Goal: Task Accomplishment & Management: Use online tool/utility

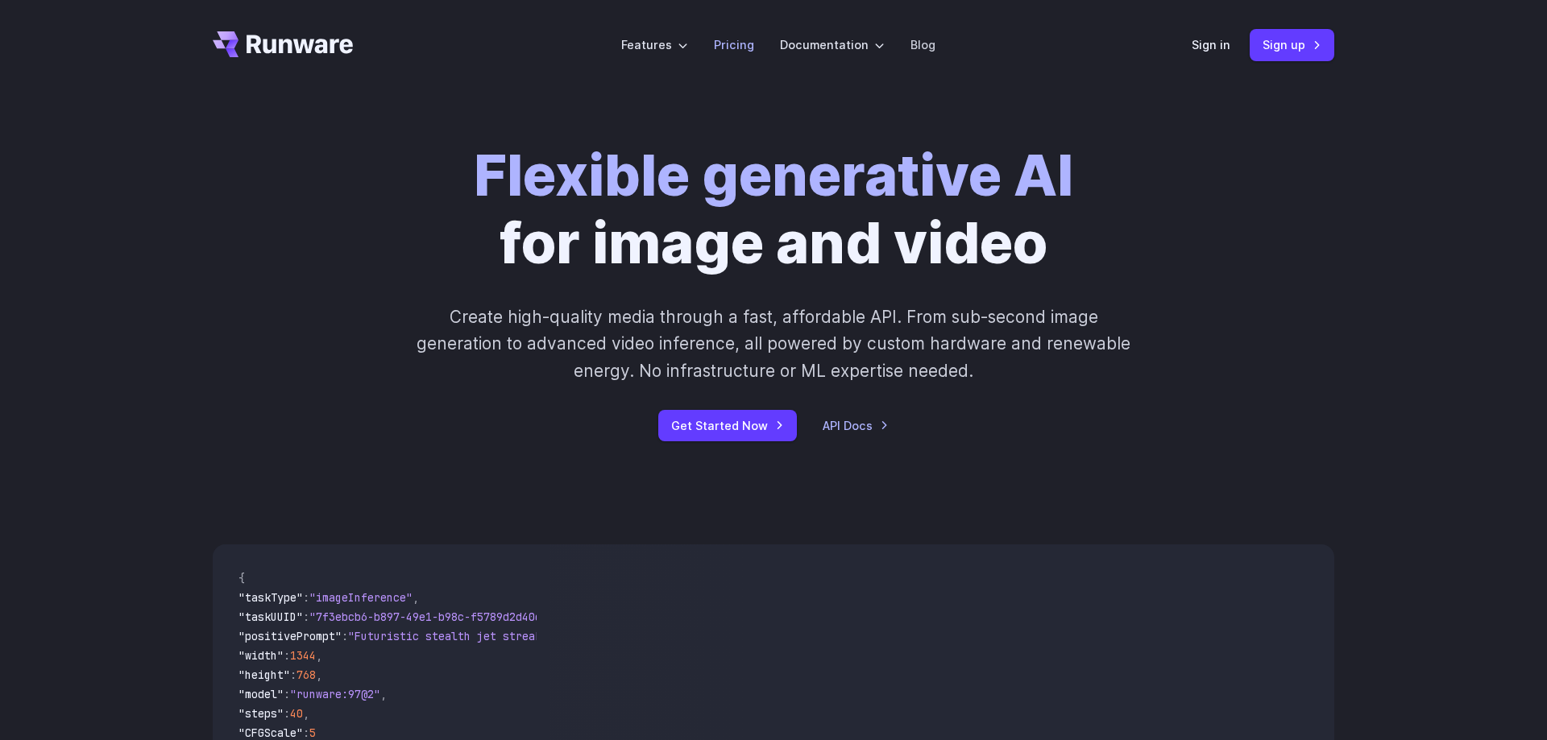
click at [750, 48] on link "Pricing" at bounding box center [734, 44] width 40 height 19
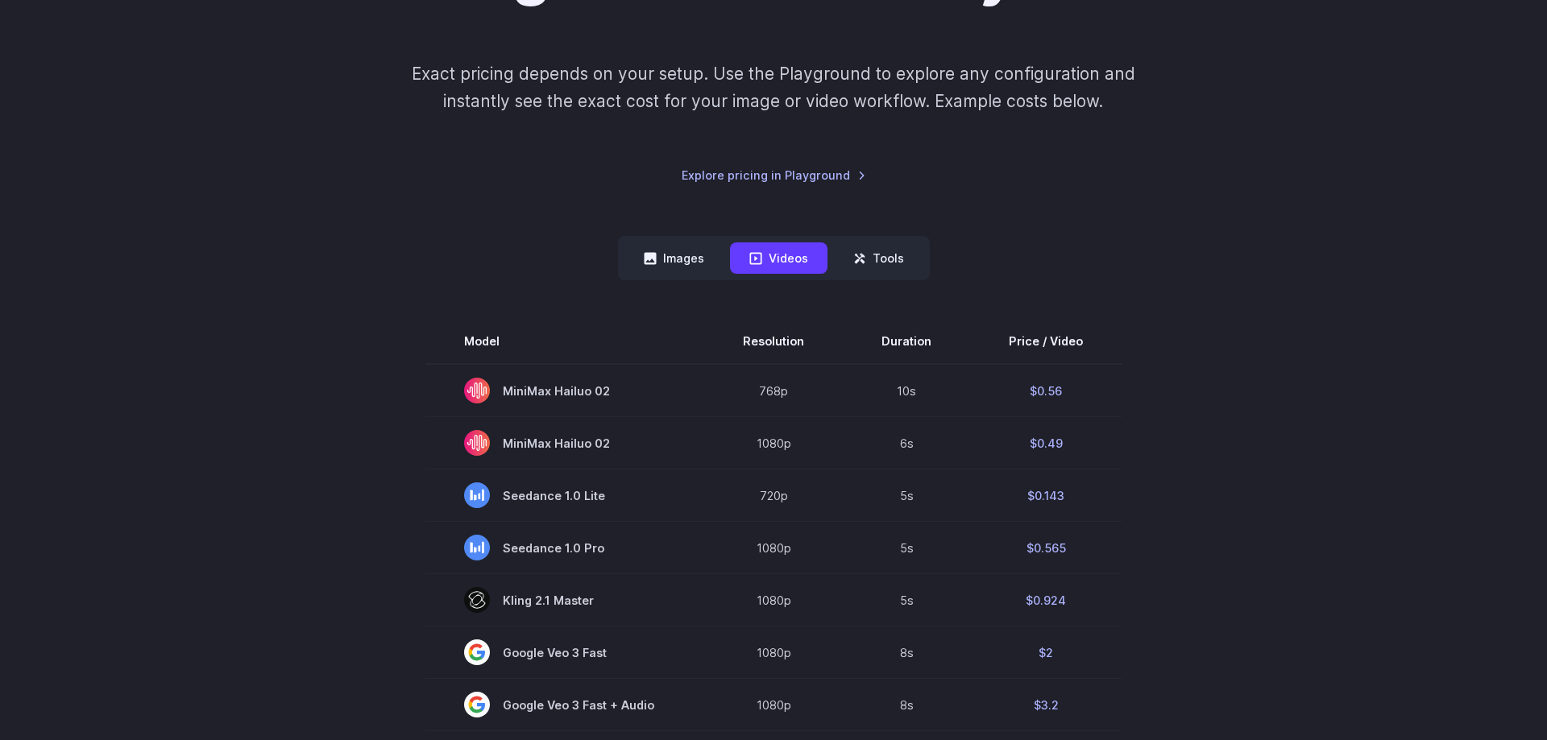
scroll to position [164, 0]
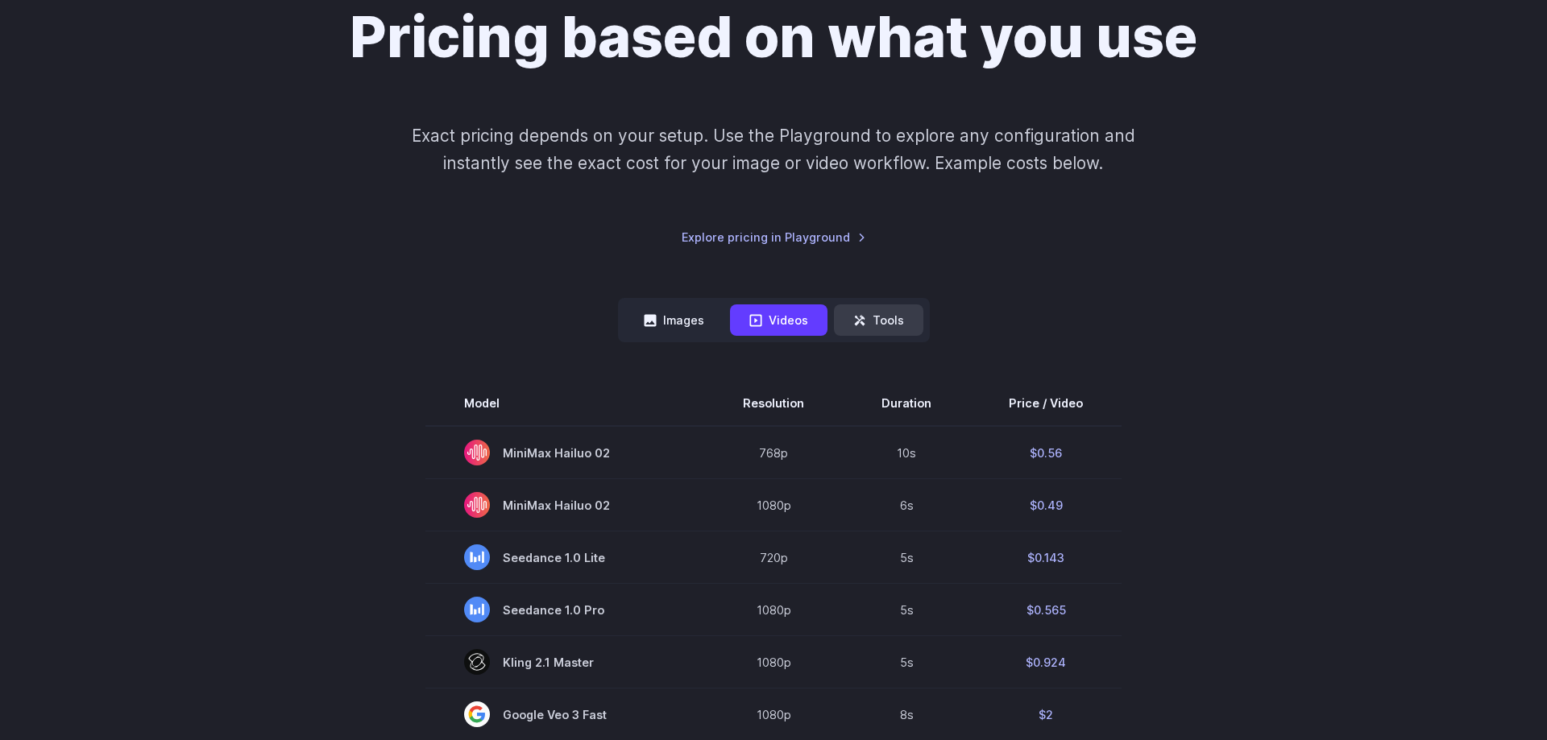
drag, startPoint x: 893, startPoint y: 317, endPoint x: 874, endPoint y: 320, distance: 18.7
click at [892, 317] on button "Tools" at bounding box center [878, 320] width 89 height 31
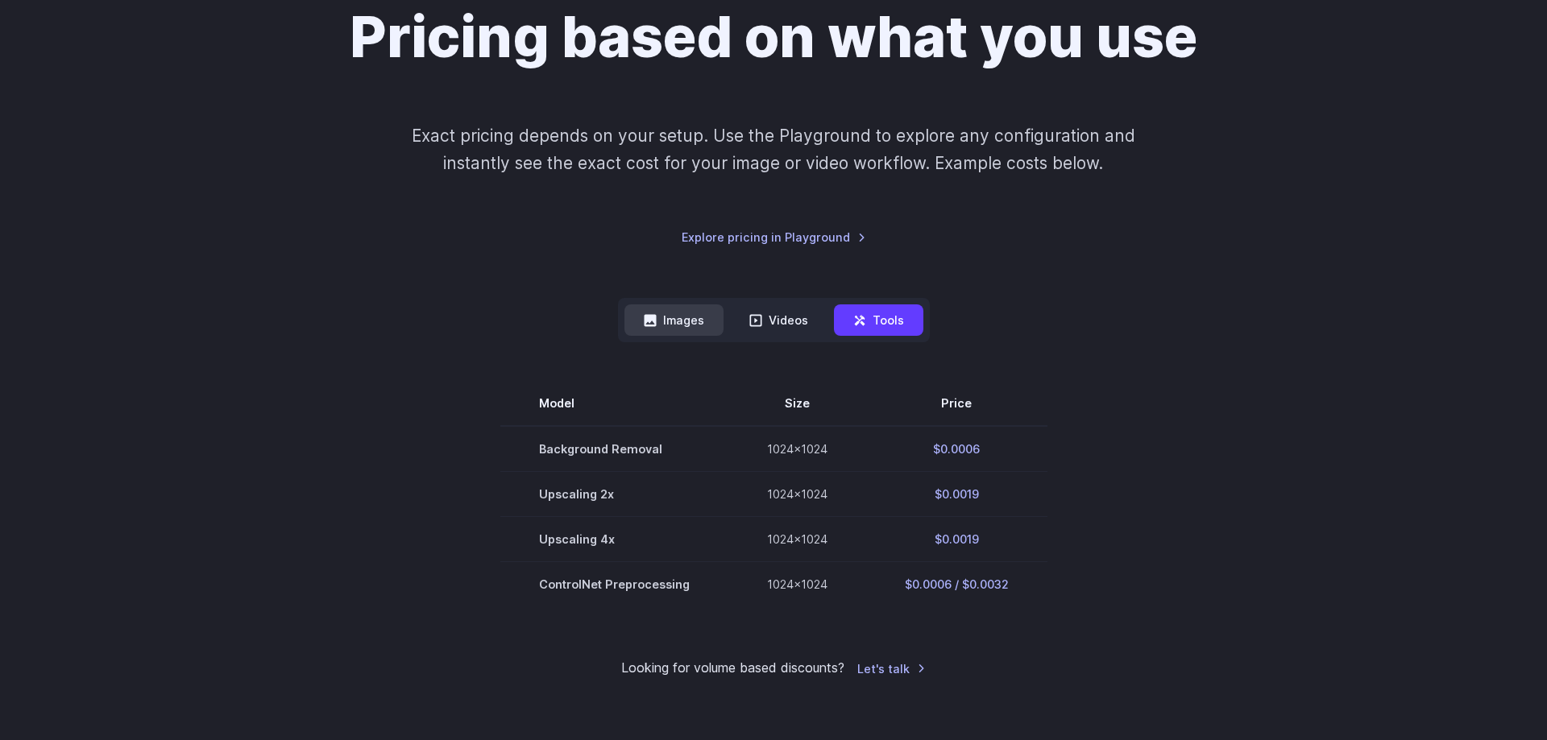
click at [696, 327] on button "Images" at bounding box center [673, 320] width 99 height 31
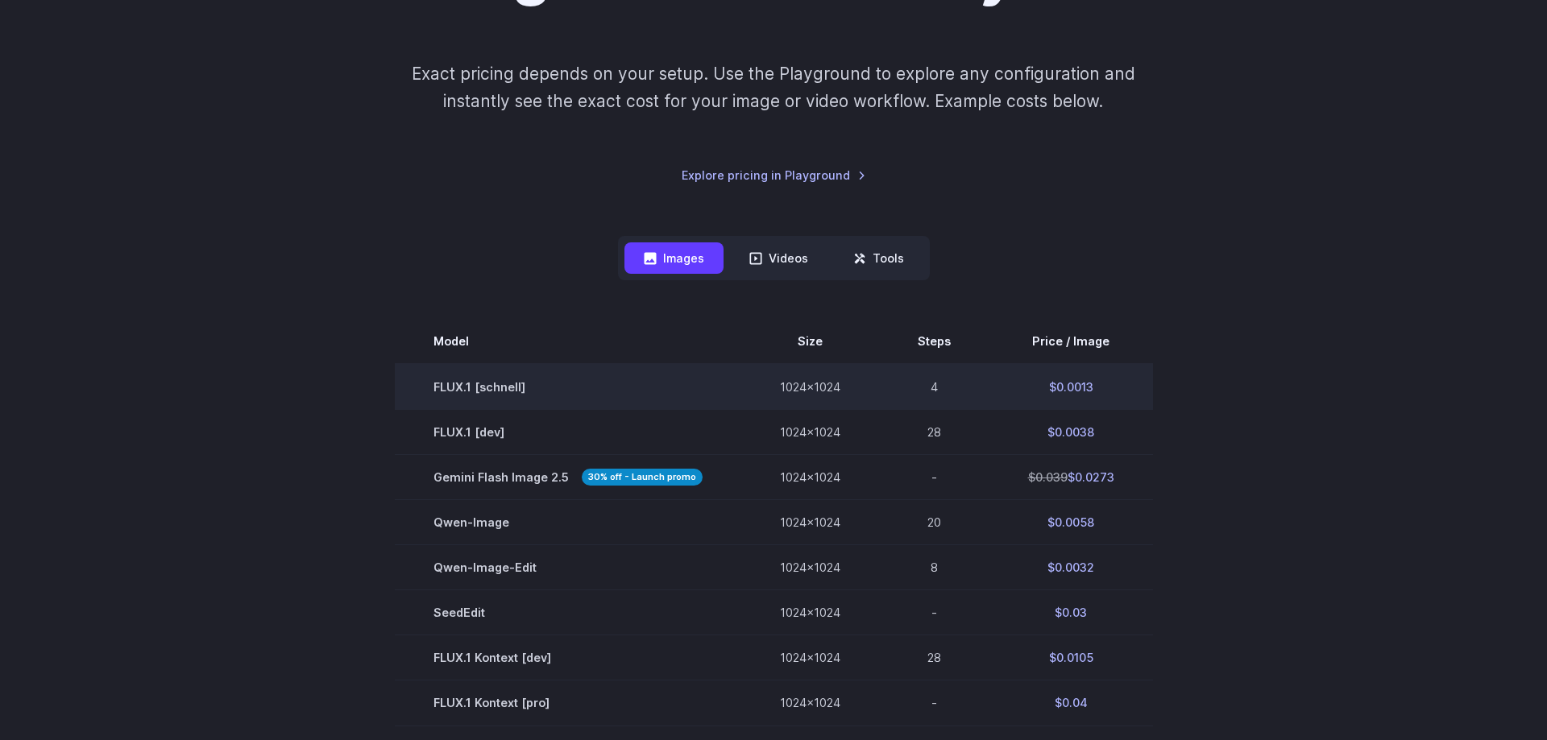
scroll to position [411, 0]
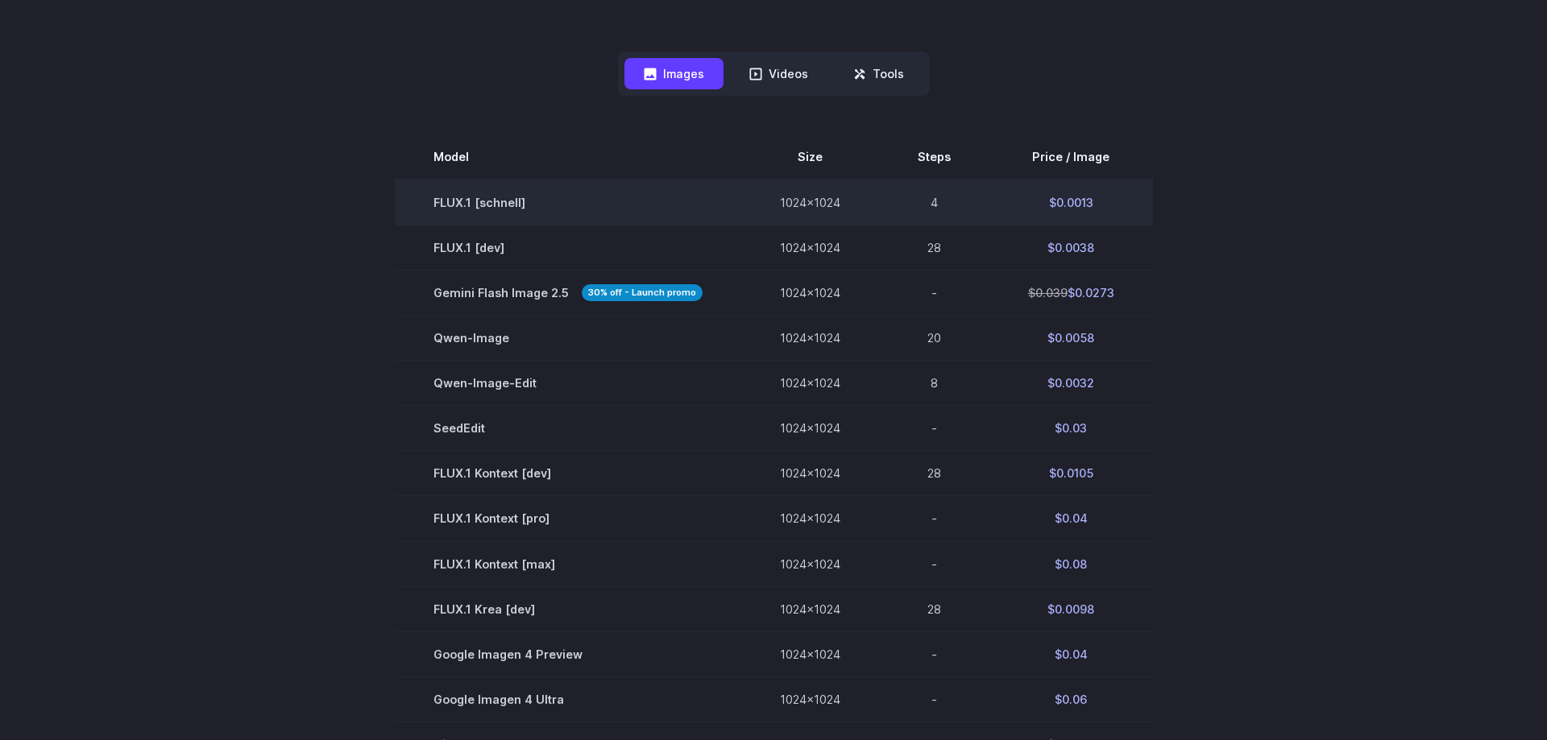
click at [481, 204] on td "FLUX.1 [schnell]" at bounding box center [568, 203] width 346 height 46
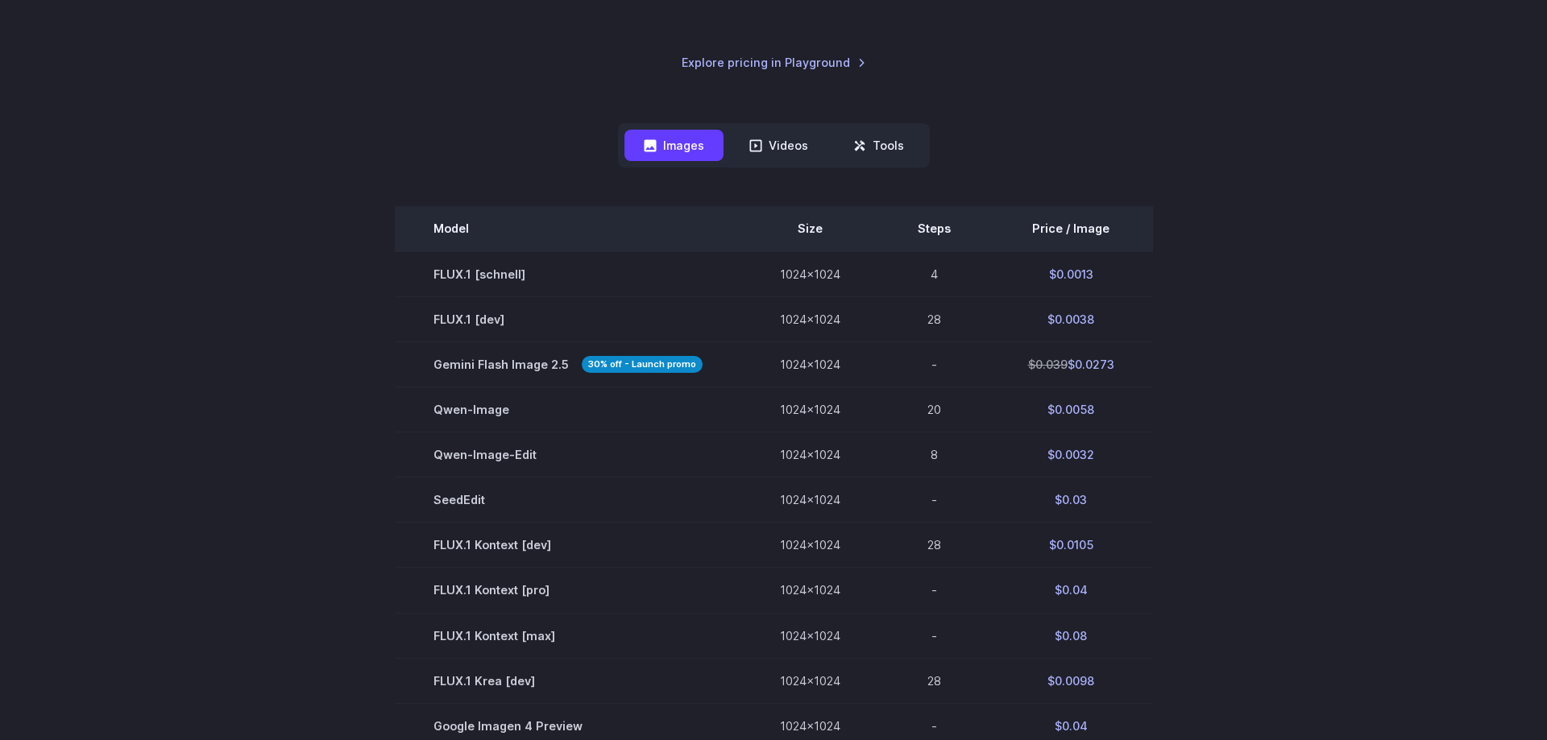
scroll to position [329, 0]
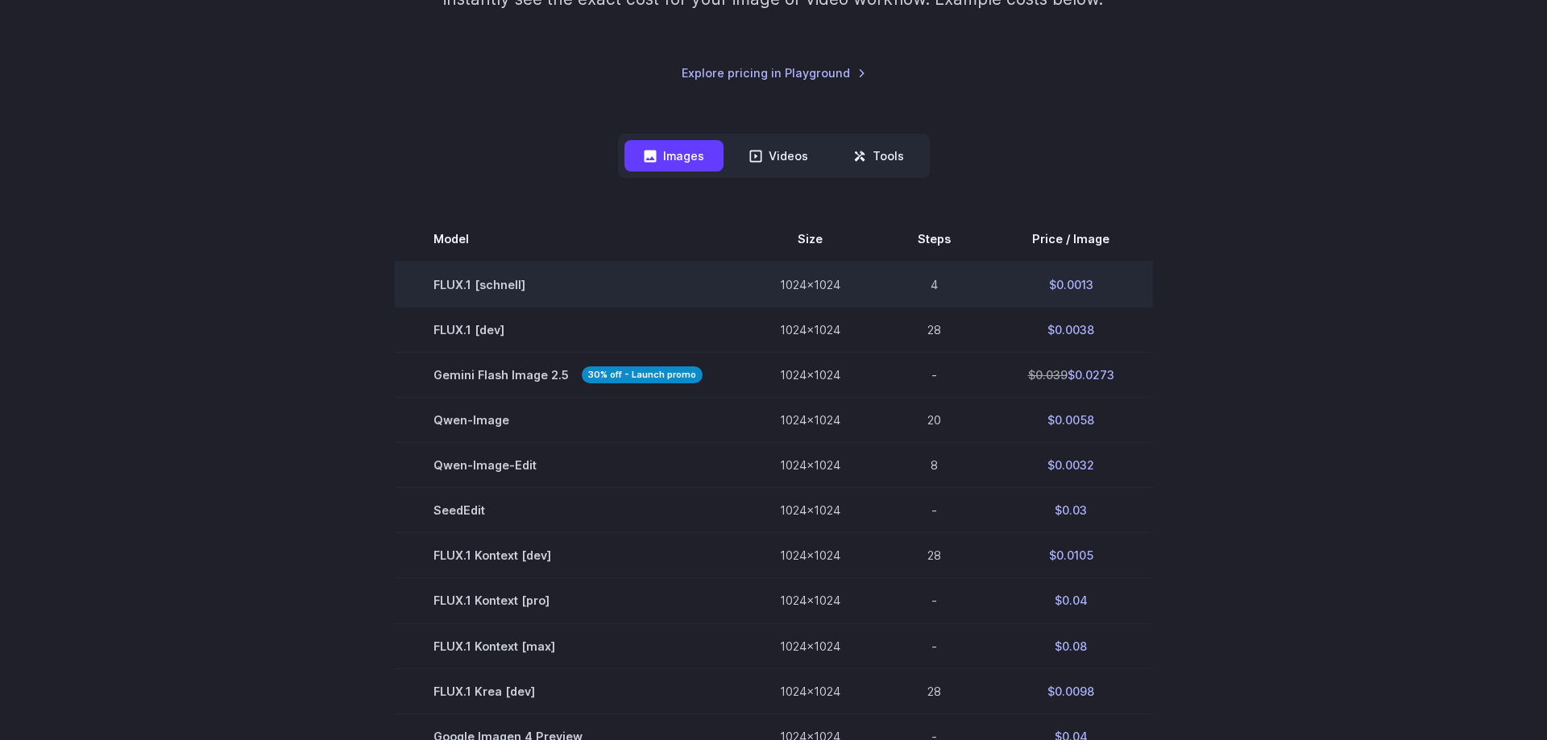
click at [741, 272] on td "1024x1024" at bounding box center [810, 285] width 138 height 46
drag, startPoint x: 864, startPoint y: 296, endPoint x: 1145, endPoint y: 294, distance: 280.4
click at [1145, 294] on tr "FLUX.1 [schnell] 1024x1024 4 $0.0013" at bounding box center [774, 285] width 758 height 46
click at [1135, 292] on td "$0.0013" at bounding box center [1071, 285] width 164 height 46
click at [931, 282] on td "4" at bounding box center [934, 285] width 110 height 46
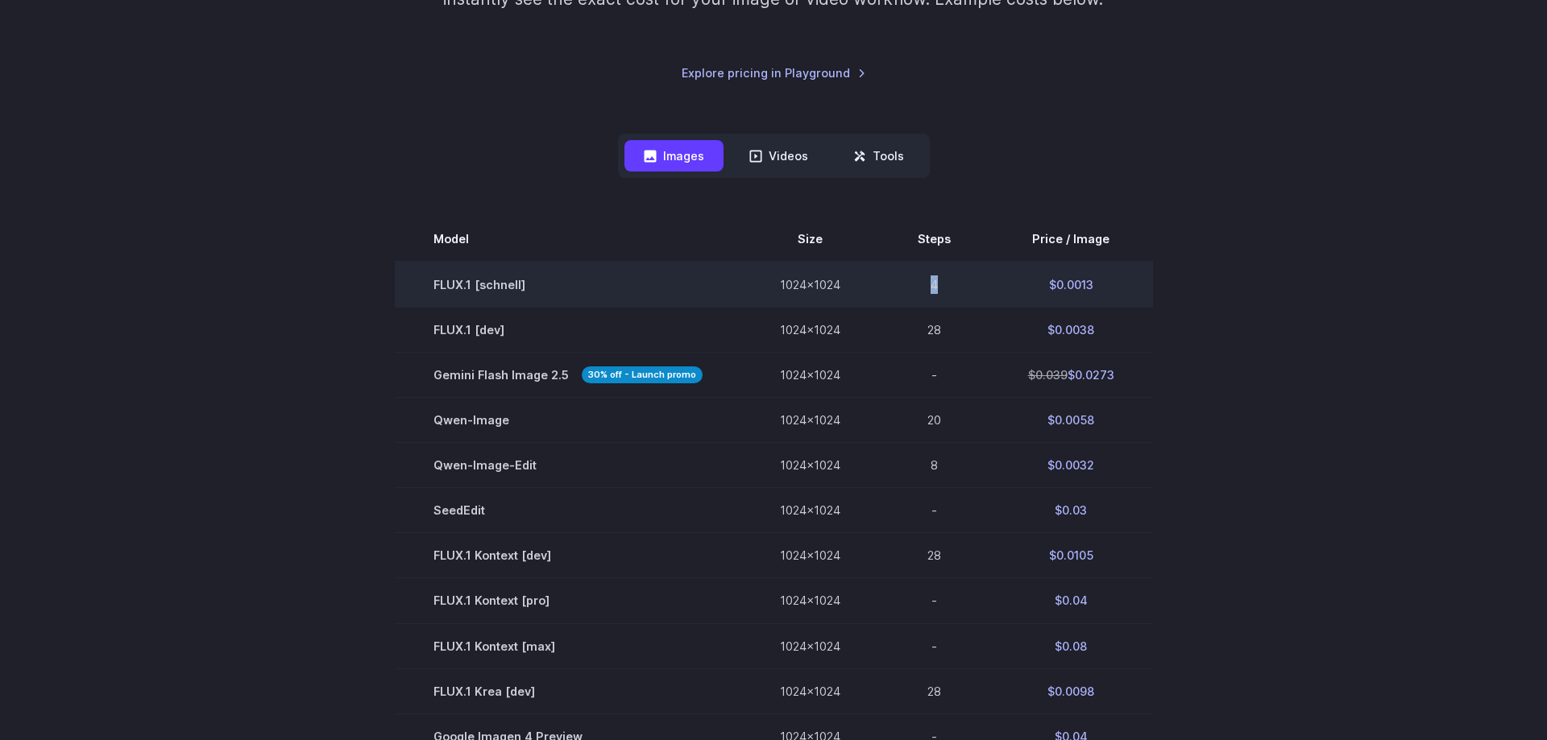
click at [931, 282] on td "4" at bounding box center [934, 285] width 110 height 46
drag, startPoint x: 449, startPoint y: 288, endPoint x: 590, endPoint y: 292, distance: 141.0
click at [590, 292] on td "FLUX.1 [schnell]" at bounding box center [568, 285] width 346 height 46
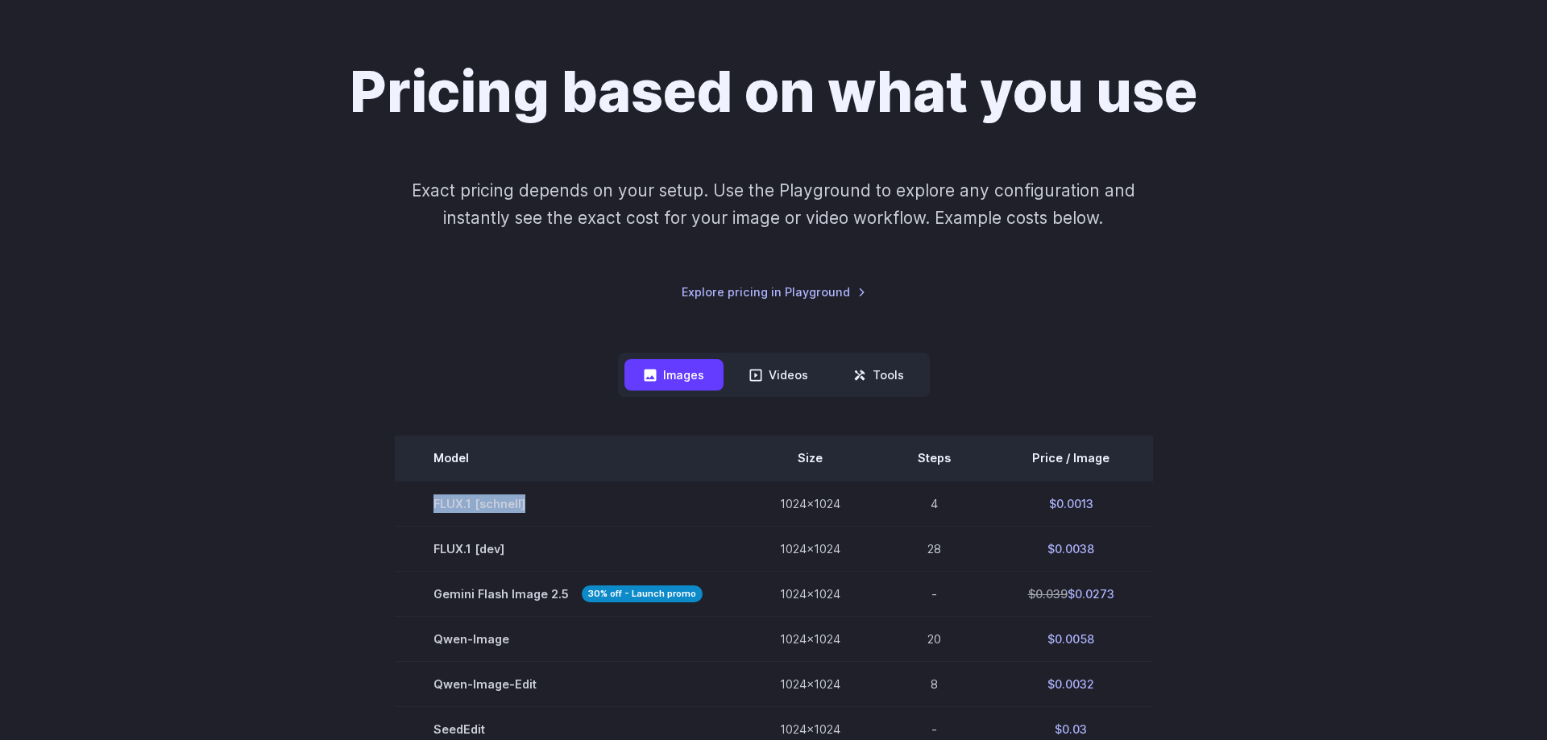
scroll to position [0, 0]
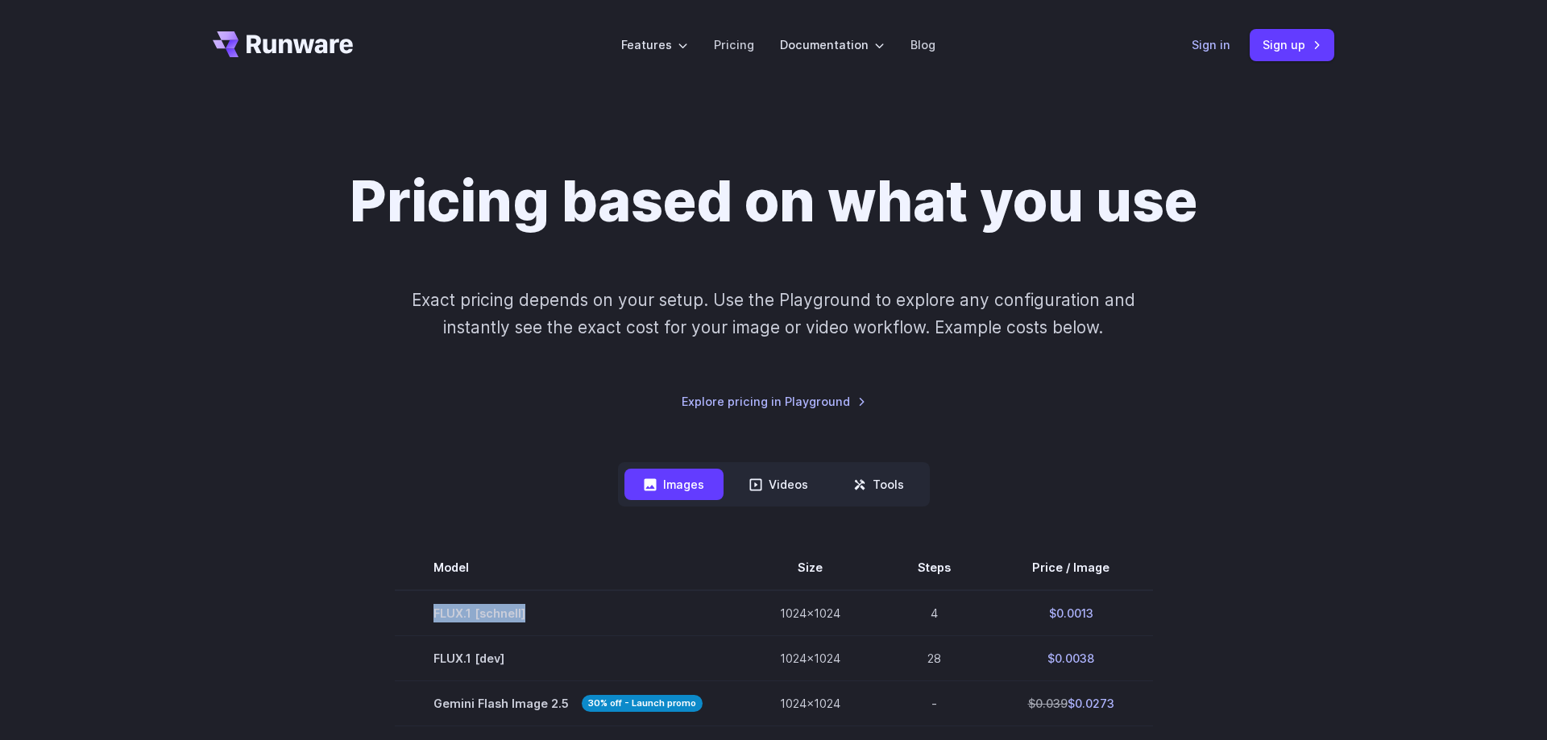
click at [1212, 43] on link "Sign in" at bounding box center [1211, 44] width 39 height 19
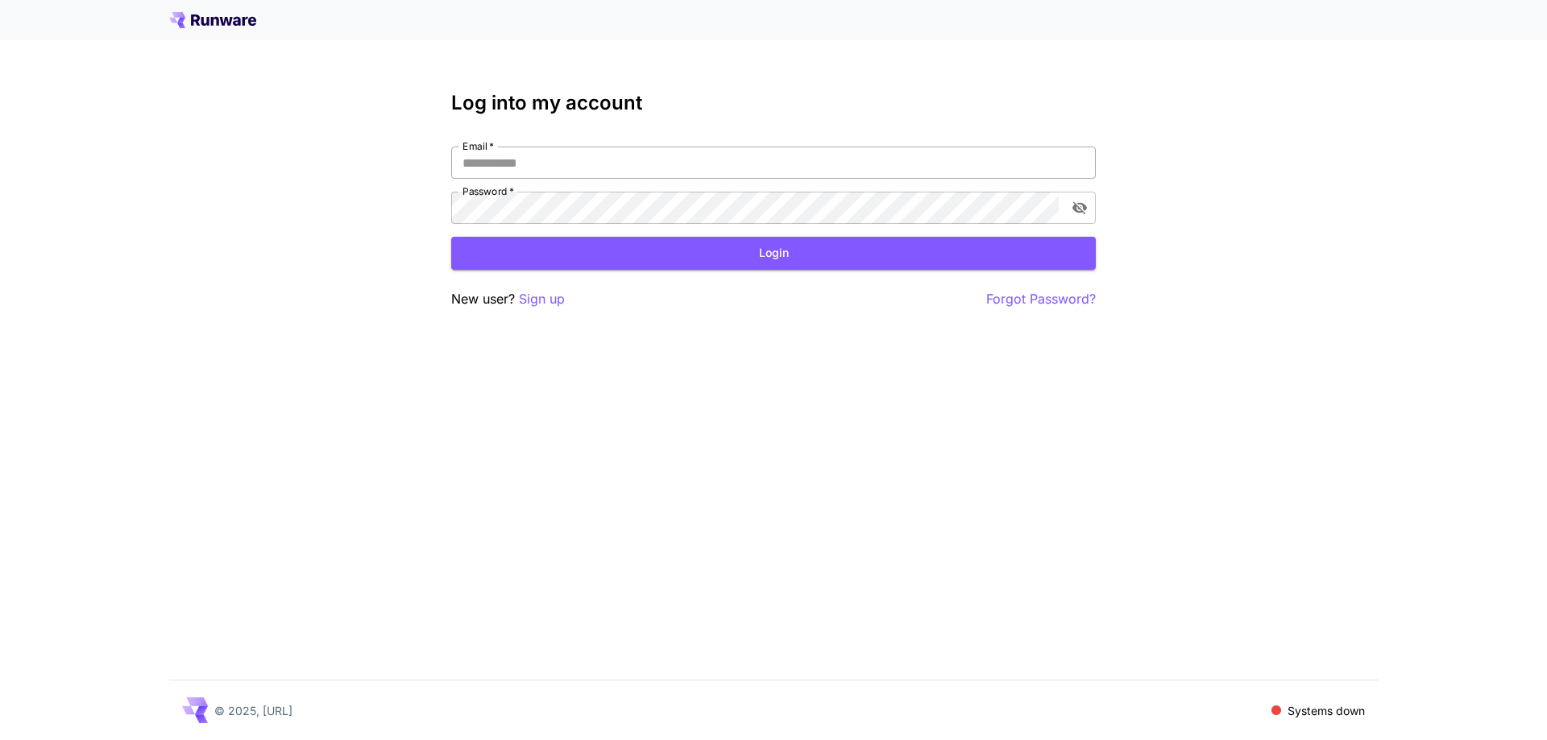
click at [813, 178] on input "Email   *" at bounding box center [773, 163] width 645 height 32
click at [811, 175] on input "Email   *" at bounding box center [773, 163] width 645 height 32
click at [551, 299] on p "Sign up" at bounding box center [542, 299] width 46 height 20
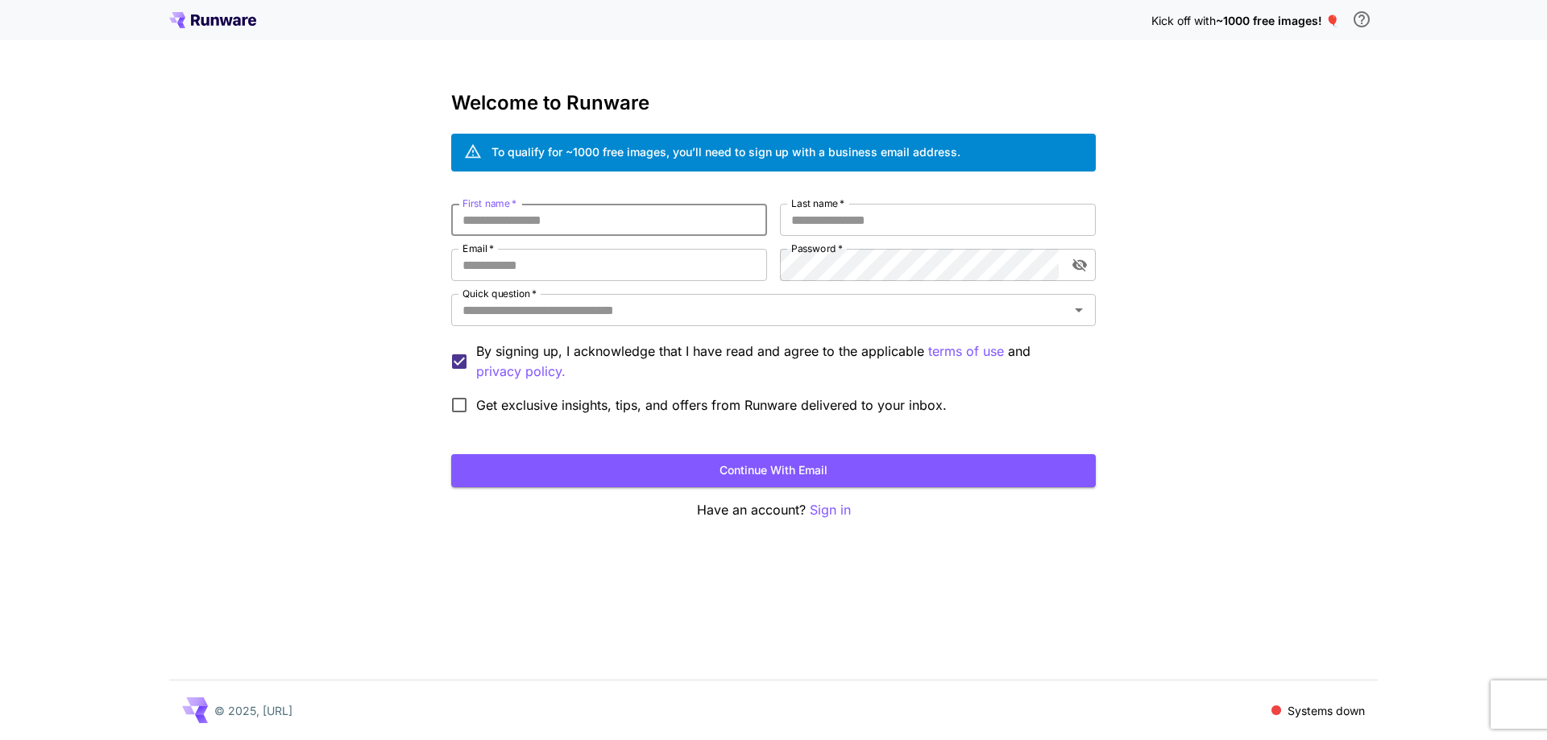
click at [640, 227] on input "First name   *" at bounding box center [609, 220] width 316 height 32
type input "*******"
type input "******"
drag, startPoint x: 637, startPoint y: 266, endPoint x: 455, endPoint y: 267, distance: 182.1
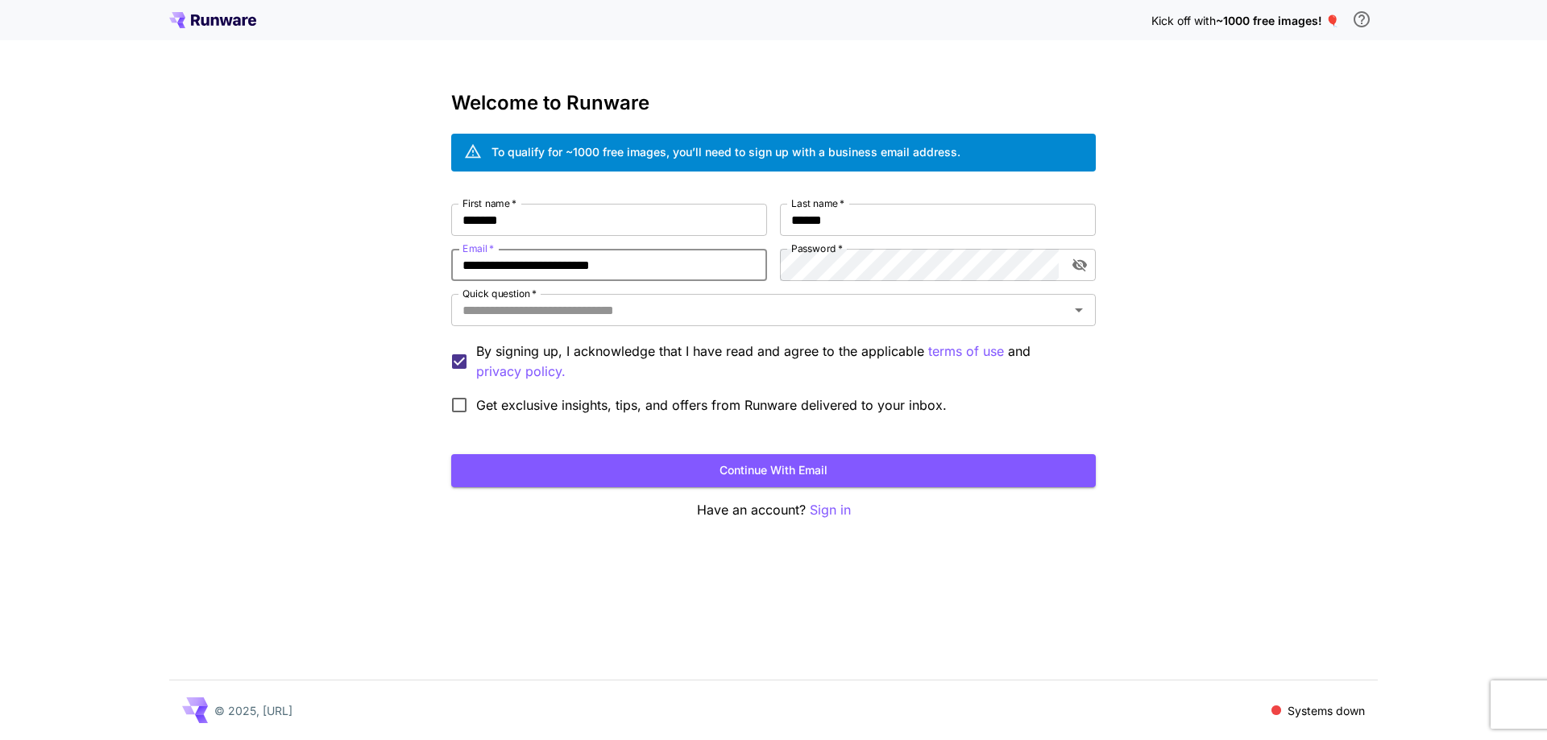
click at [455, 267] on input "**********" at bounding box center [609, 265] width 316 height 32
click at [1091, 266] on button "toggle password visibility" at bounding box center [1079, 265] width 29 height 29
click at [713, 309] on input "Quick question   *" at bounding box center [760, 310] width 608 height 23
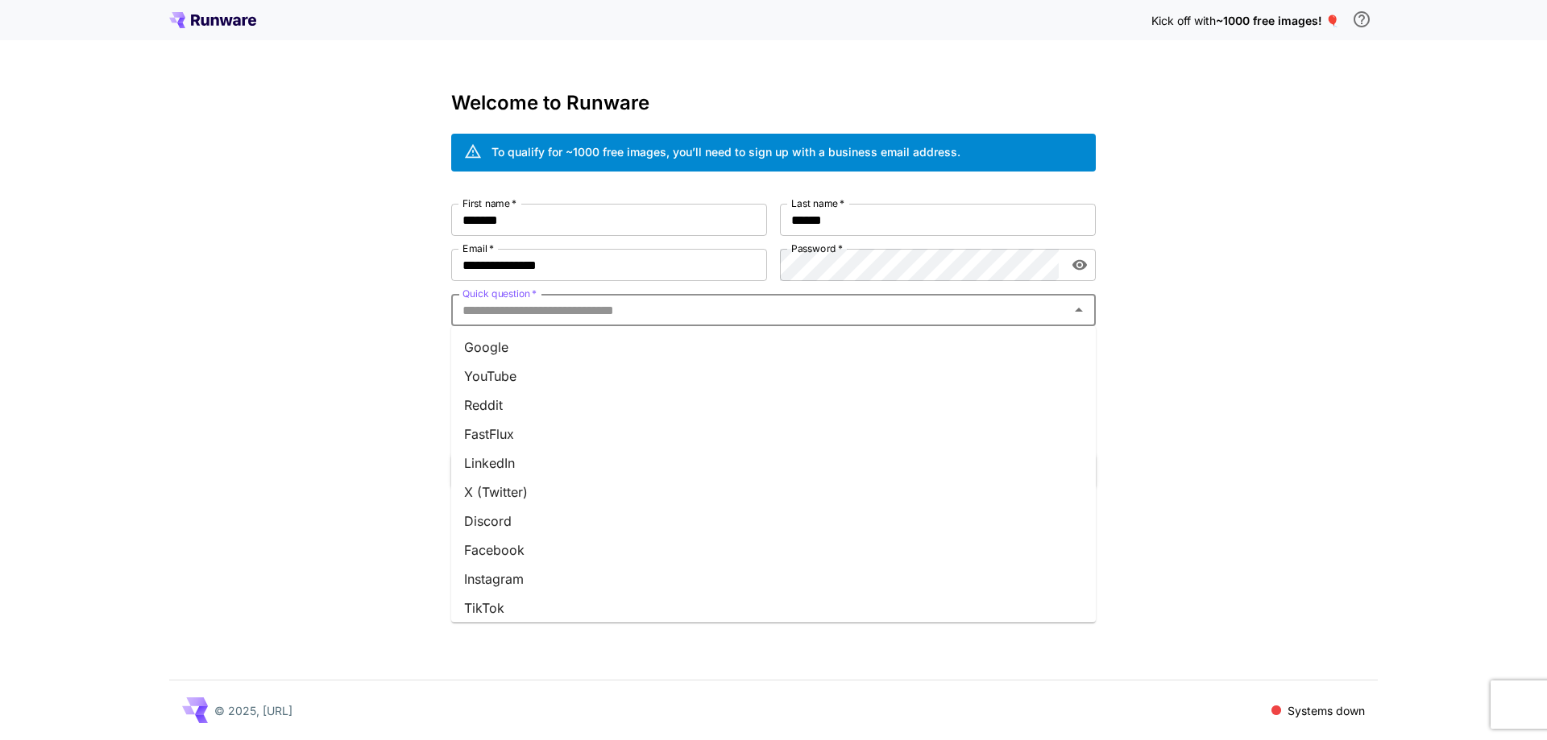
click at [679, 345] on li "Google" at bounding box center [773, 347] width 645 height 29
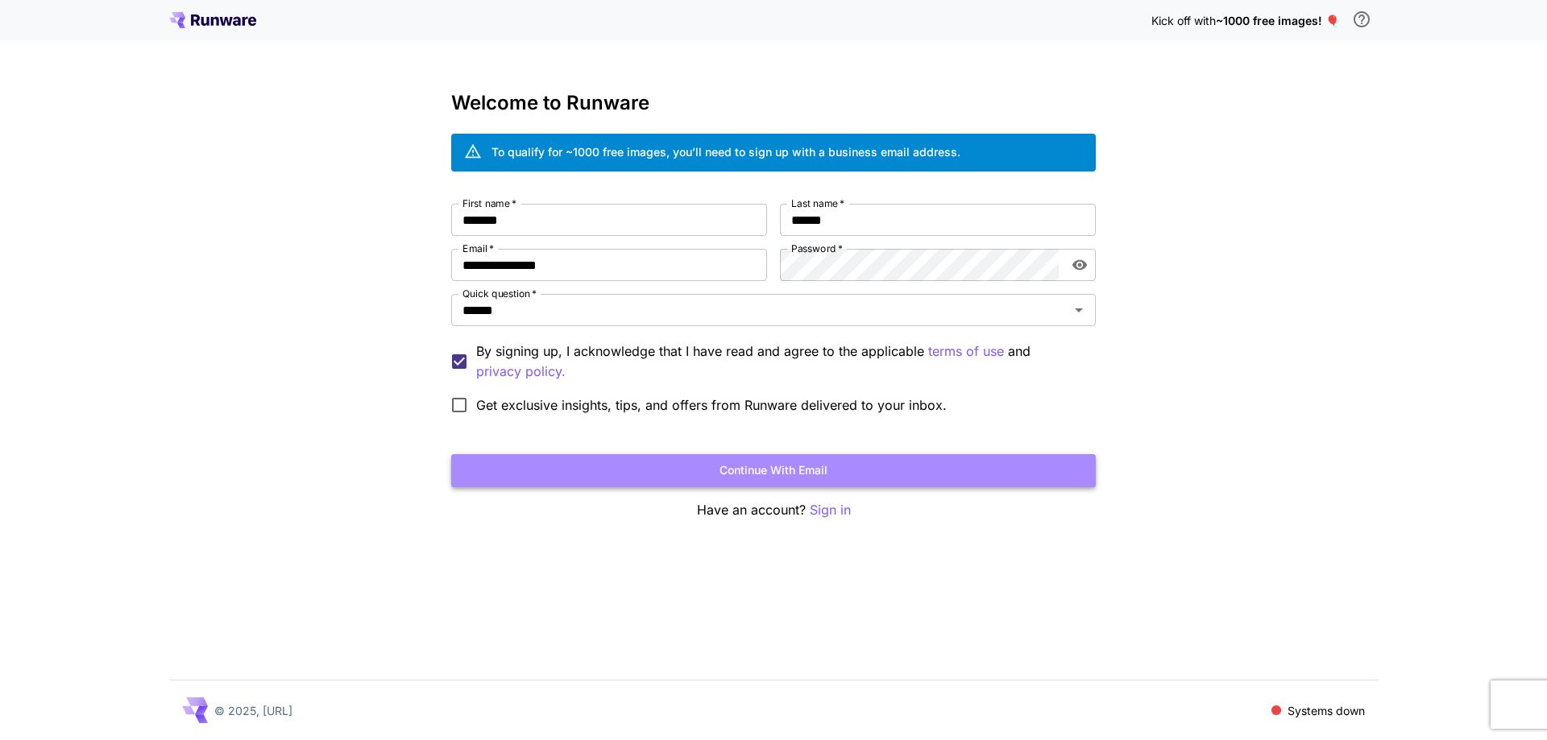
click at [761, 470] on button "Continue with email" at bounding box center [773, 470] width 645 height 33
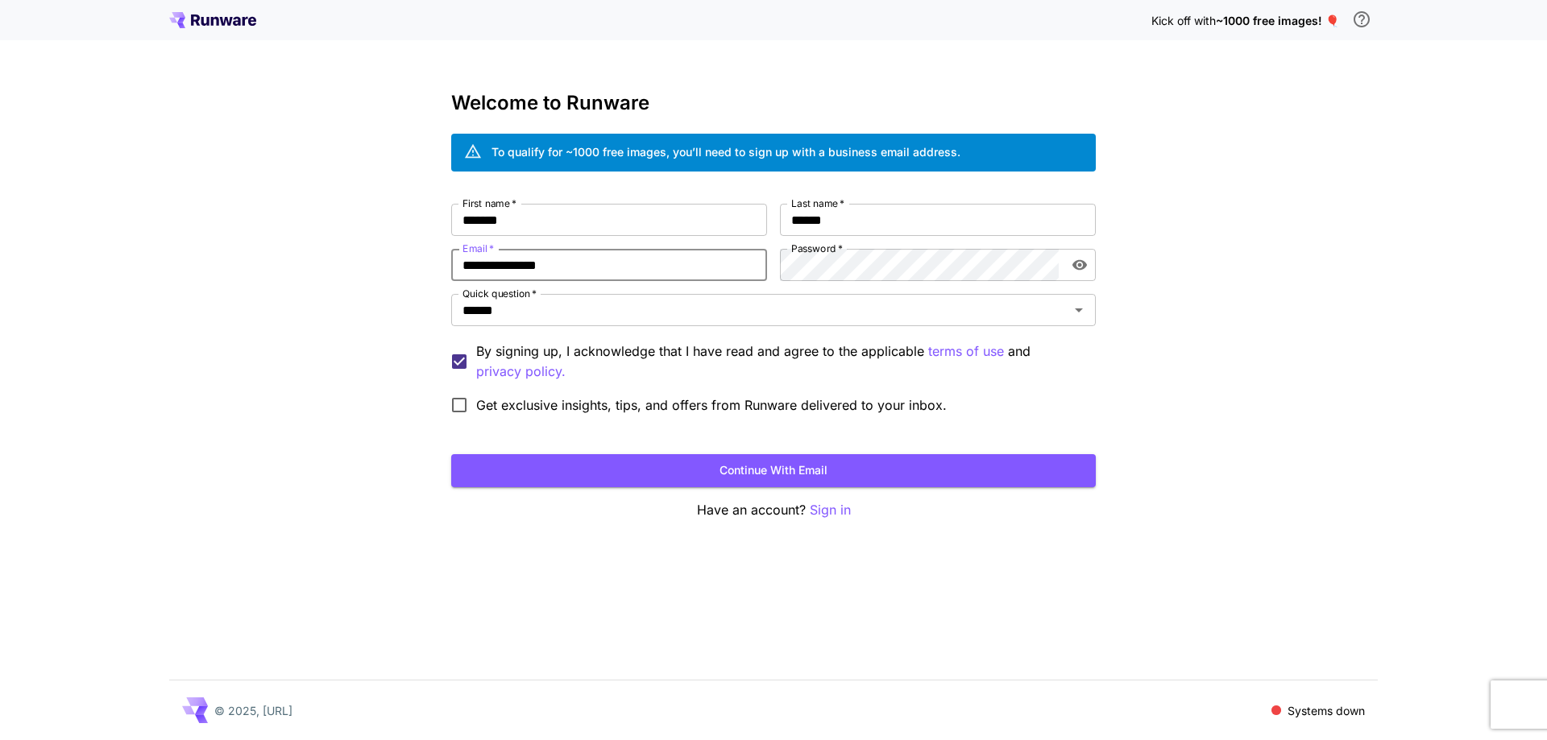
click at [464, 270] on input "**********" at bounding box center [609, 265] width 316 height 32
type input "**********"
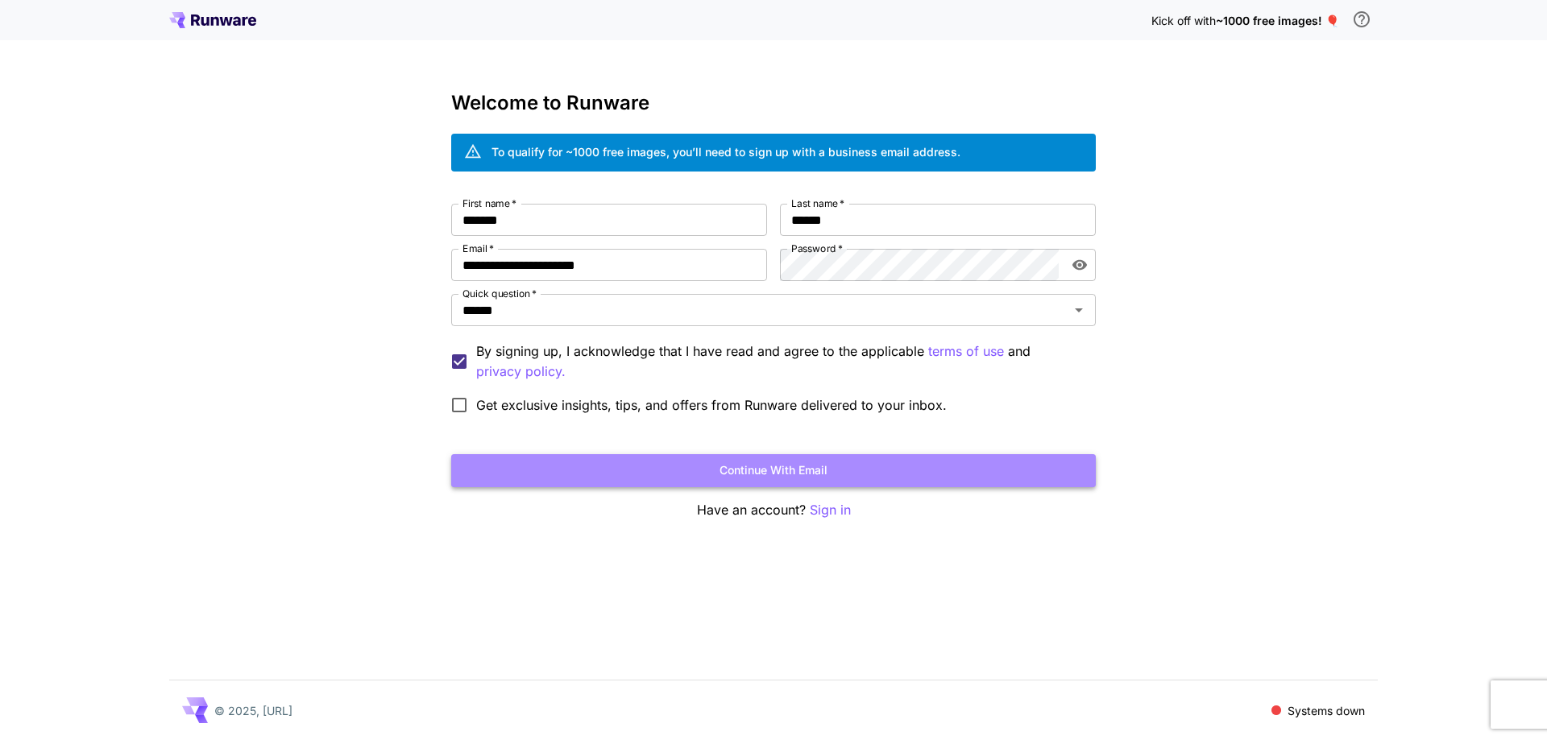
click at [789, 465] on button "Continue with email" at bounding box center [773, 470] width 645 height 33
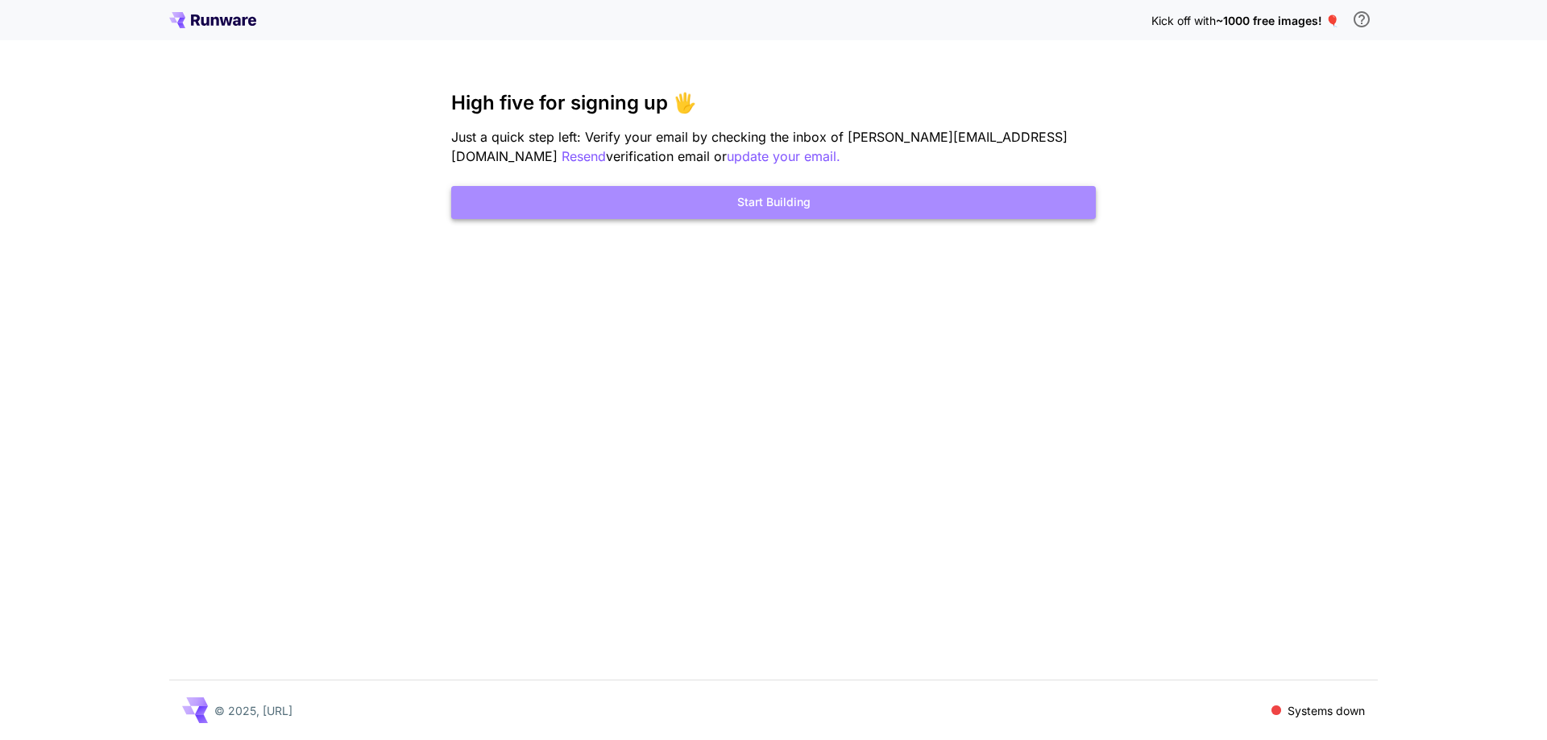
click at [761, 204] on button "Start Building" at bounding box center [773, 202] width 645 height 33
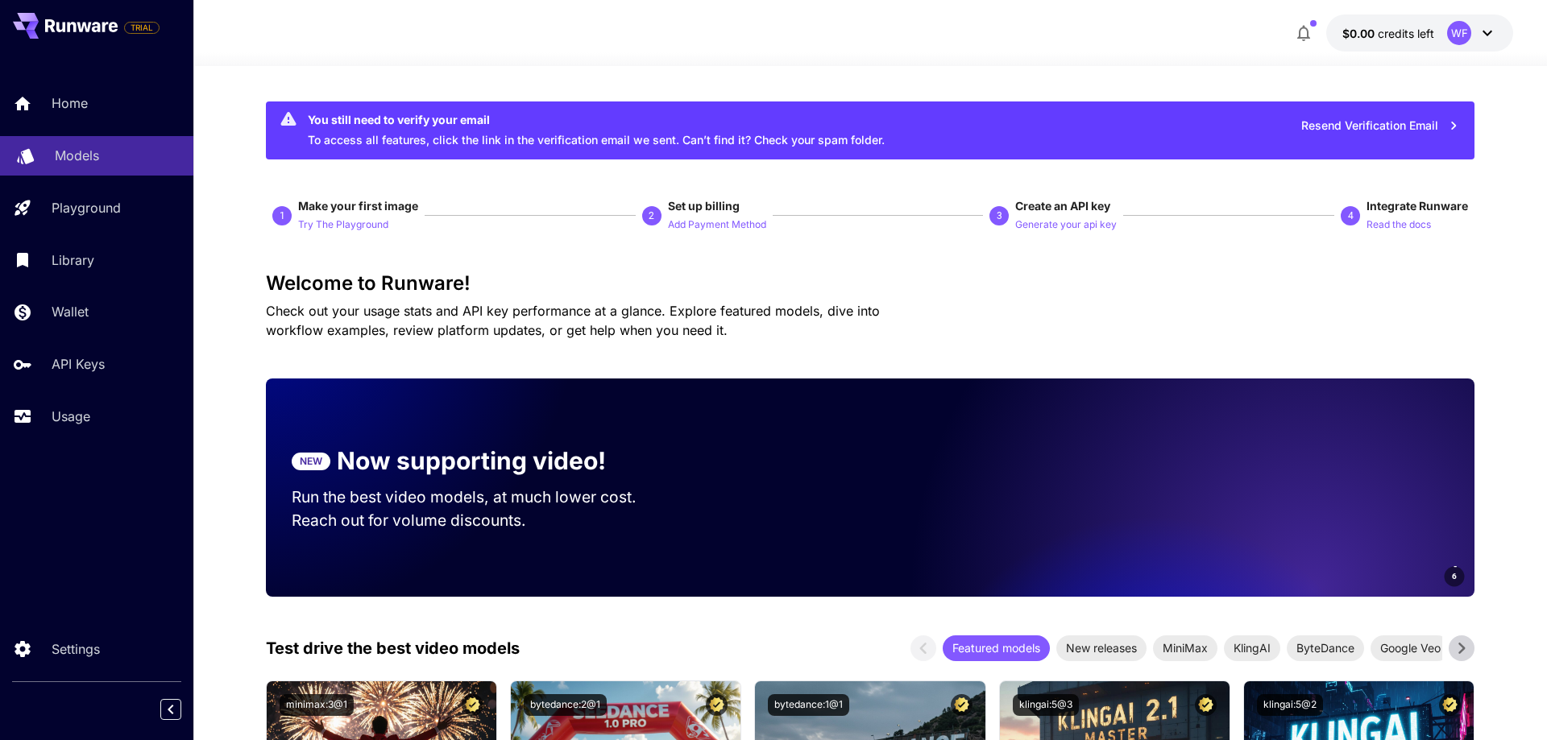
click at [76, 155] on p "Models" at bounding box center [77, 155] width 44 height 19
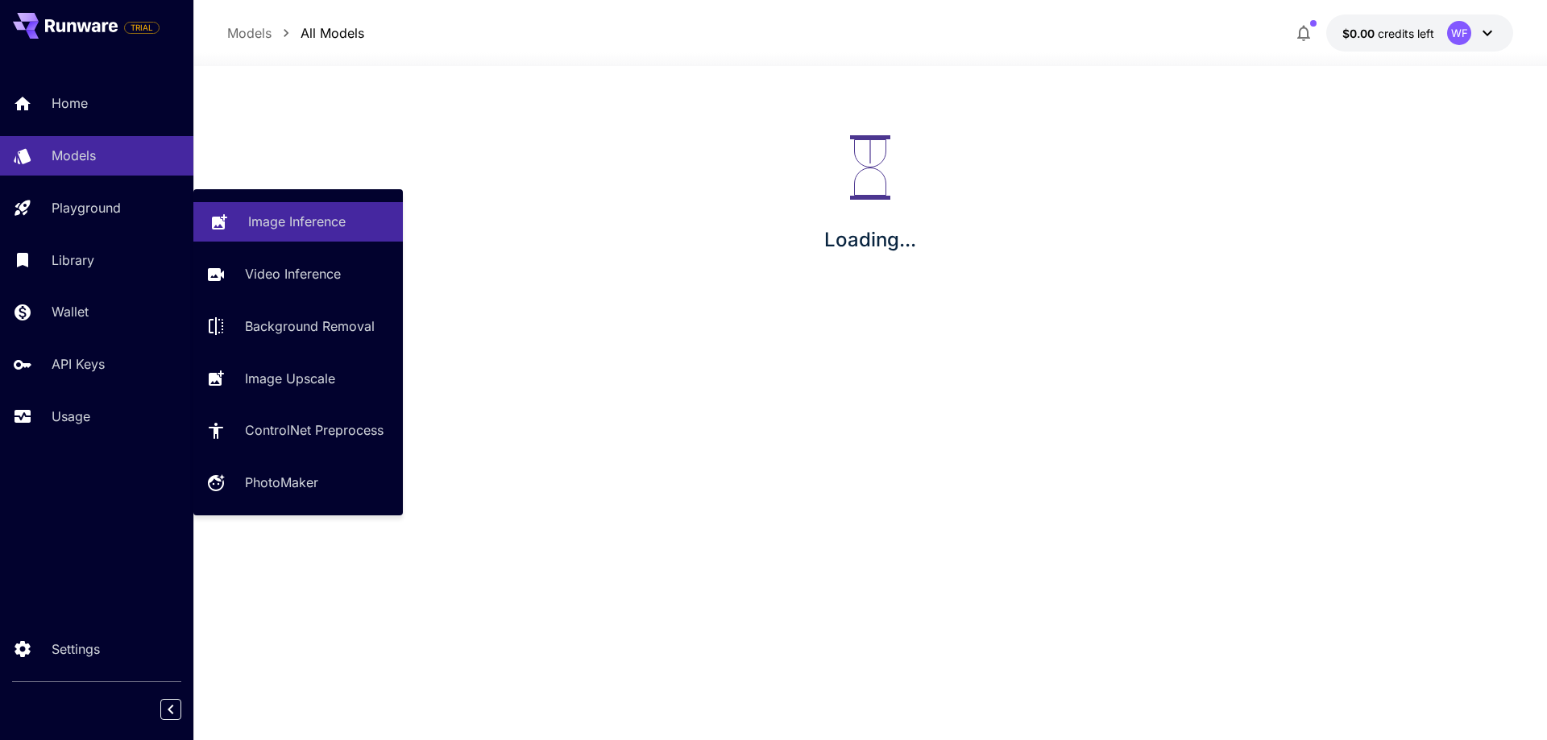
click at [291, 219] on p "Image Inference" at bounding box center [296, 221] width 97 height 19
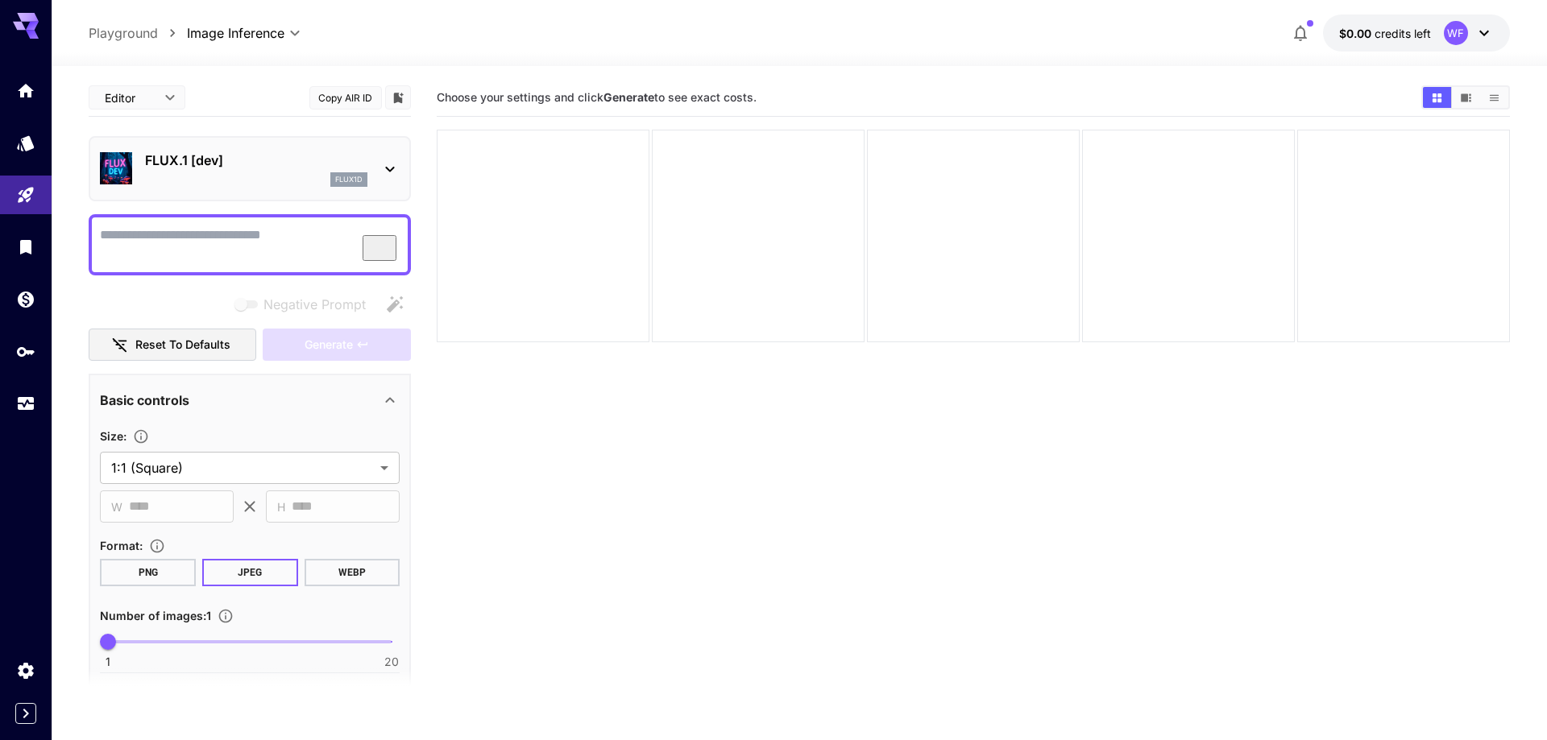
paste textarea "**********"
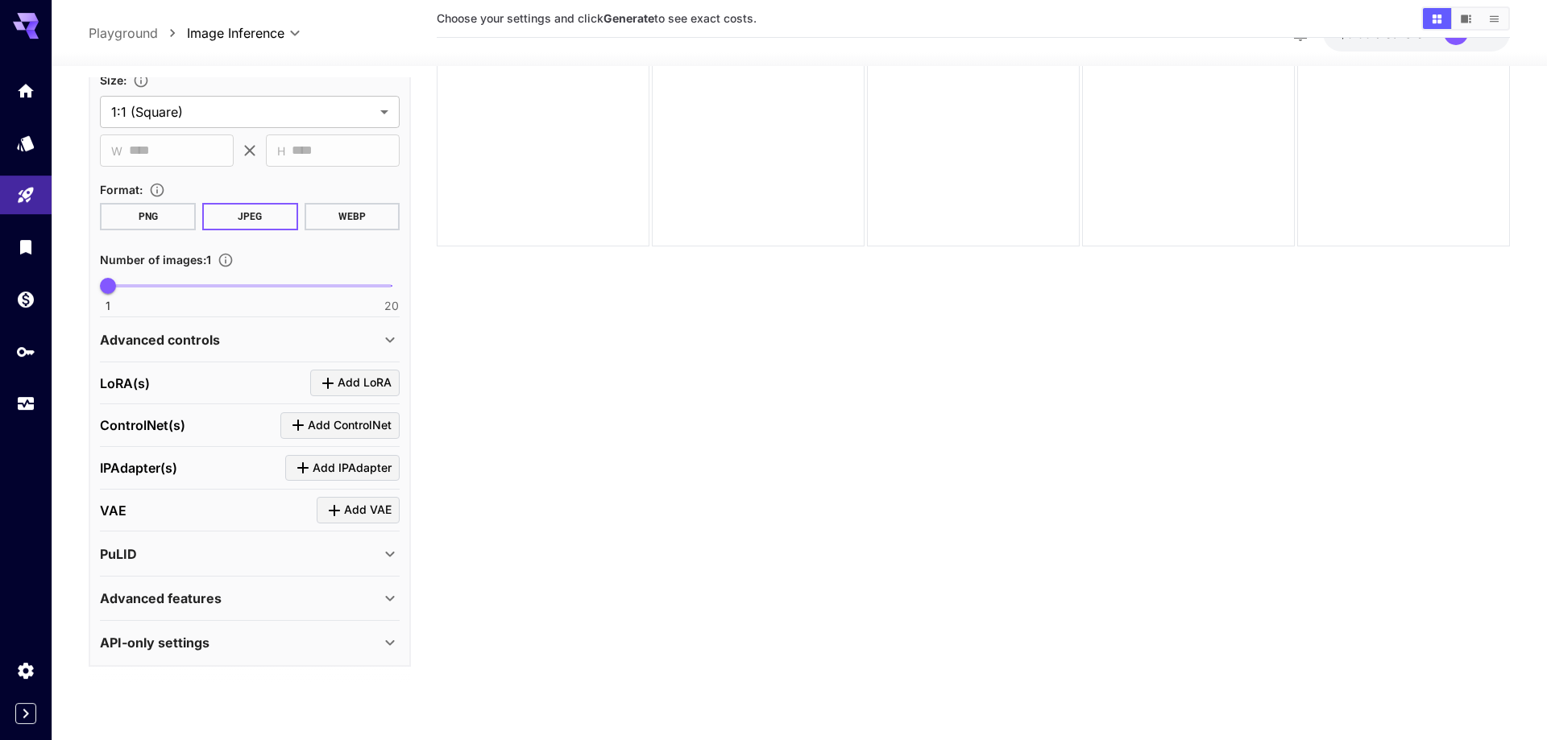
scroll to position [127, 0]
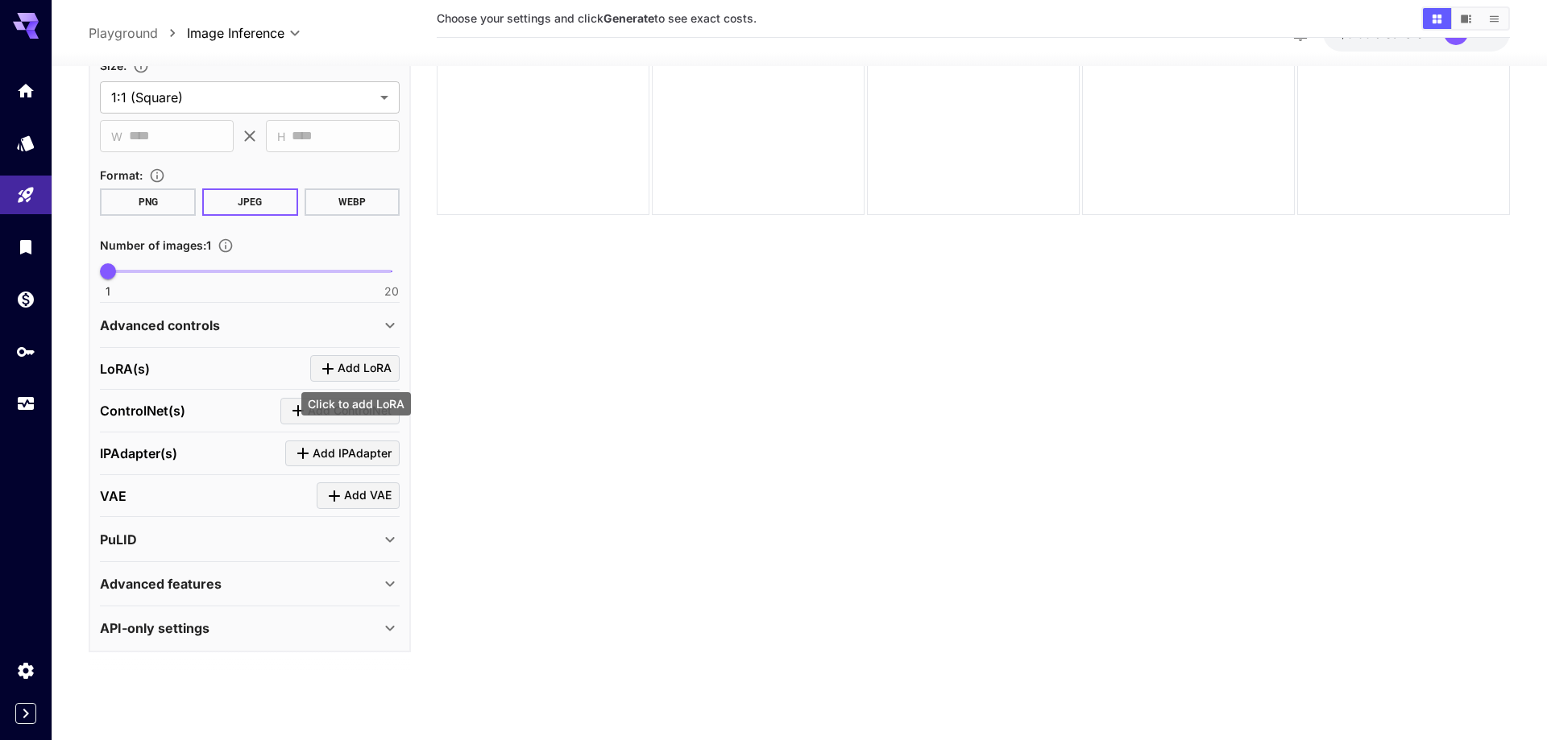
type textarea "**********"
click at [338, 368] on icon "Click to add LoRA" at bounding box center [327, 368] width 19 height 19
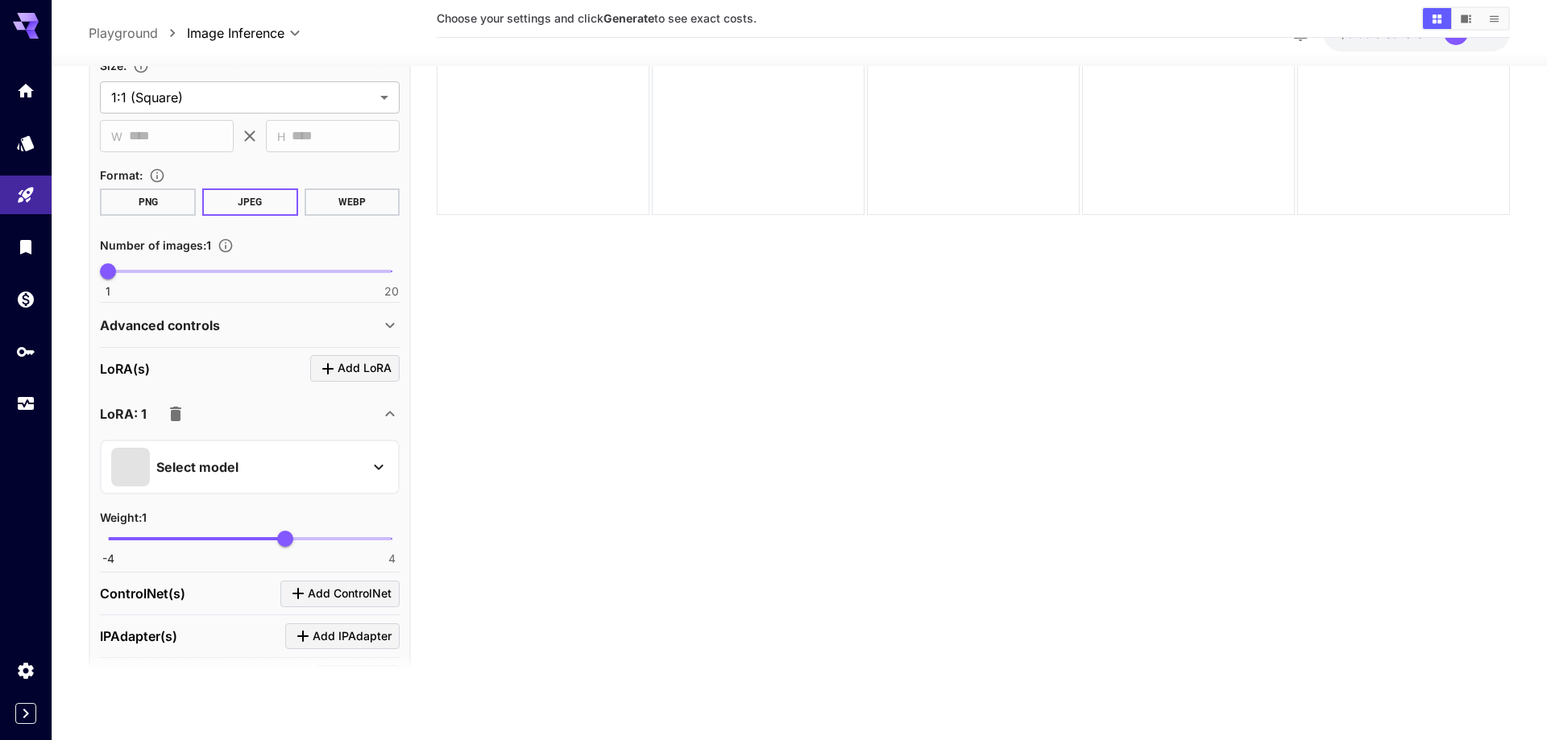
click at [348, 454] on div "Select model" at bounding box center [236, 467] width 251 height 39
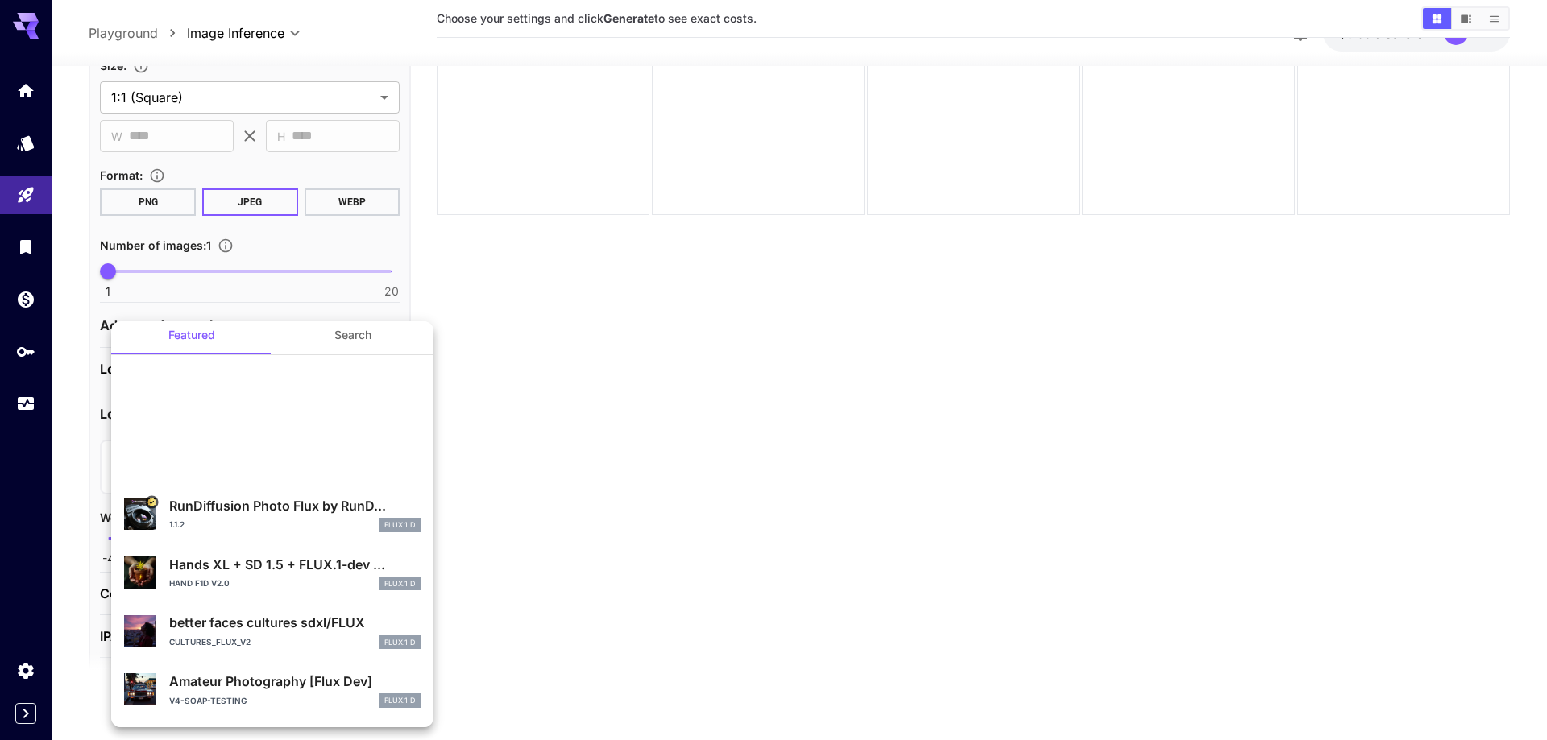
scroll to position [0, 0]
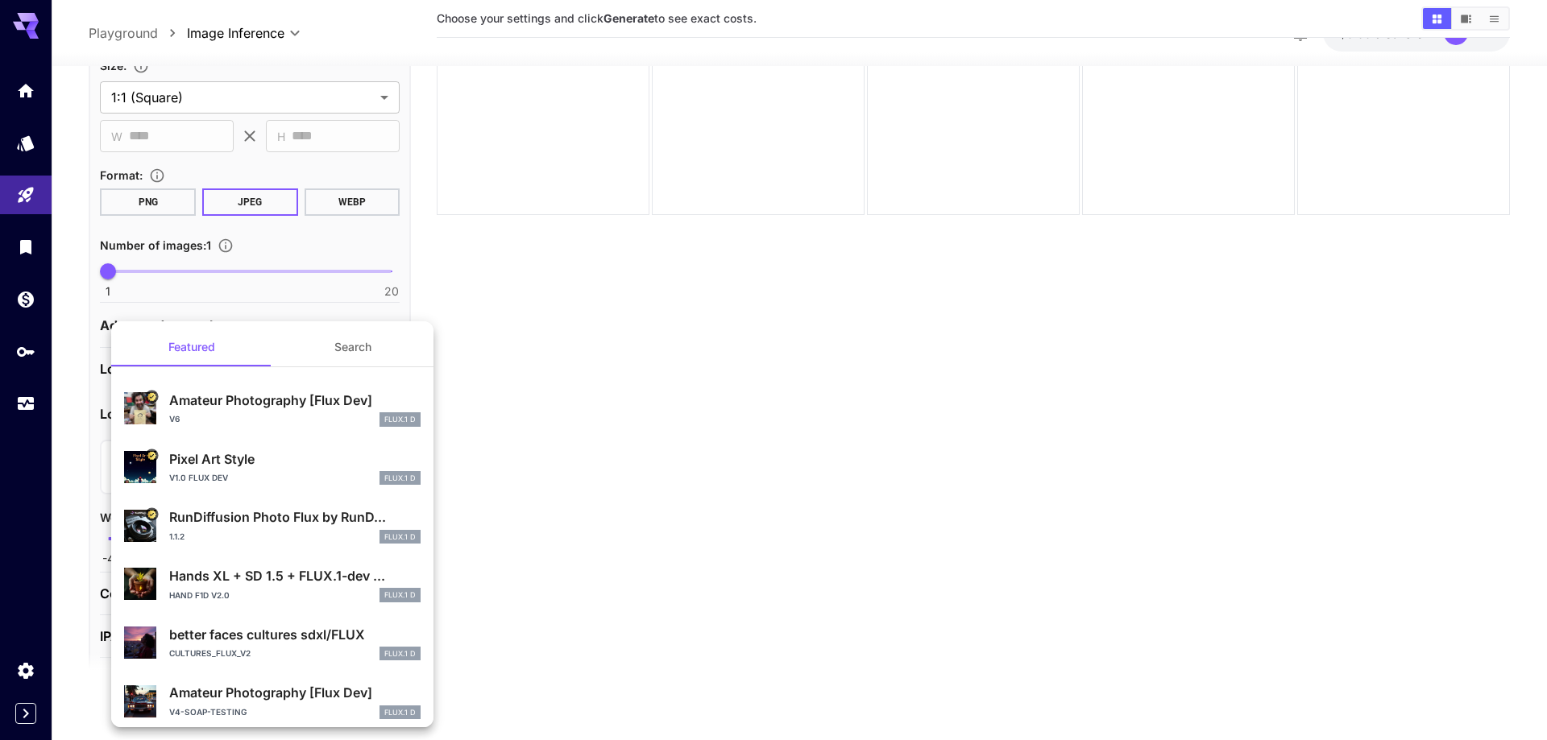
click at [301, 316] on div at bounding box center [773, 370] width 1547 height 740
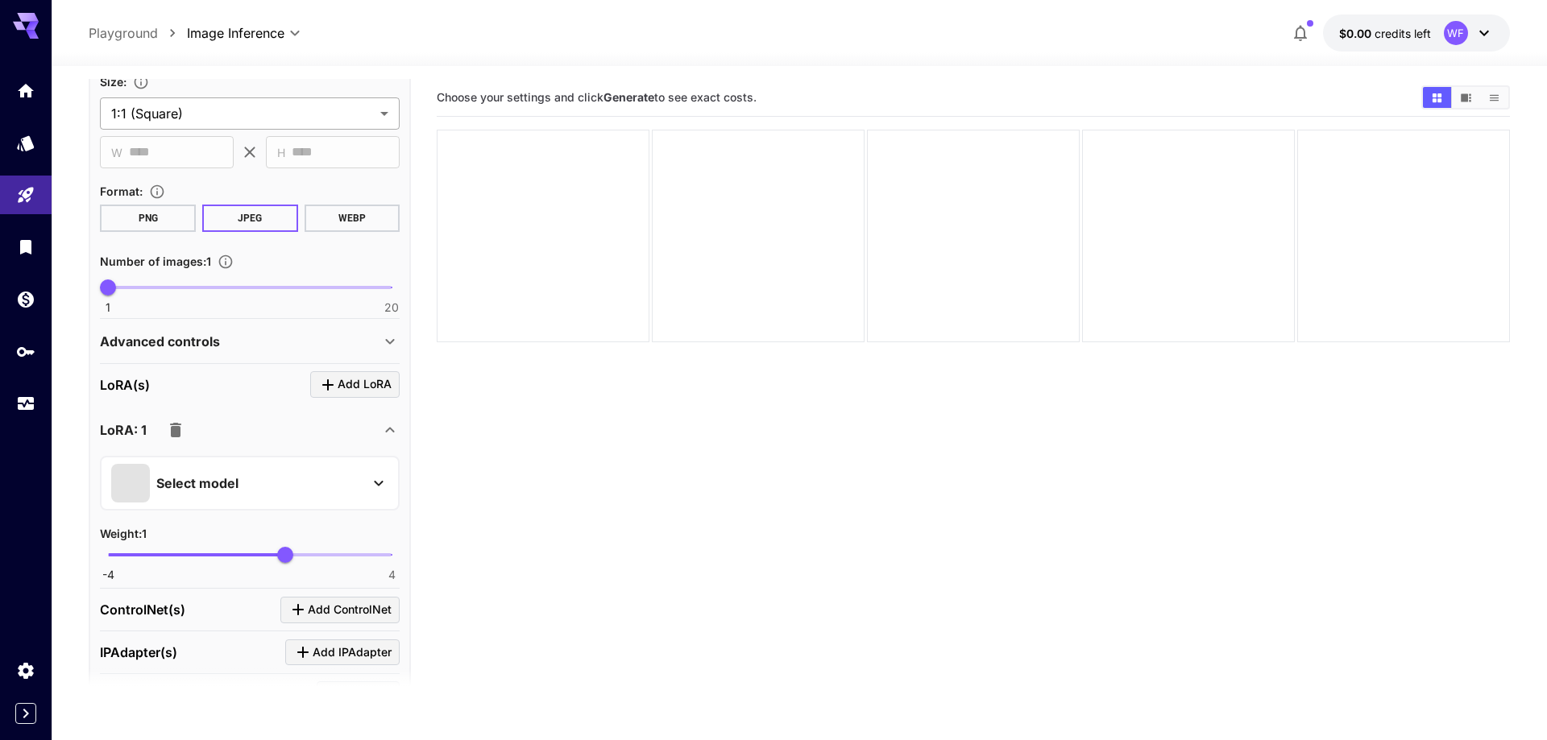
click at [226, 108] on body "**********" at bounding box center [773, 434] width 1547 height 868
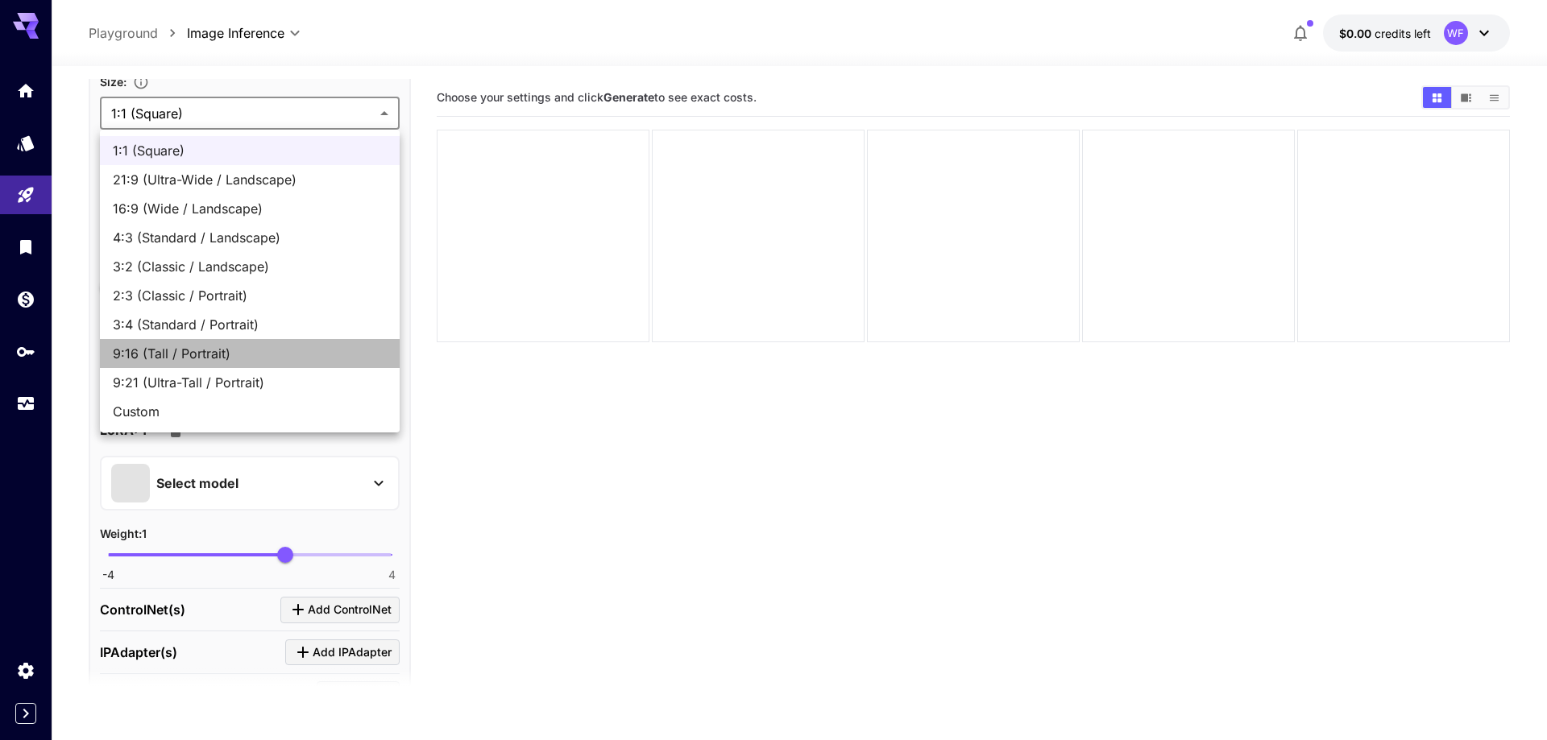
click at [209, 352] on span "9:16 (Tall / Portrait)" at bounding box center [250, 353] width 274 height 19
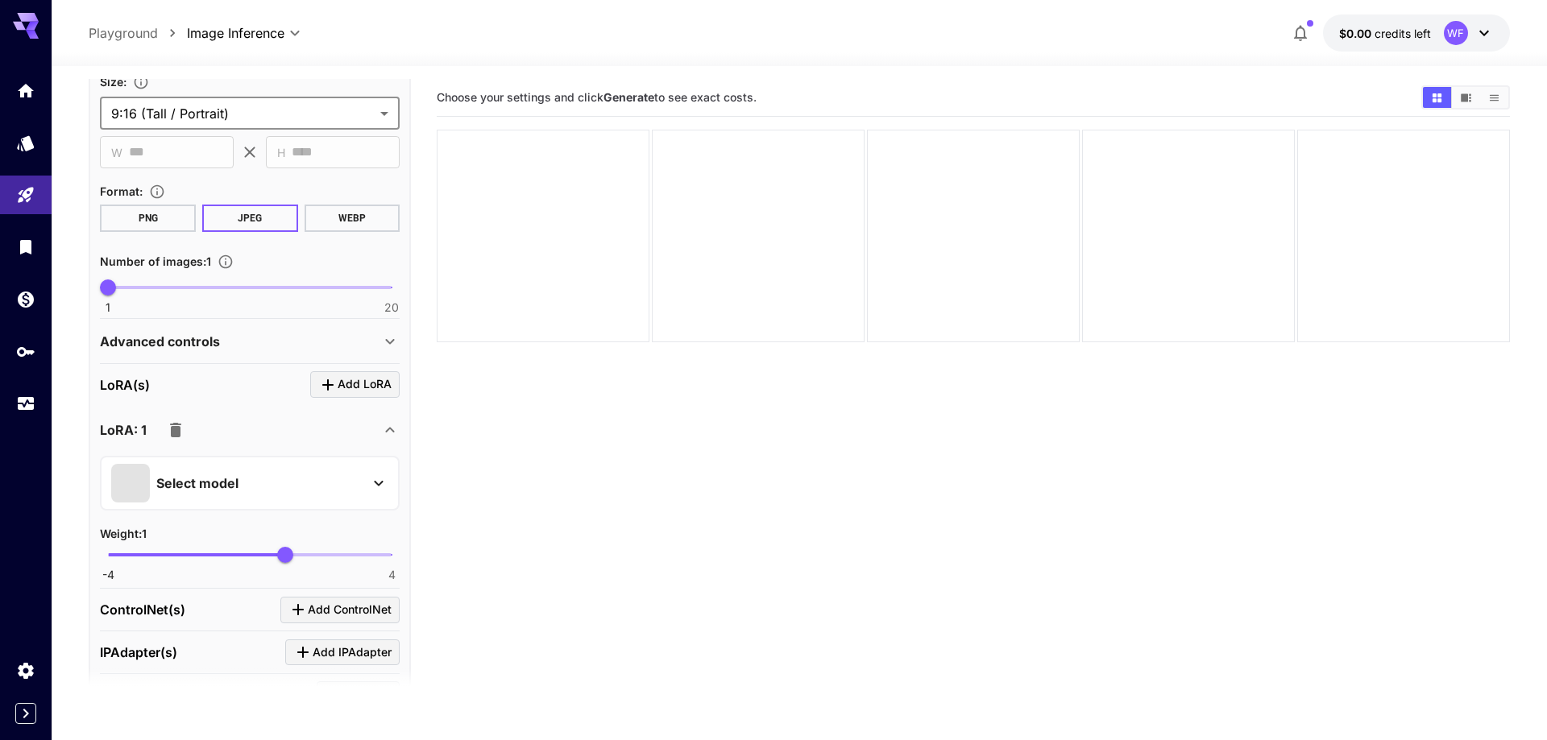
type input "**********"
type input "***"
type input "****"
click at [184, 220] on button "PNG" at bounding box center [148, 218] width 96 height 27
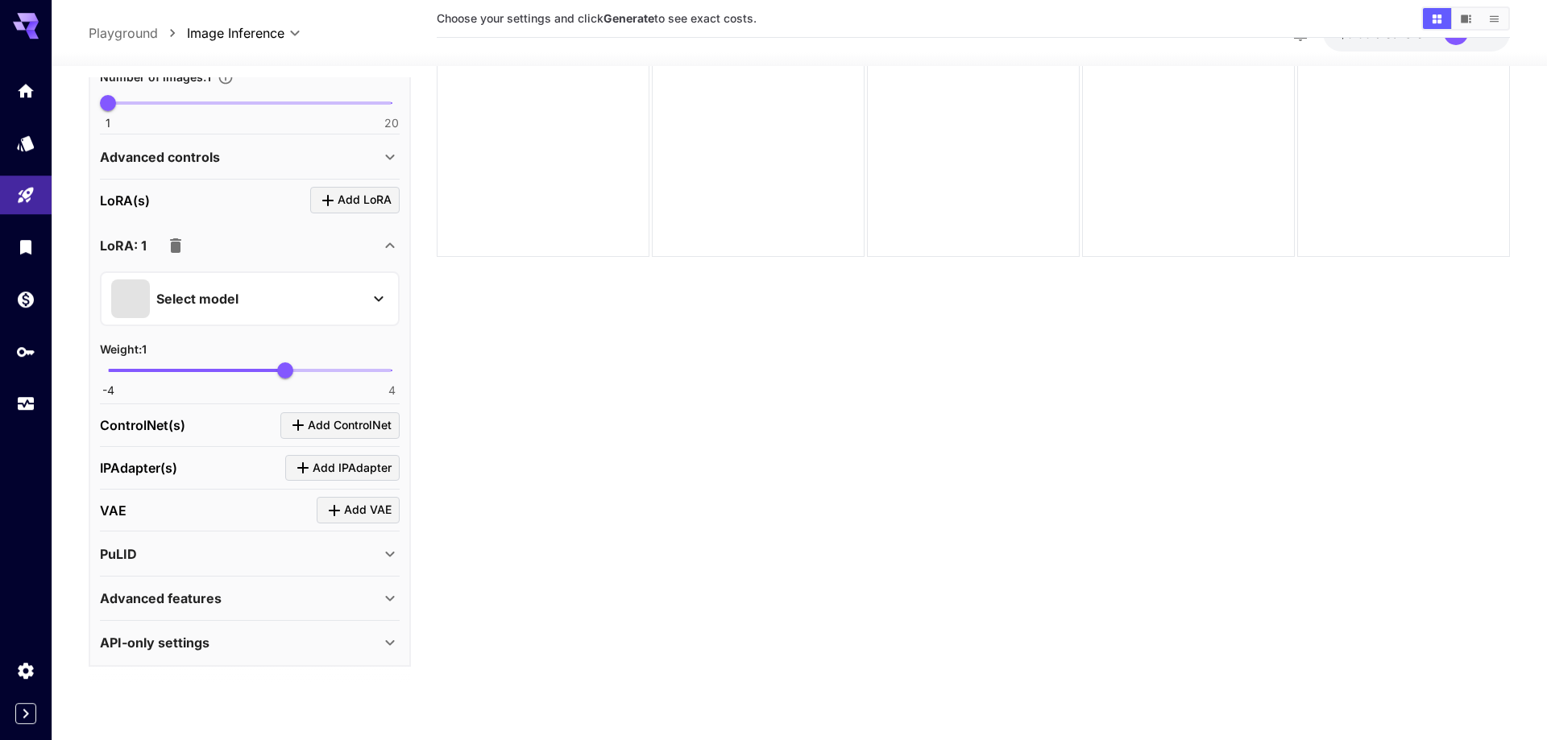
scroll to position [127, 0]
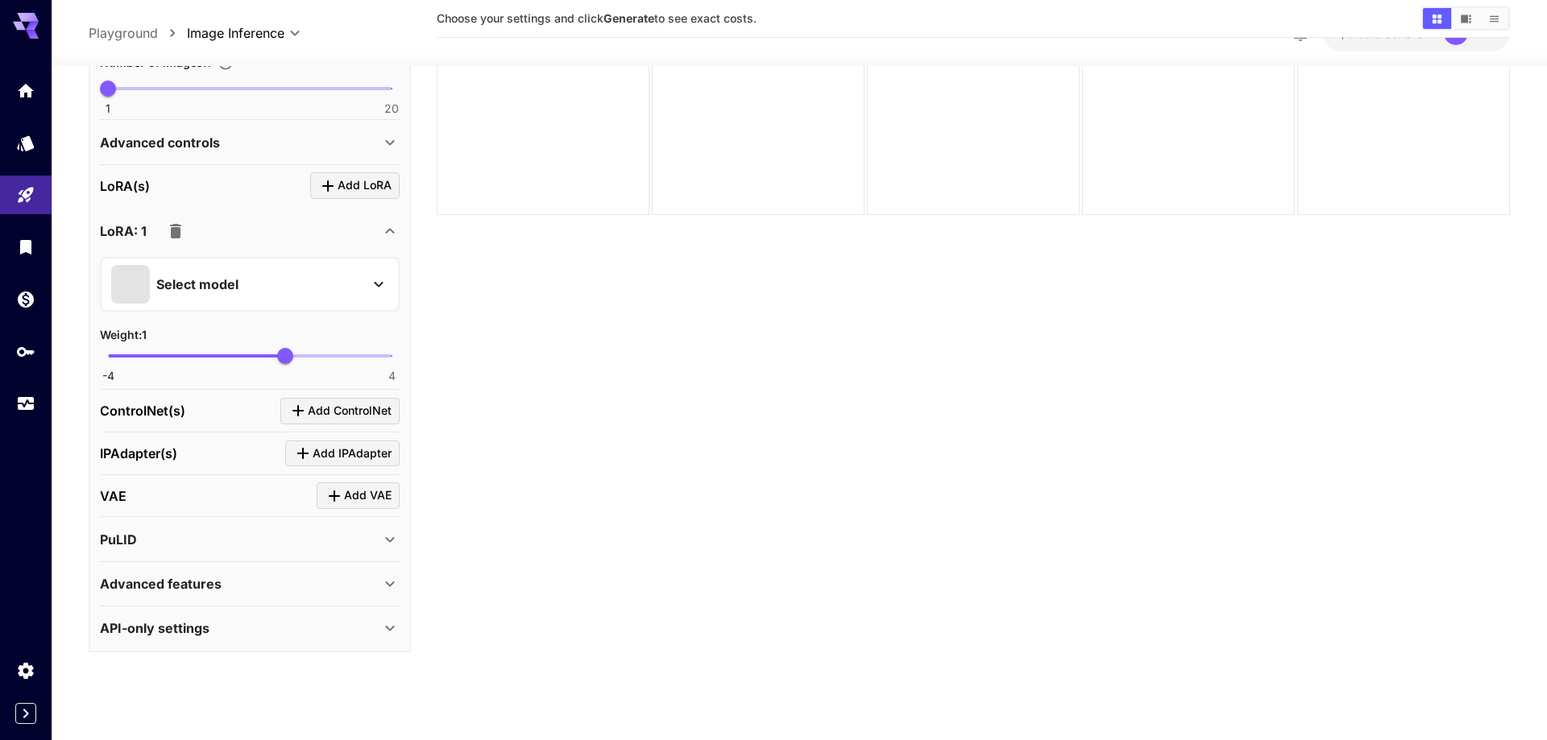
click at [388, 620] on icon at bounding box center [389, 628] width 19 height 19
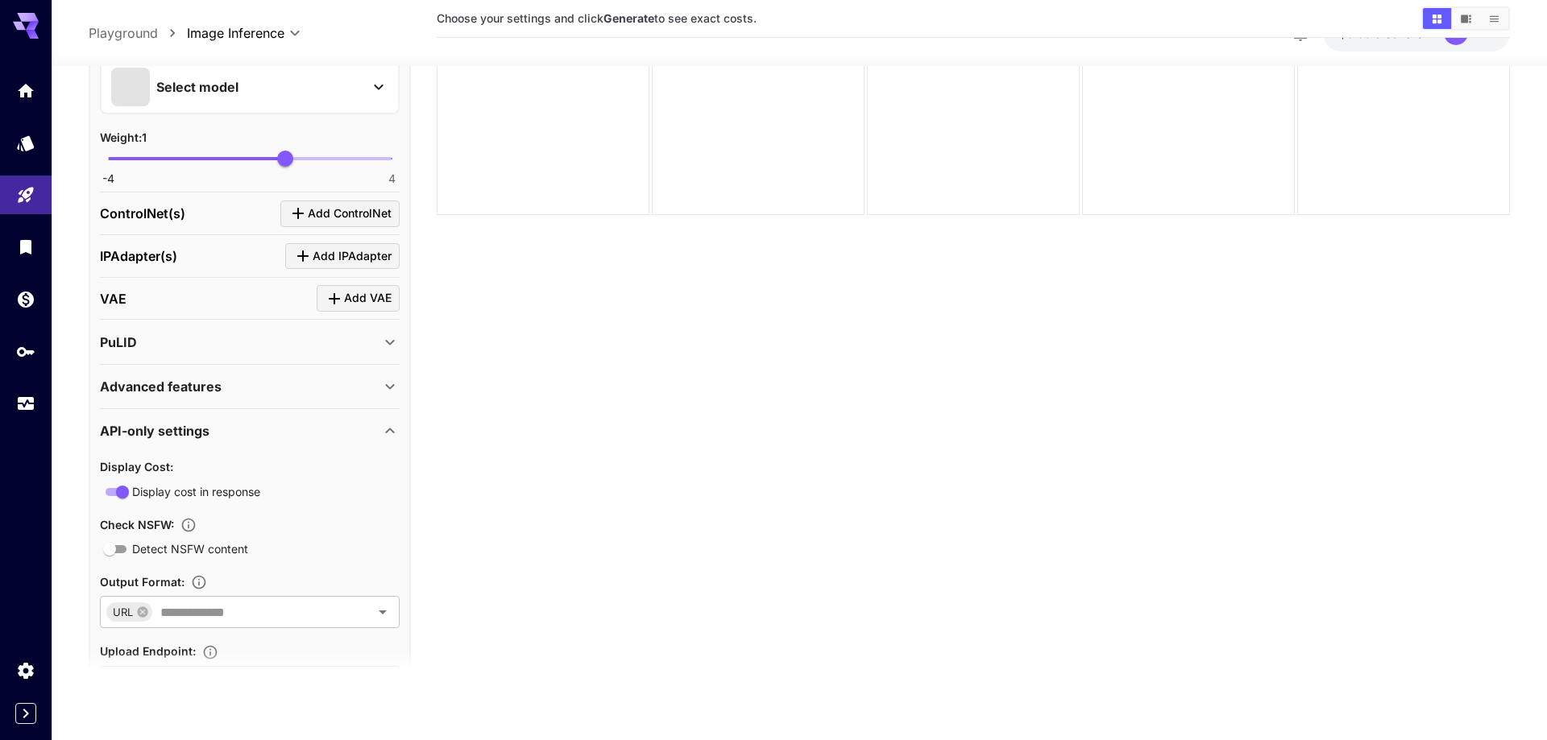
scroll to position [927, 0]
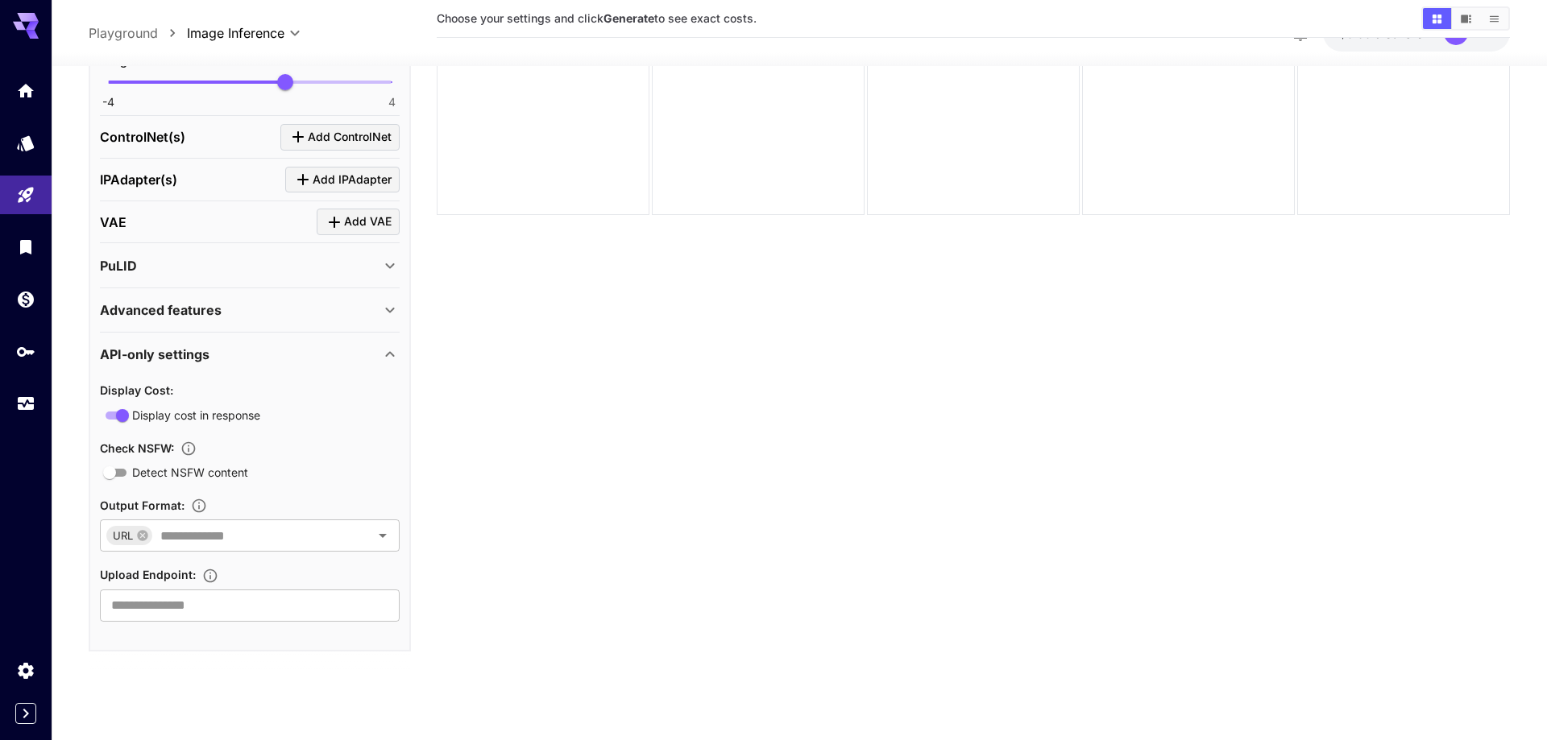
click at [379, 309] on div "Advanced features" at bounding box center [240, 310] width 280 height 19
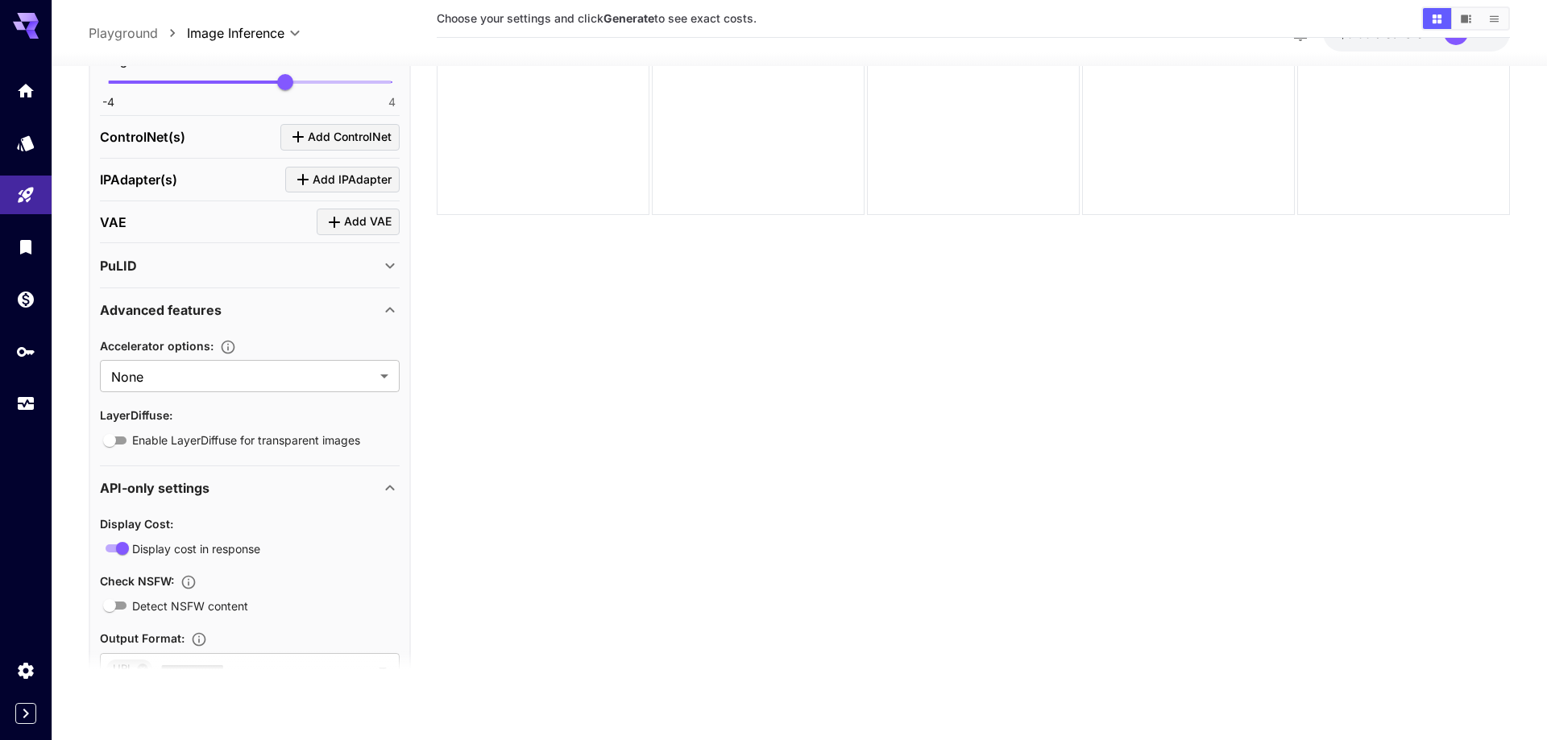
click at [380, 309] on div "Advanced features" at bounding box center [240, 310] width 280 height 19
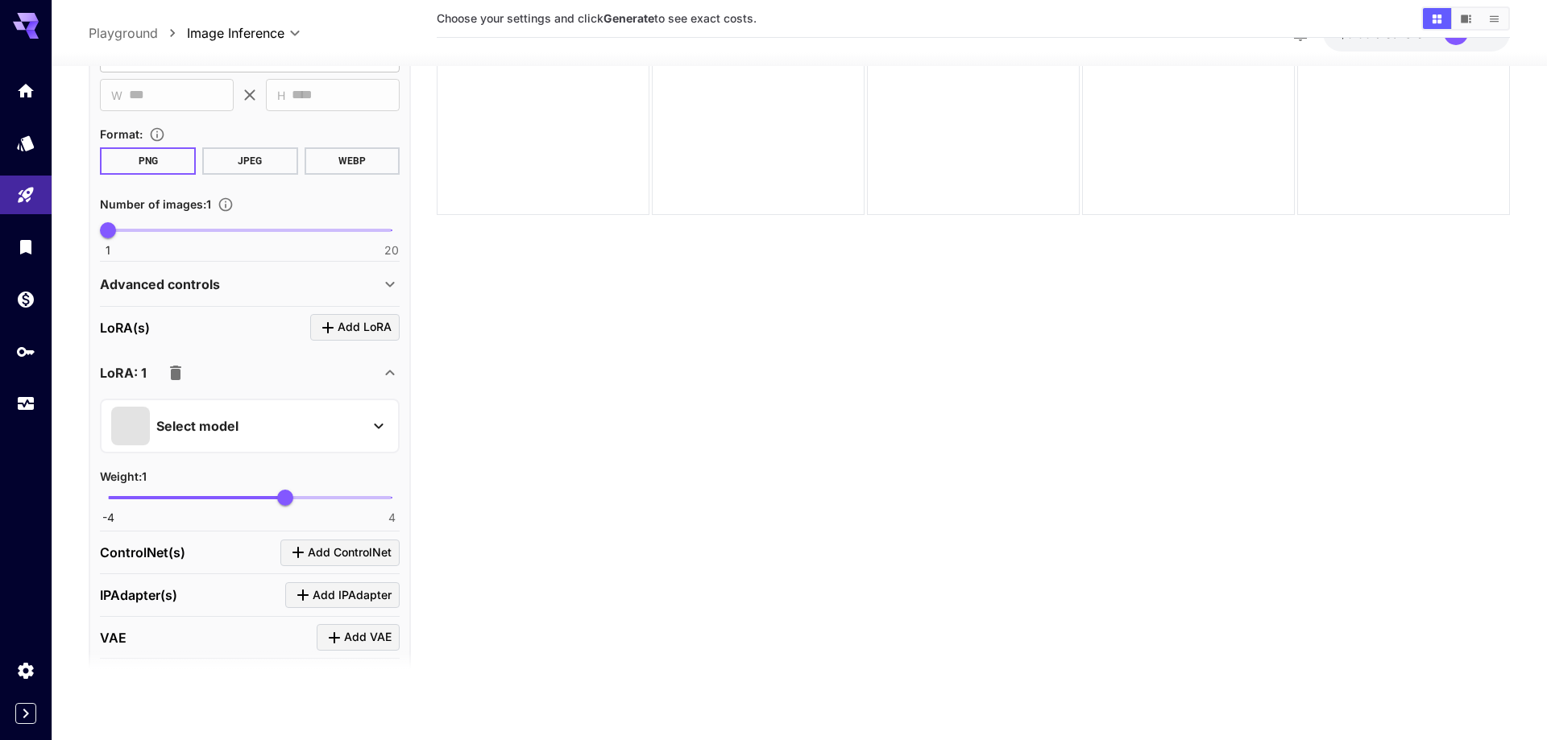
scroll to position [459, 0]
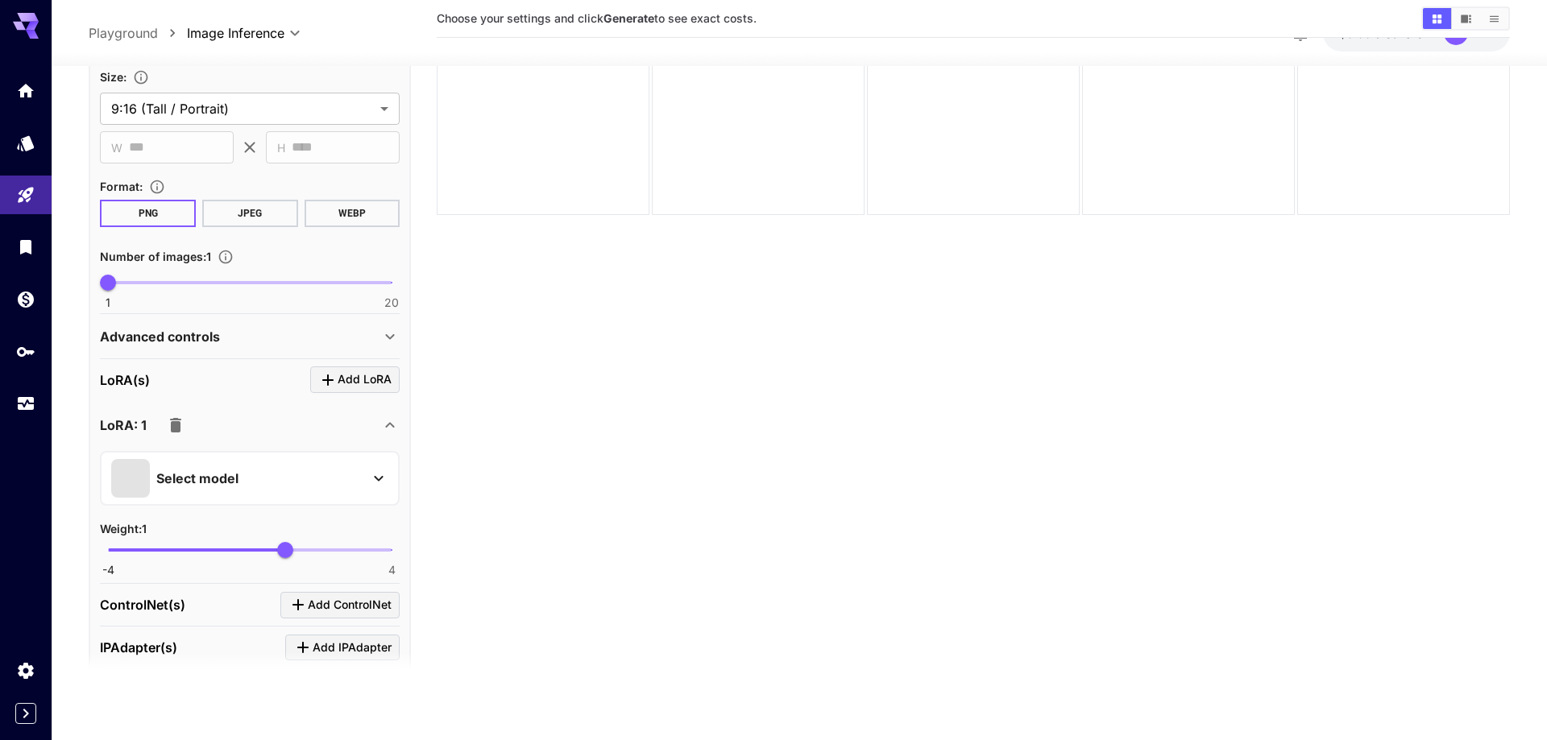
click at [352, 381] on span "Add LoRA" at bounding box center [365, 380] width 54 height 20
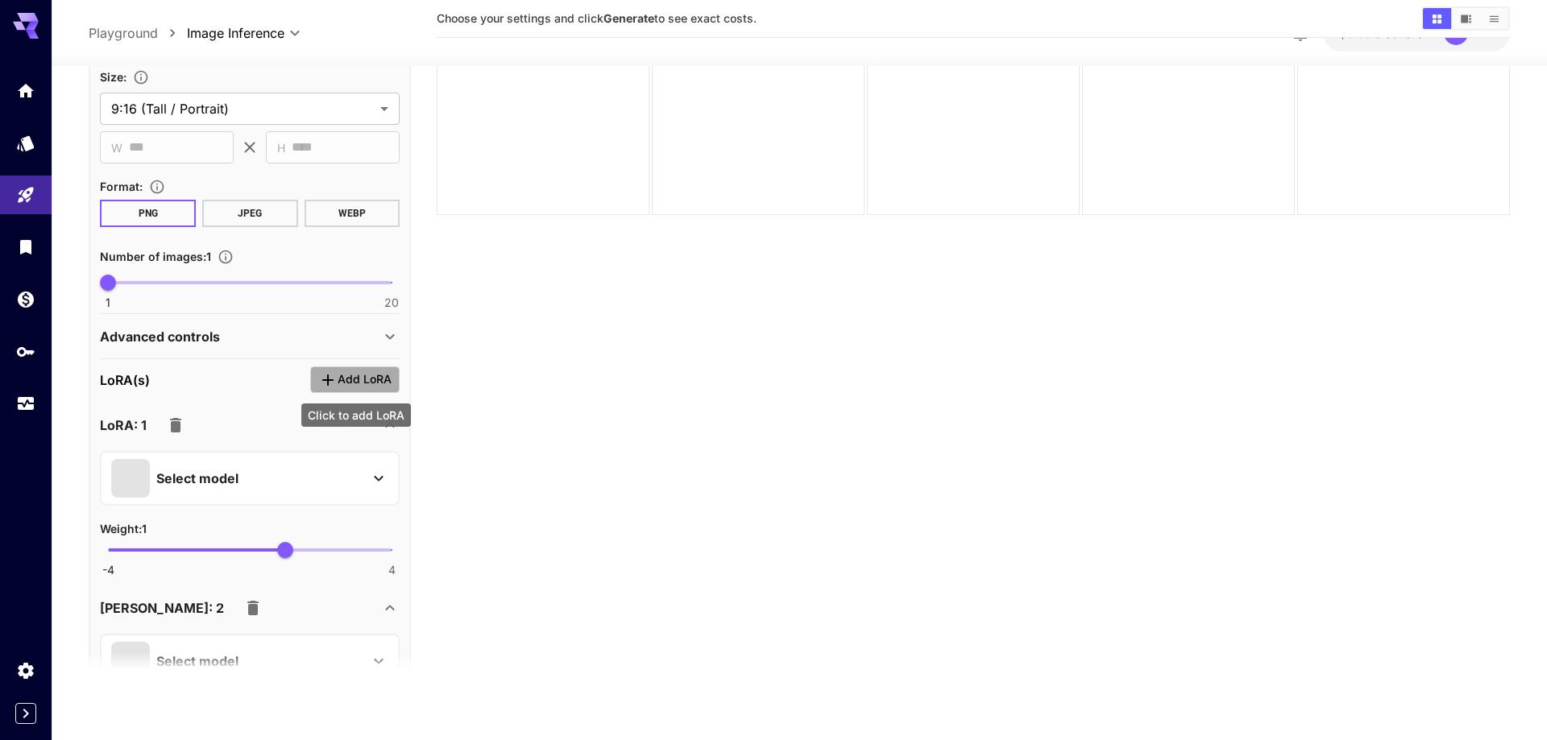
click at [330, 375] on icon "Click to add LoRA" at bounding box center [327, 379] width 19 height 19
click at [371, 380] on span "Add LoRA" at bounding box center [365, 380] width 54 height 20
click at [336, 379] on icon "Click to add LoRA" at bounding box center [327, 379] width 19 height 19
click at [376, 463] on button "Select model" at bounding box center [249, 478] width 277 height 39
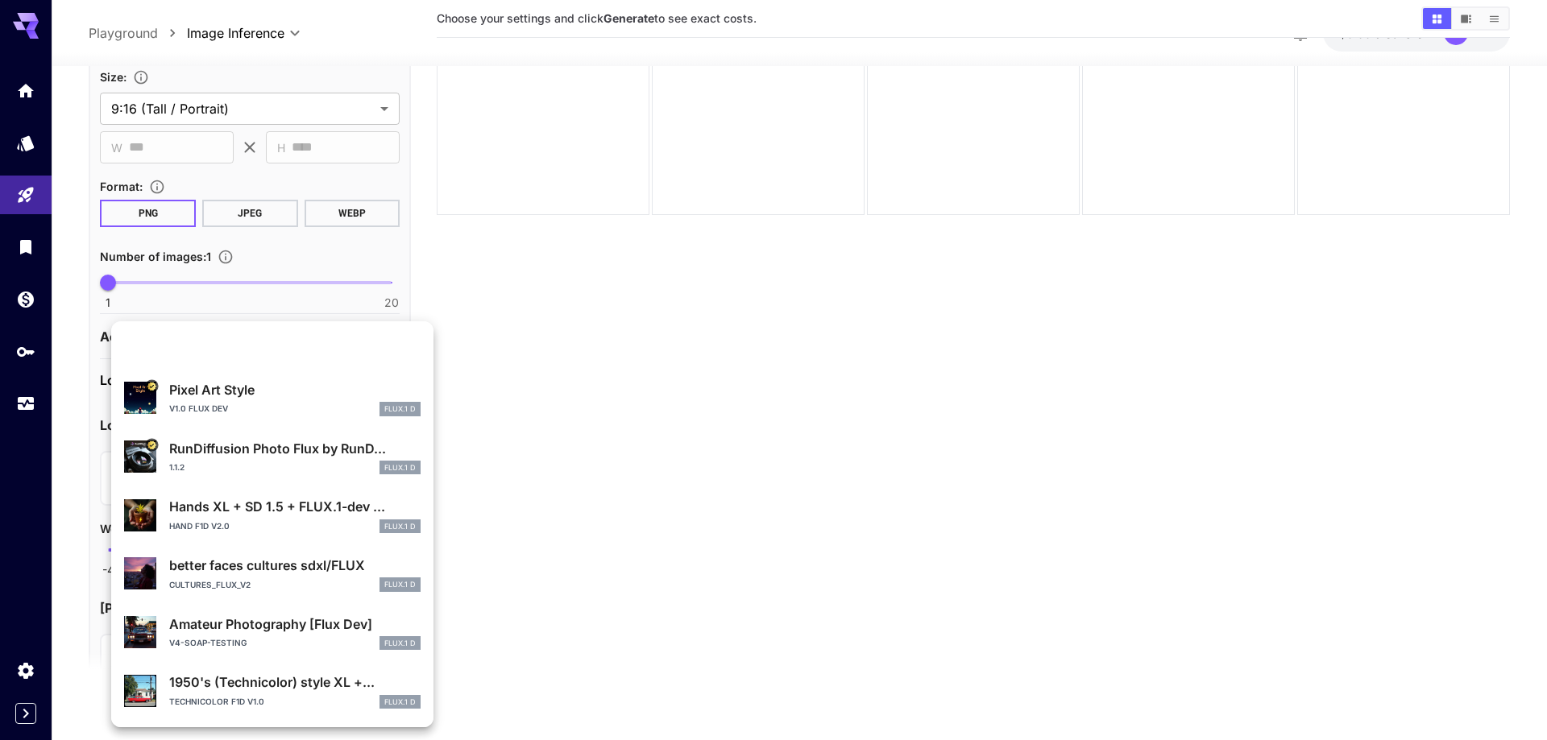
scroll to position [0, 0]
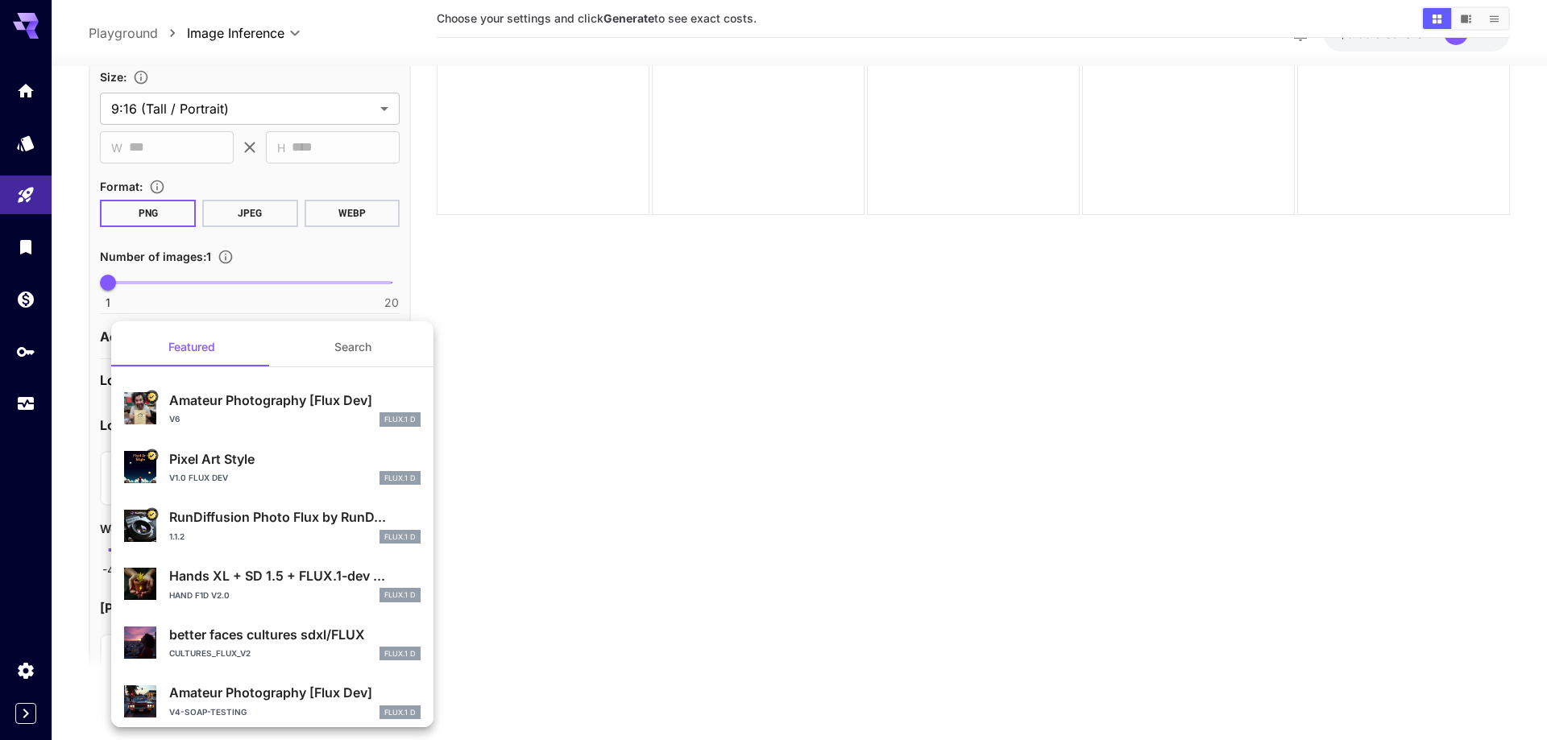
click at [490, 322] on div at bounding box center [773, 370] width 1547 height 740
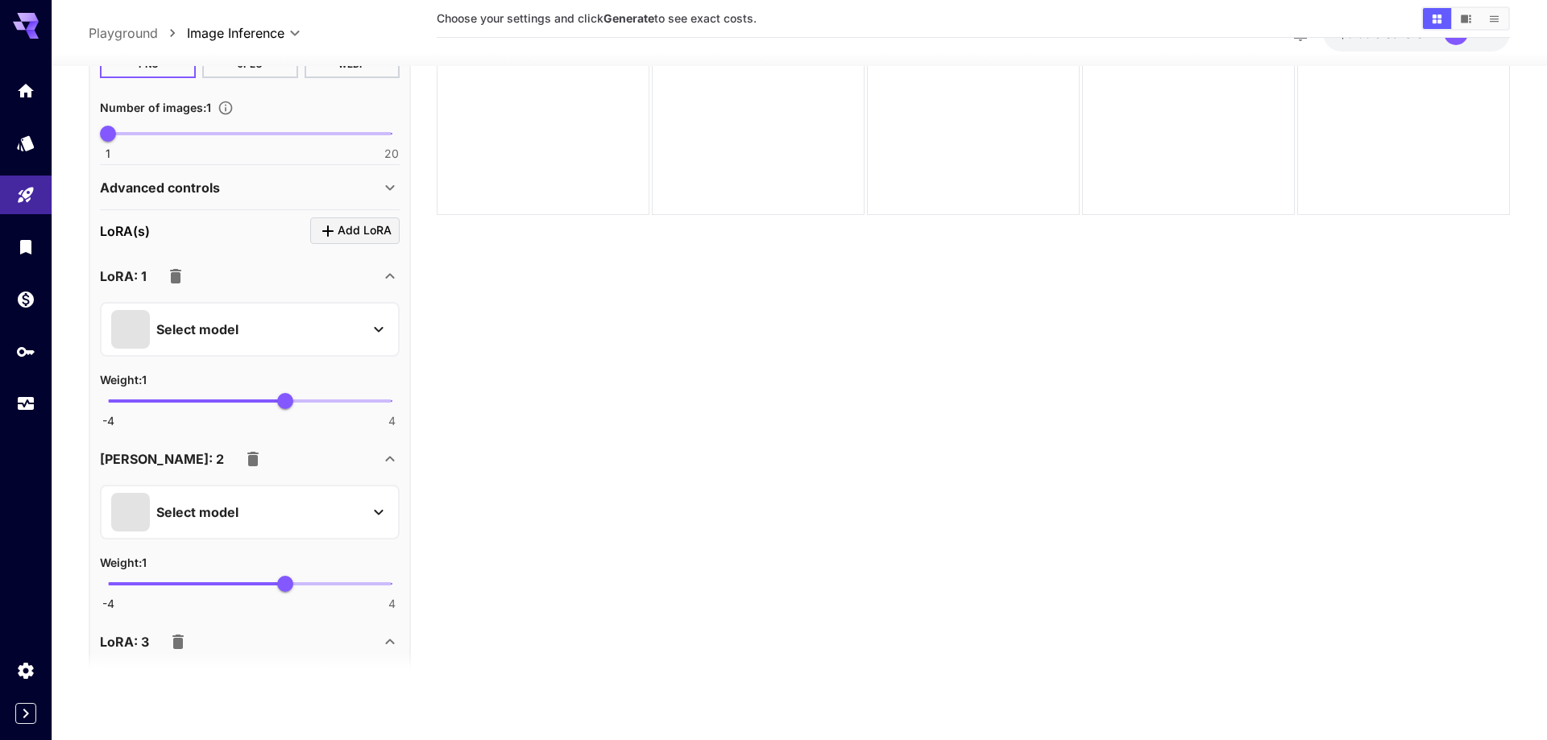
scroll to position [551, 0]
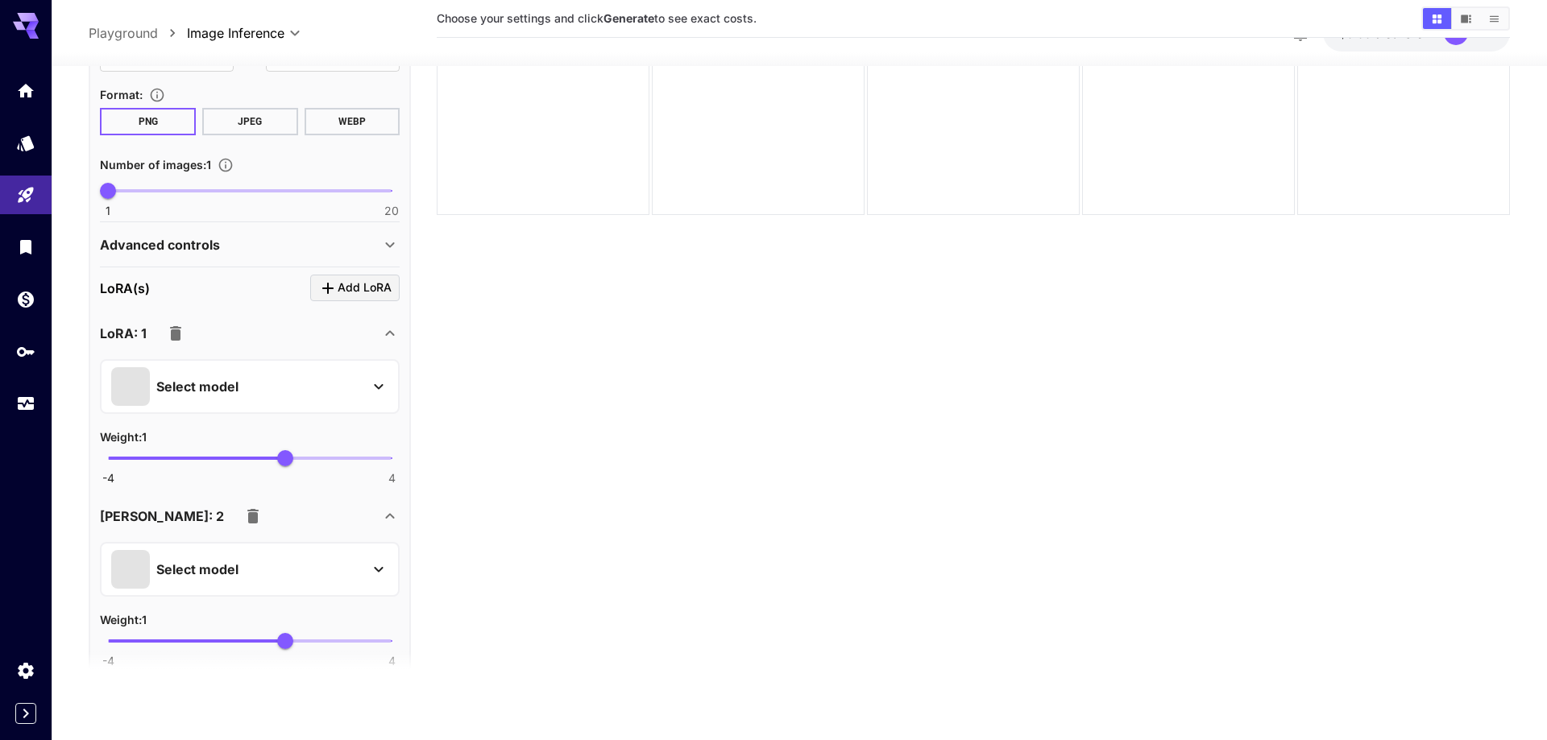
click at [184, 333] on icon "button" at bounding box center [175, 333] width 19 height 19
click at [175, 335] on icon "button" at bounding box center [175, 333] width 11 height 15
click at [178, 335] on icon "button" at bounding box center [175, 333] width 11 height 15
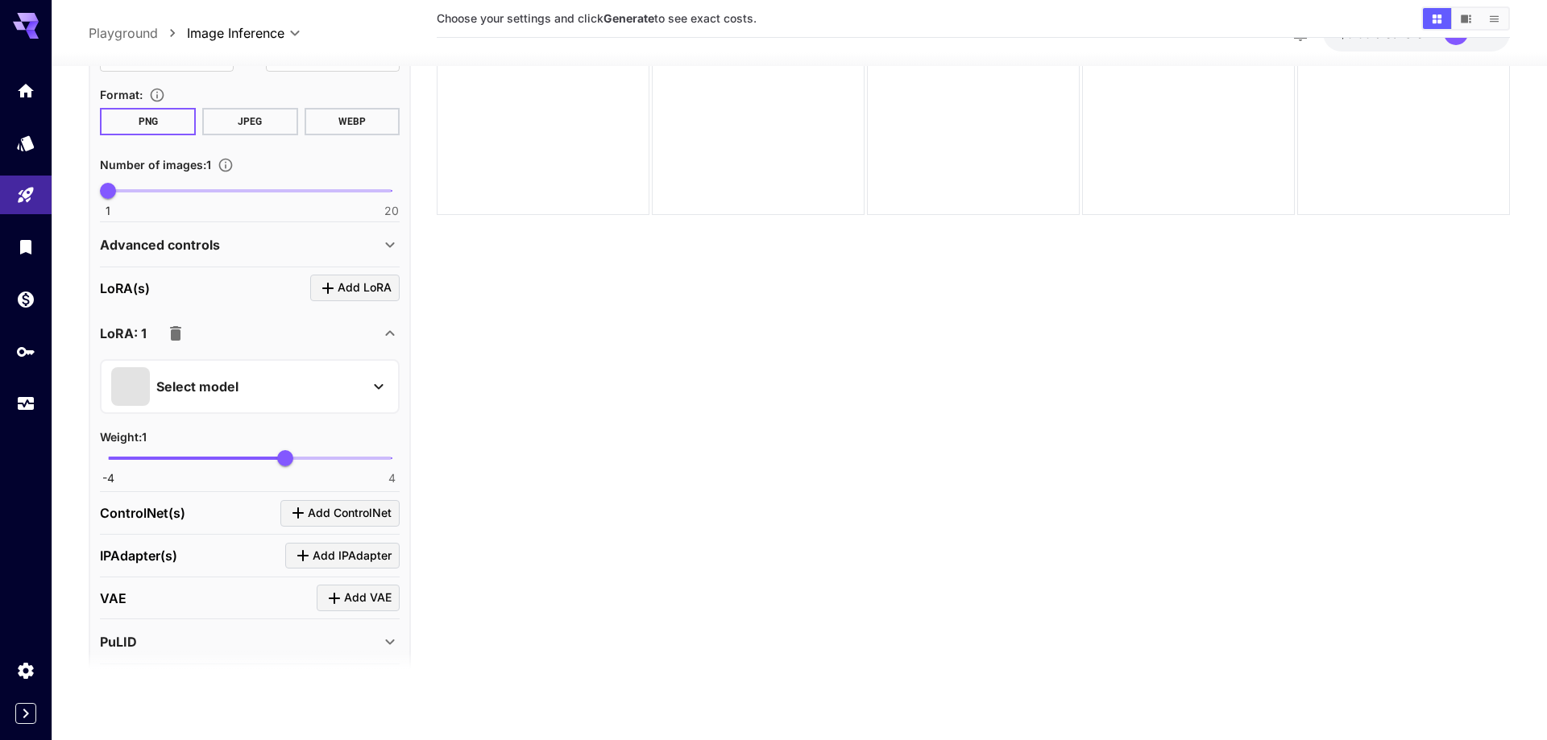
click at [179, 331] on icon "button" at bounding box center [175, 333] width 11 height 15
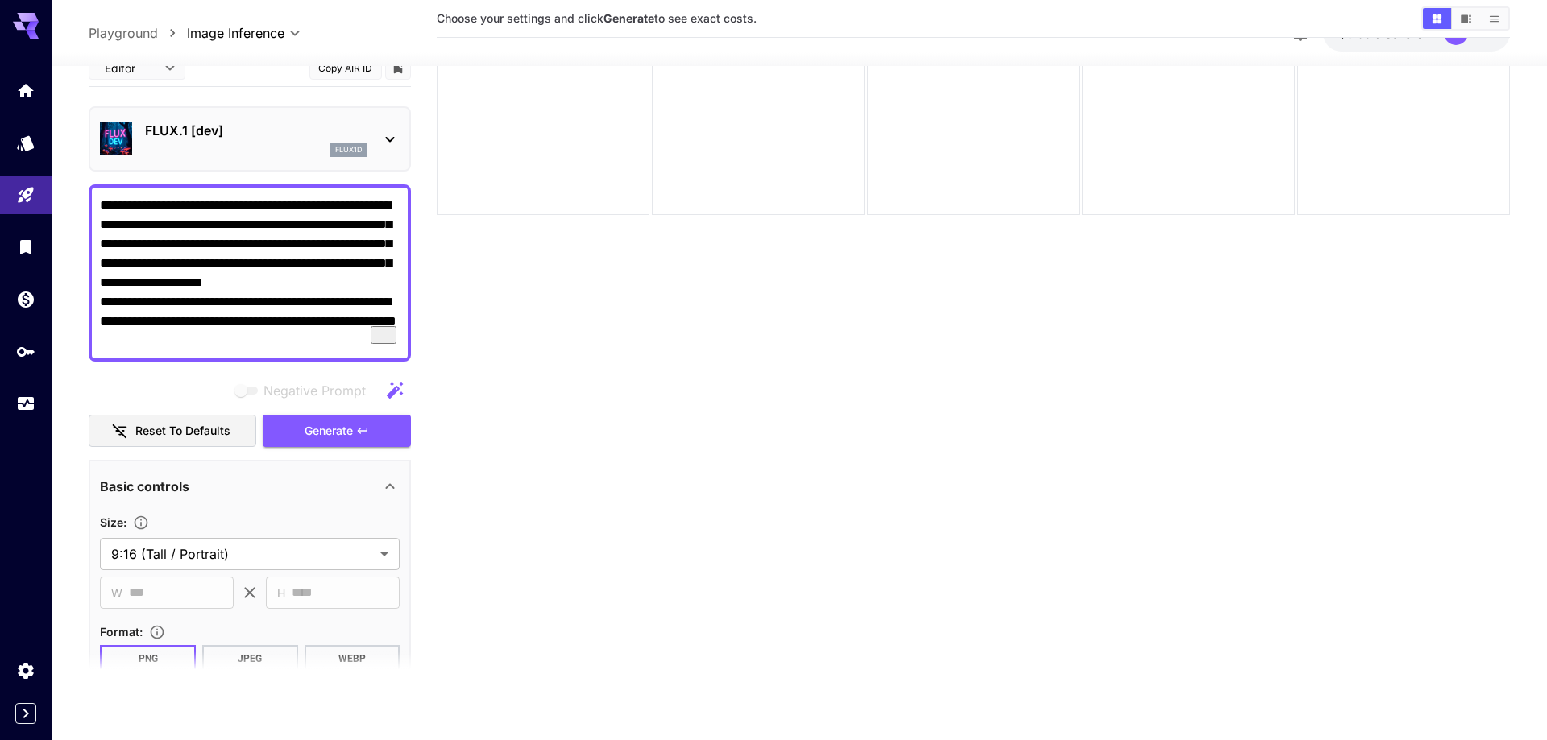
scroll to position [0, 0]
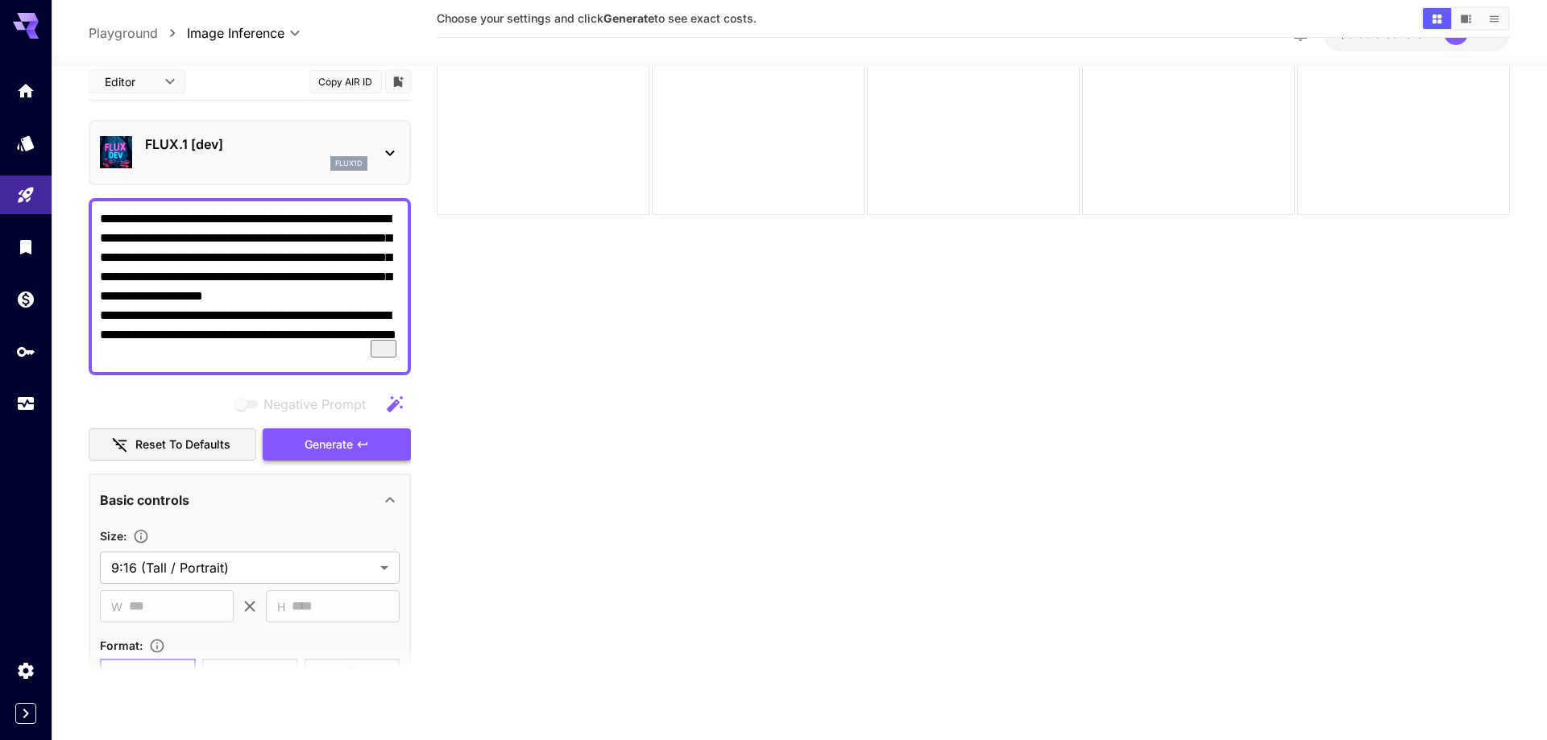
click at [330, 441] on span "Generate" at bounding box center [329, 445] width 48 height 20
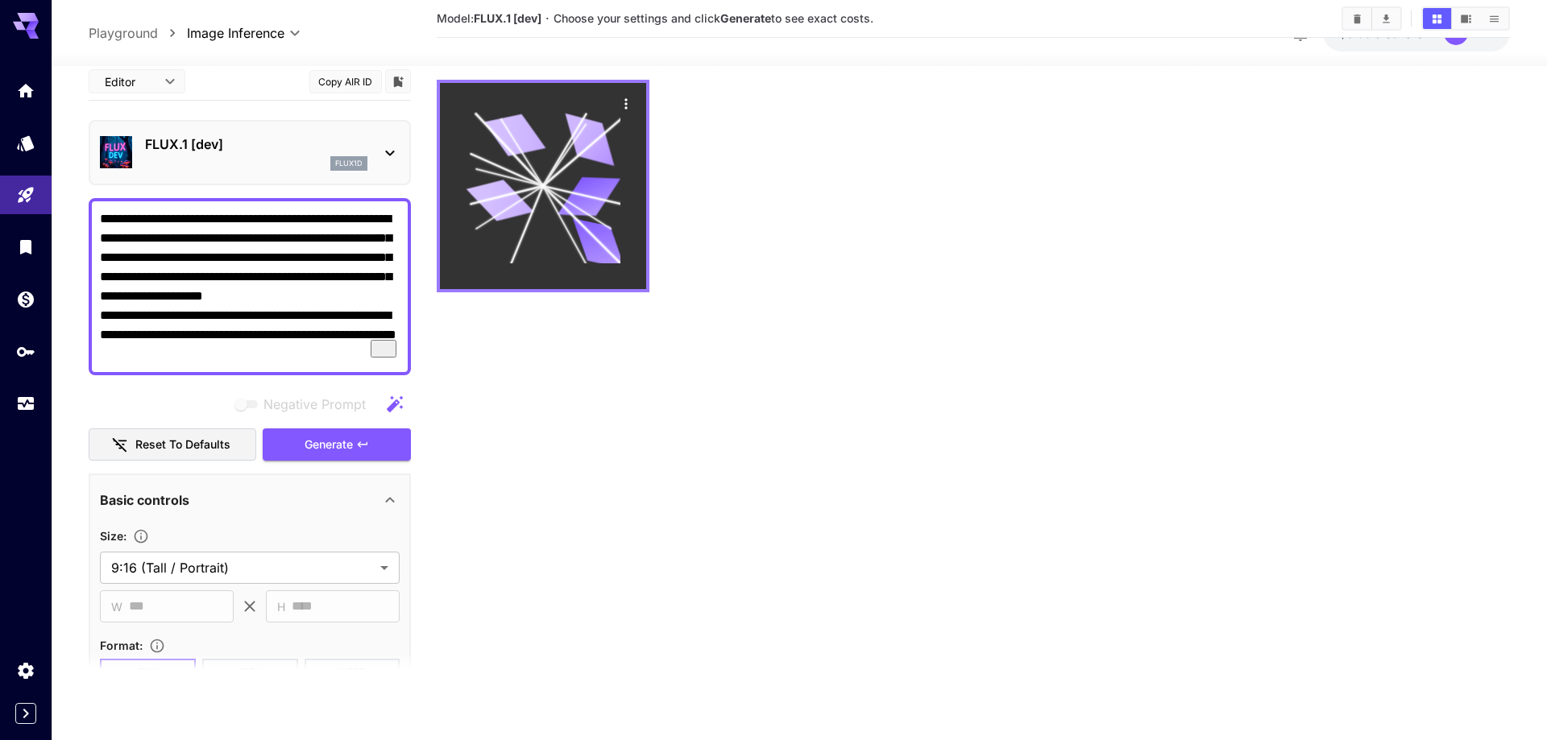
click at [579, 140] on icon at bounding box center [589, 140] width 62 height 52
click at [628, 97] on icon "Actions" at bounding box center [626, 104] width 16 height 16
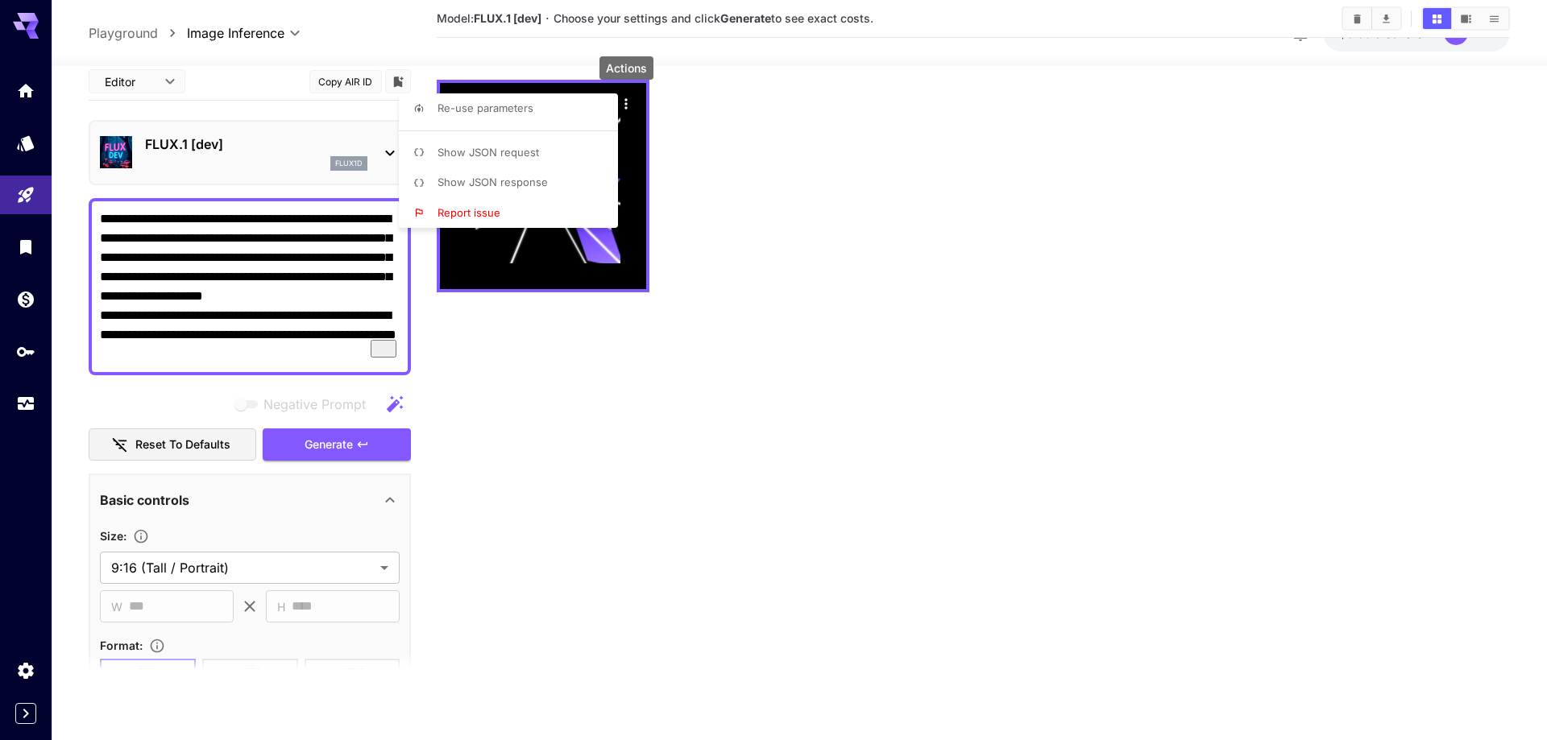
click at [707, 197] on div at bounding box center [773, 370] width 1547 height 740
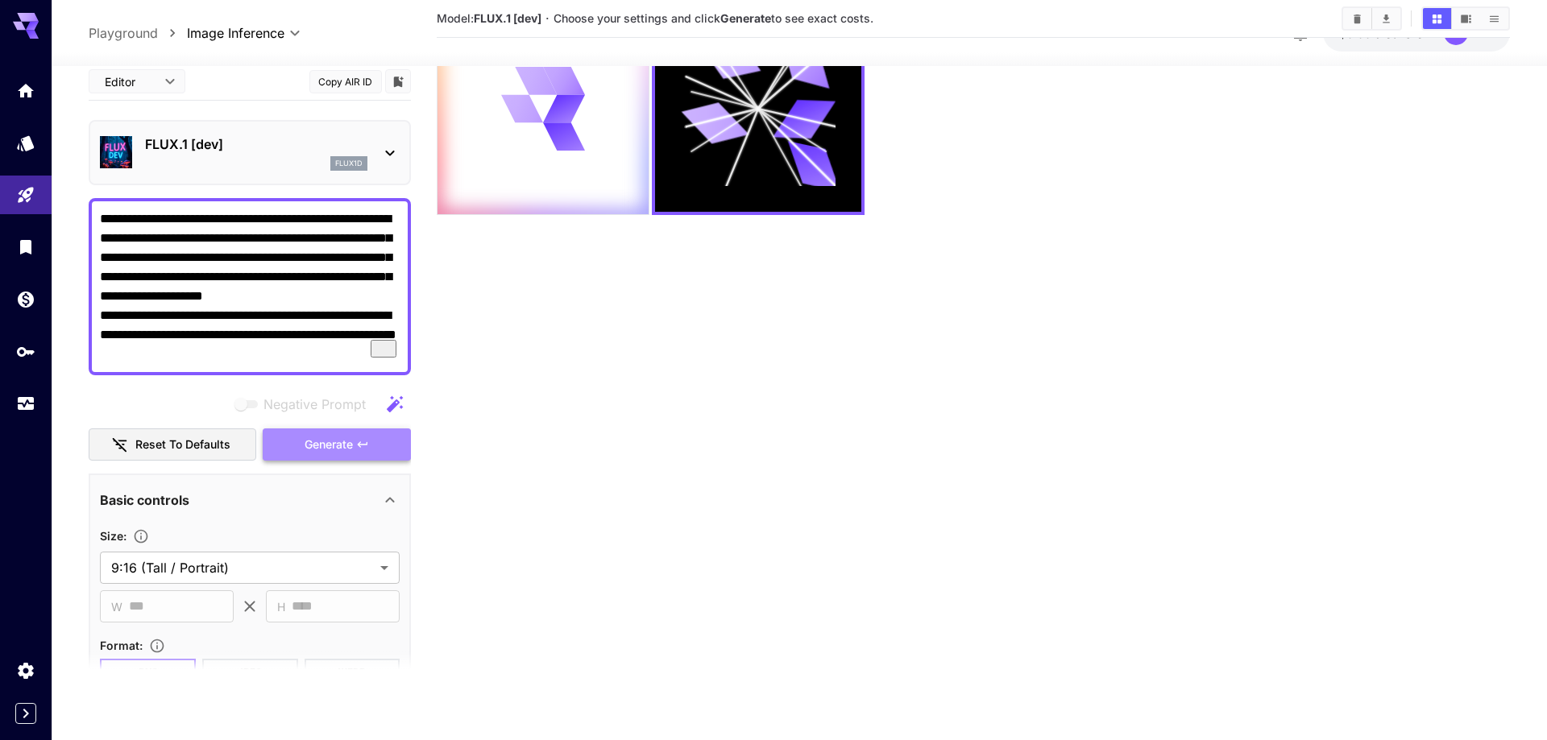
click at [333, 443] on span "Generate" at bounding box center [329, 445] width 48 height 20
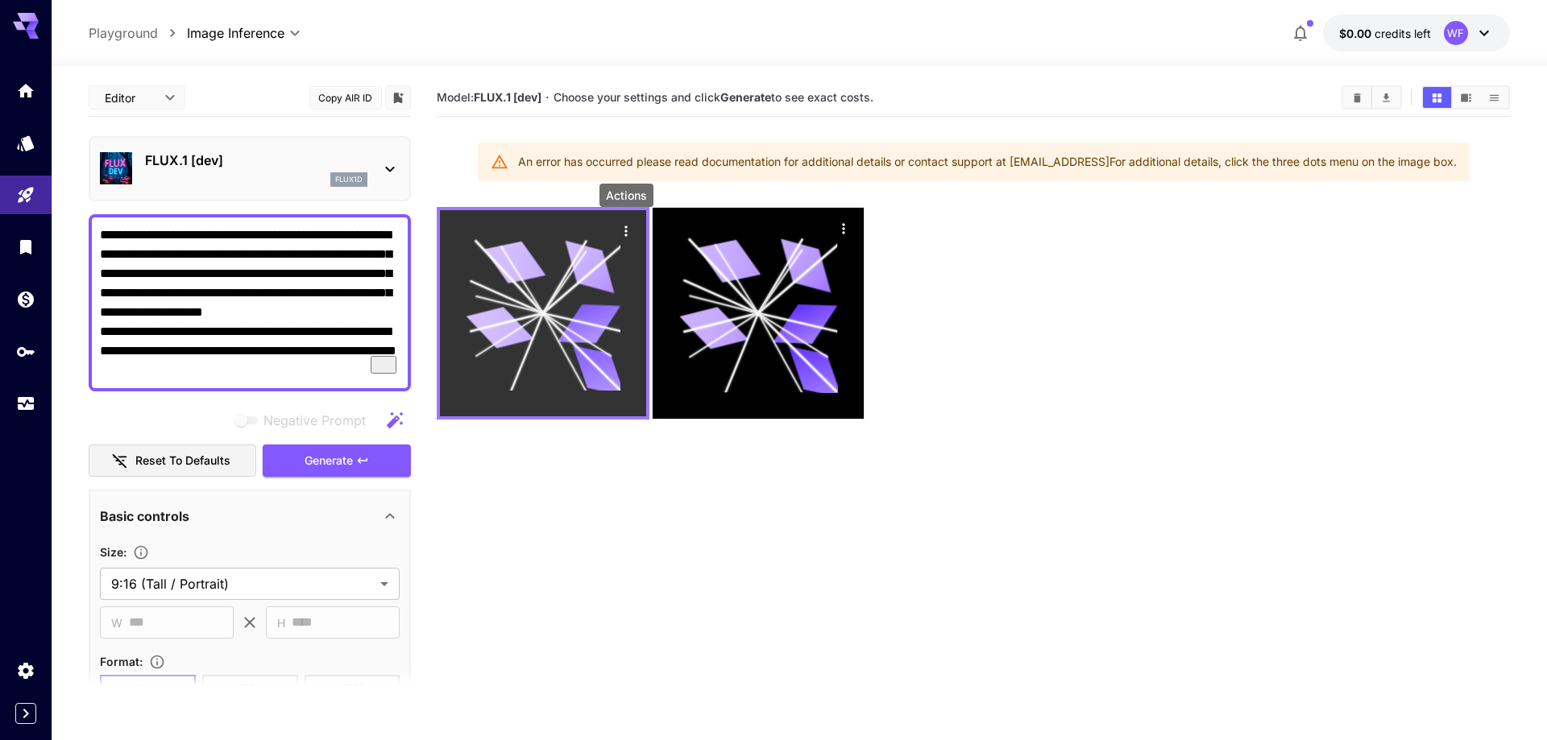
click at [629, 226] on icon "Actions" at bounding box center [626, 231] width 16 height 16
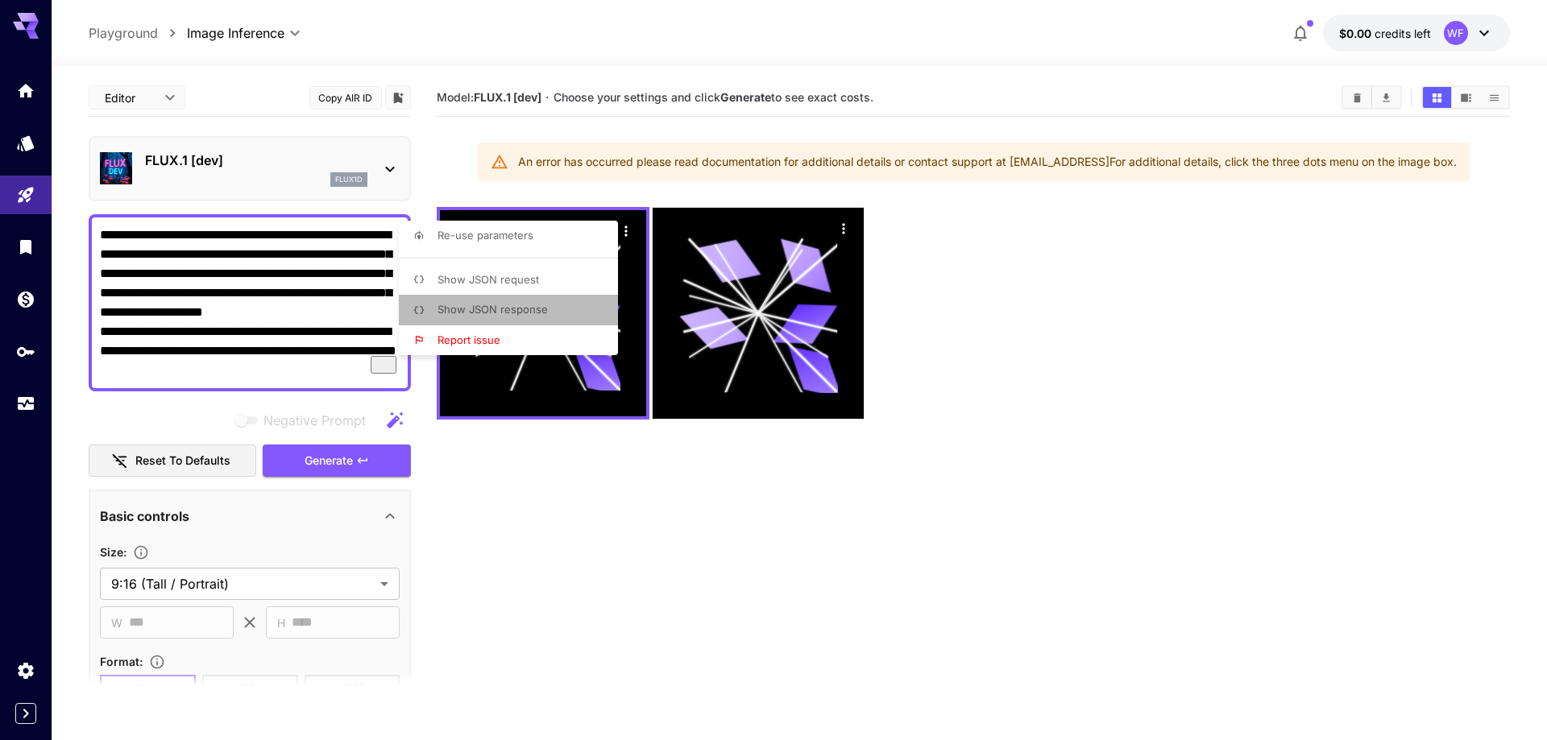
click at [521, 309] on span "Show JSON response" at bounding box center [492, 309] width 110 height 13
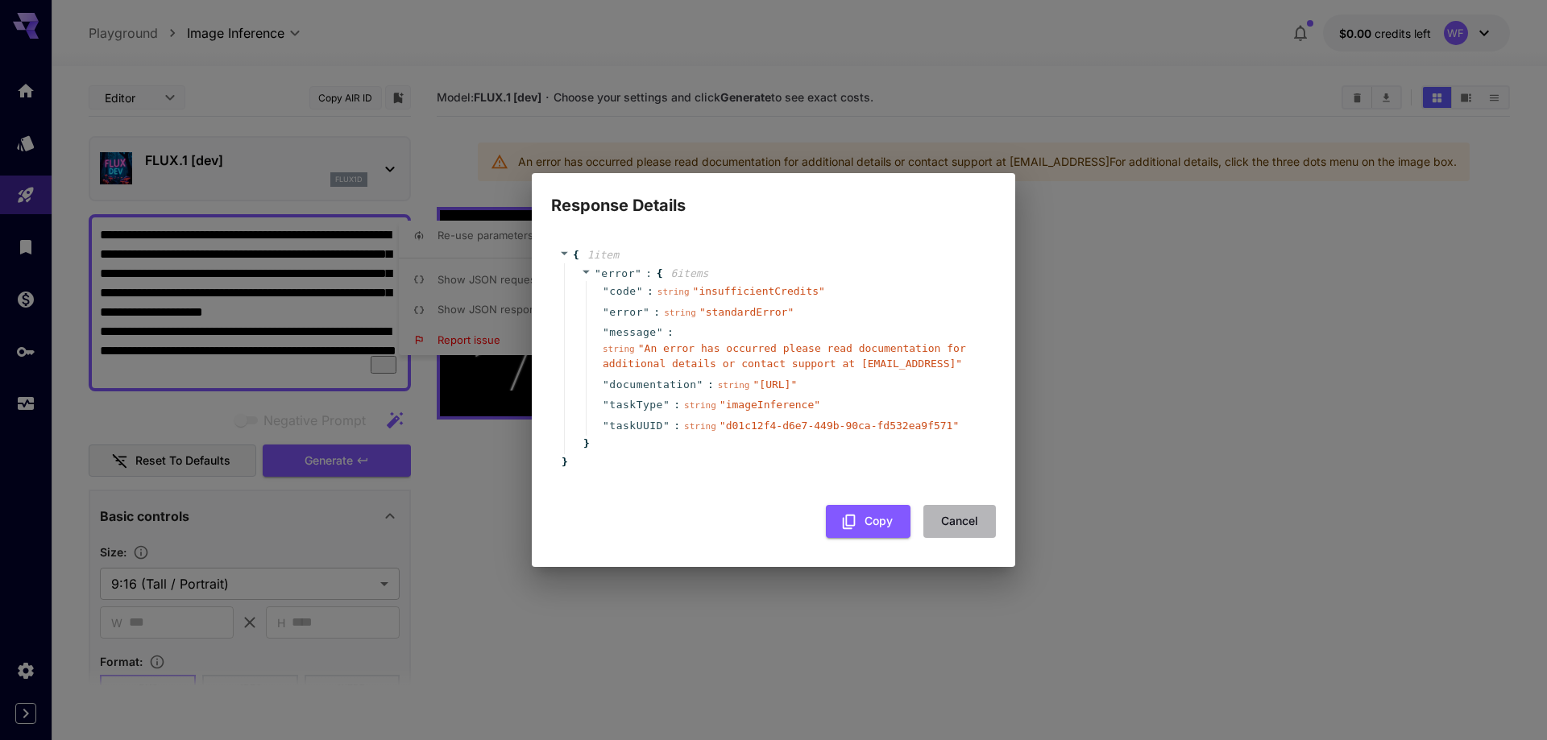
click at [968, 519] on button "Cancel" at bounding box center [959, 521] width 73 height 33
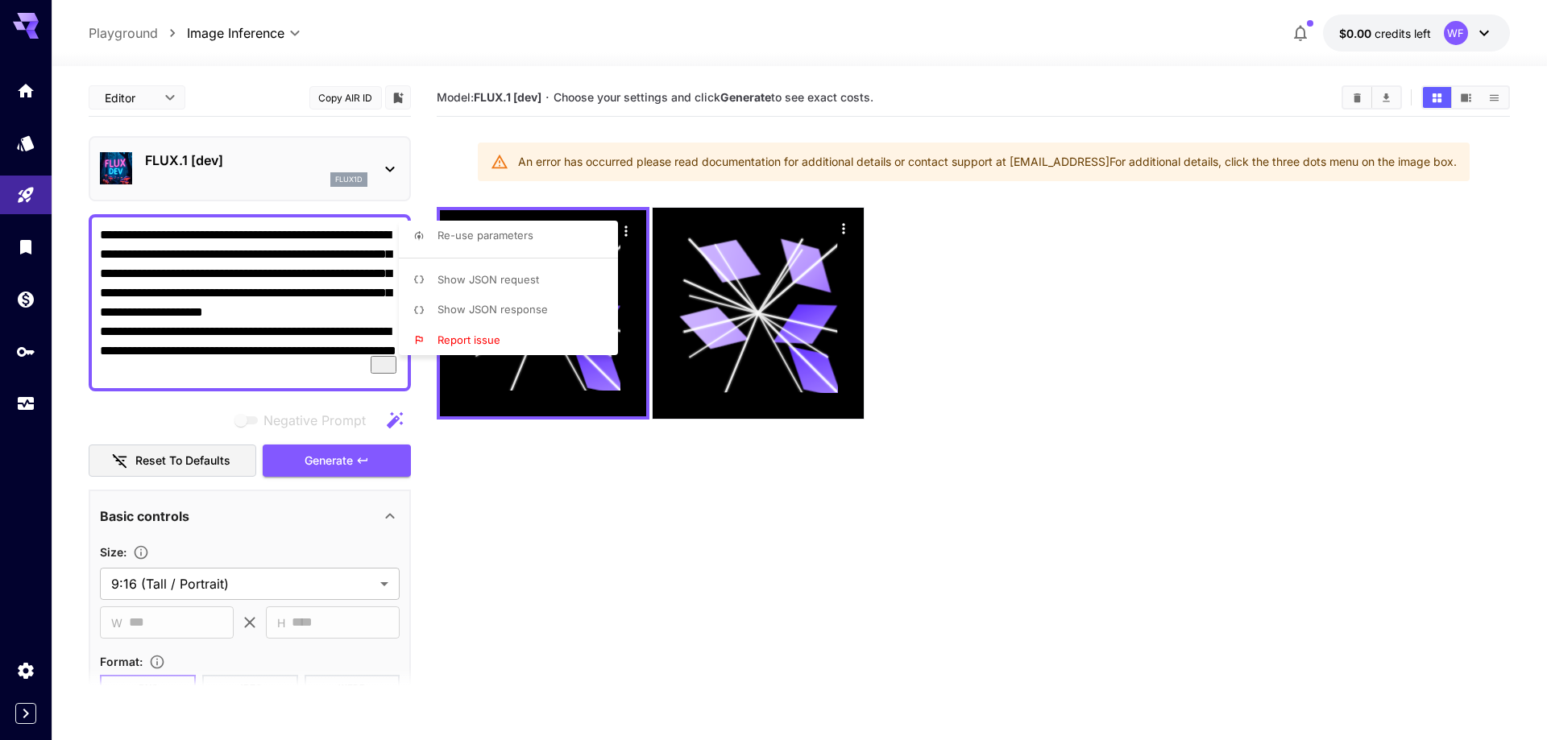
click at [475, 489] on div at bounding box center [773, 370] width 1547 height 740
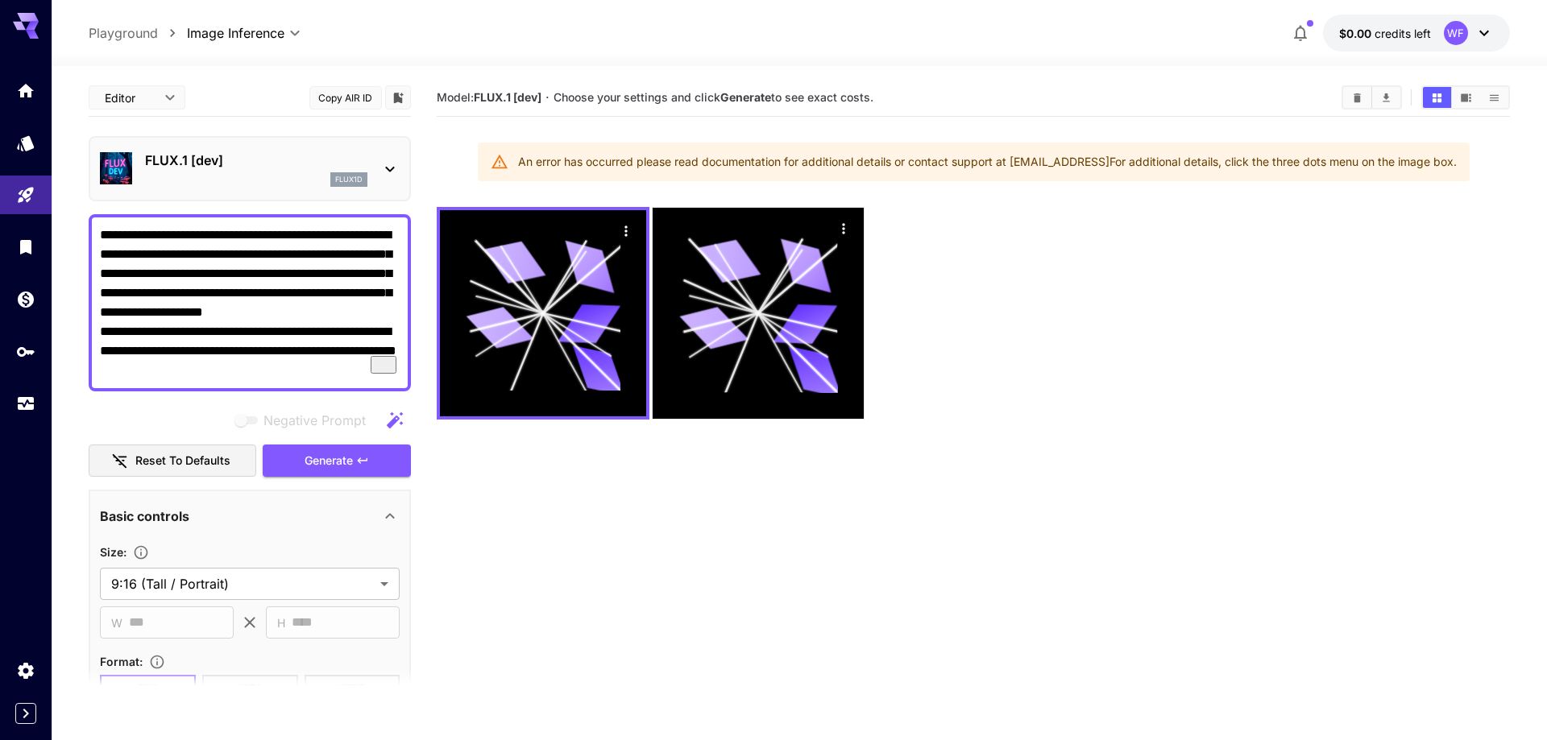
click at [390, 169] on icon at bounding box center [389, 169] width 19 height 19
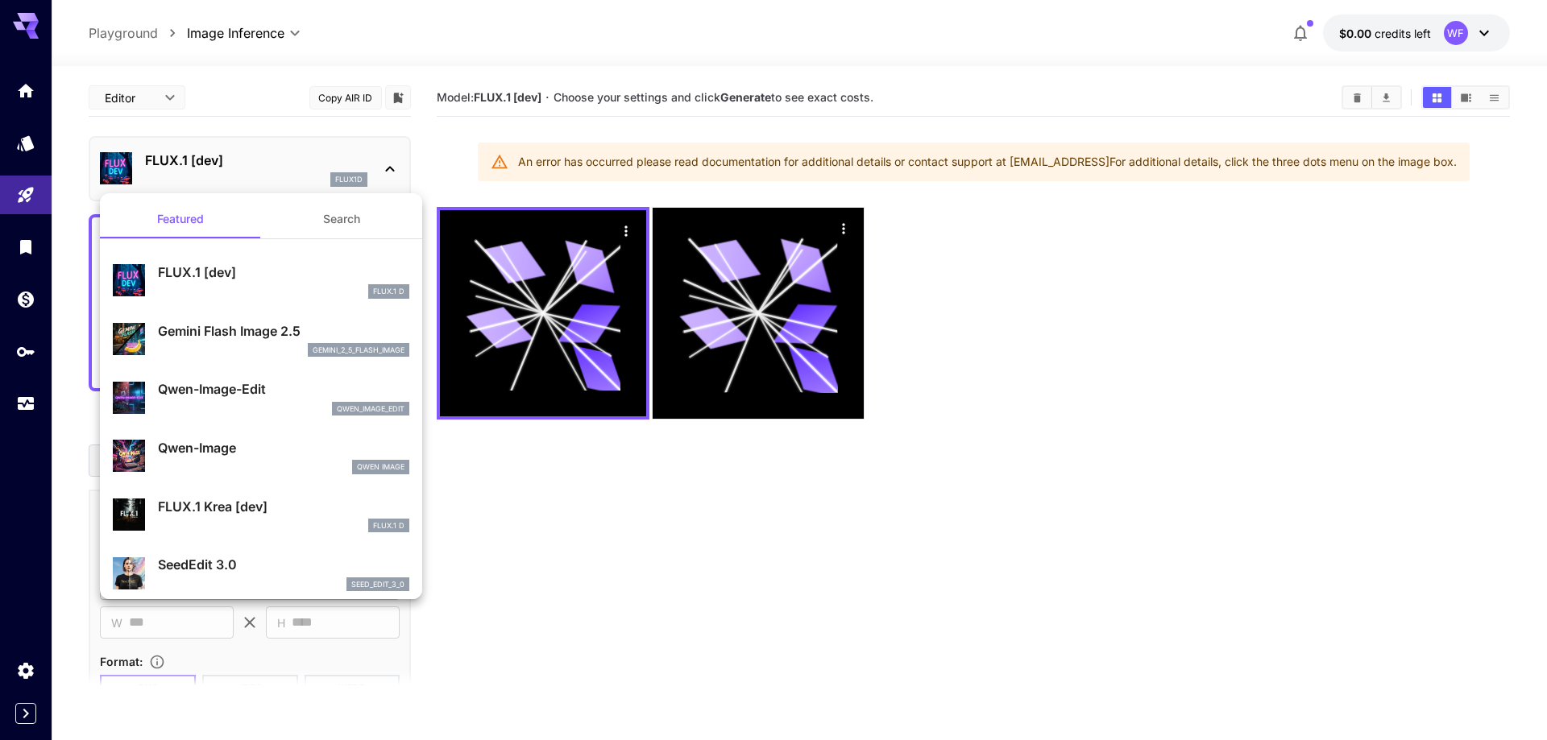
click at [1082, 295] on div at bounding box center [773, 370] width 1547 height 740
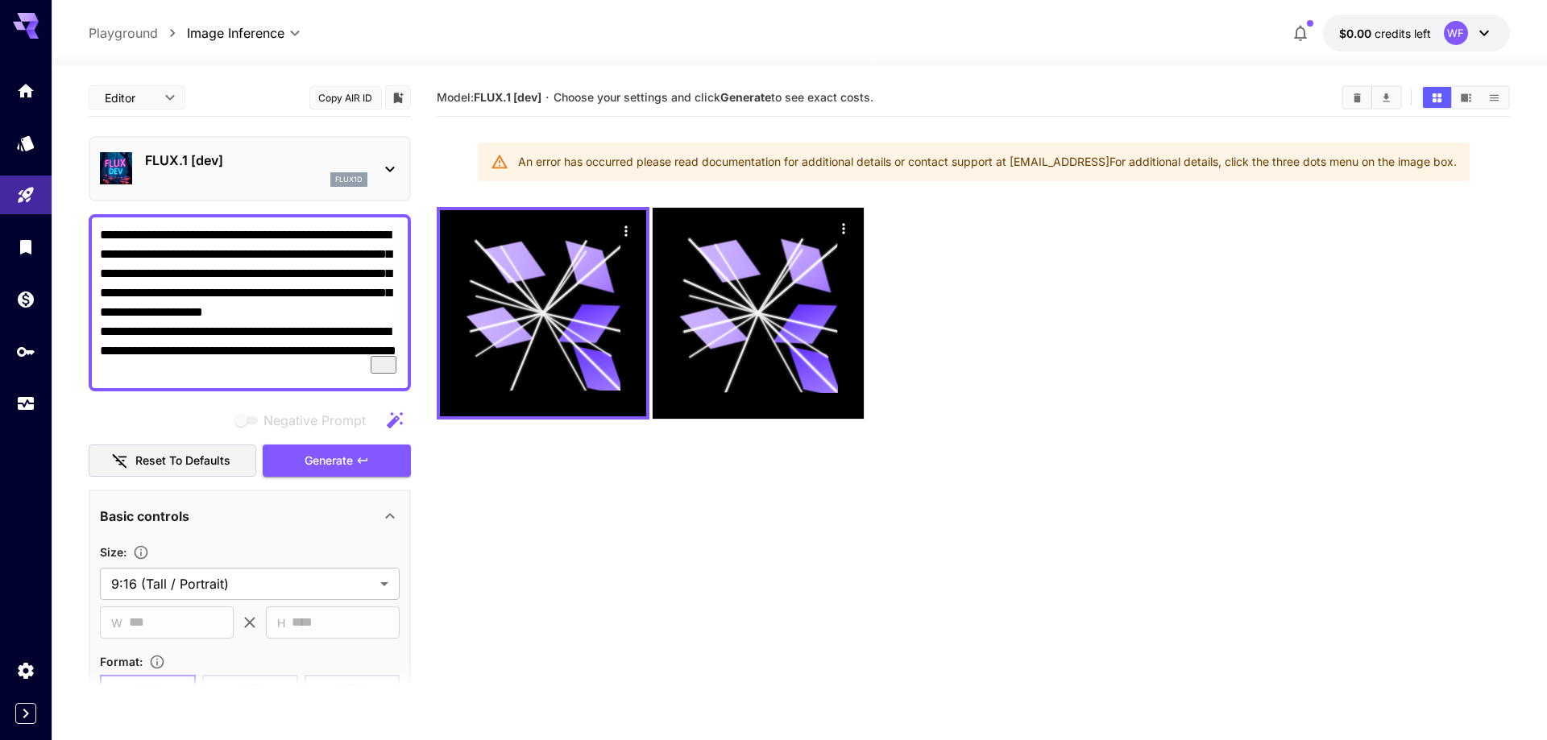
click at [312, 183] on div "flux1d" at bounding box center [256, 179] width 222 height 15
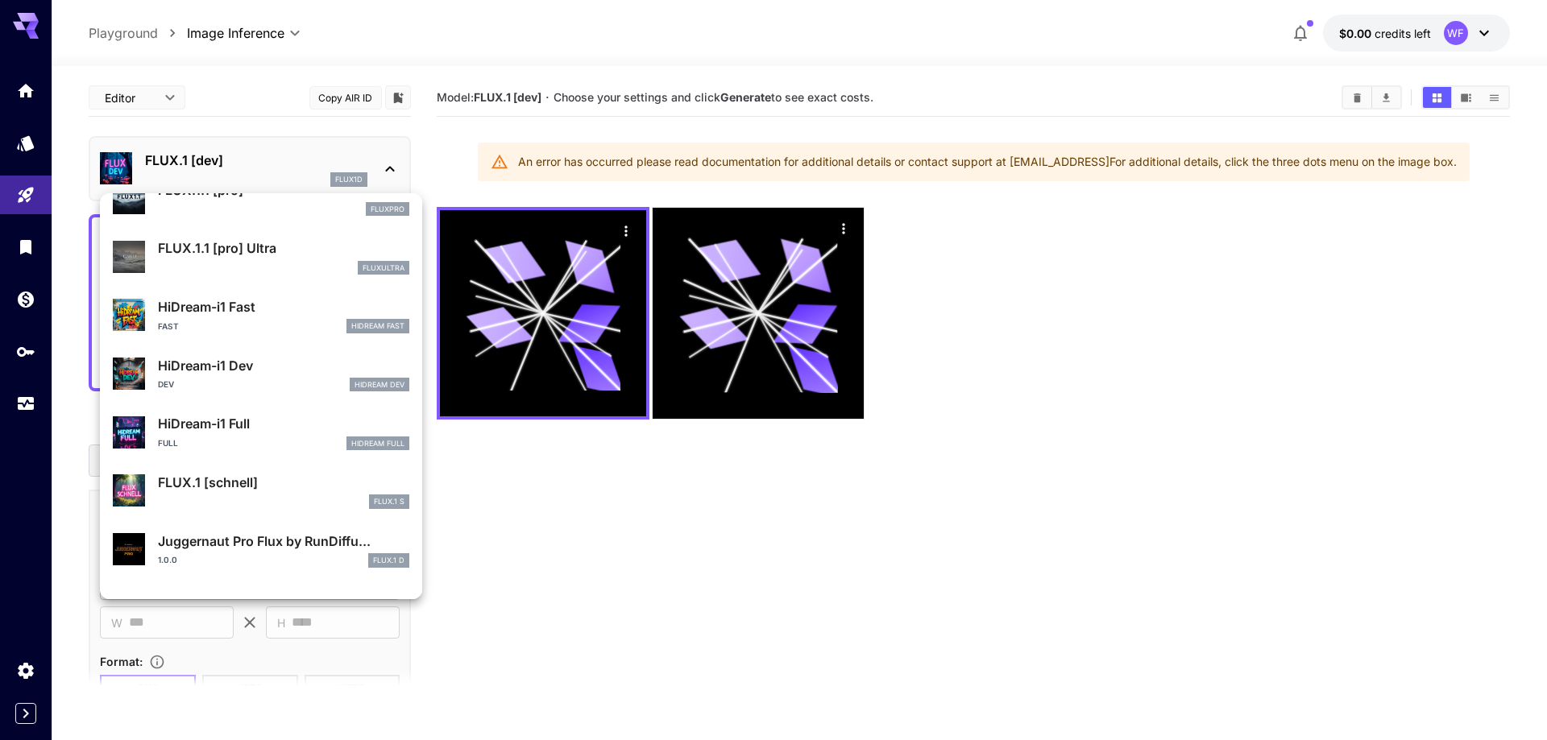
scroll to position [1245, 0]
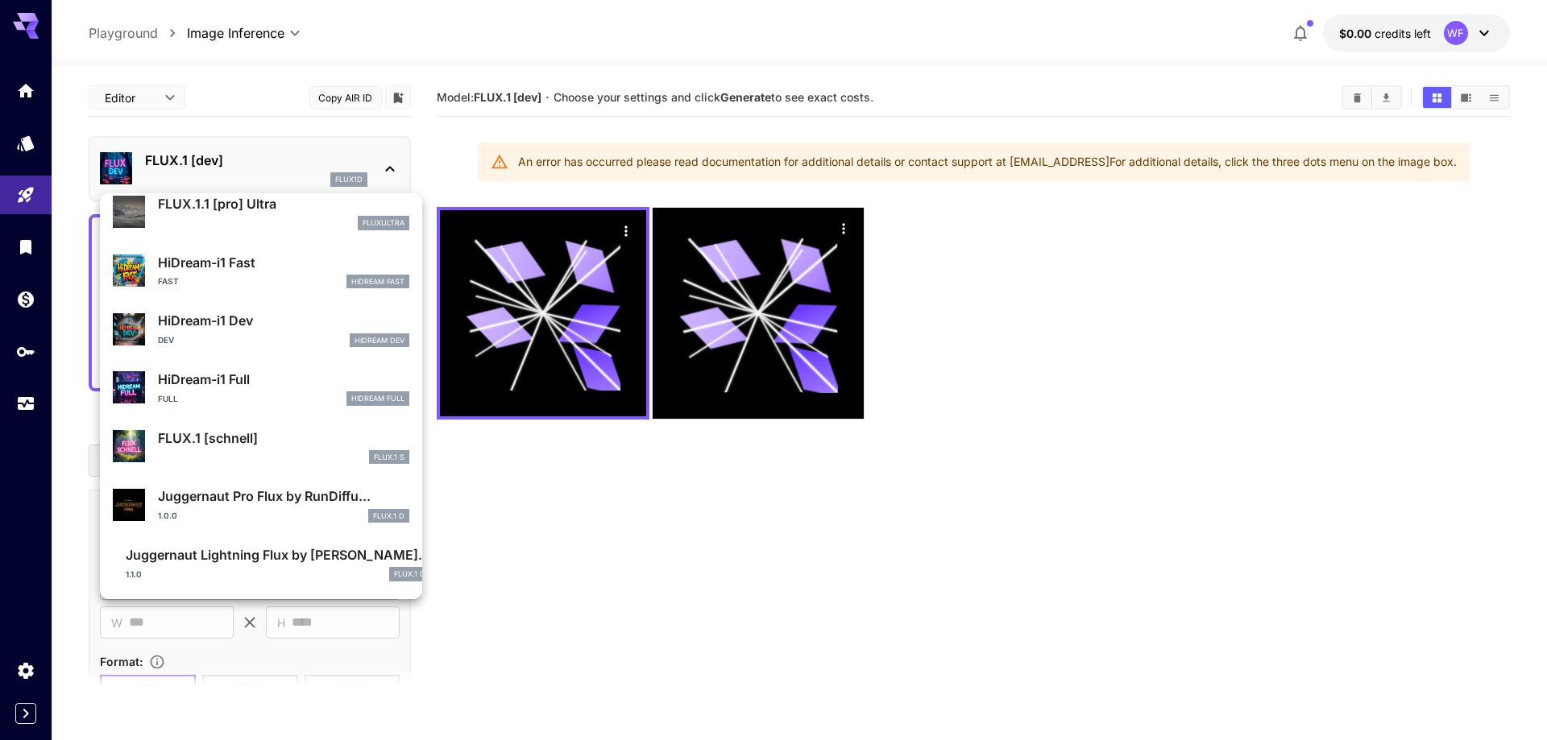
click at [258, 440] on p "FLUX.1 [schnell]" at bounding box center [283, 438] width 251 height 19
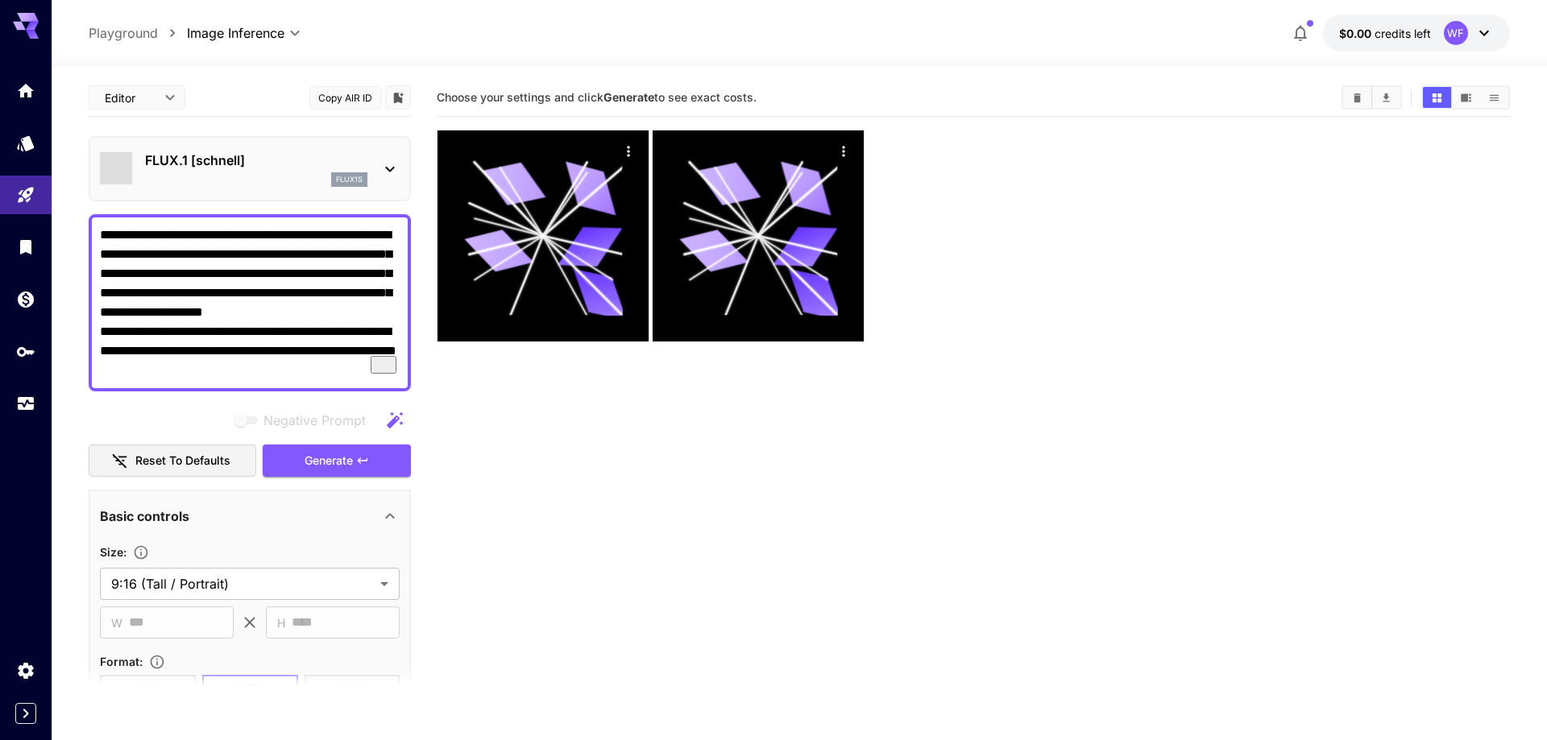
type input "*"
click at [342, 462] on span "Generate" at bounding box center [329, 461] width 48 height 20
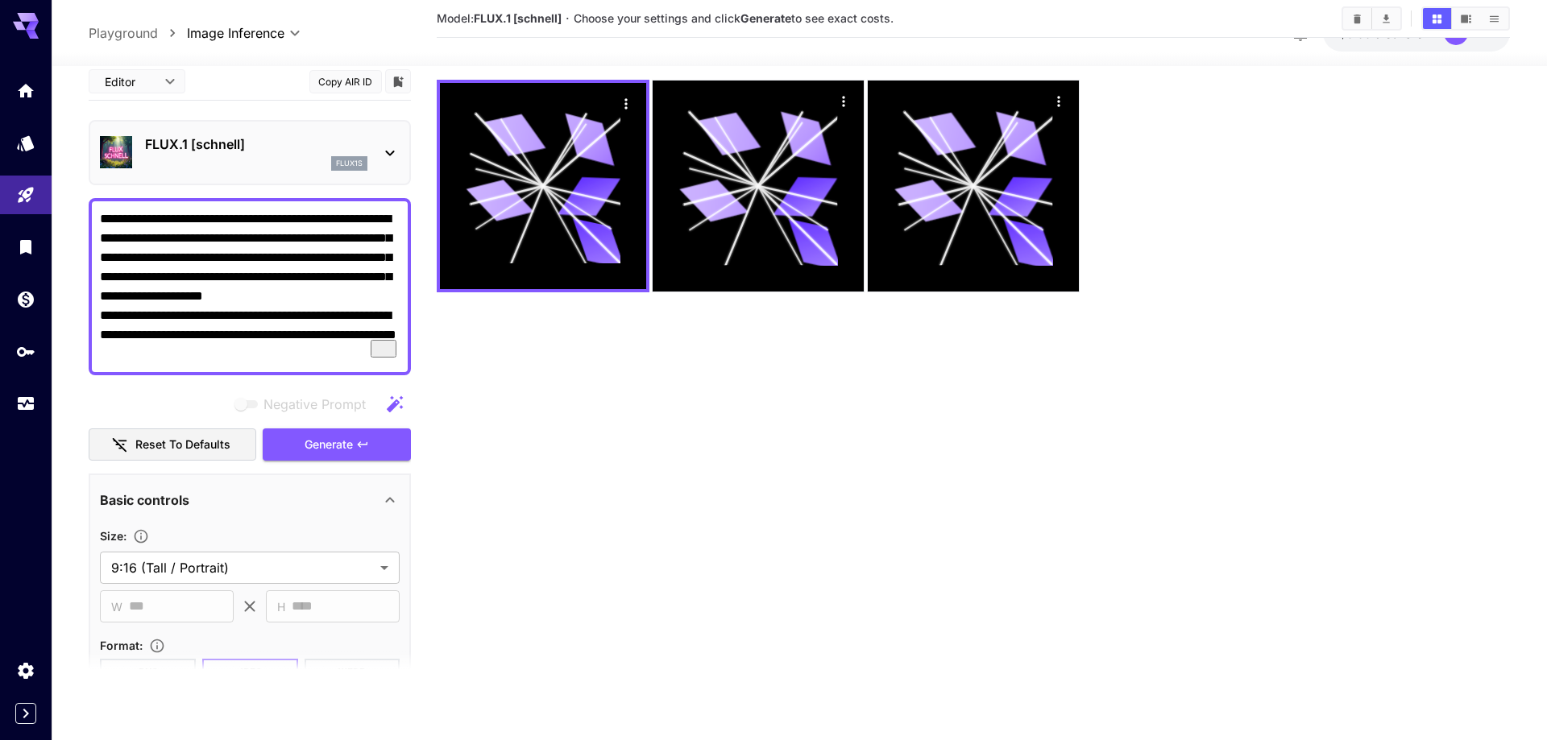
click at [1114, 189] on div at bounding box center [973, 186] width 1072 height 213
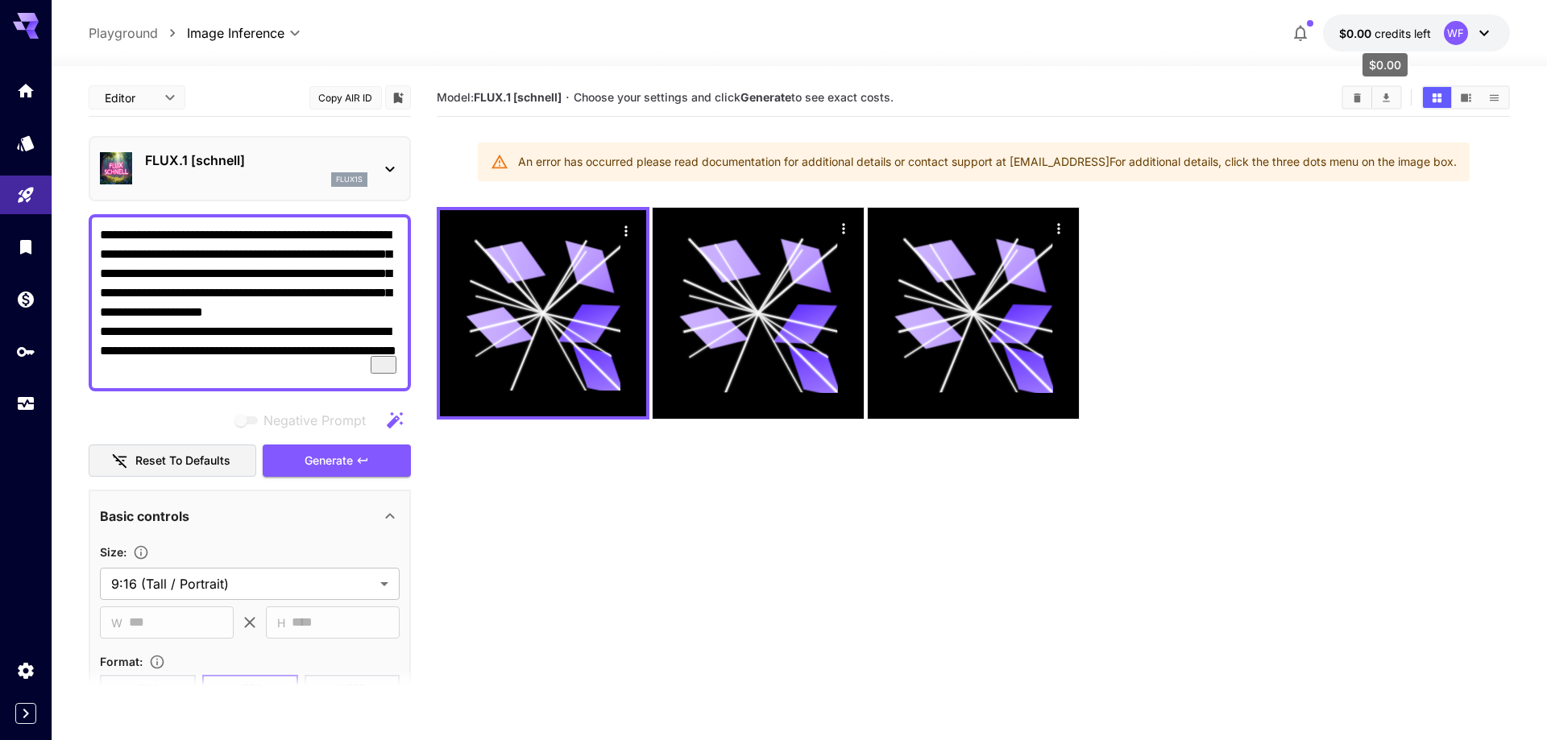
click at [1409, 32] on span "credits left" at bounding box center [1402, 34] width 56 height 14
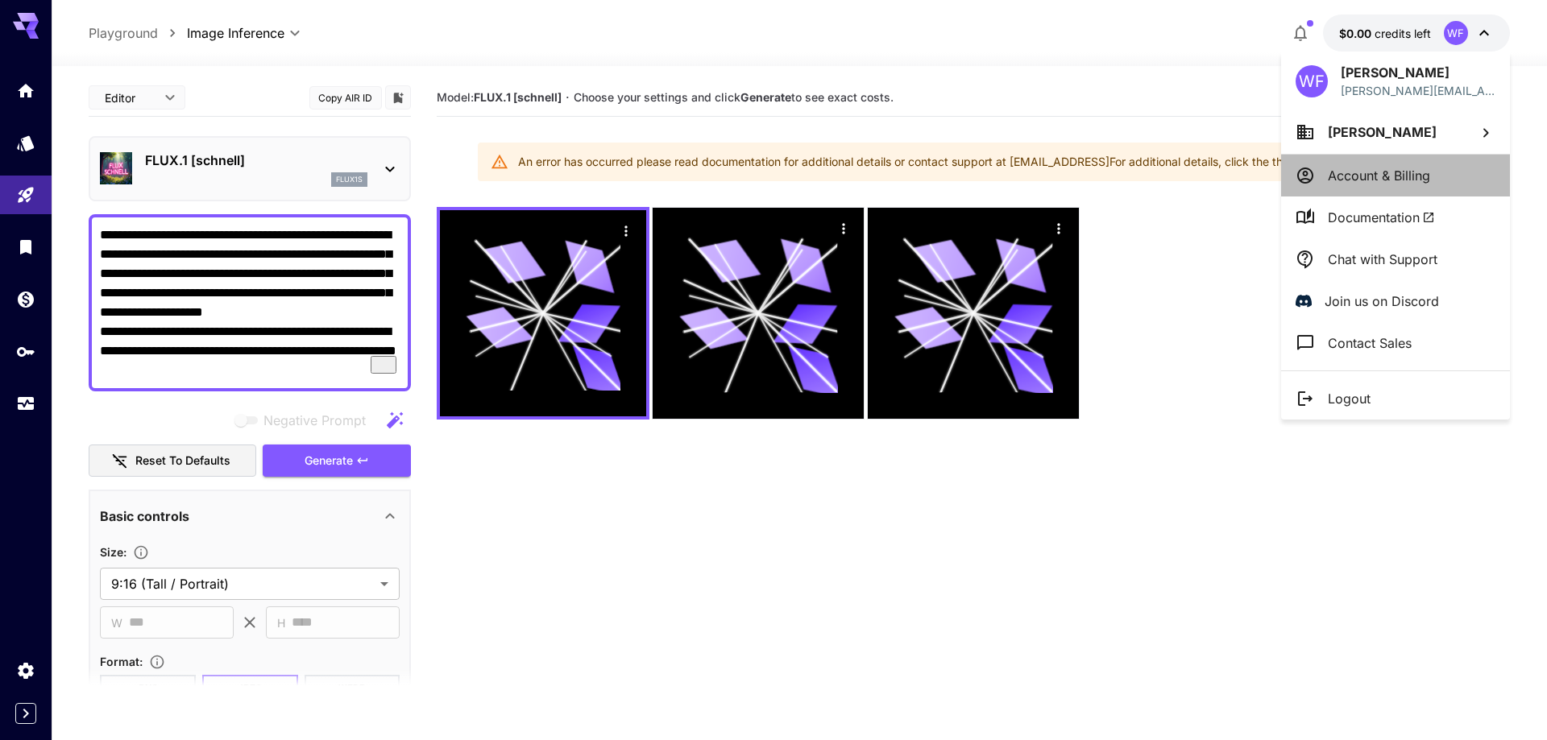
click at [1403, 176] on p "Account & Billing" at bounding box center [1379, 175] width 102 height 19
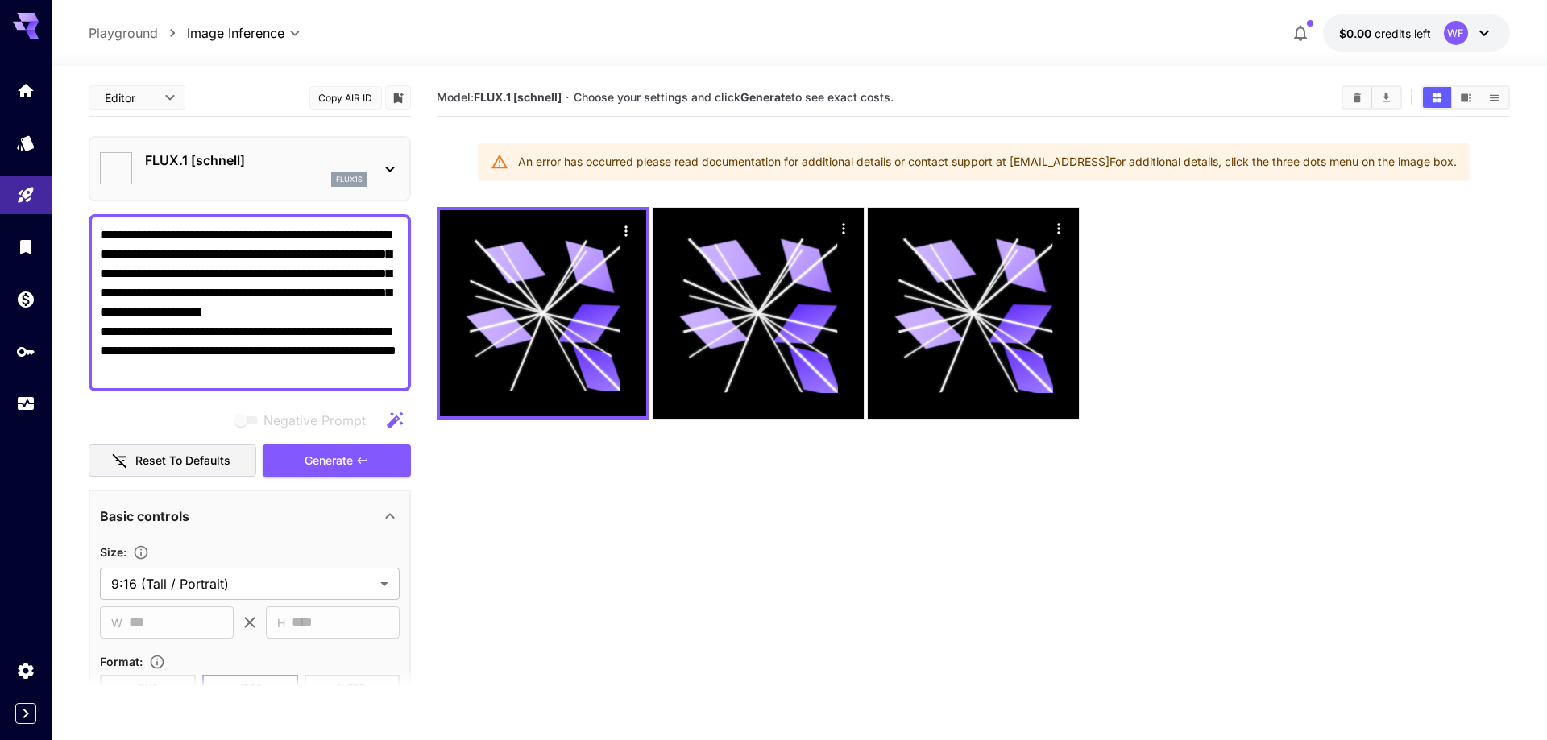
type input "**********"
type input "****"
type input "**********"
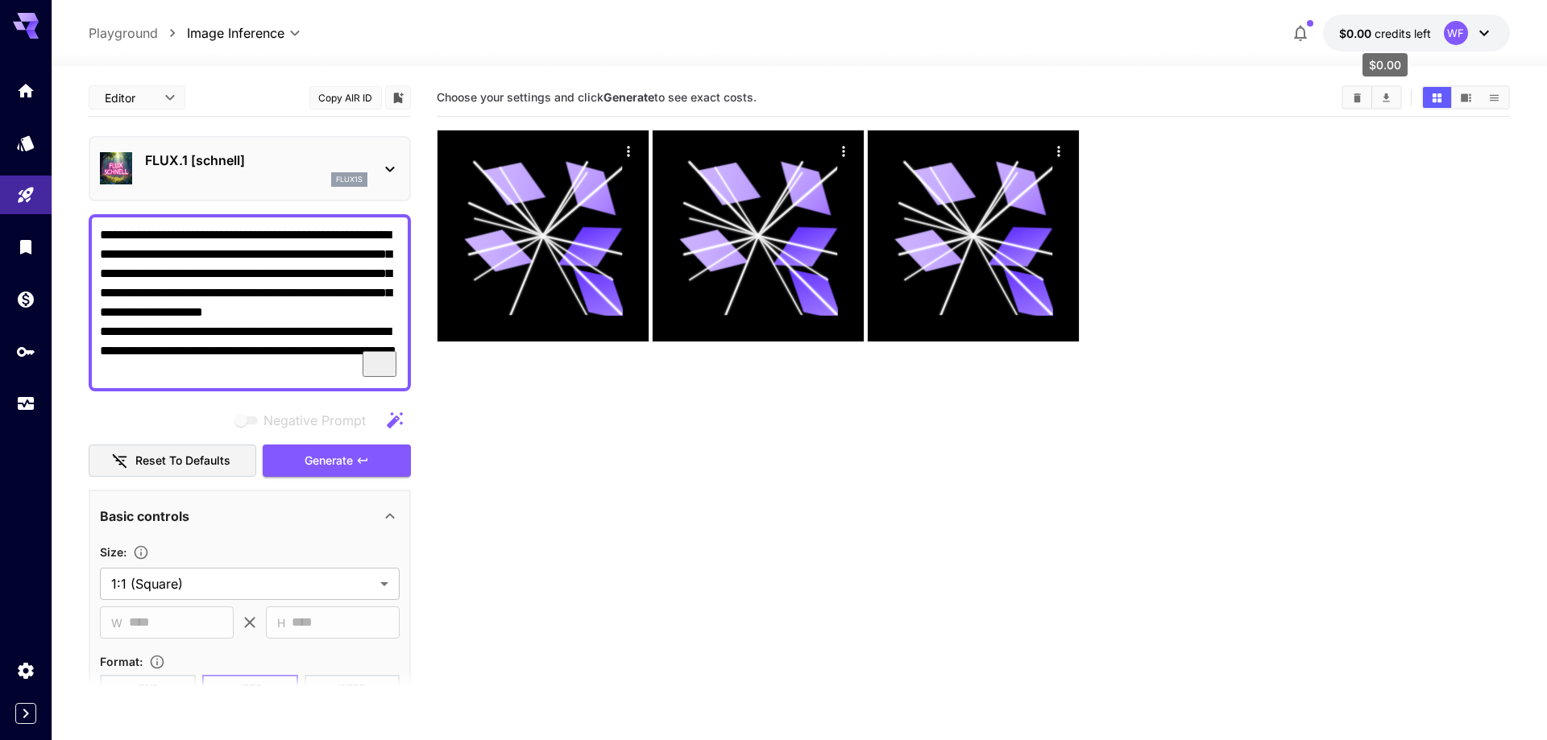
click at [1403, 32] on span "credits left" at bounding box center [1402, 34] width 56 height 14
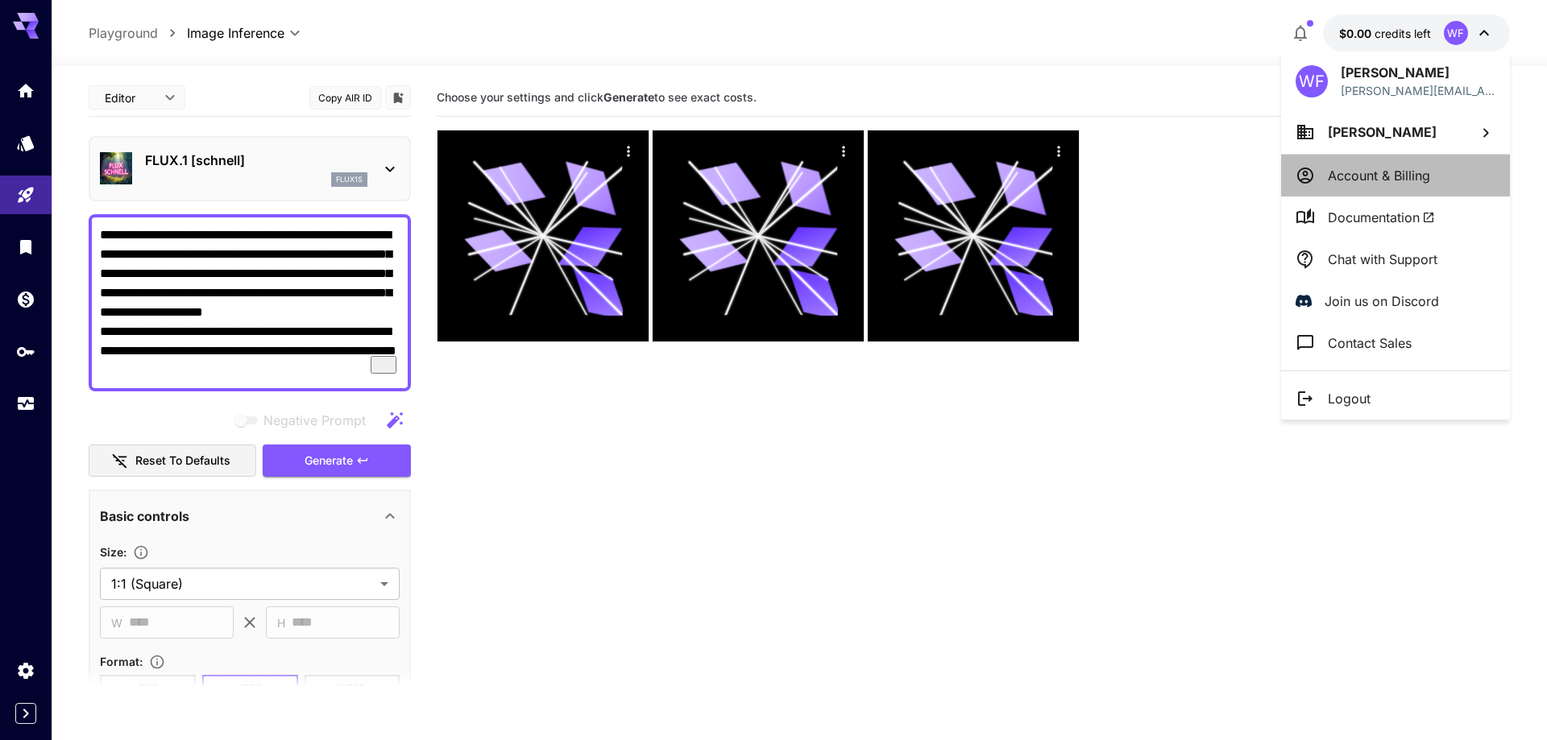
click at [1438, 178] on li "Account & Billing" at bounding box center [1395, 176] width 229 height 42
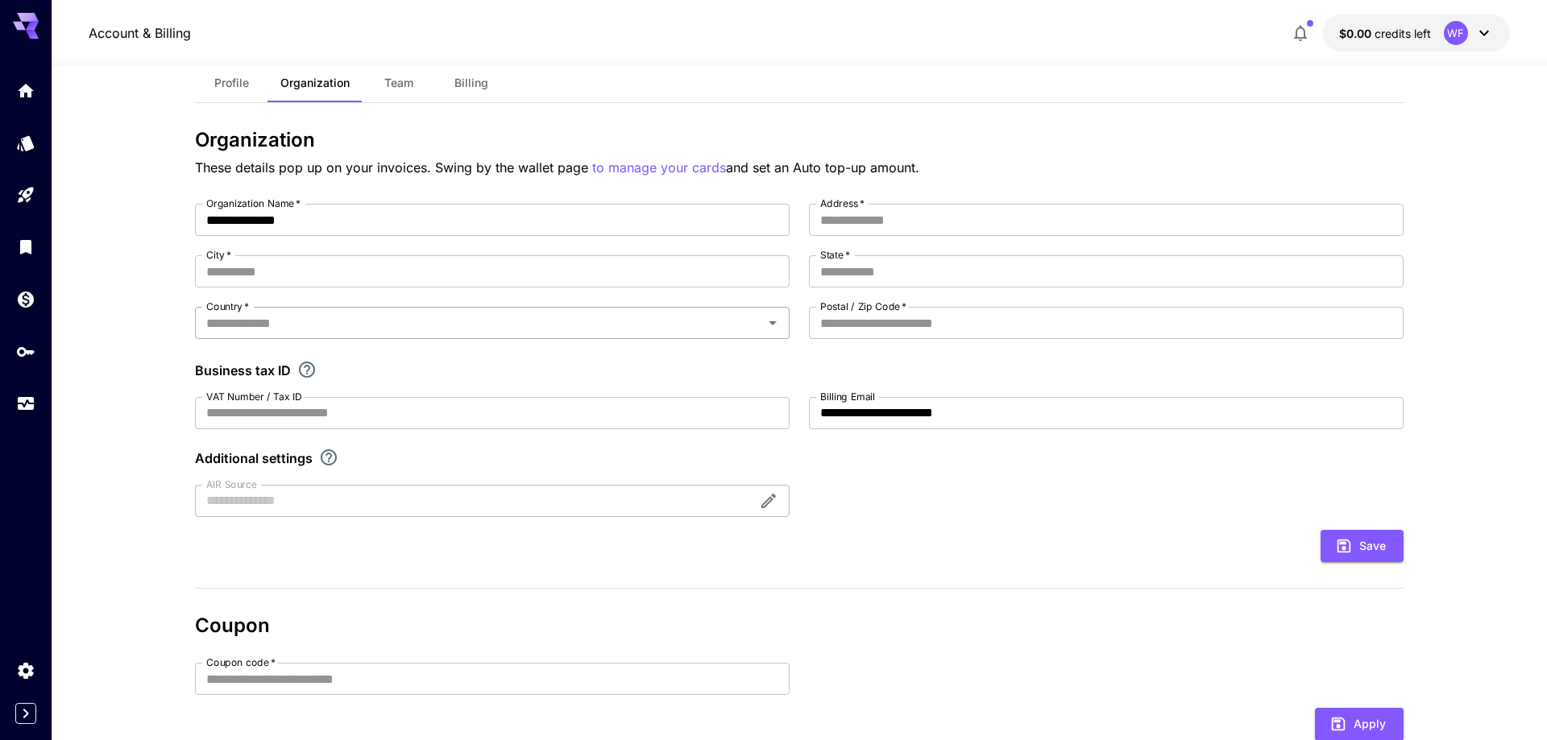
scroll to position [82, 0]
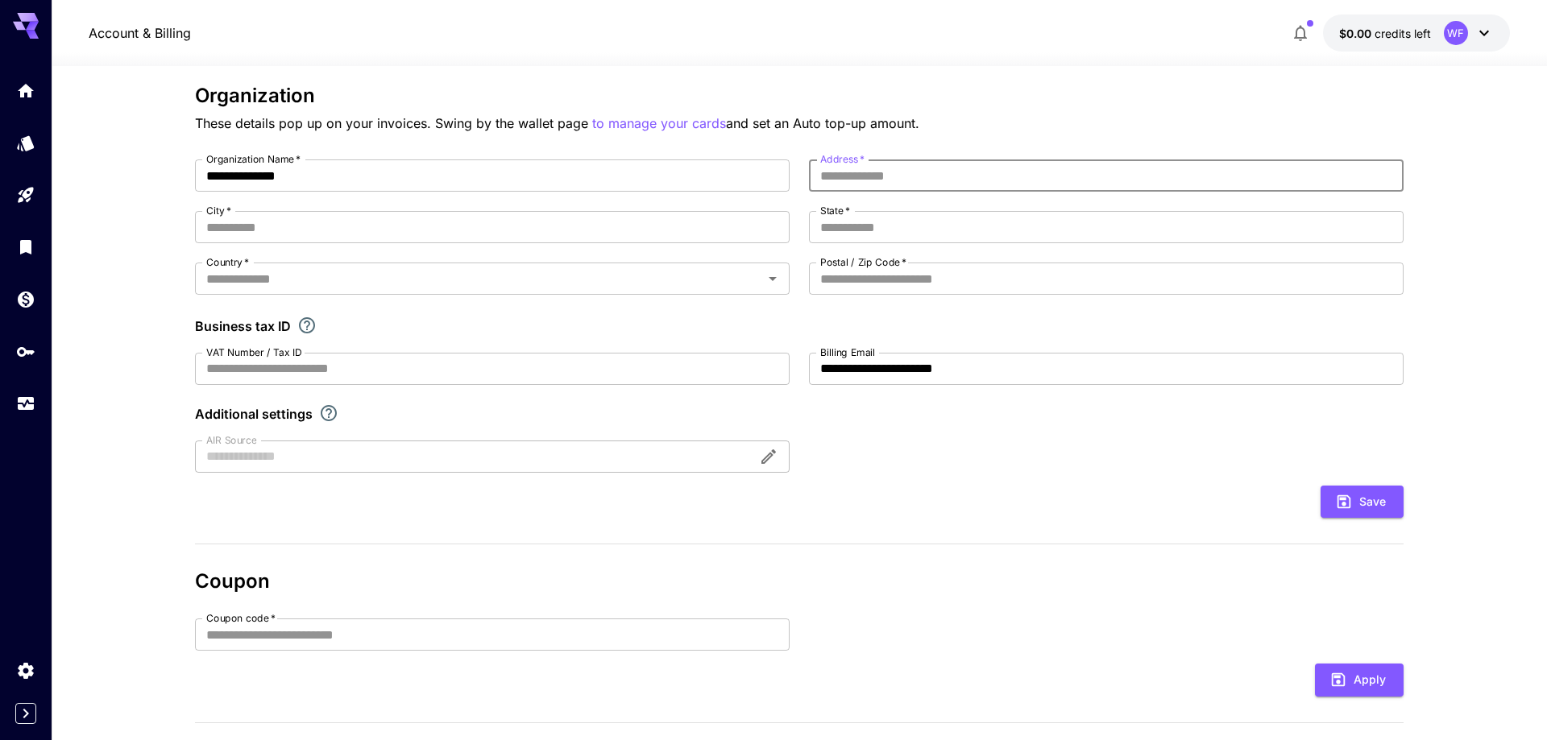
click at [910, 181] on input "Address   *" at bounding box center [1106, 176] width 595 height 32
type input "**********"
type input "********"
type input "**"
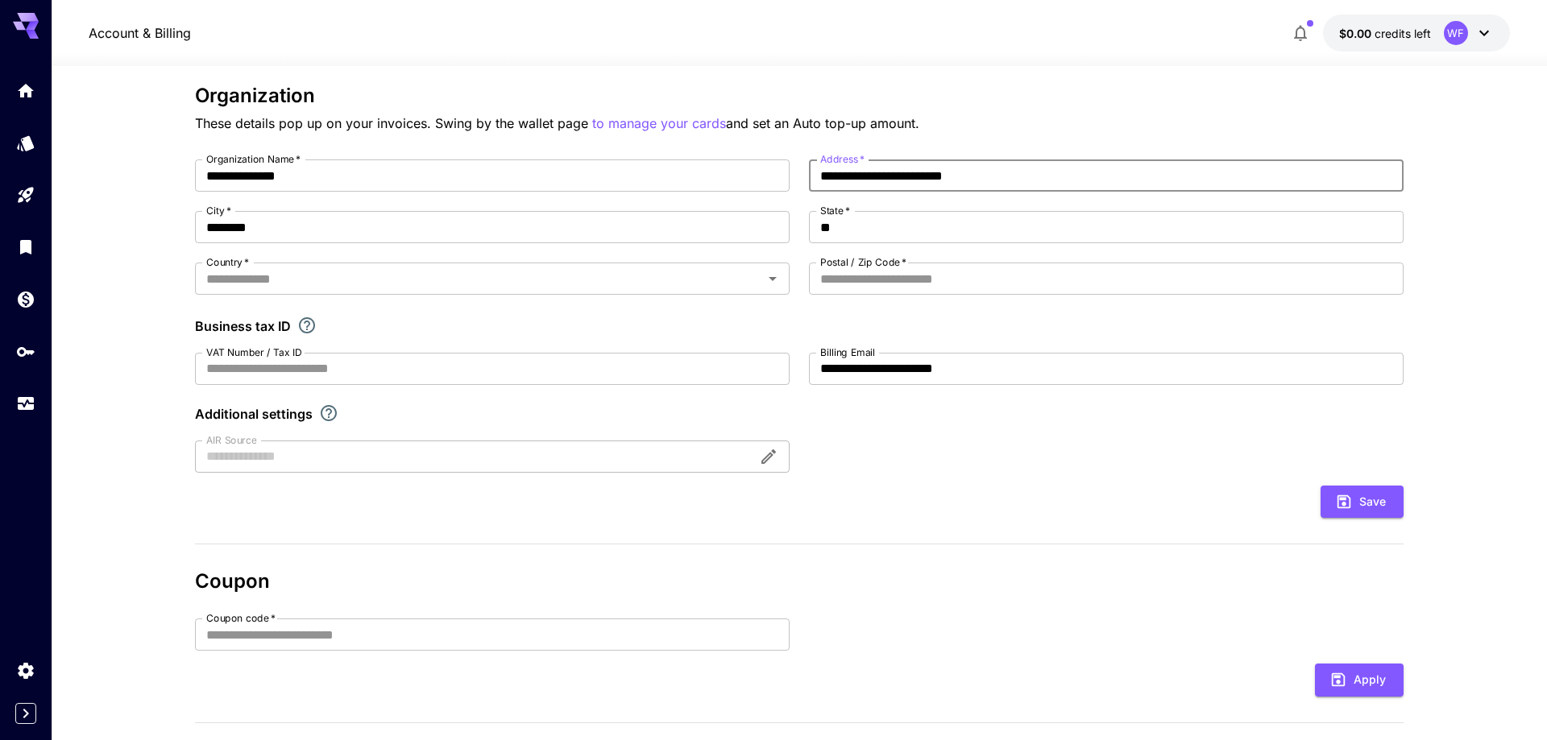
type input "**"
type input "*****"
type input "**"
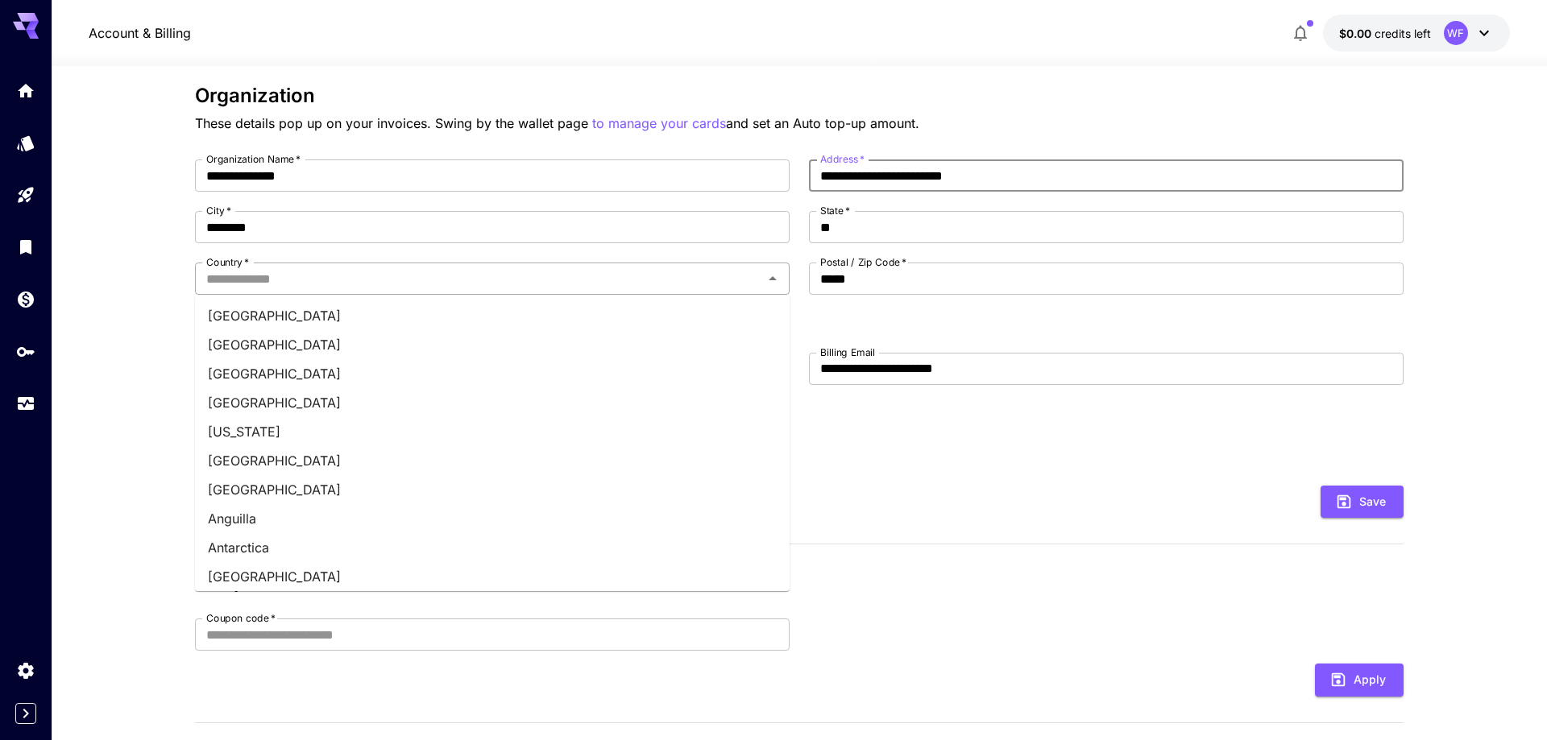
click at [614, 276] on input "Country   *" at bounding box center [479, 278] width 558 height 23
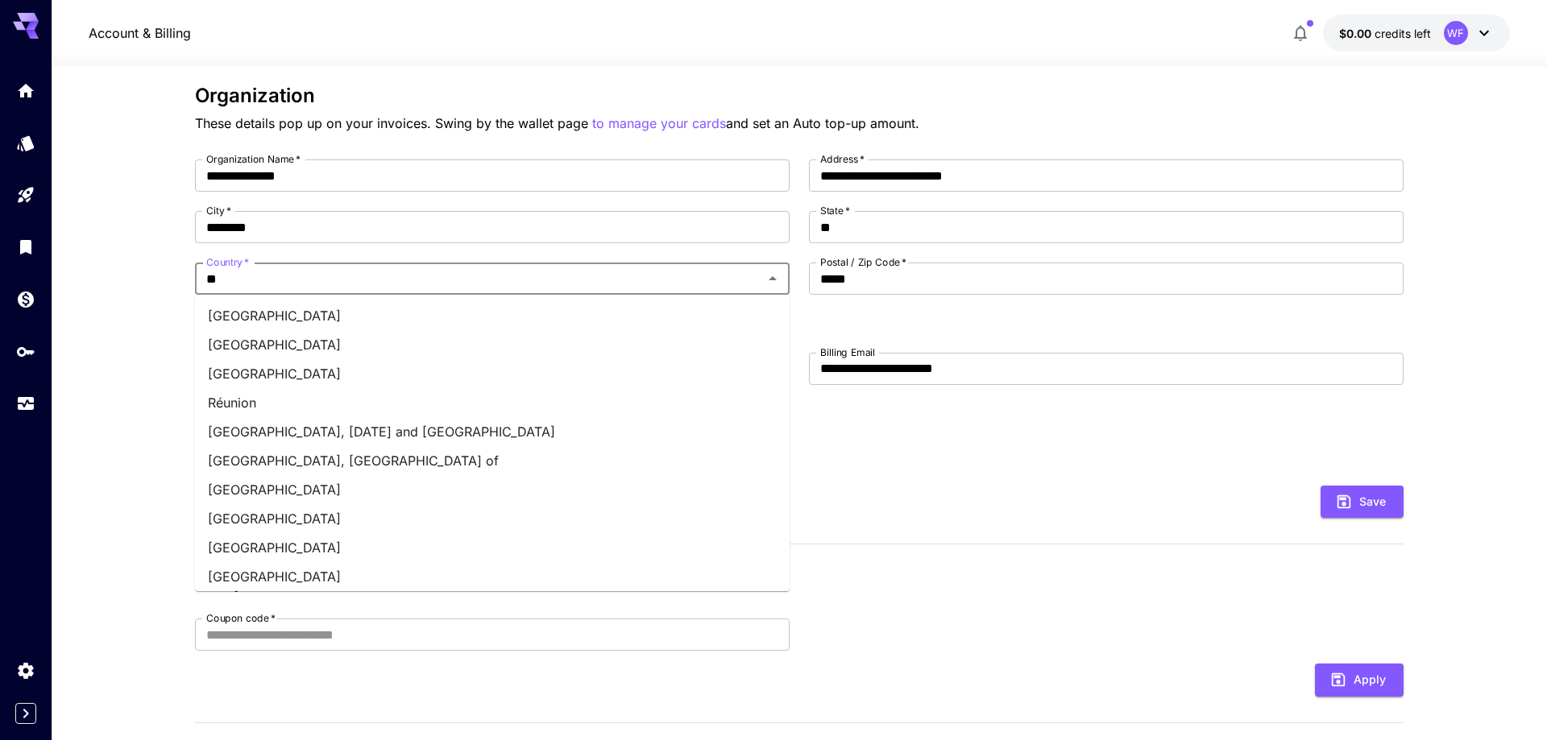
type input "***"
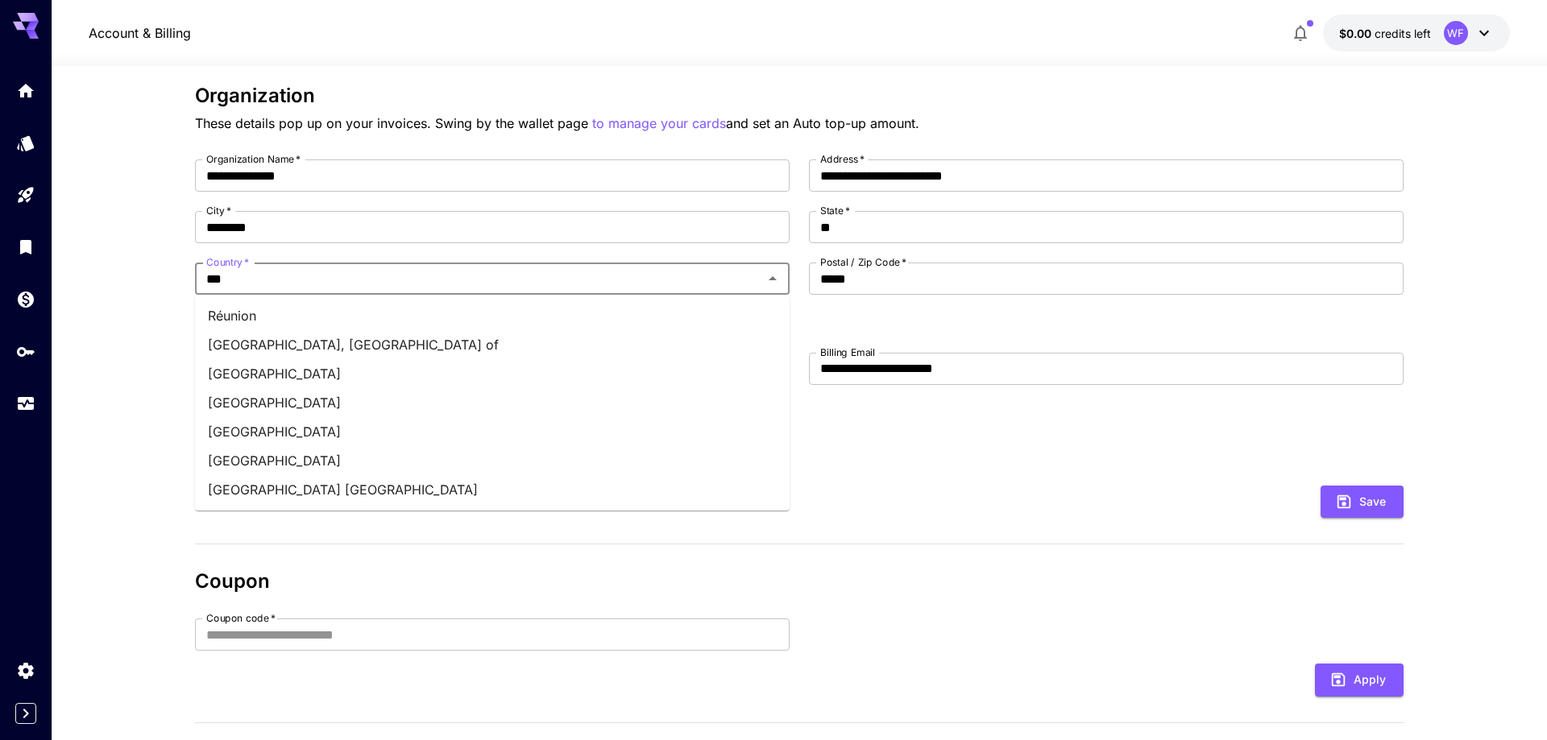
click at [379, 451] on li "United States" at bounding box center [492, 460] width 595 height 29
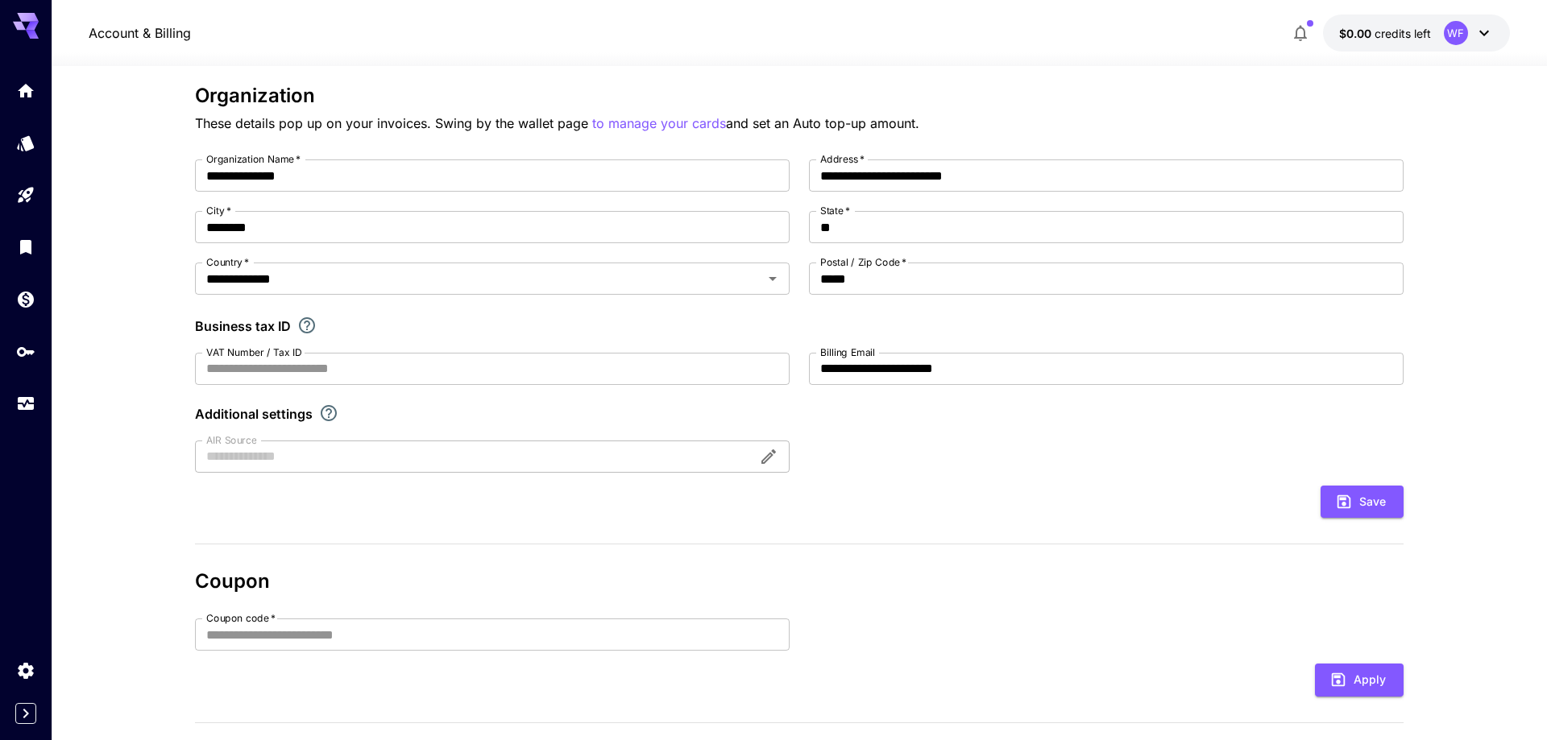
click at [999, 475] on form "**********" at bounding box center [799, 339] width 1208 height 359
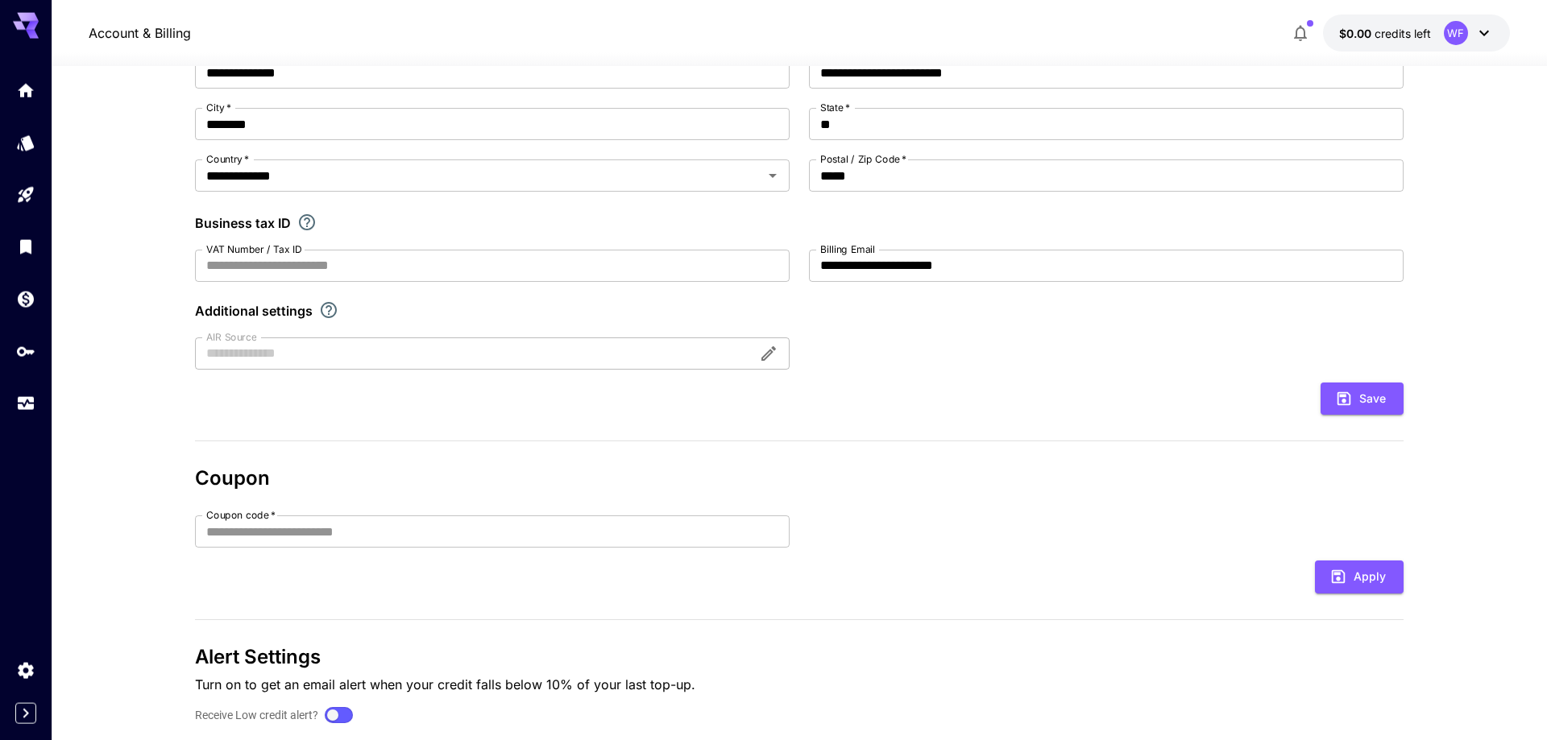
scroll to position [244, 0]
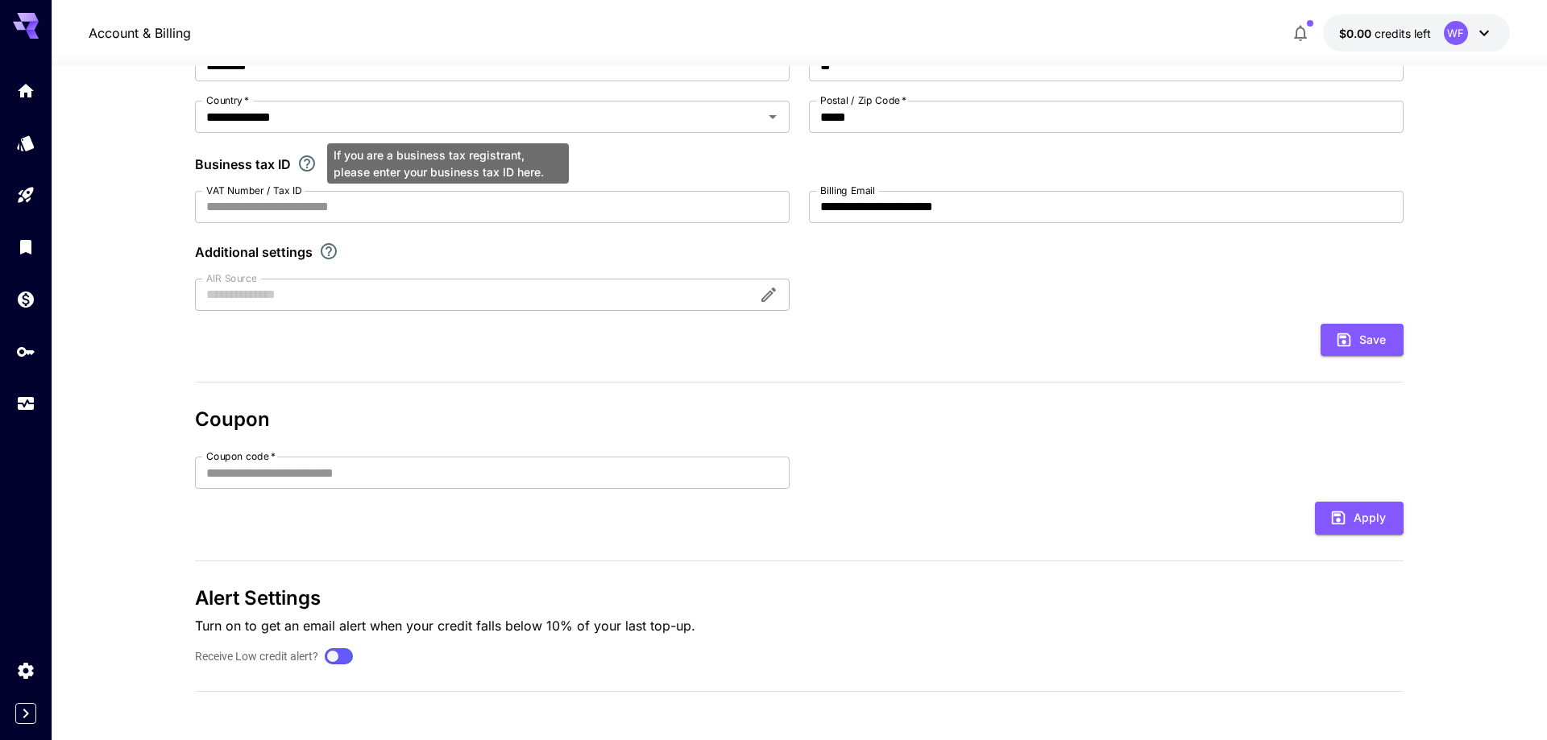
click at [308, 168] on icon "If you are a business tax registrant, please enter your business tax ID here." at bounding box center [306, 163] width 19 height 19
click at [935, 292] on div "**********" at bounding box center [799, 154] width 1208 height 313
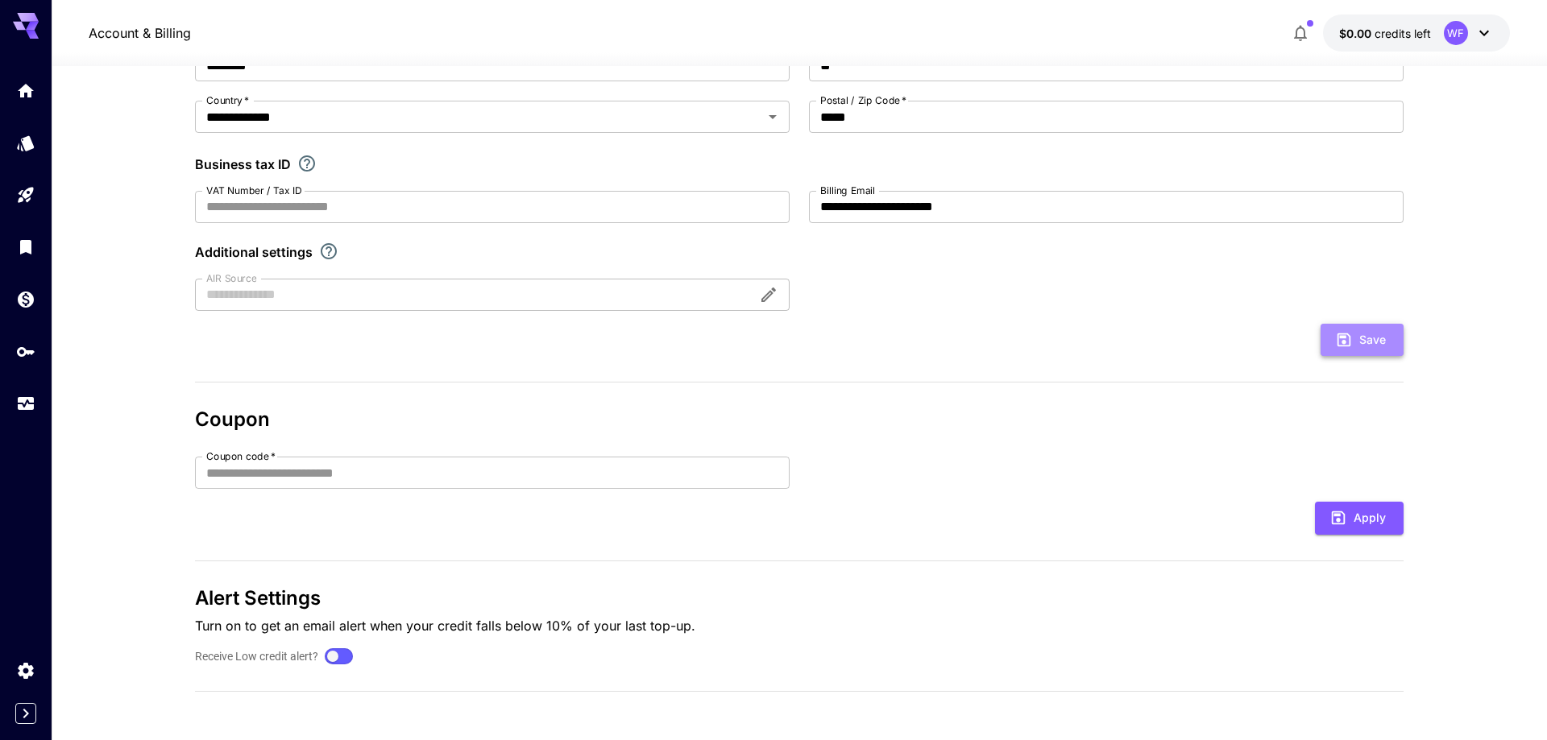
click at [1360, 338] on button "Save" at bounding box center [1361, 340] width 83 height 33
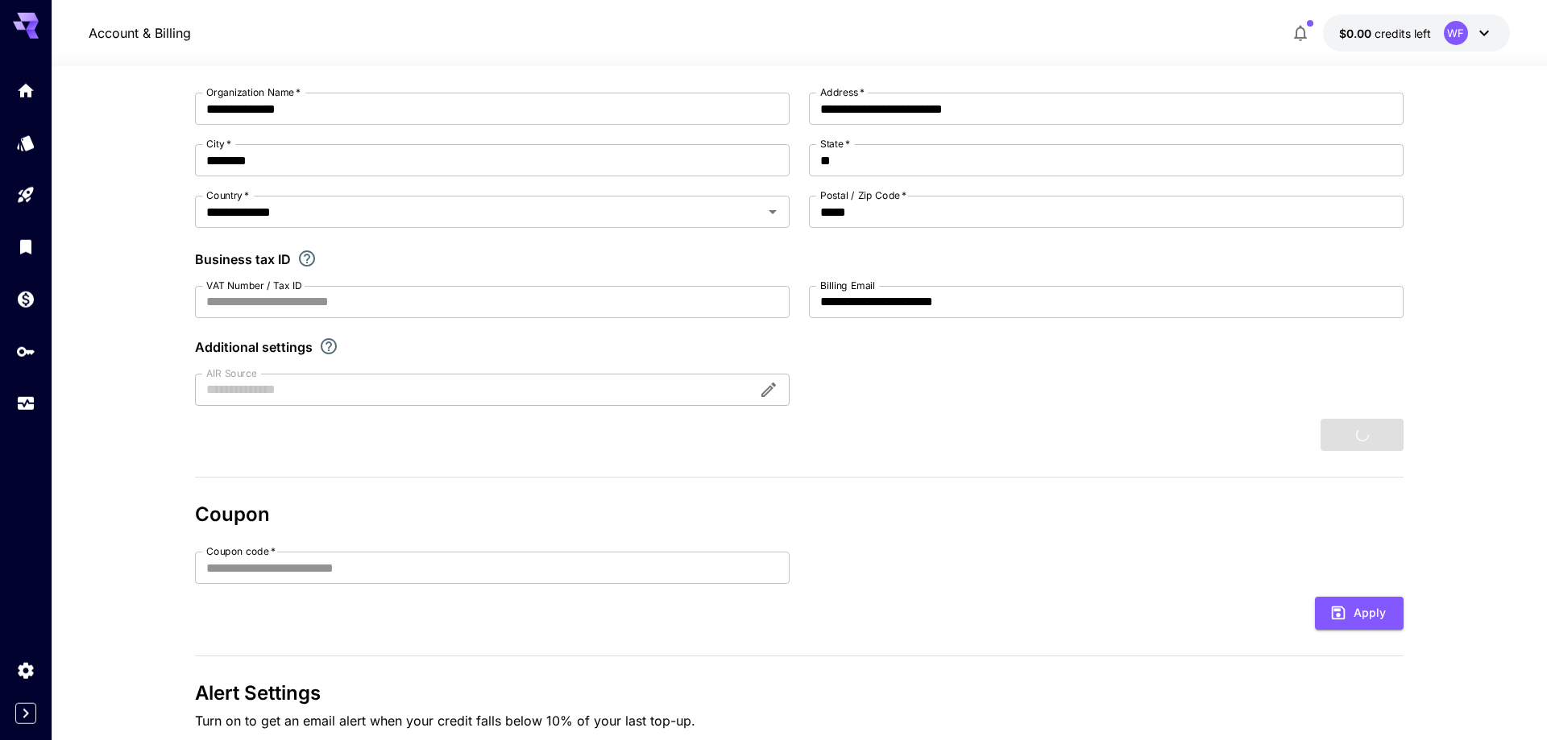
scroll to position [0, 0]
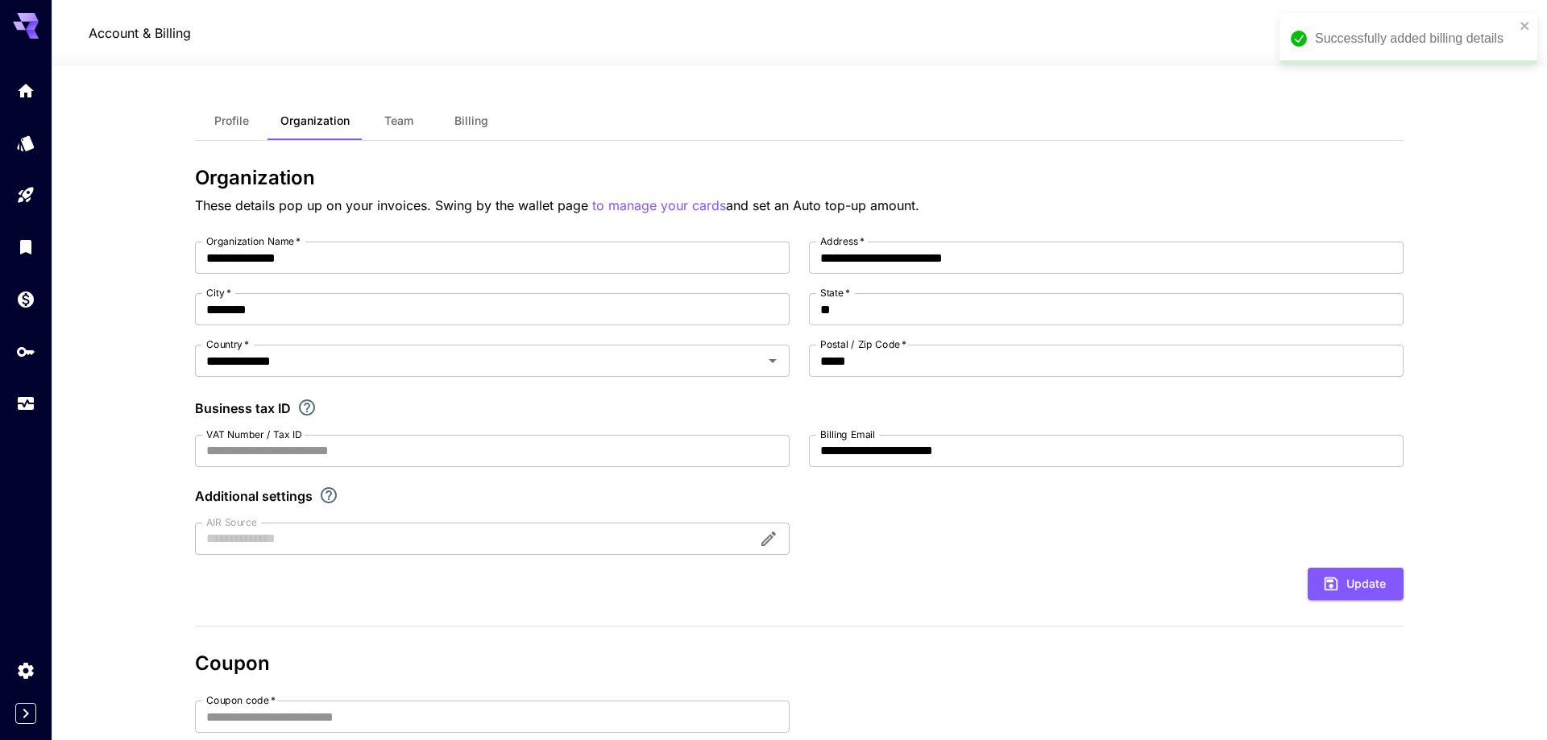
click at [465, 121] on span "Billing" at bounding box center [471, 121] width 34 height 15
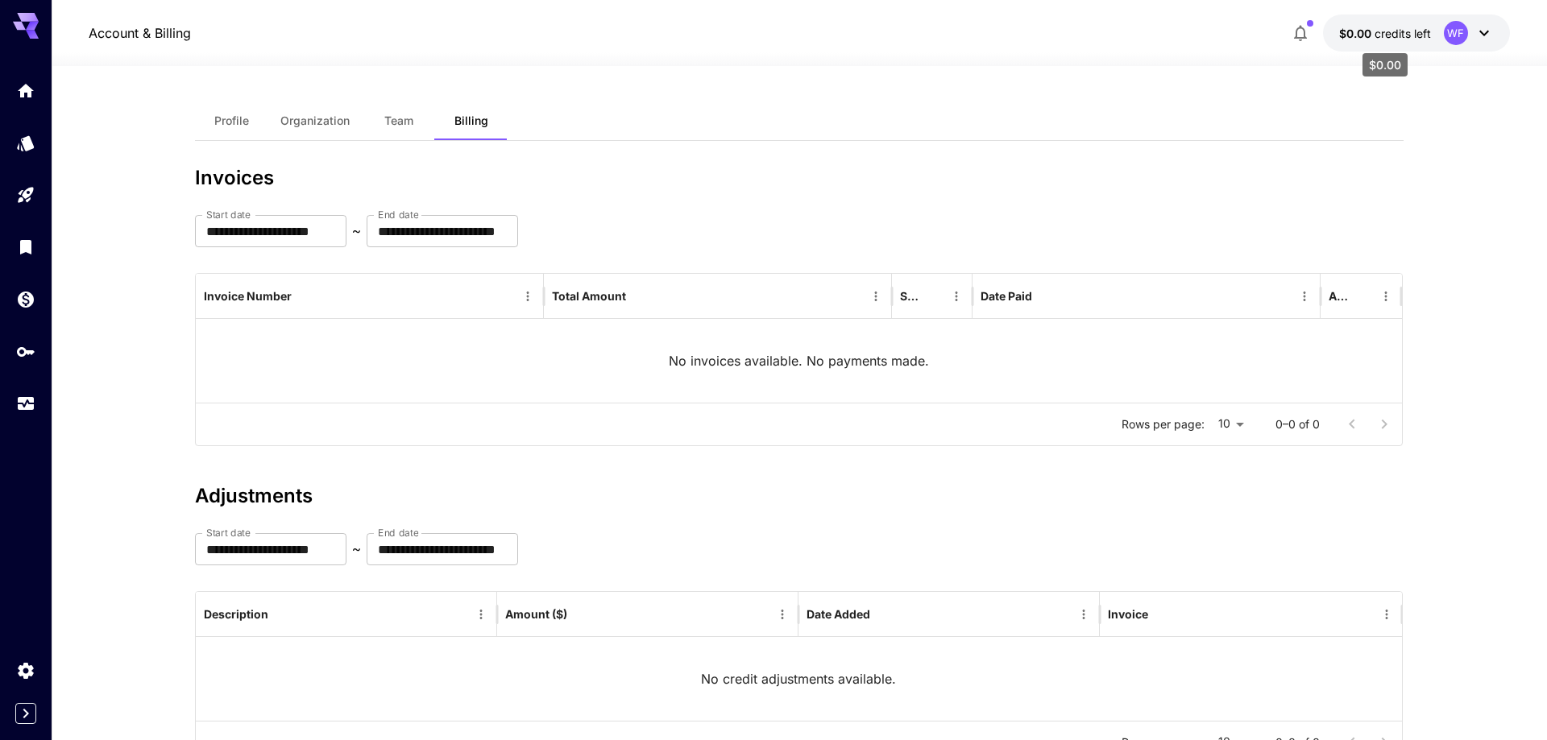
click at [1372, 30] on span "$0.00" at bounding box center [1356, 34] width 35 height 14
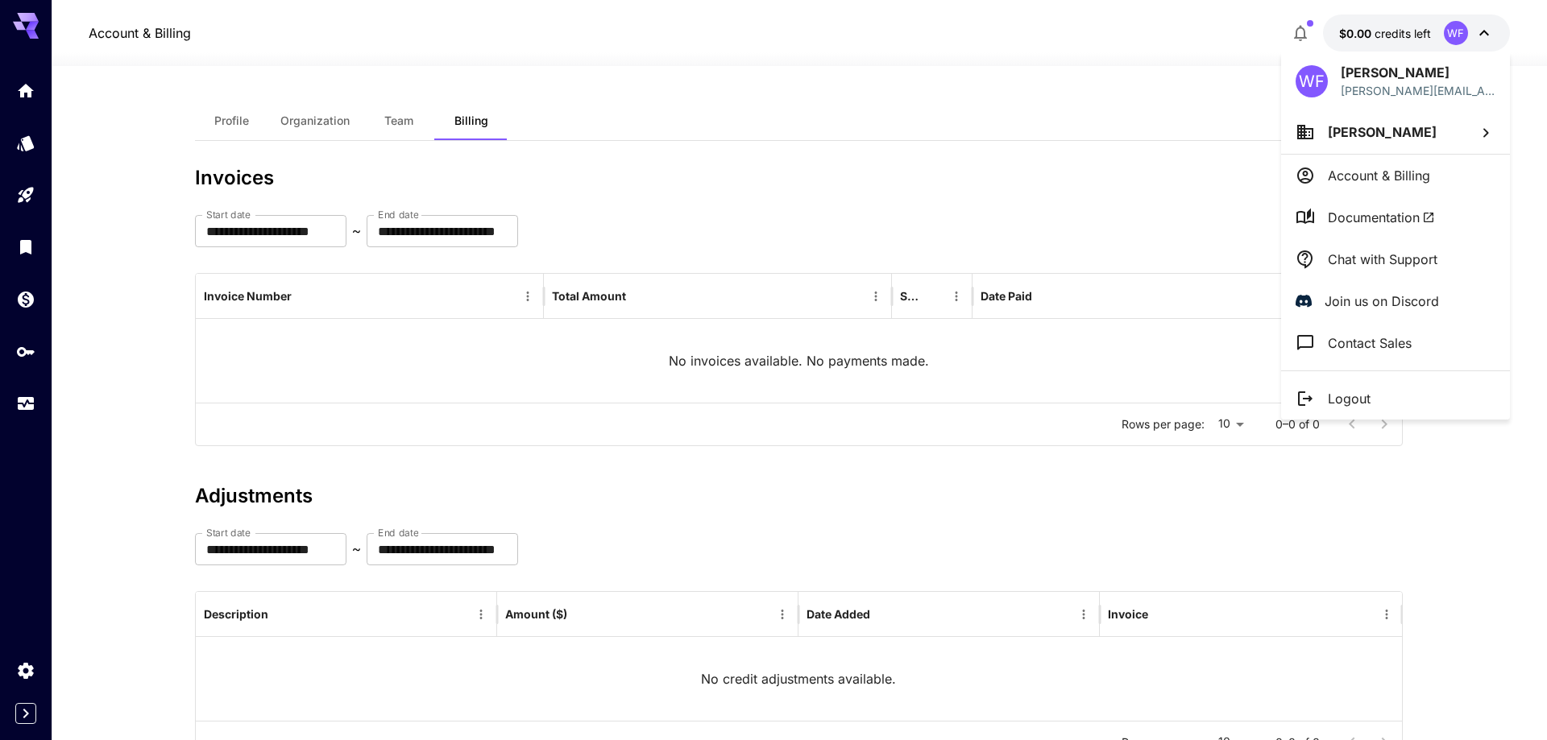
click at [1355, 31] on div at bounding box center [773, 370] width 1547 height 740
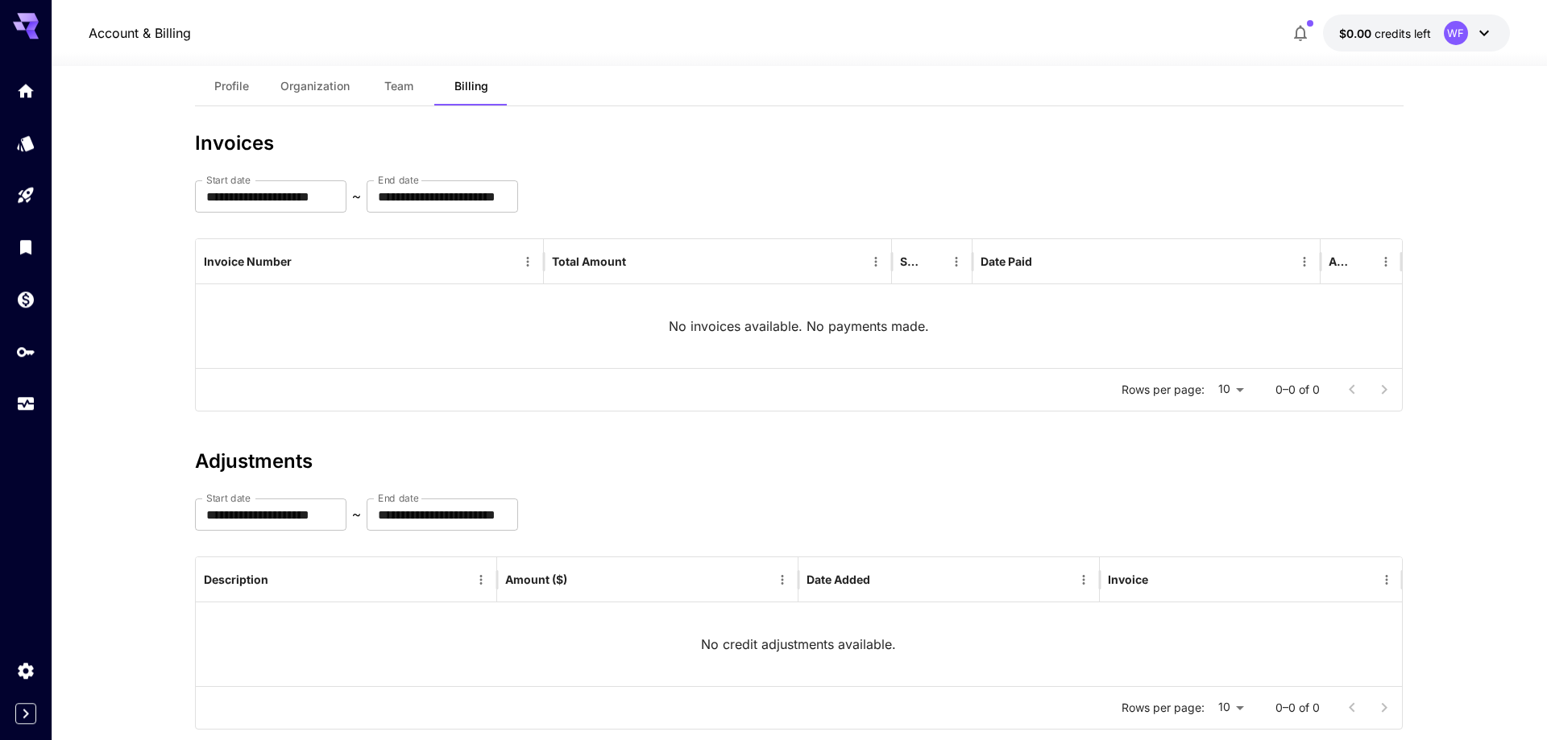
scroll to position [73, 0]
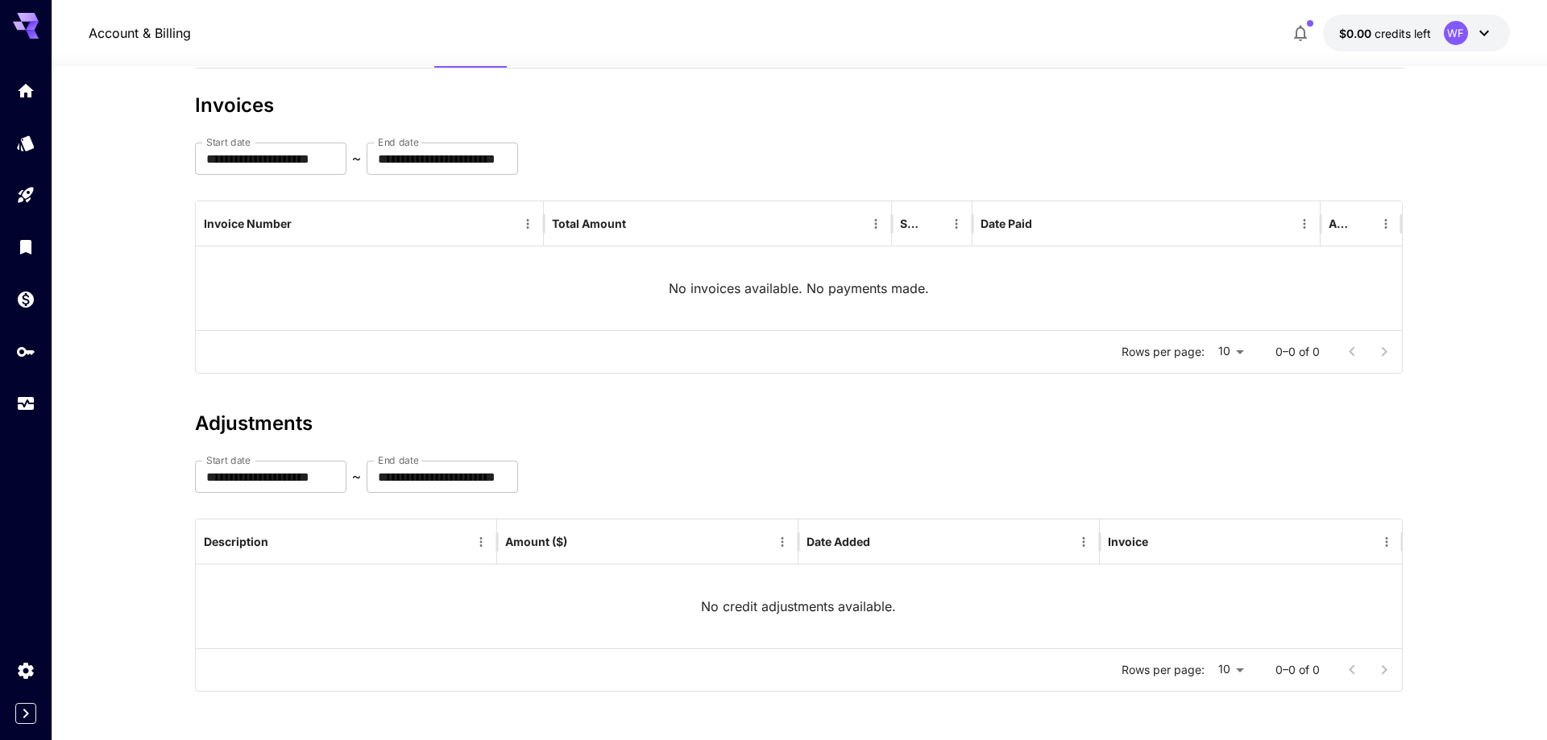
click at [815, 289] on p "No invoices available. No payments made." at bounding box center [799, 288] width 260 height 19
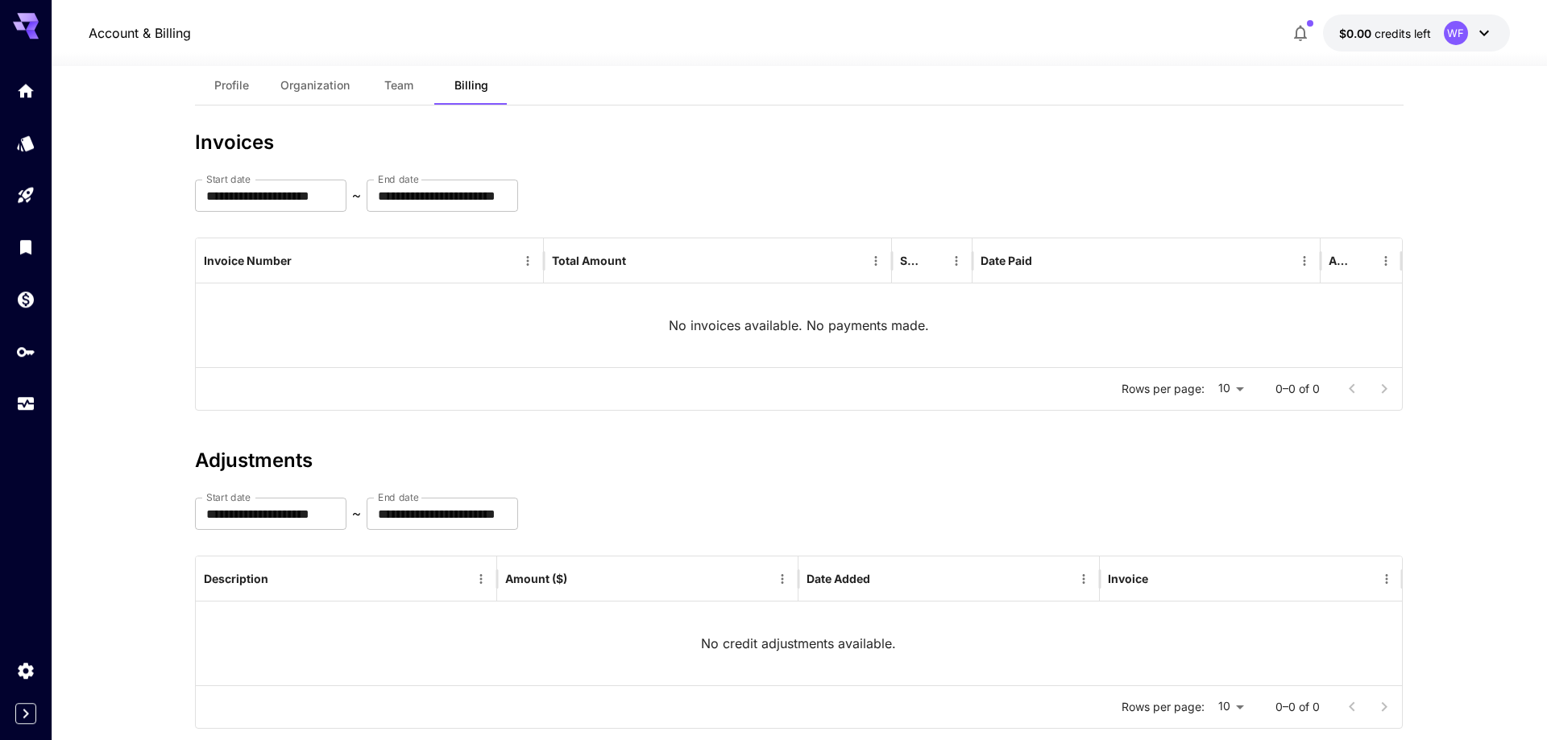
scroll to position [0, 0]
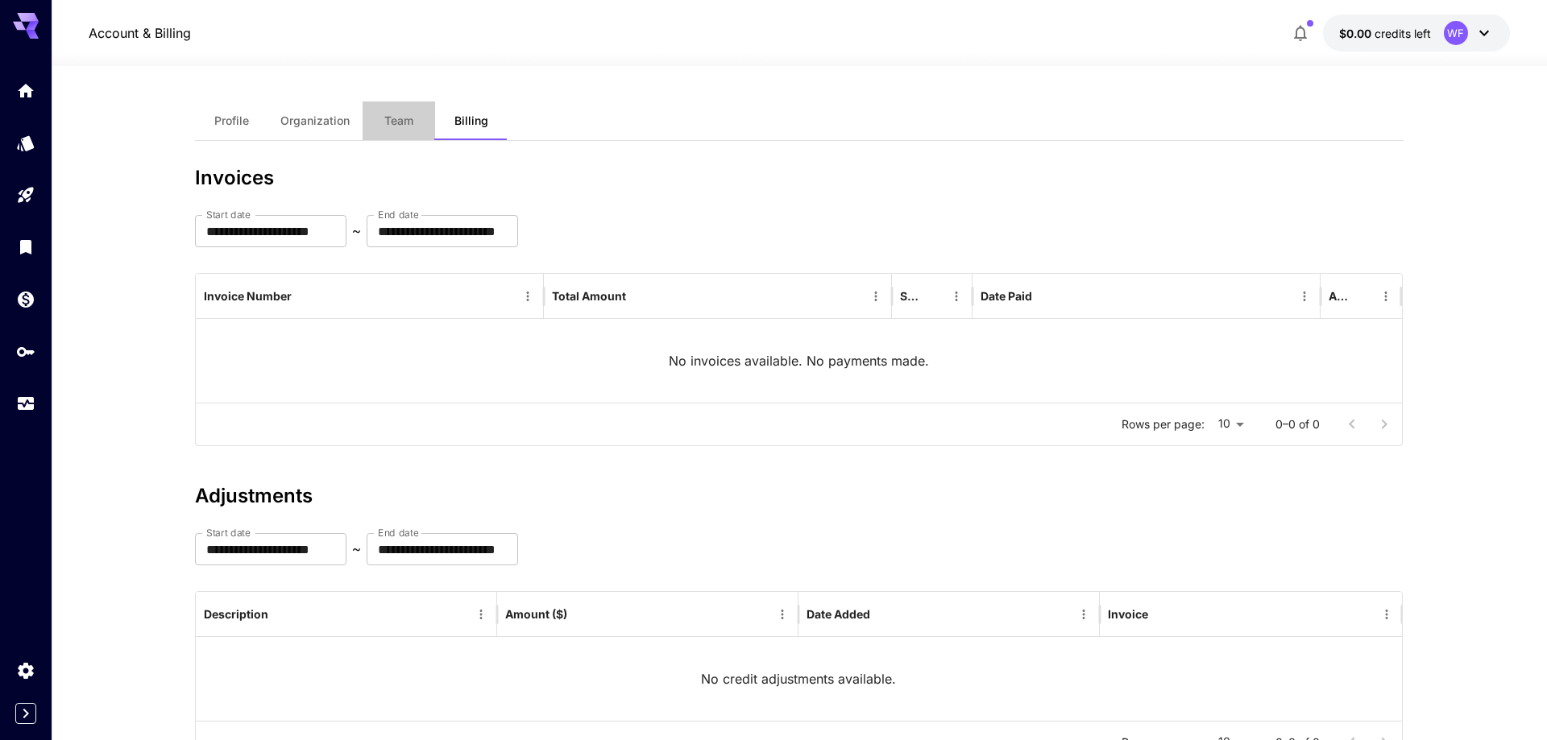
click at [416, 131] on button "Team" at bounding box center [399, 121] width 73 height 39
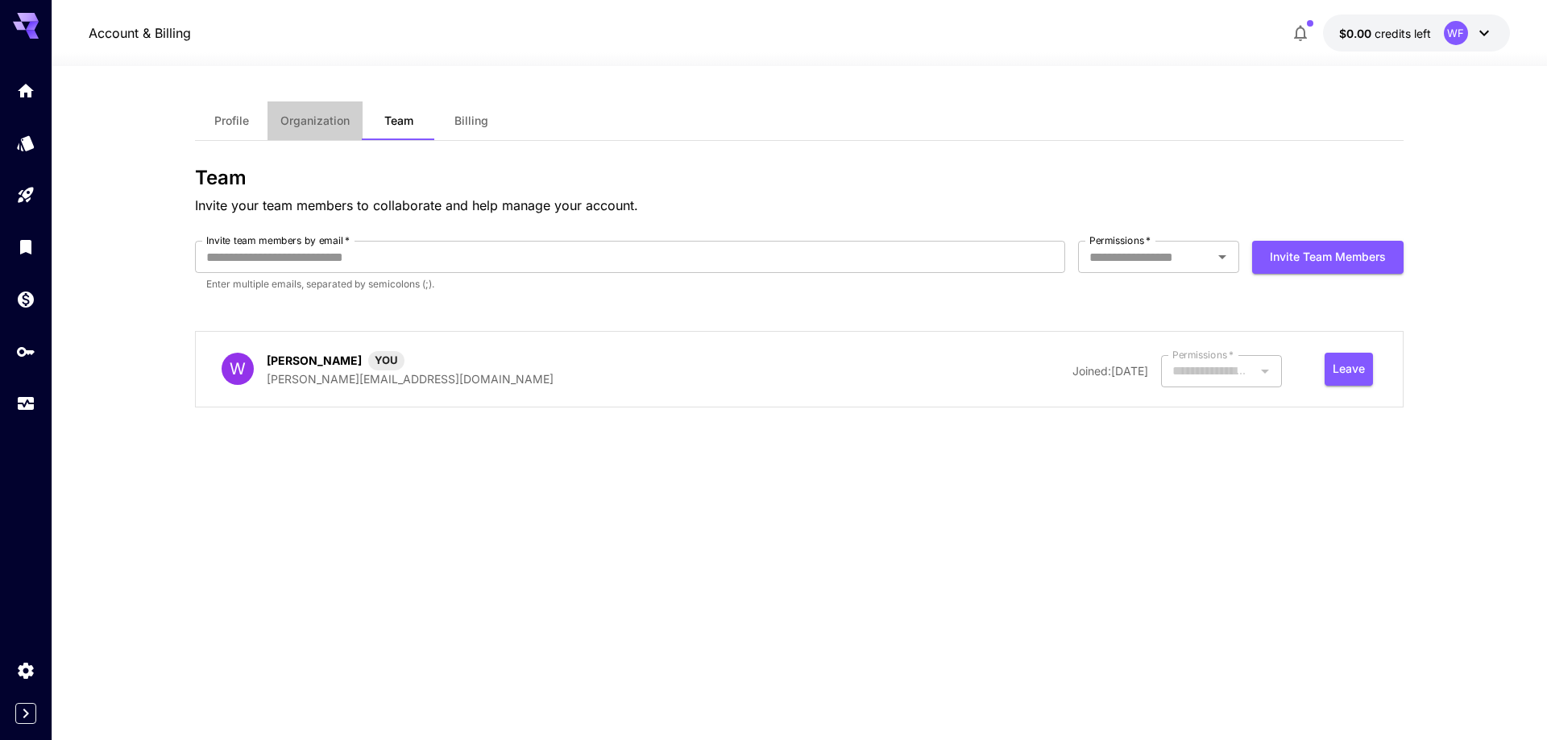
click at [315, 119] on span "Organization" at bounding box center [314, 121] width 69 height 15
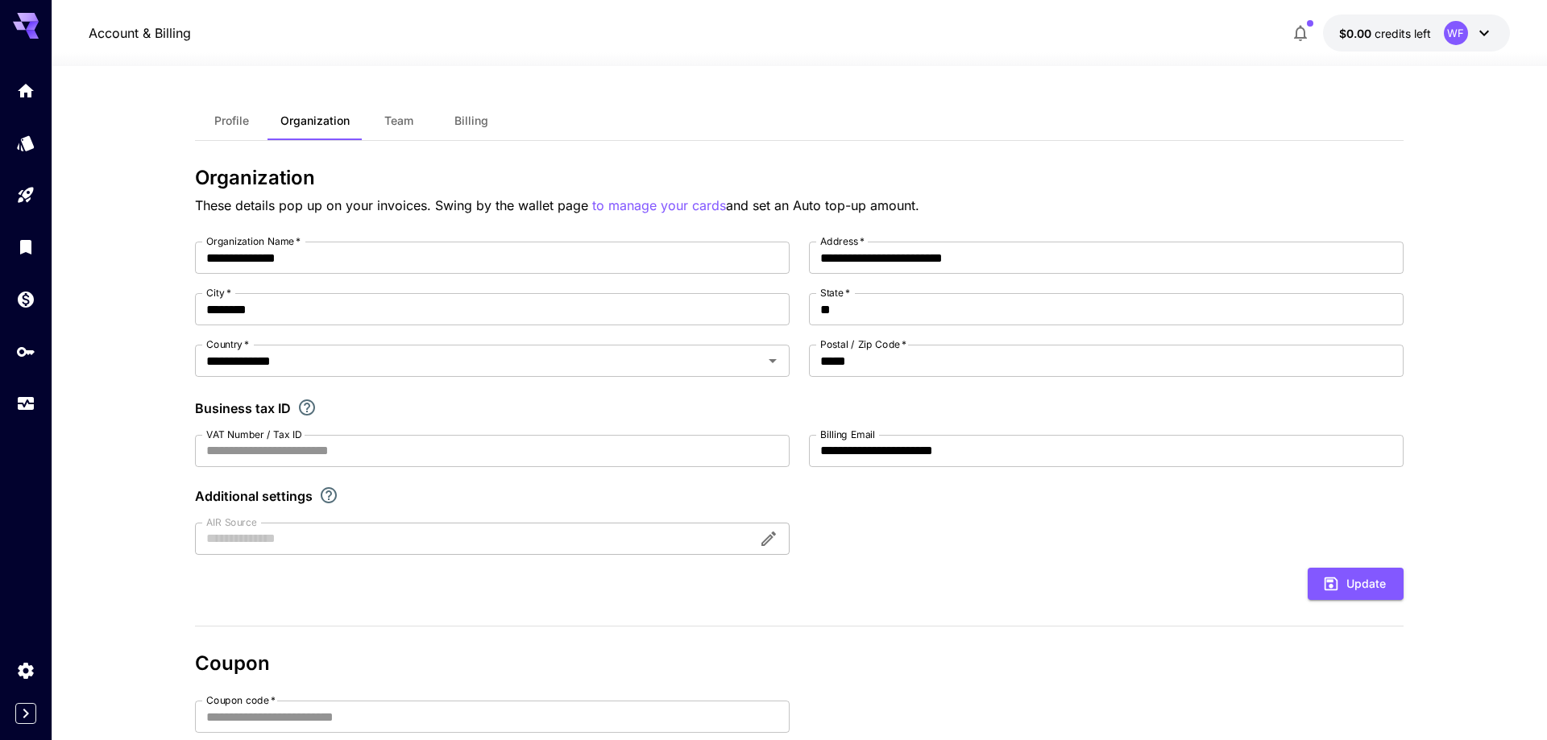
click at [226, 134] on button "Profile" at bounding box center [231, 121] width 73 height 39
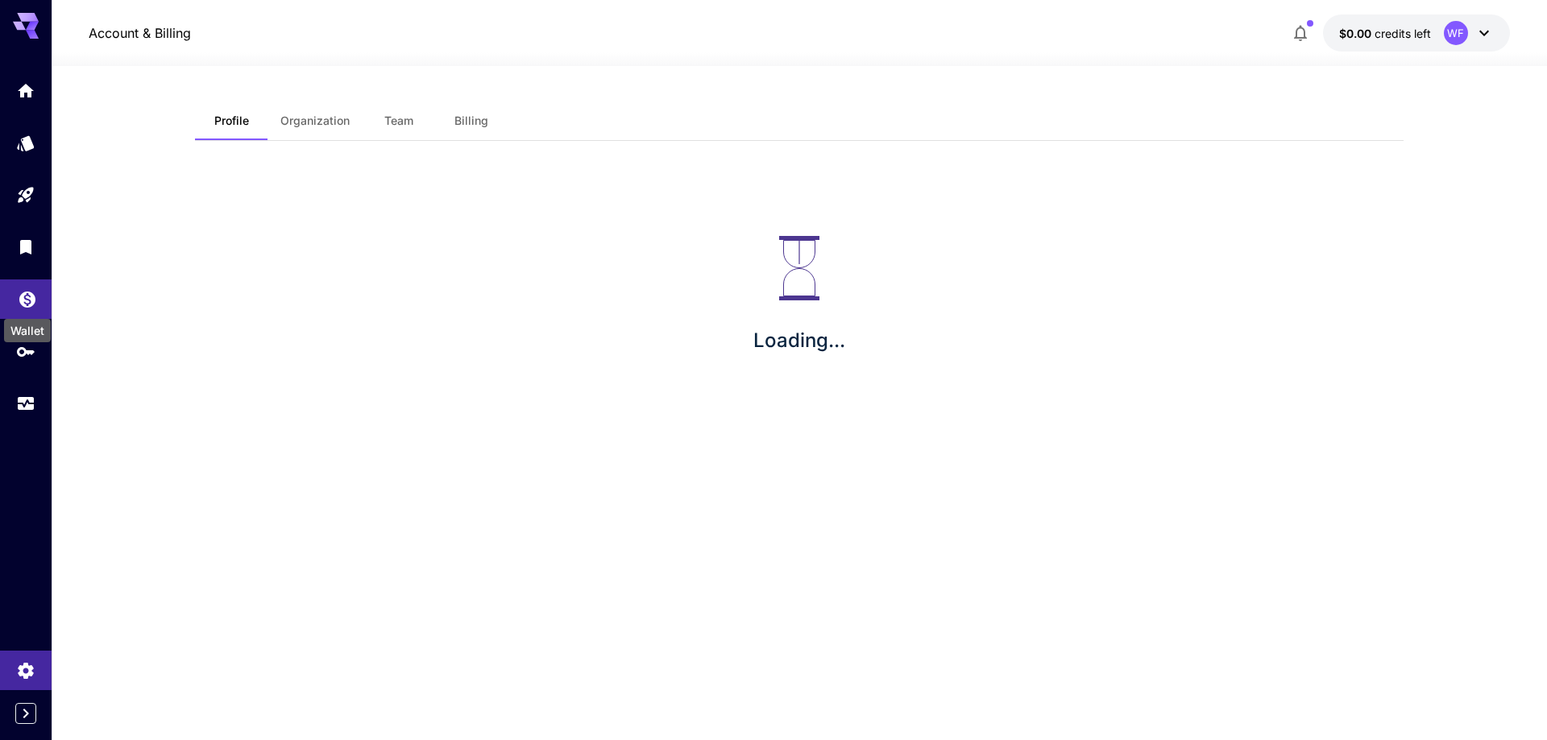
click at [24, 288] on div "Wallet" at bounding box center [27, 294] width 19 height 20
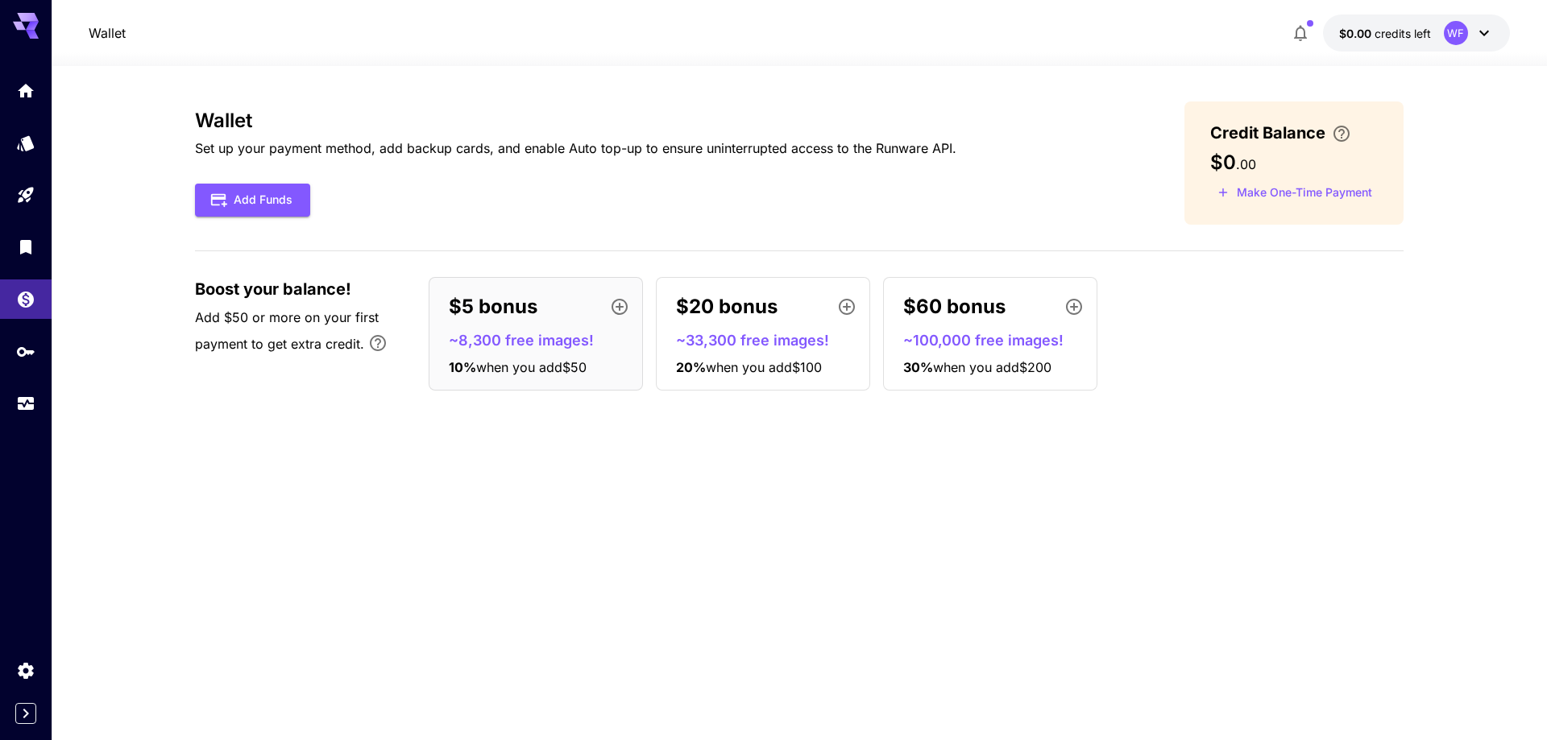
click at [319, 217] on div "Wallet Set up your payment method, add backup cards, and enable Auto top-up to …" at bounding box center [799, 163] width 1208 height 123
click at [280, 212] on button "Add Funds" at bounding box center [252, 200] width 115 height 33
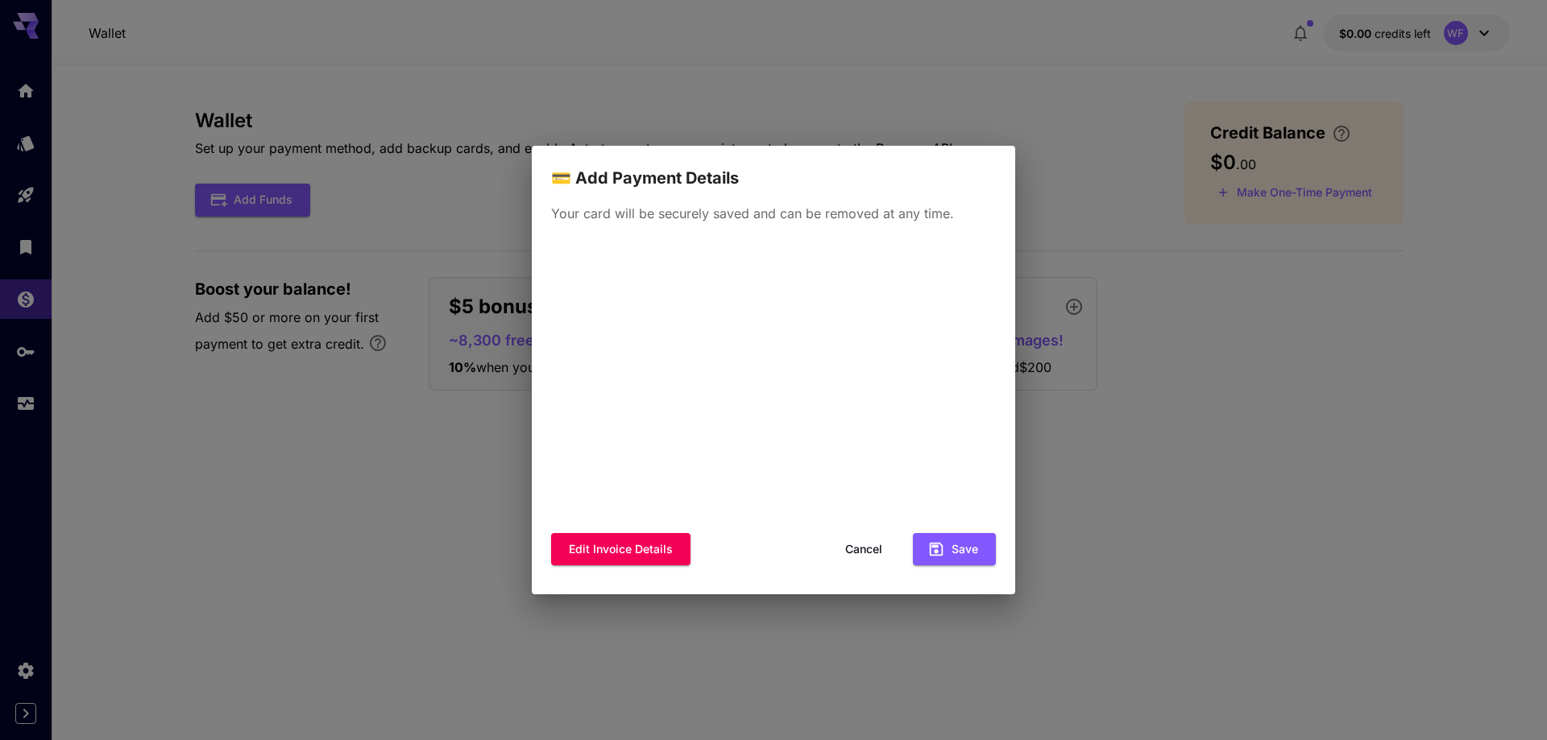
click at [1040, 175] on div "💳 Add Payment Details Your card will be securely saved and can be removed at an…" at bounding box center [773, 370] width 1547 height 740
click at [870, 550] on button "Cancel" at bounding box center [863, 549] width 73 height 33
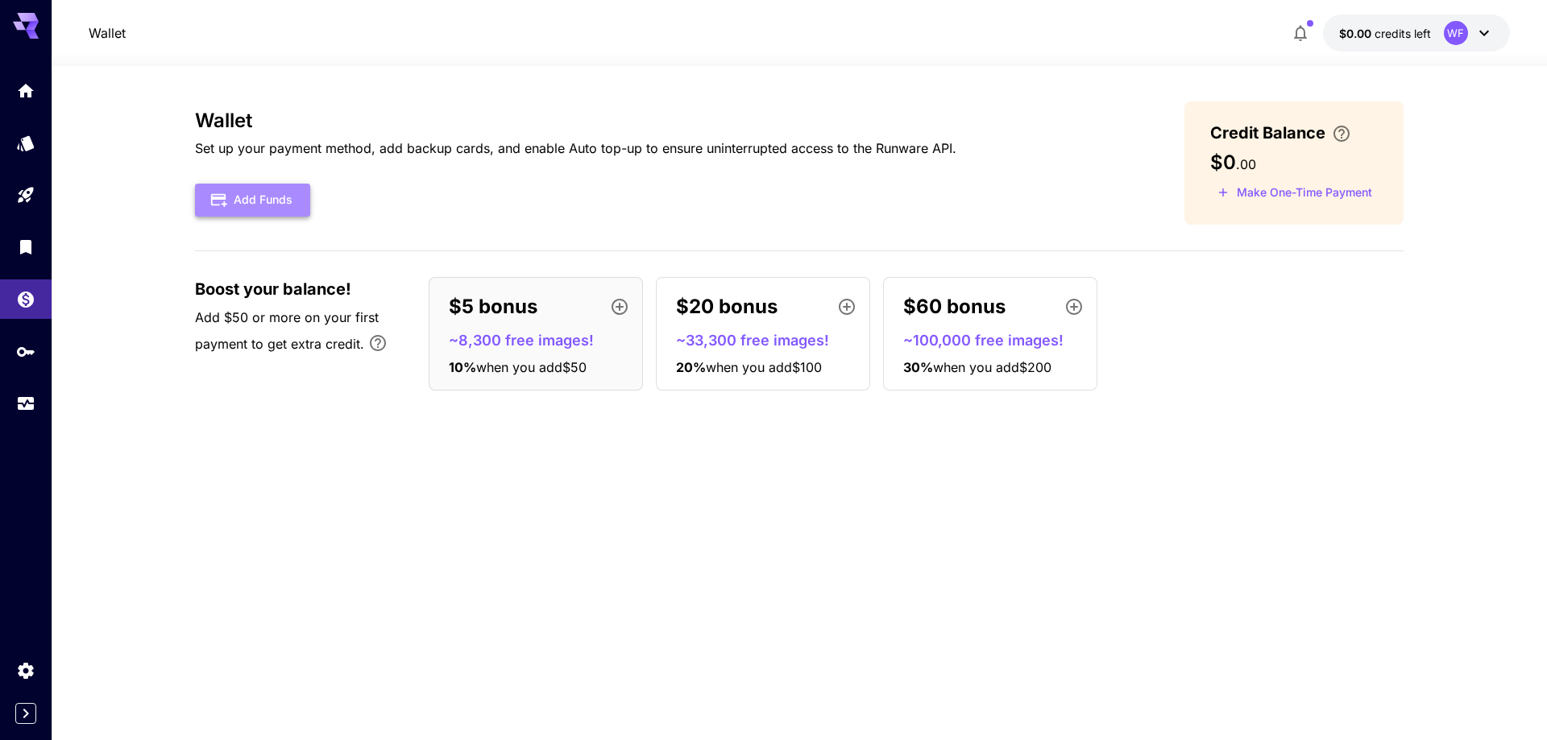
click at [264, 197] on button "Add Funds" at bounding box center [252, 200] width 115 height 33
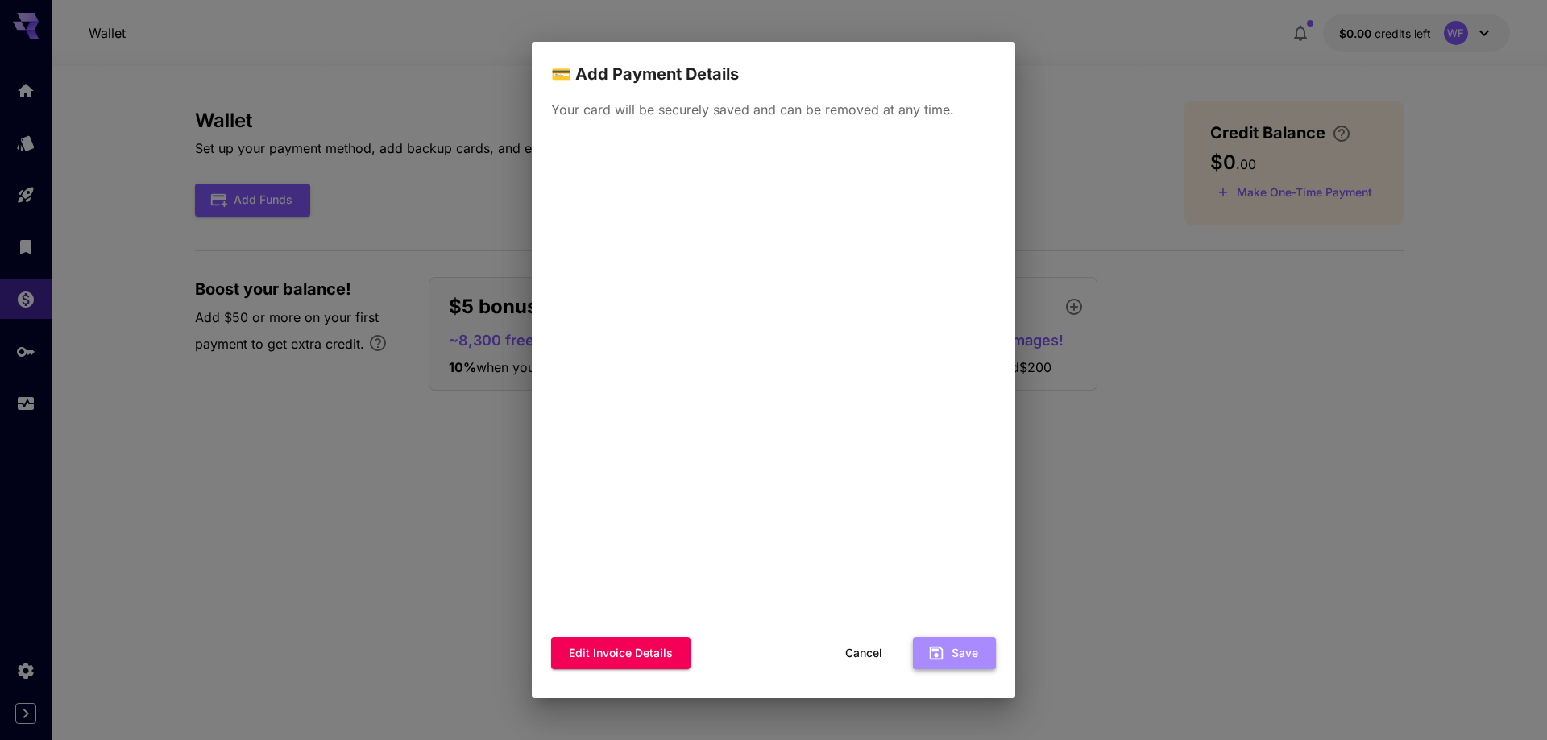
click at [956, 650] on button "Save" at bounding box center [954, 653] width 83 height 33
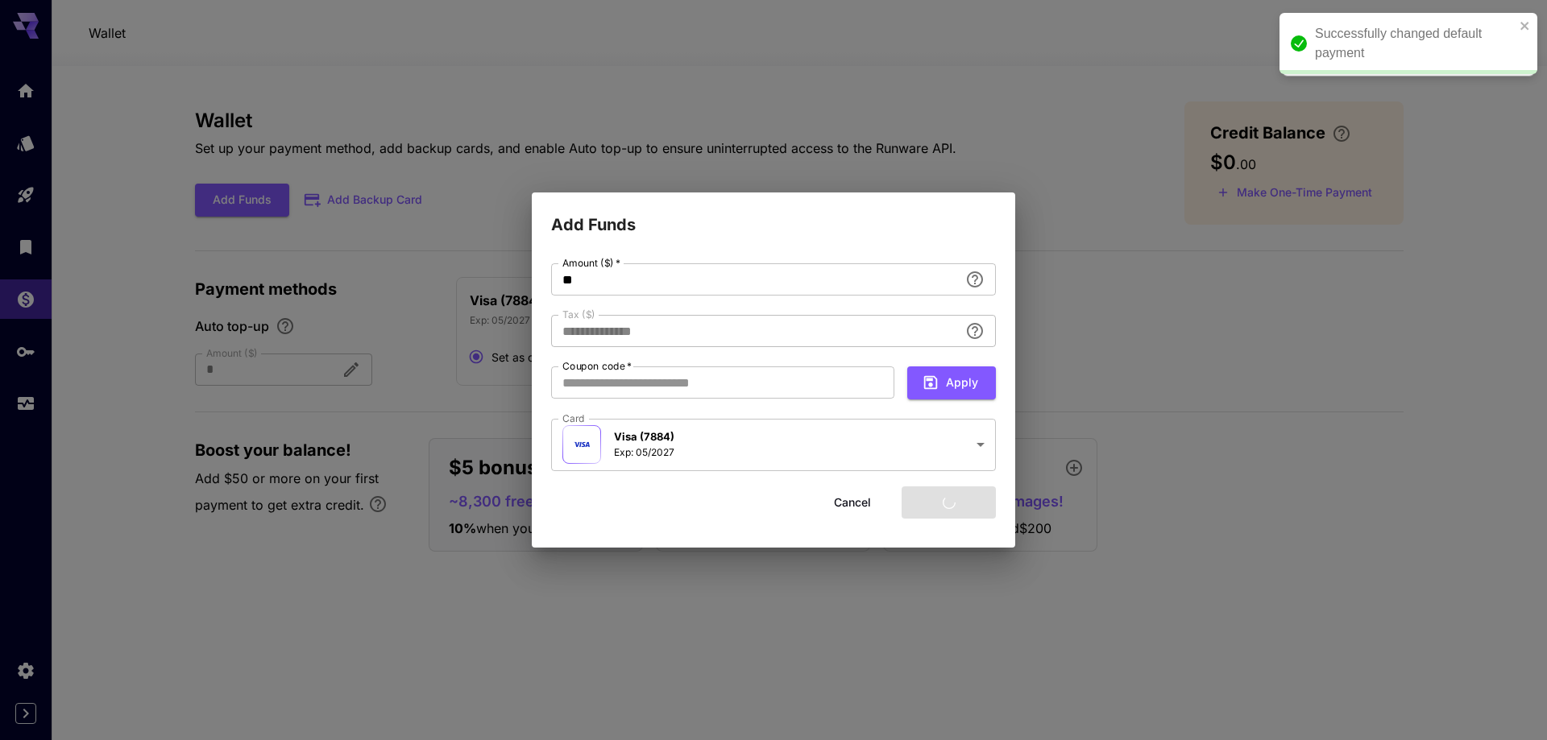
type input "****"
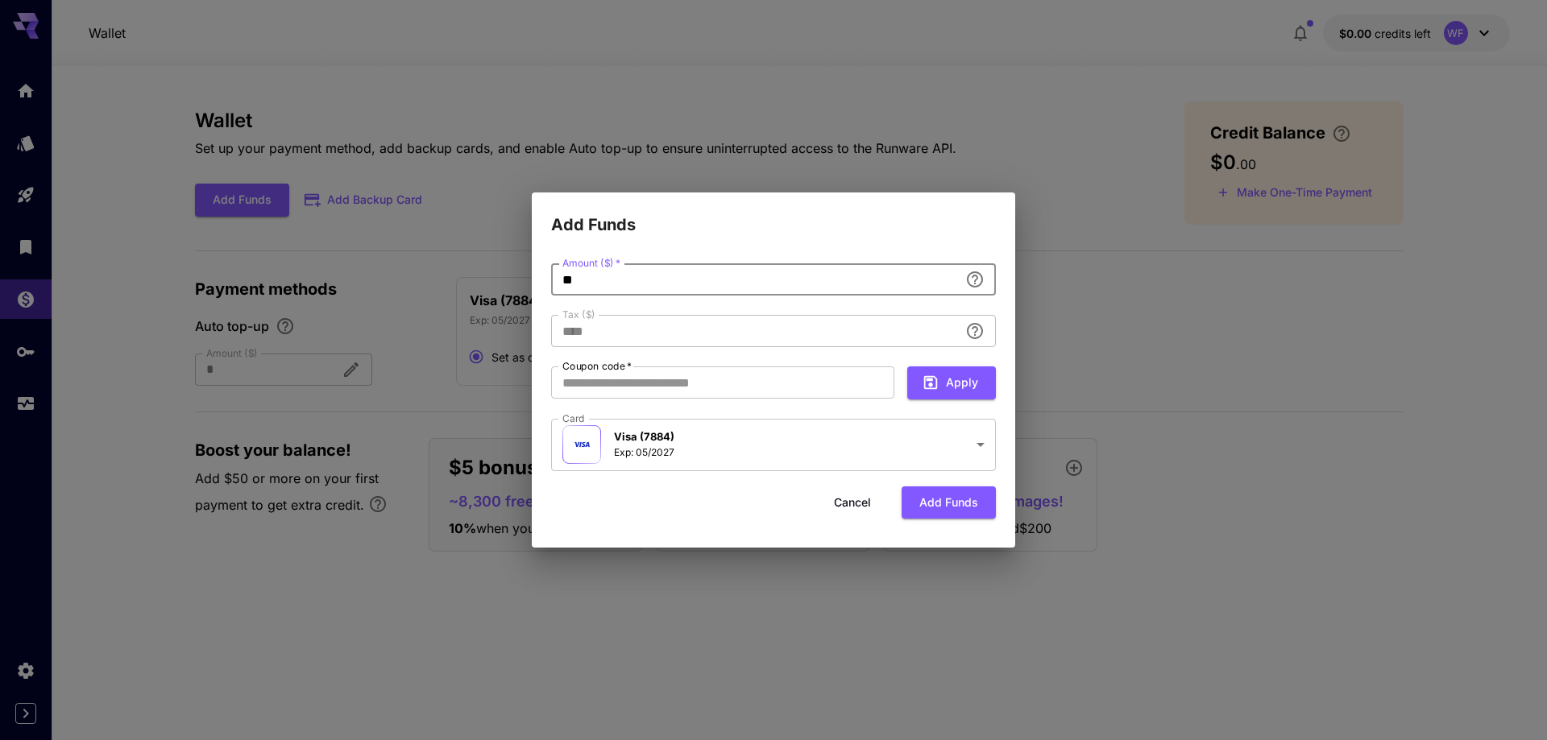
drag, startPoint x: 586, startPoint y: 281, endPoint x: 545, endPoint y: 284, distance: 40.4
click at [551, 284] on input "**" at bounding box center [755, 279] width 408 height 32
type input "*"
type input "****"
click at [943, 495] on button "Add funds" at bounding box center [949, 503] width 94 height 33
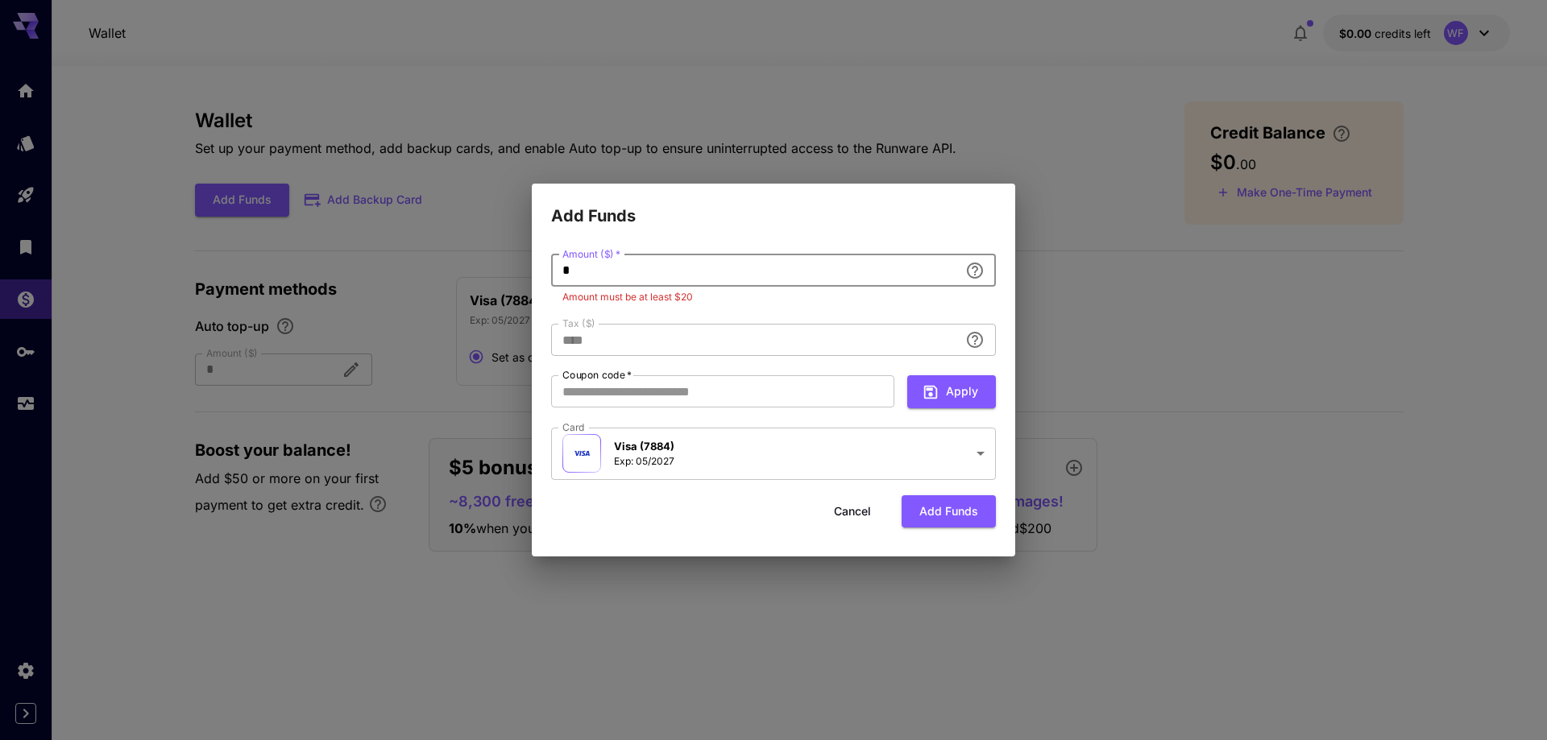
drag, startPoint x: 638, startPoint y: 261, endPoint x: 547, endPoint y: 258, distance: 91.1
click at [551, 258] on input "*" at bounding box center [755, 271] width 408 height 32
type input "**"
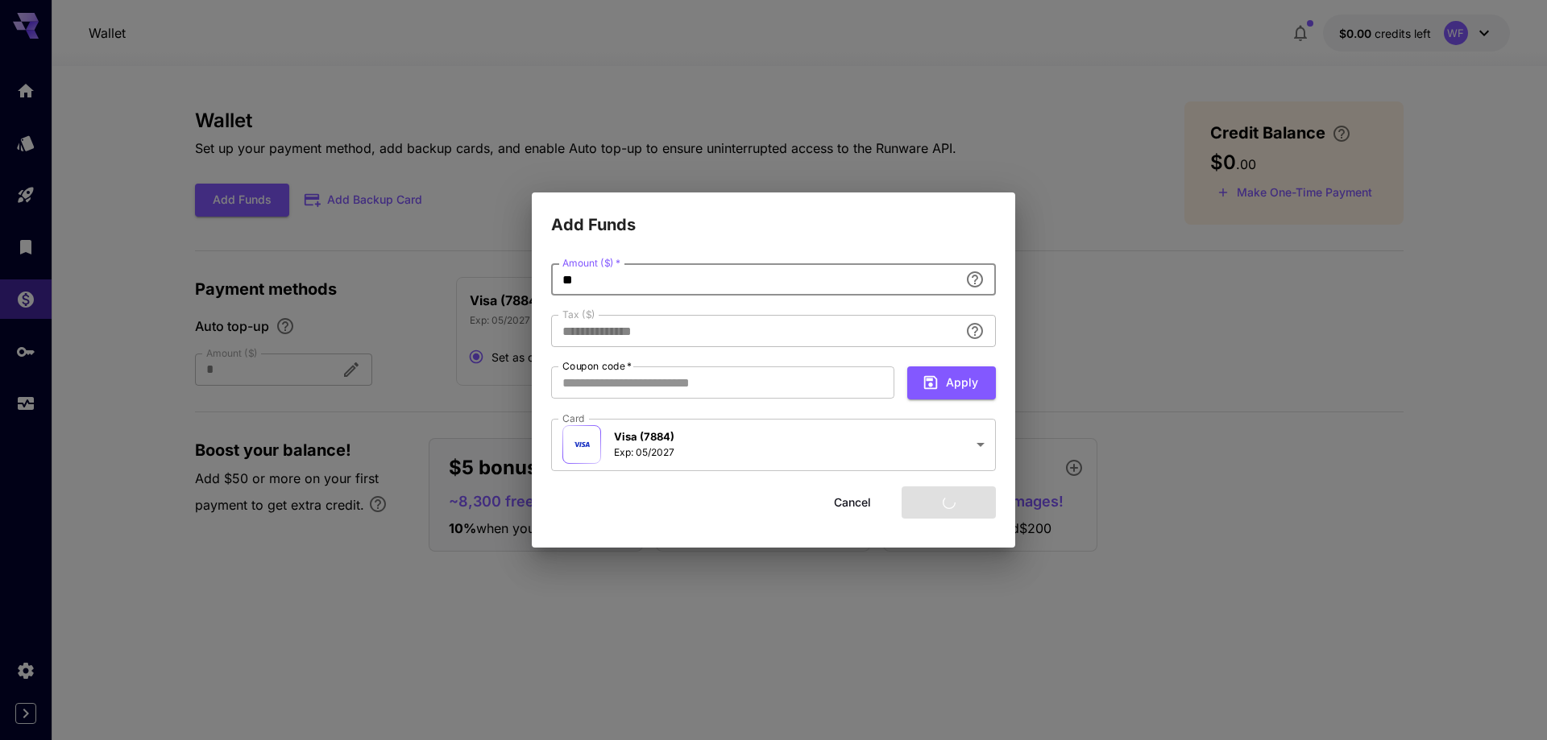
type input "****"
type input "**"
click at [975, 497] on button "Add funds" at bounding box center [949, 503] width 94 height 33
click at [958, 501] on button "Add funds" at bounding box center [949, 503] width 94 height 33
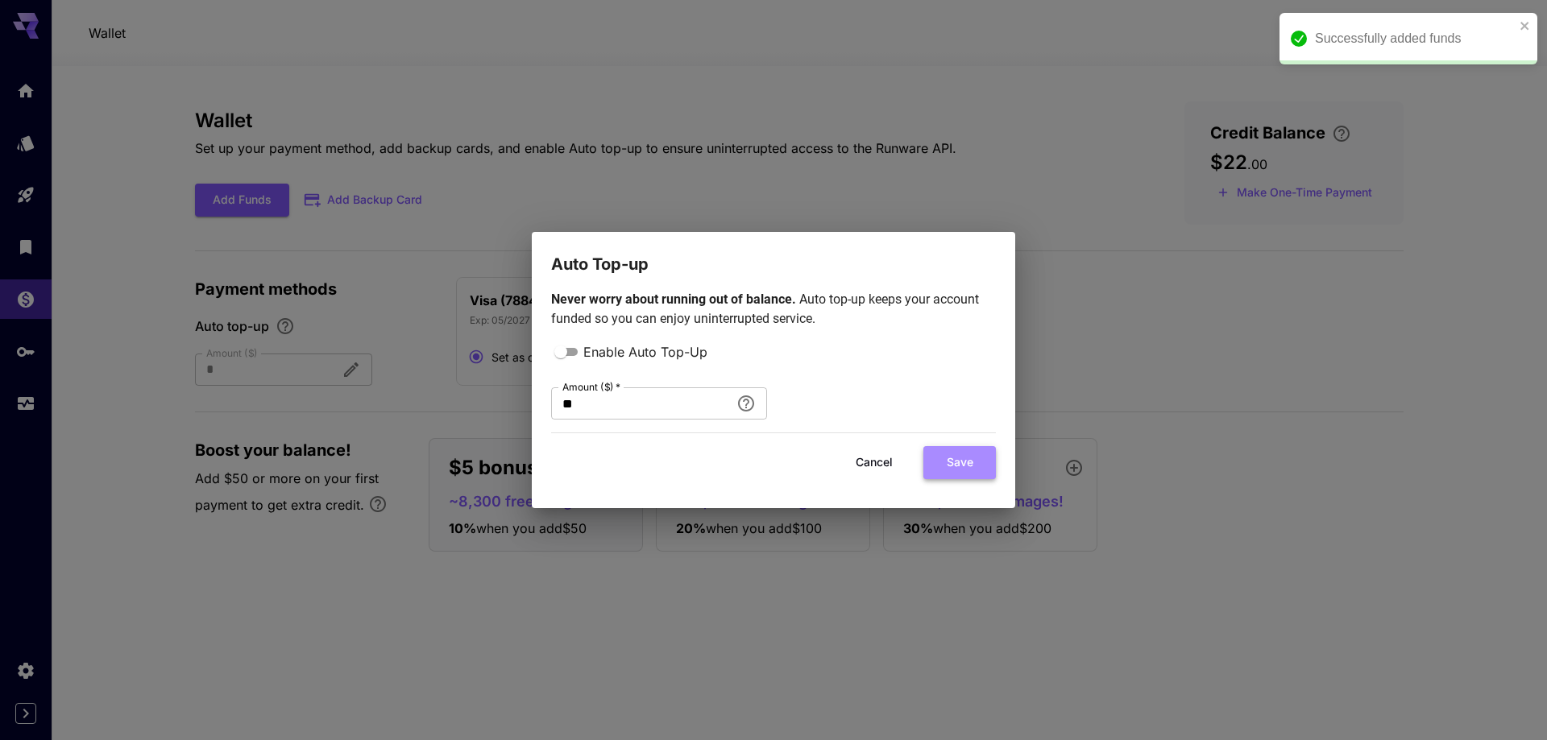
click at [957, 464] on button "Save" at bounding box center [959, 462] width 73 height 33
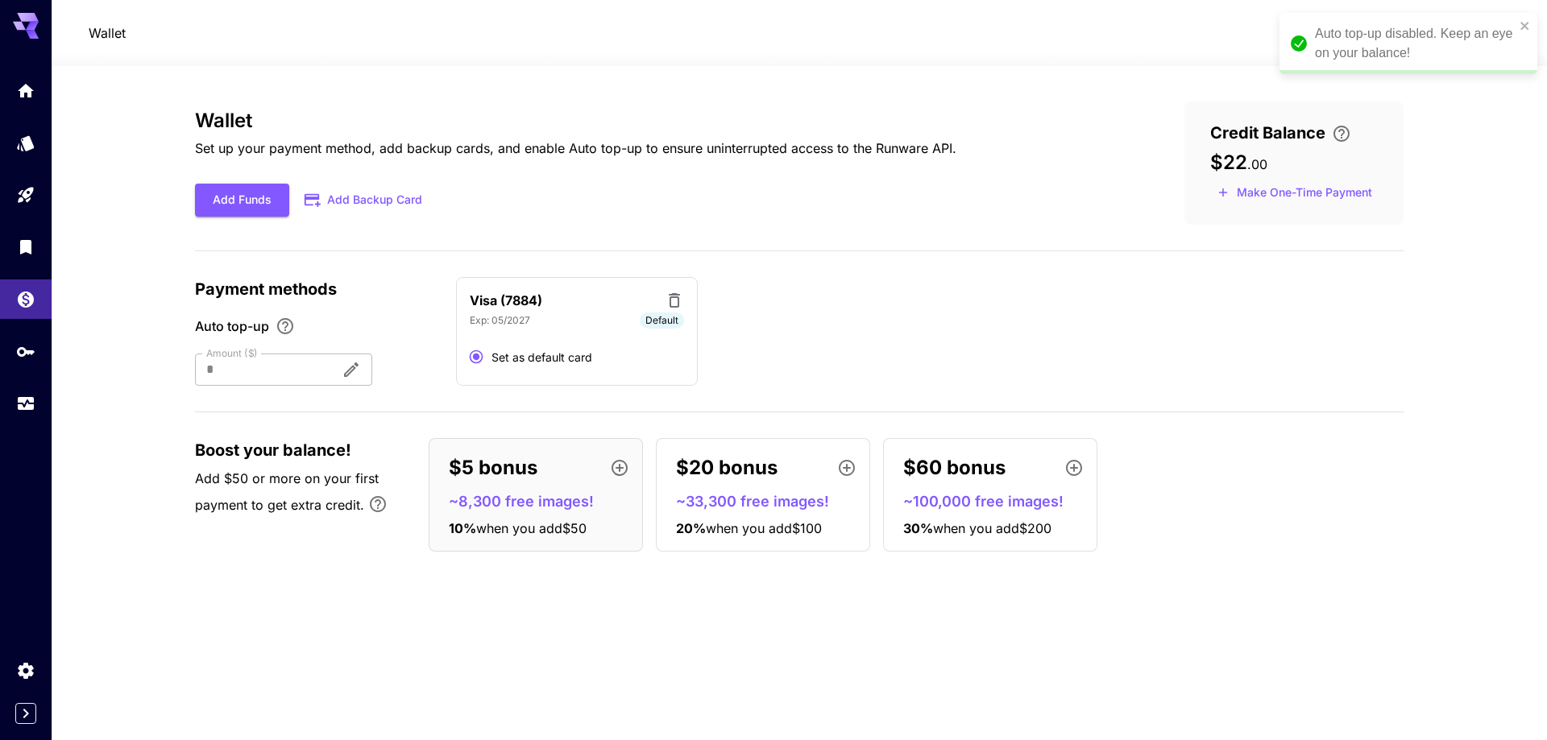
click at [1102, 382] on div "Visa (7884) Exp: 05/2027 Default Set as default card" at bounding box center [929, 332] width 947 height 110
click at [1518, 22] on div "Auto top-up disabled. Keep an eye on your balance!" at bounding box center [1403, 43] width 234 height 48
click at [28, 146] on icon "Models" at bounding box center [27, 138] width 17 height 15
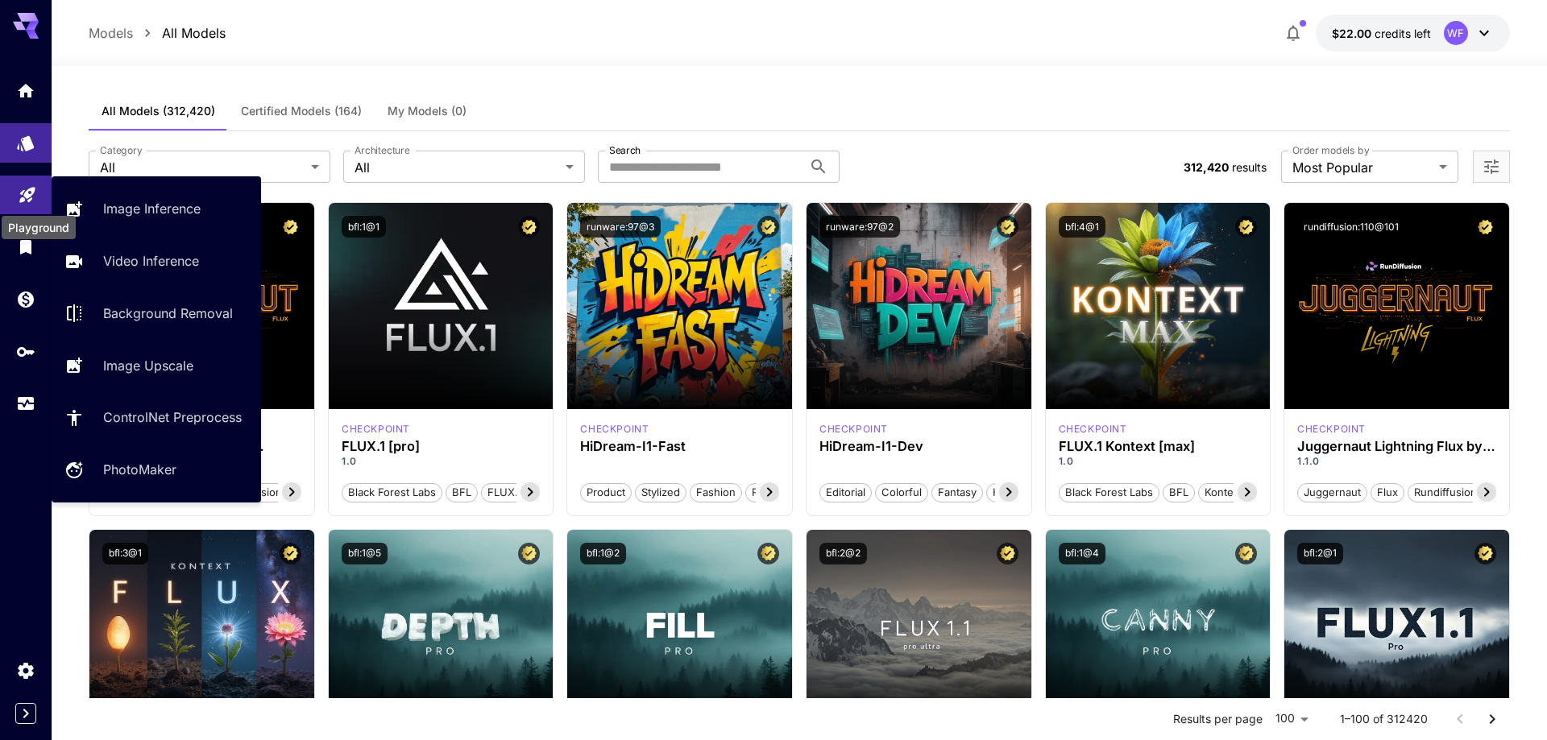
click at [29, 199] on icon "Playground" at bounding box center [27, 189] width 19 height 19
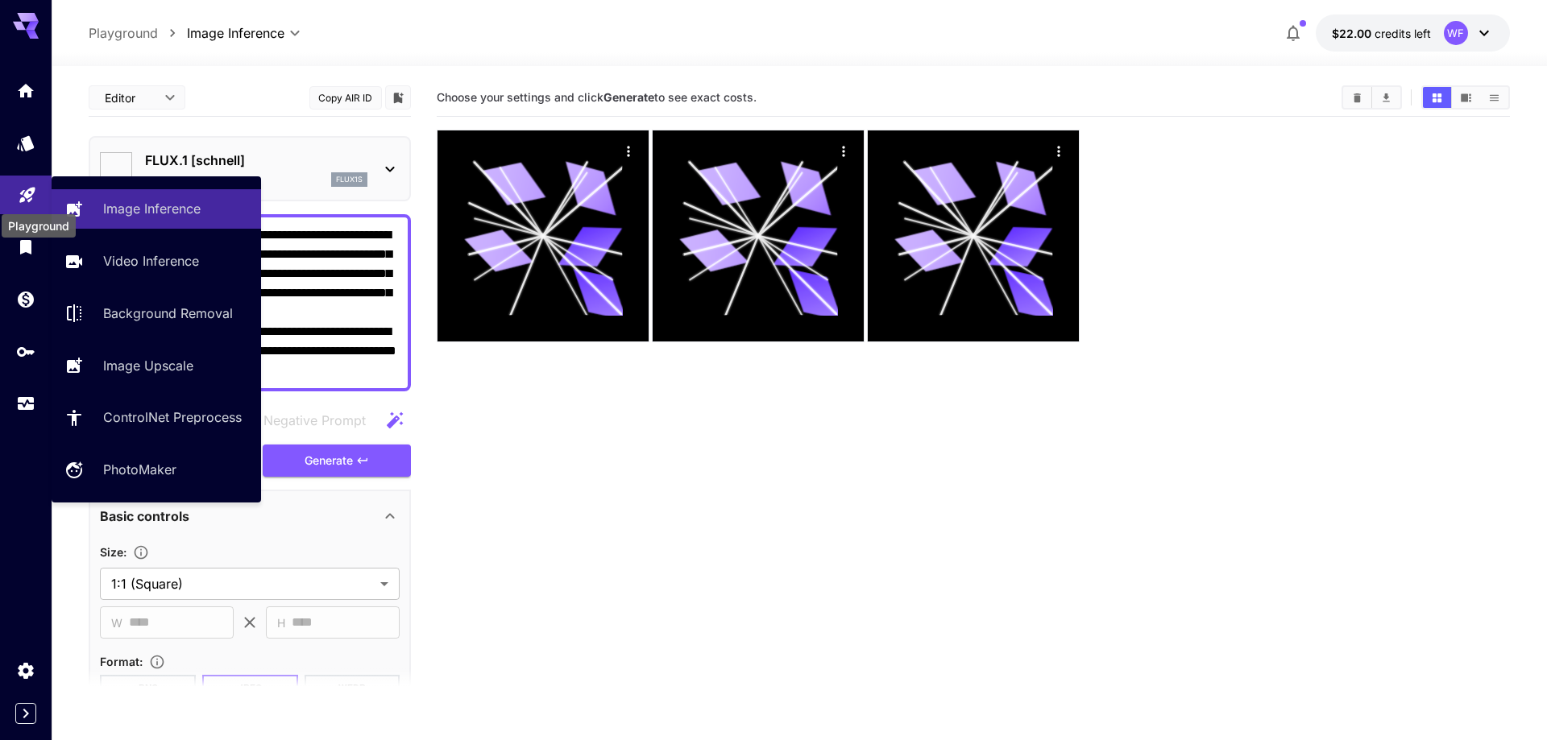
type input "**********"
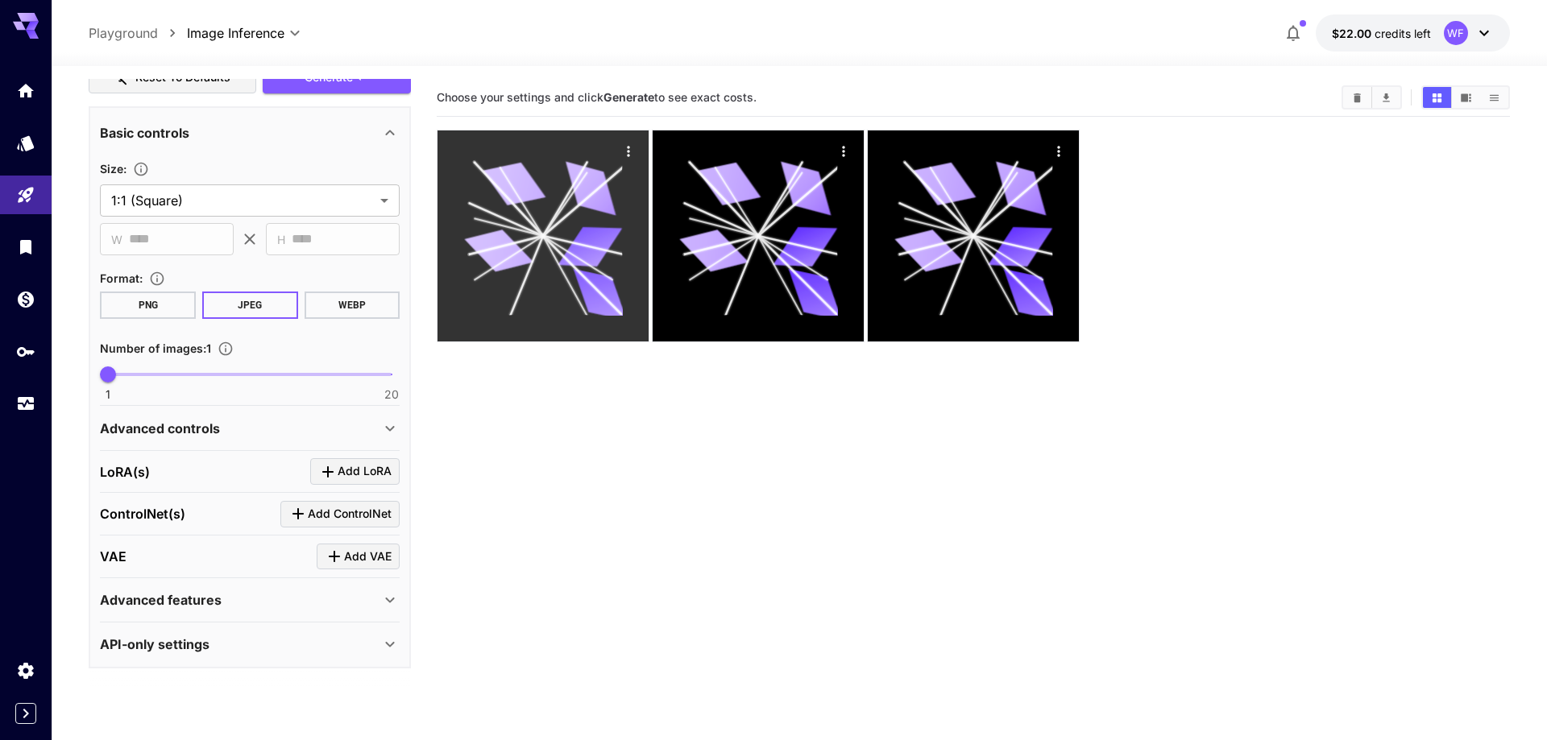
click at [631, 149] on icon "Actions" at bounding box center [628, 151] width 16 height 16
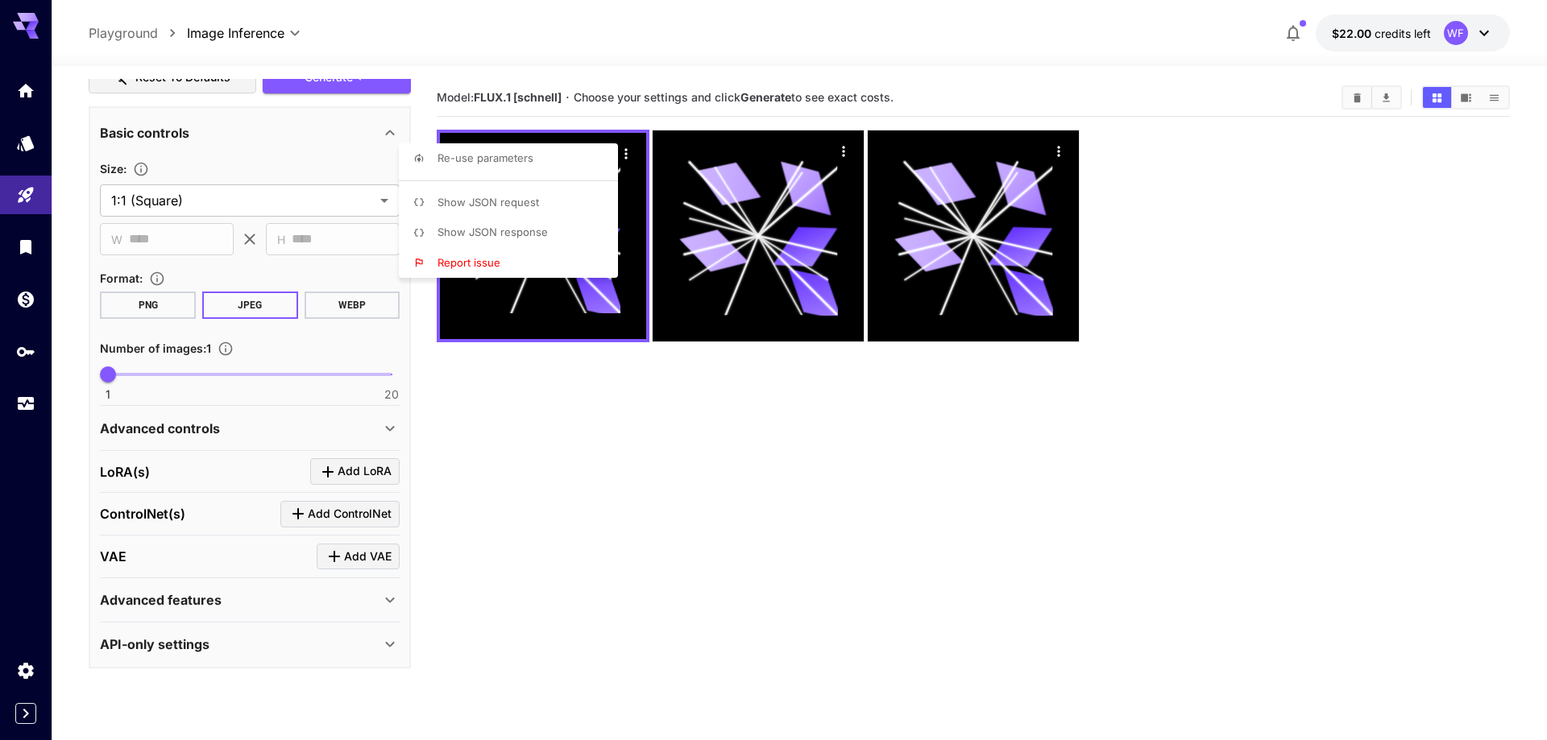
click at [662, 464] on div at bounding box center [773, 370] width 1547 height 740
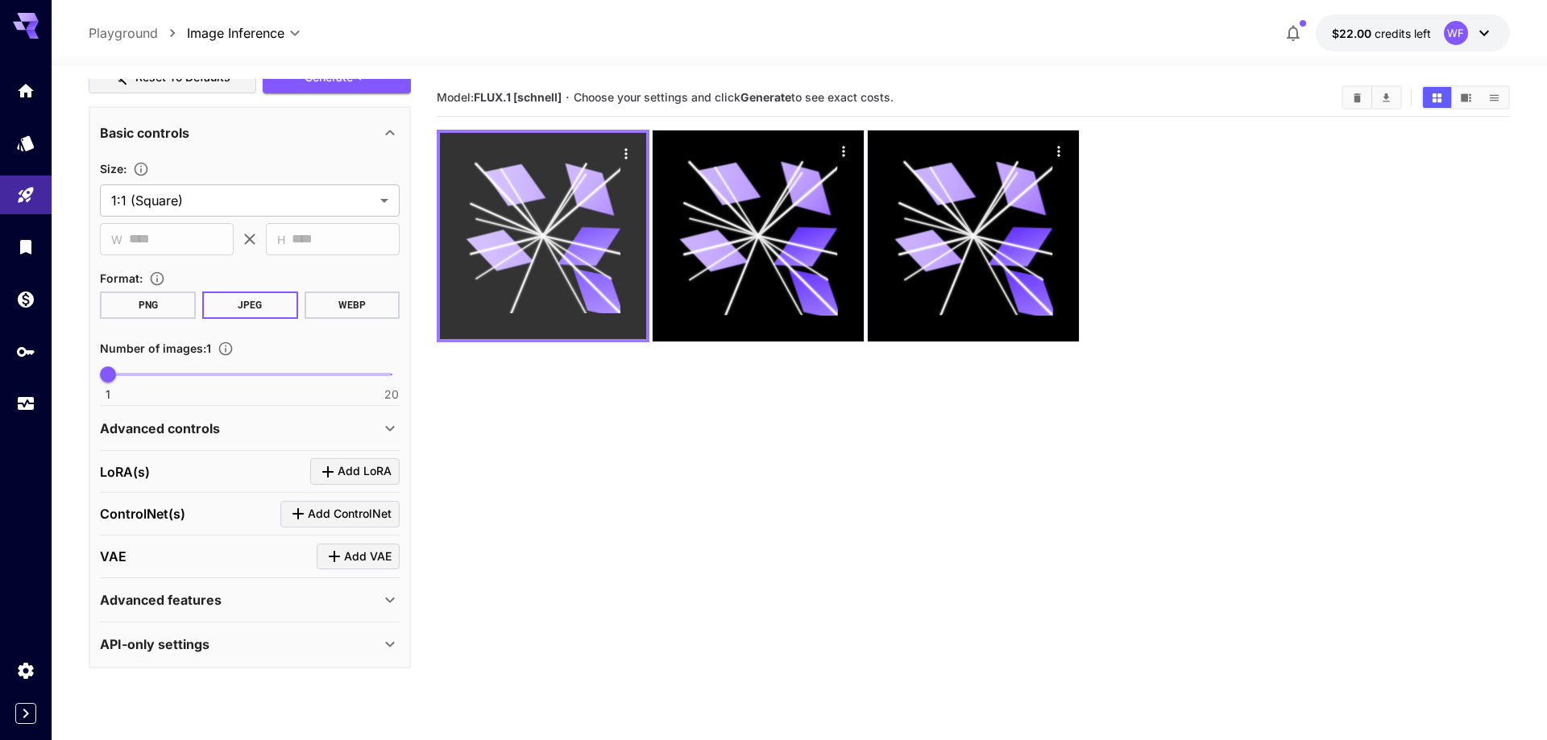
click at [623, 139] on div at bounding box center [543, 236] width 206 height 206
click at [624, 147] on icon "Actions" at bounding box center [626, 154] width 16 height 16
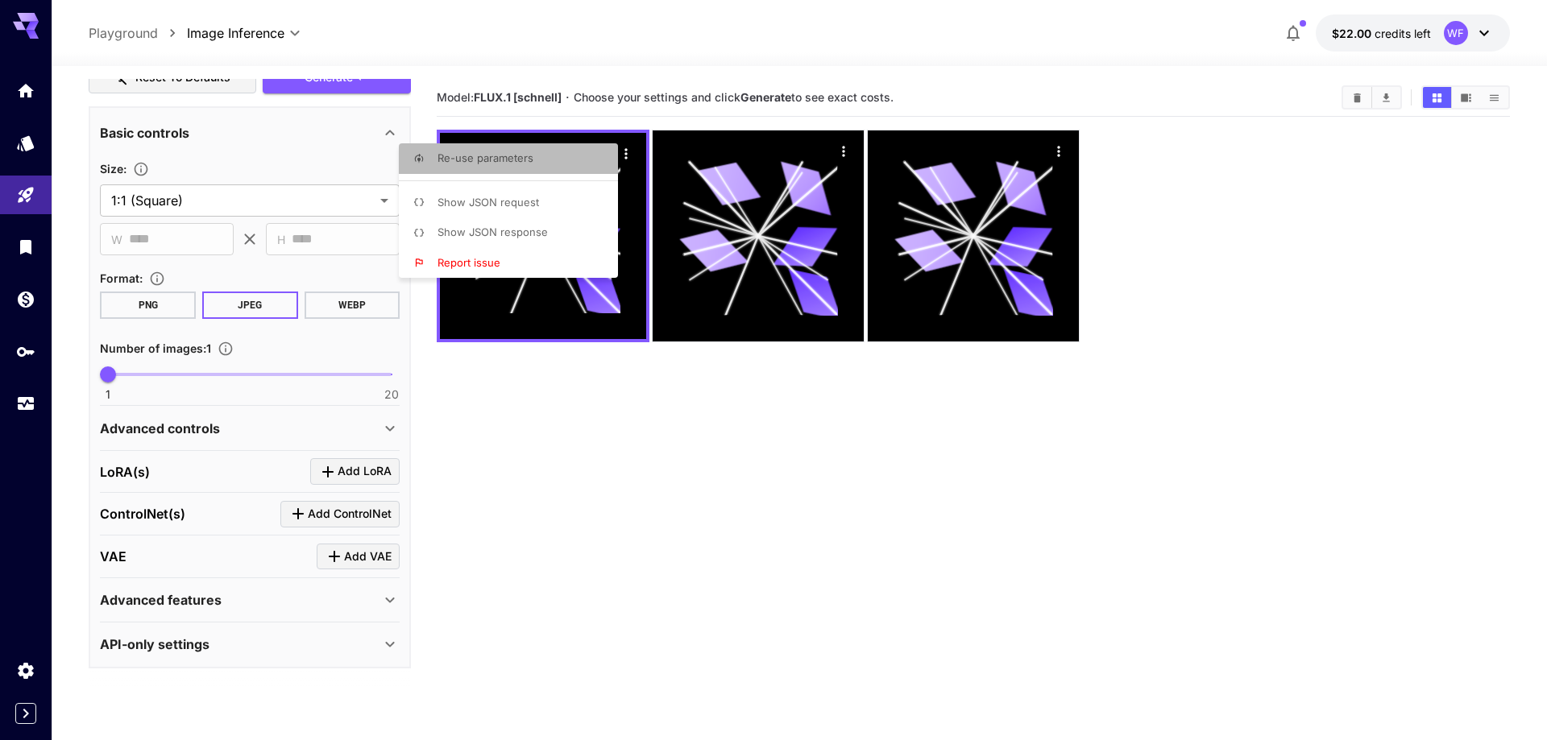
click at [568, 154] on li "Re-use parameters" at bounding box center [513, 158] width 229 height 31
type textarea "**********"
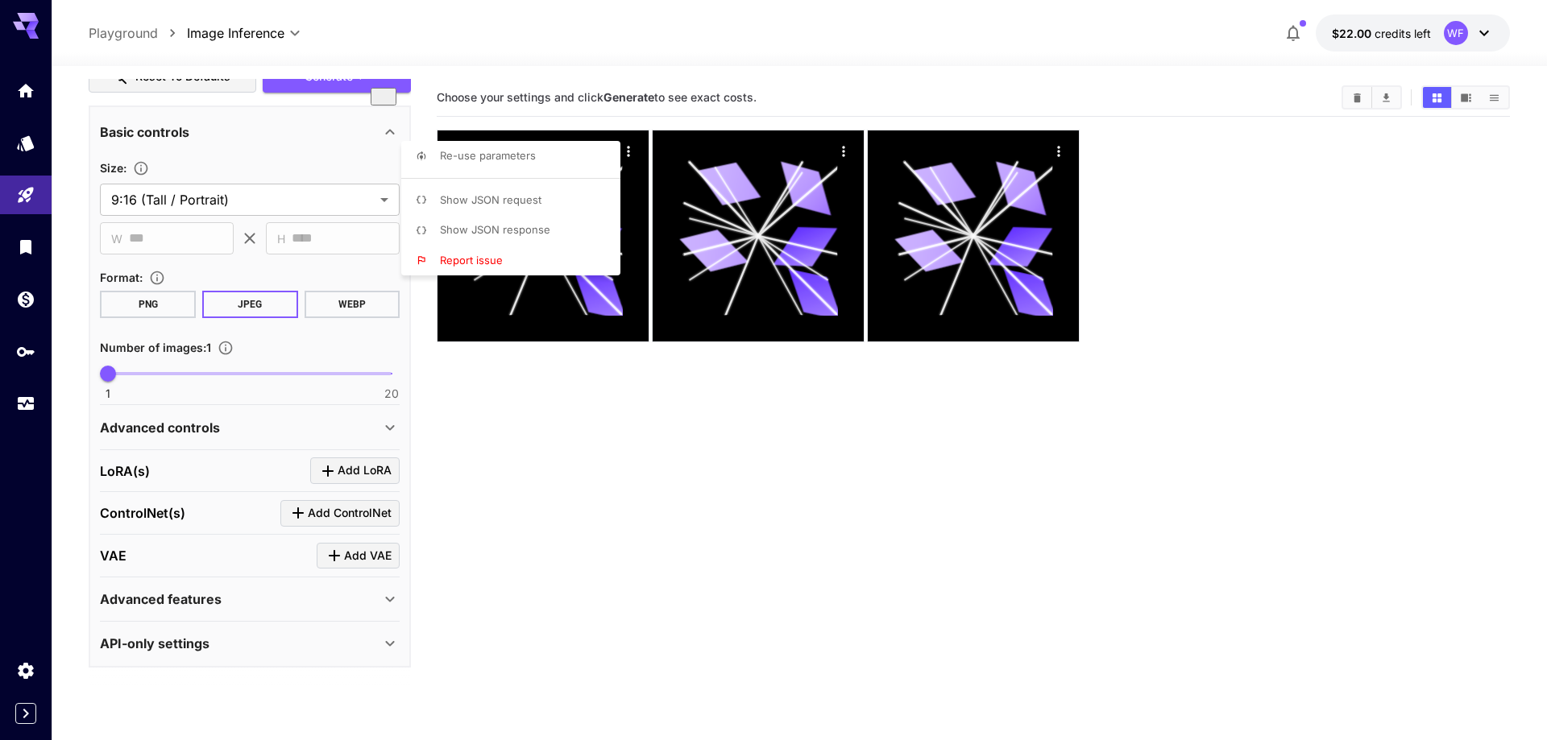
type input "**********"
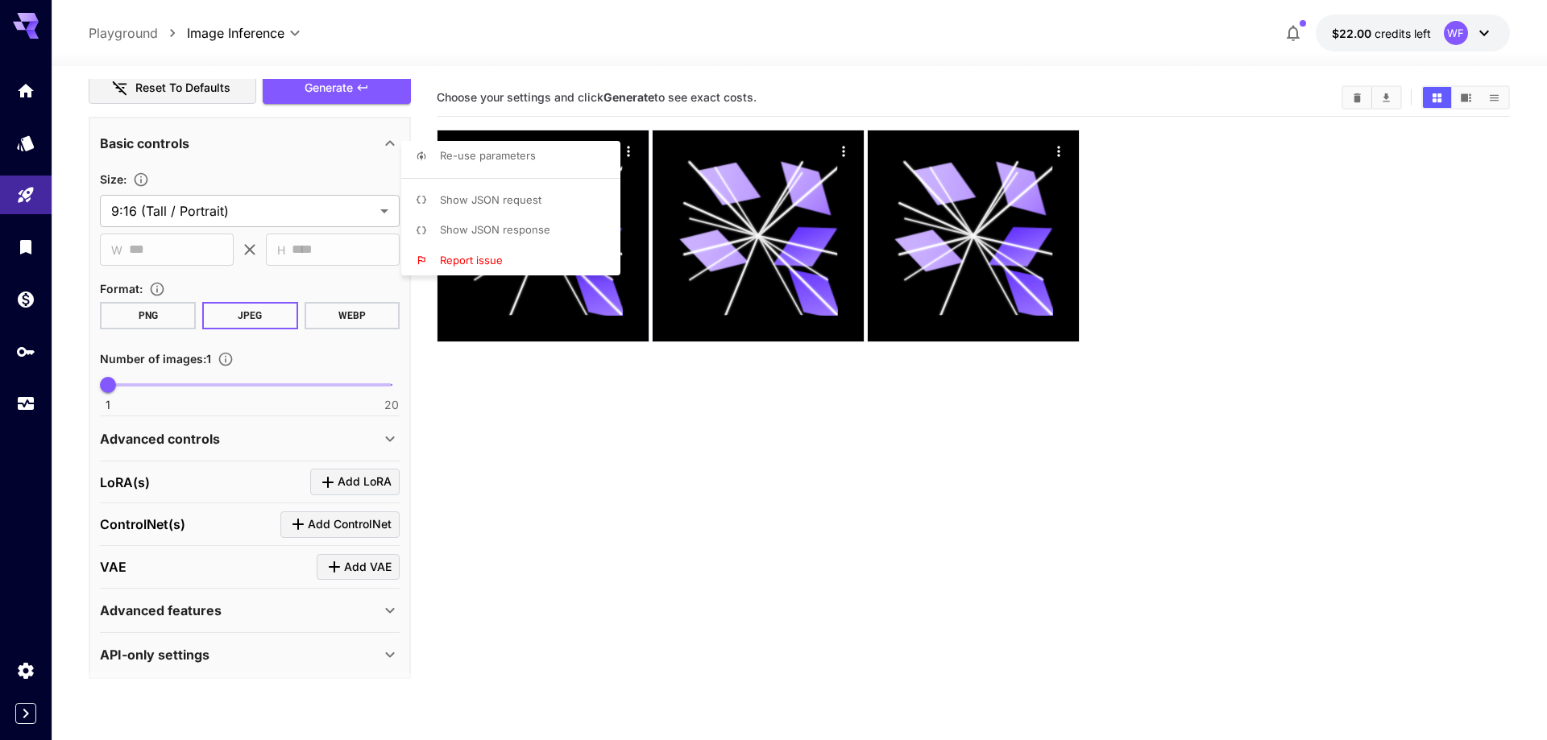
click at [463, 447] on div at bounding box center [773, 370] width 1547 height 740
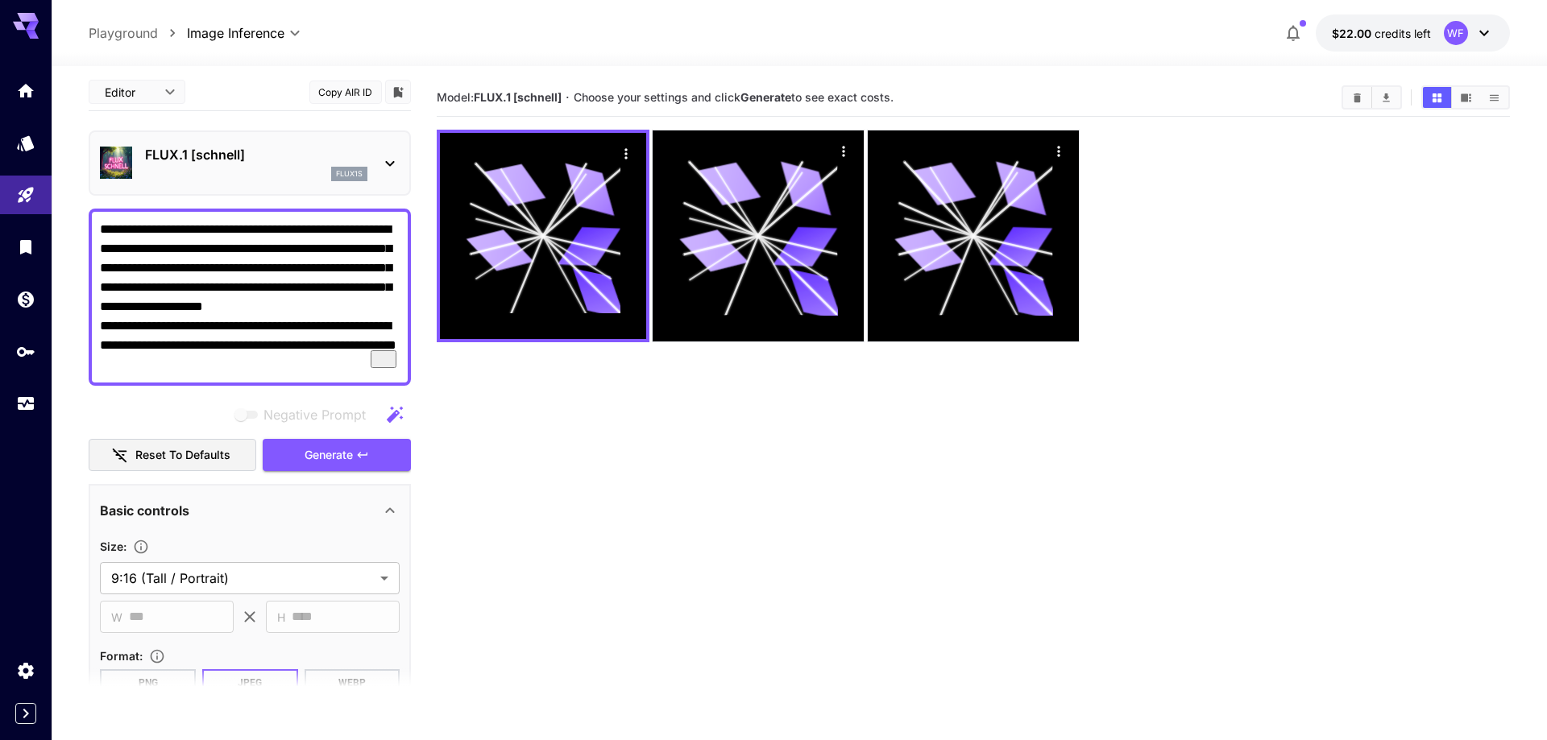
scroll to position [0, 0]
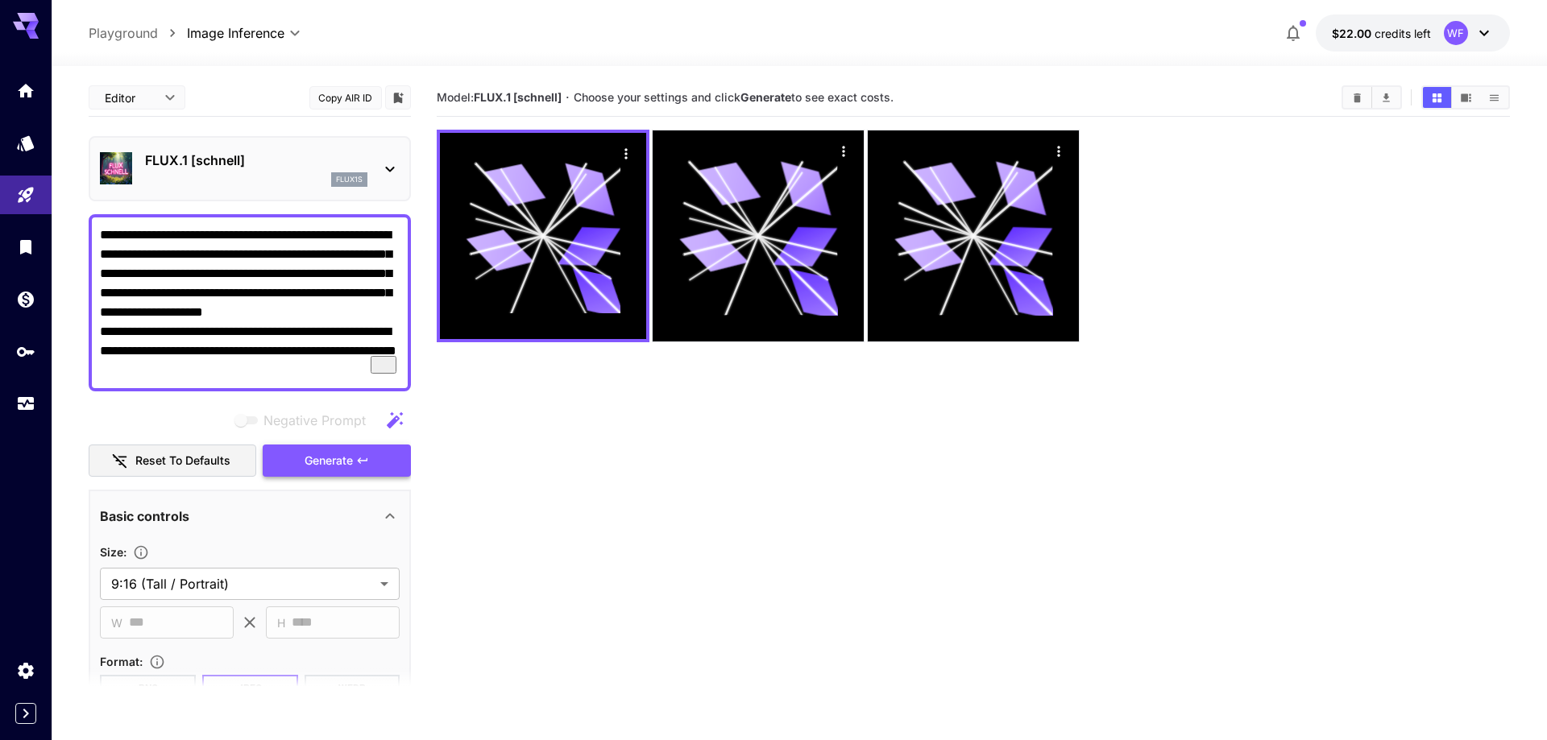
click at [343, 455] on span "Generate" at bounding box center [329, 461] width 48 height 20
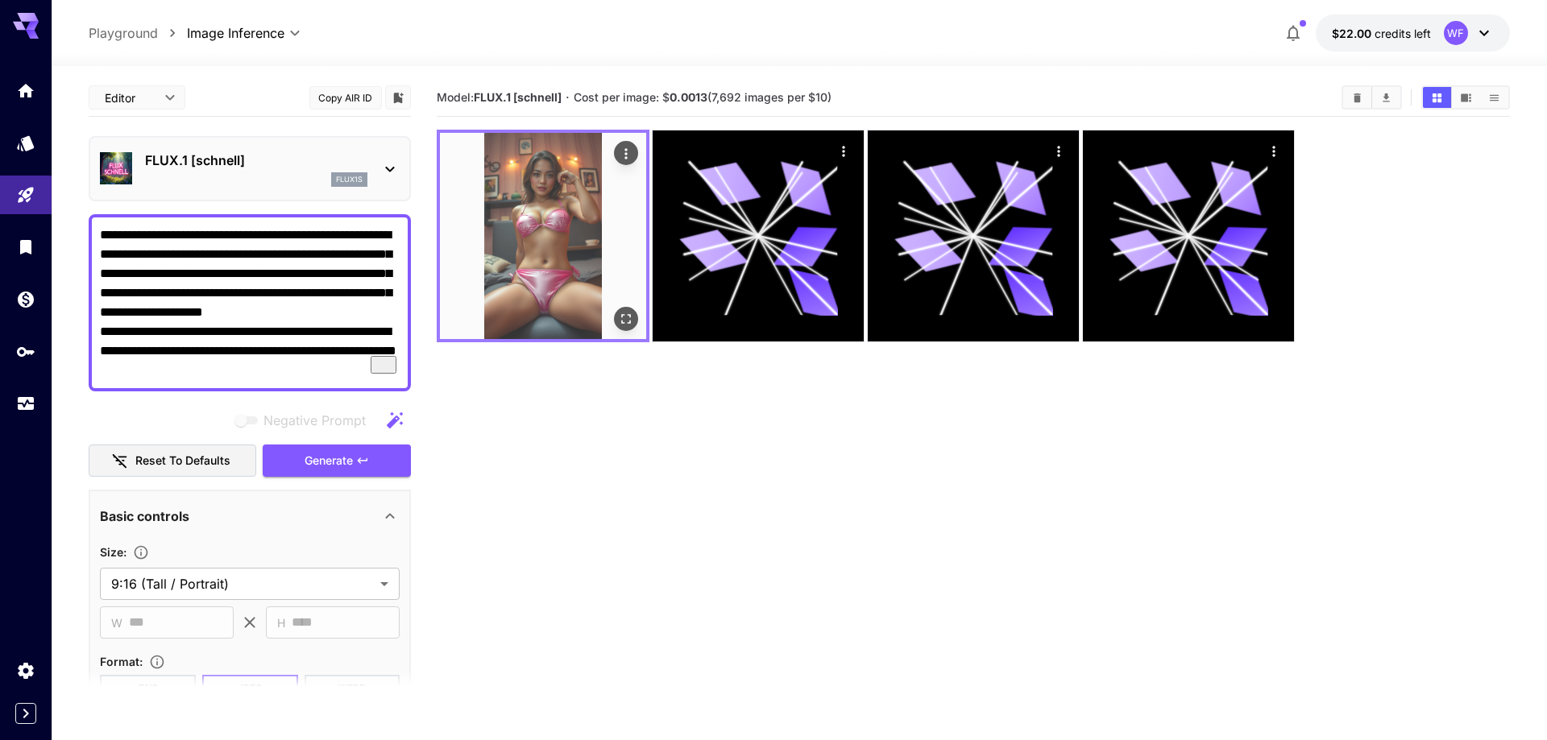
click at [543, 246] on img at bounding box center [543, 236] width 206 height 206
click at [624, 324] on icon "Open in fullscreen" at bounding box center [626, 319] width 16 height 16
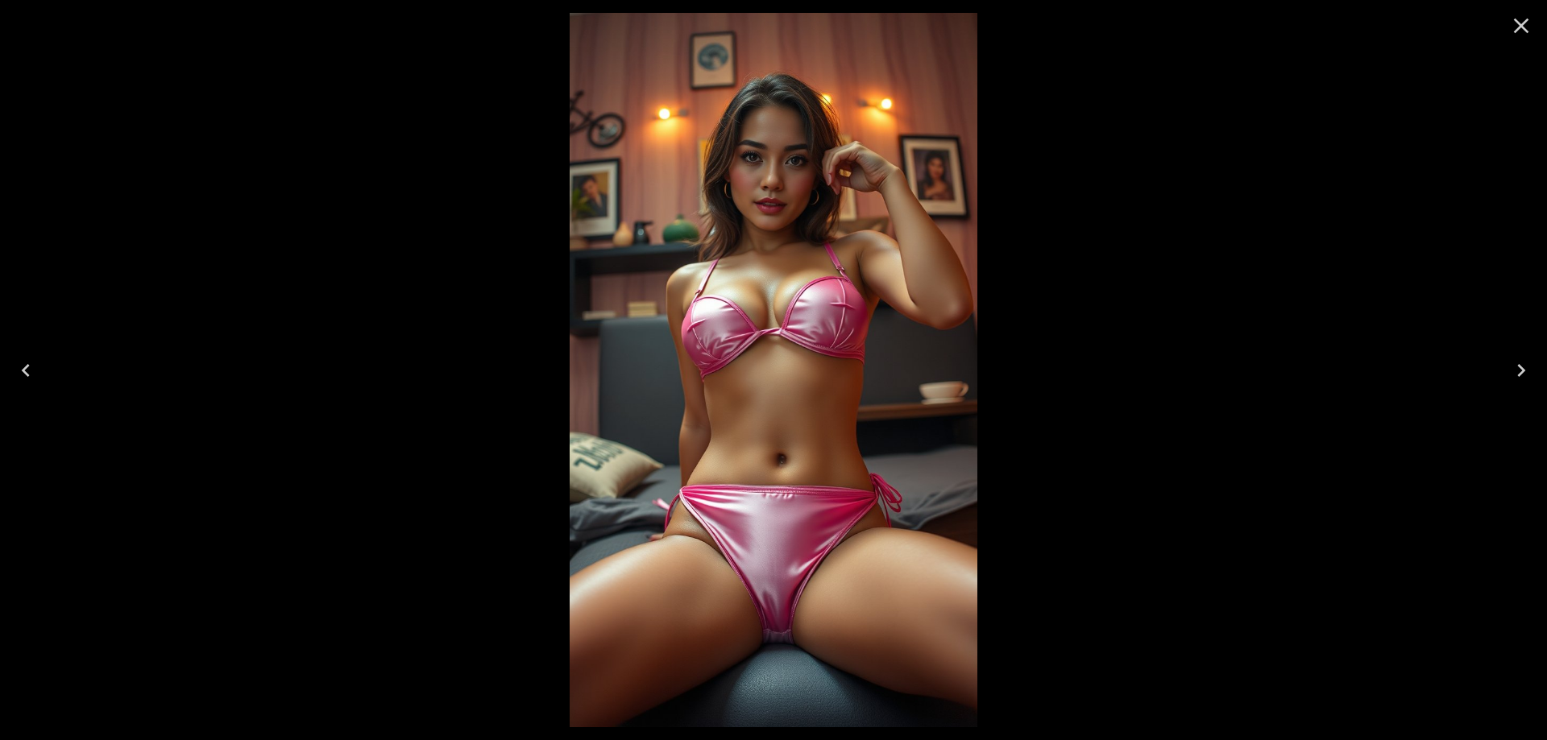
click at [1527, 27] on icon "Close" at bounding box center [1521, 26] width 26 height 26
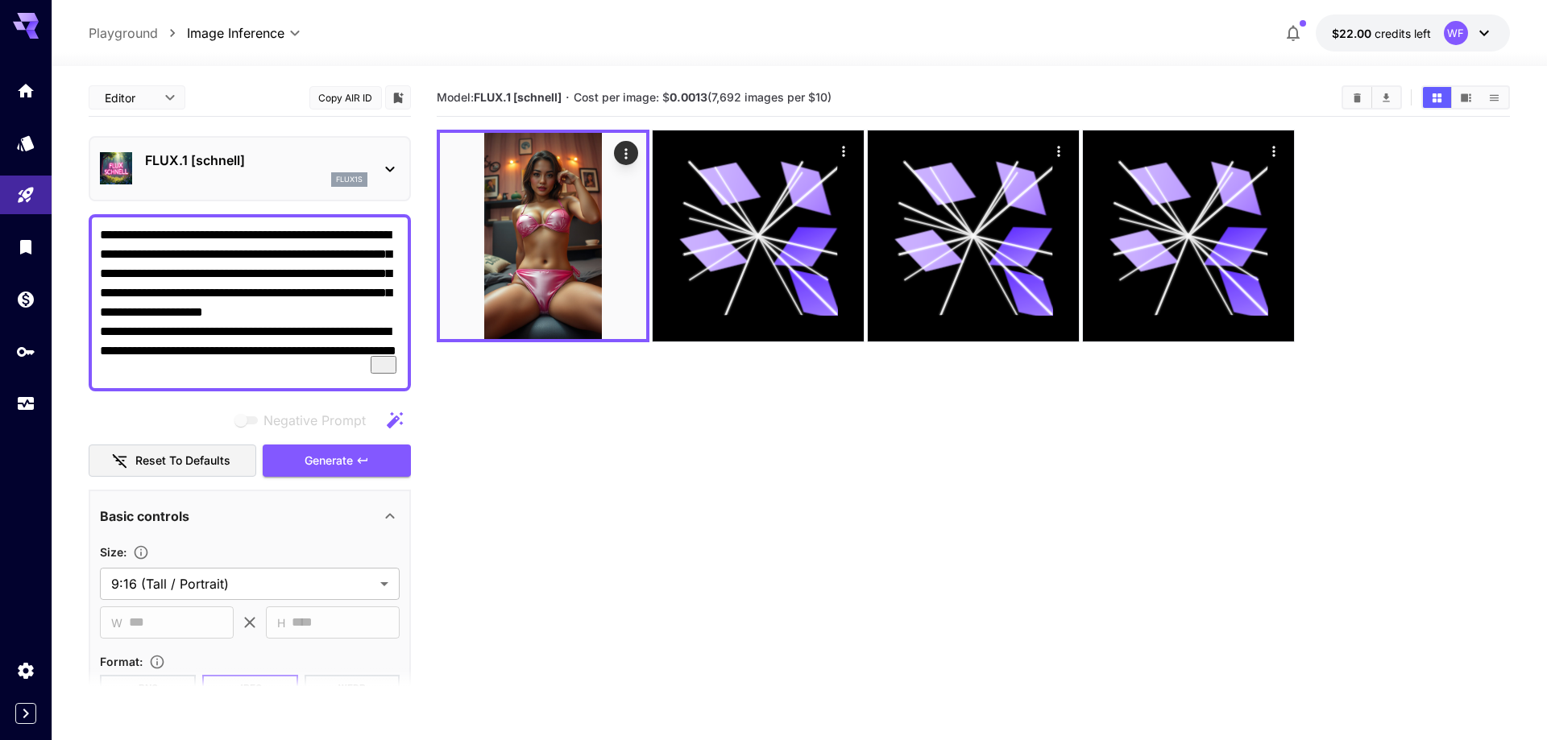
click at [229, 372] on textarea "**********" at bounding box center [250, 303] width 300 height 155
click at [327, 455] on span "Generate" at bounding box center [329, 461] width 48 height 20
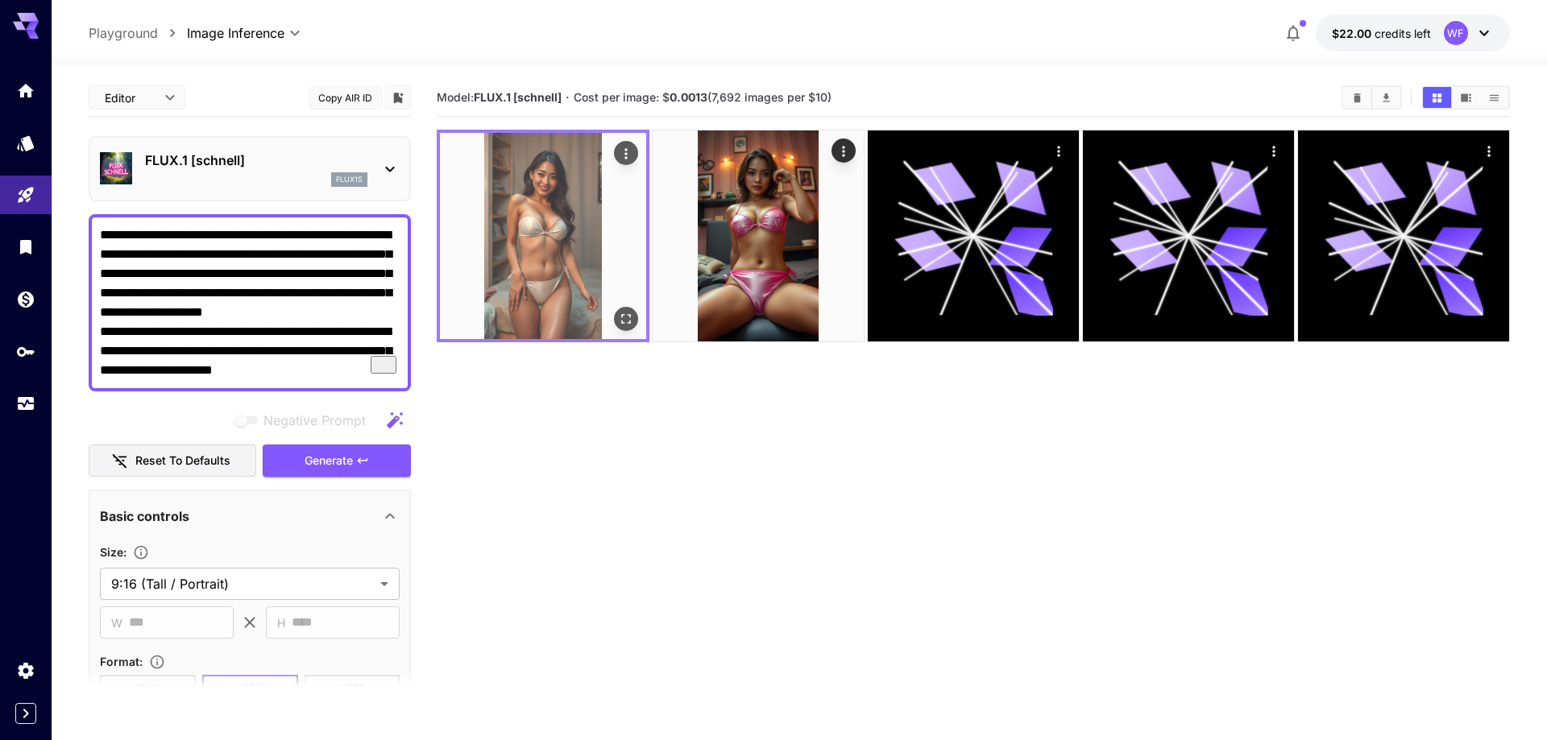
click at [557, 220] on img at bounding box center [543, 236] width 206 height 206
click at [631, 325] on icon "Open in fullscreen" at bounding box center [626, 319] width 16 height 16
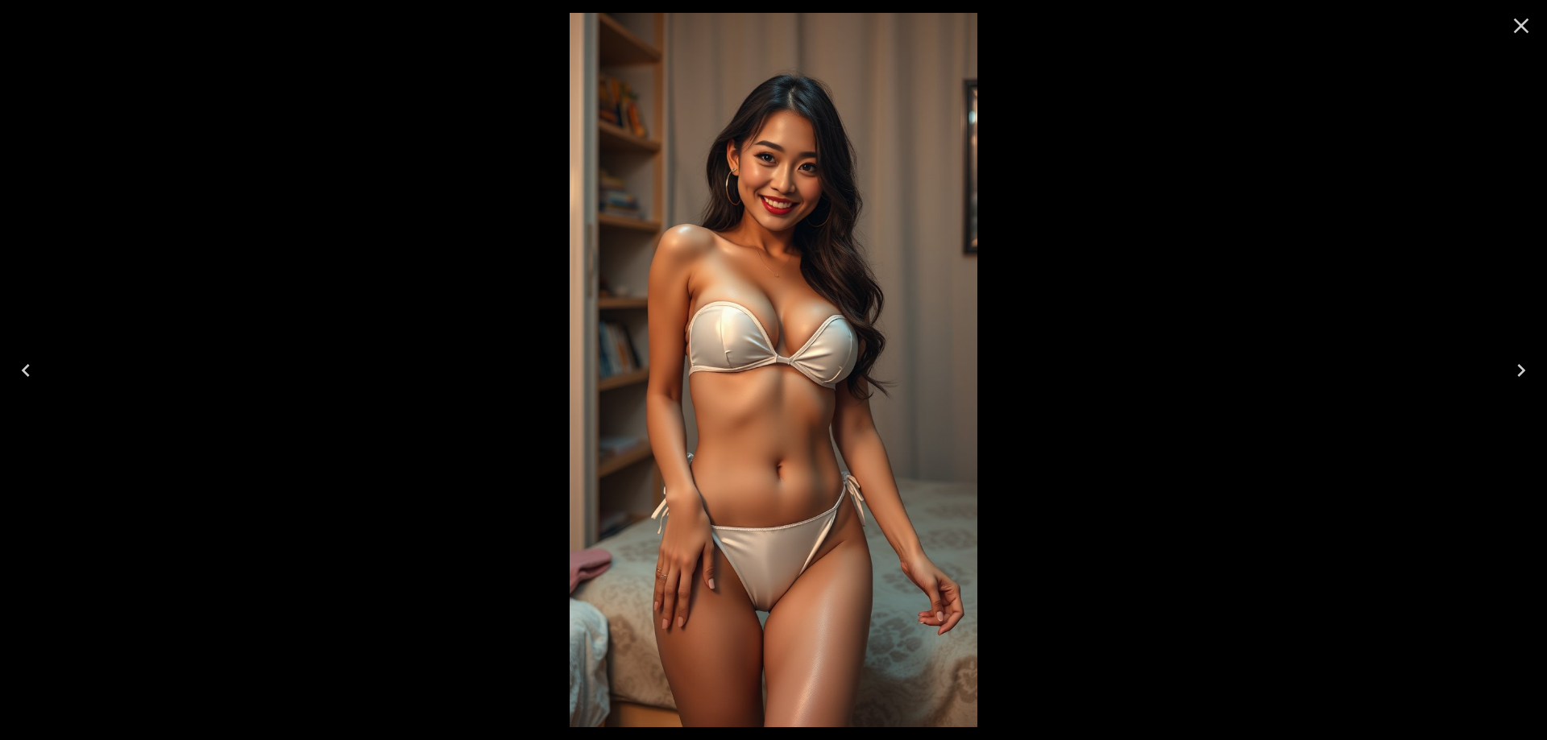
click at [1523, 32] on icon "Close" at bounding box center [1521, 26] width 26 height 26
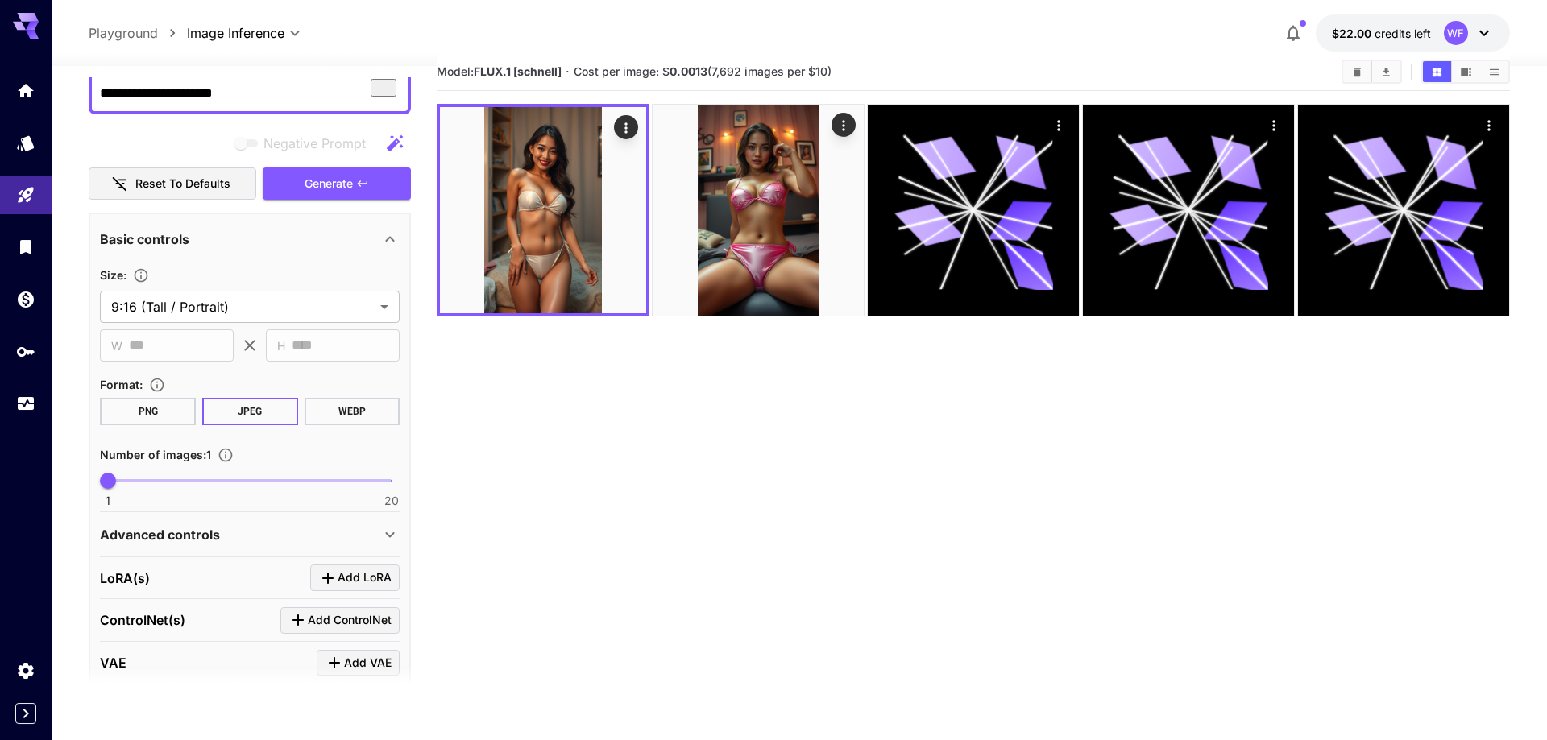
scroll to position [82, 0]
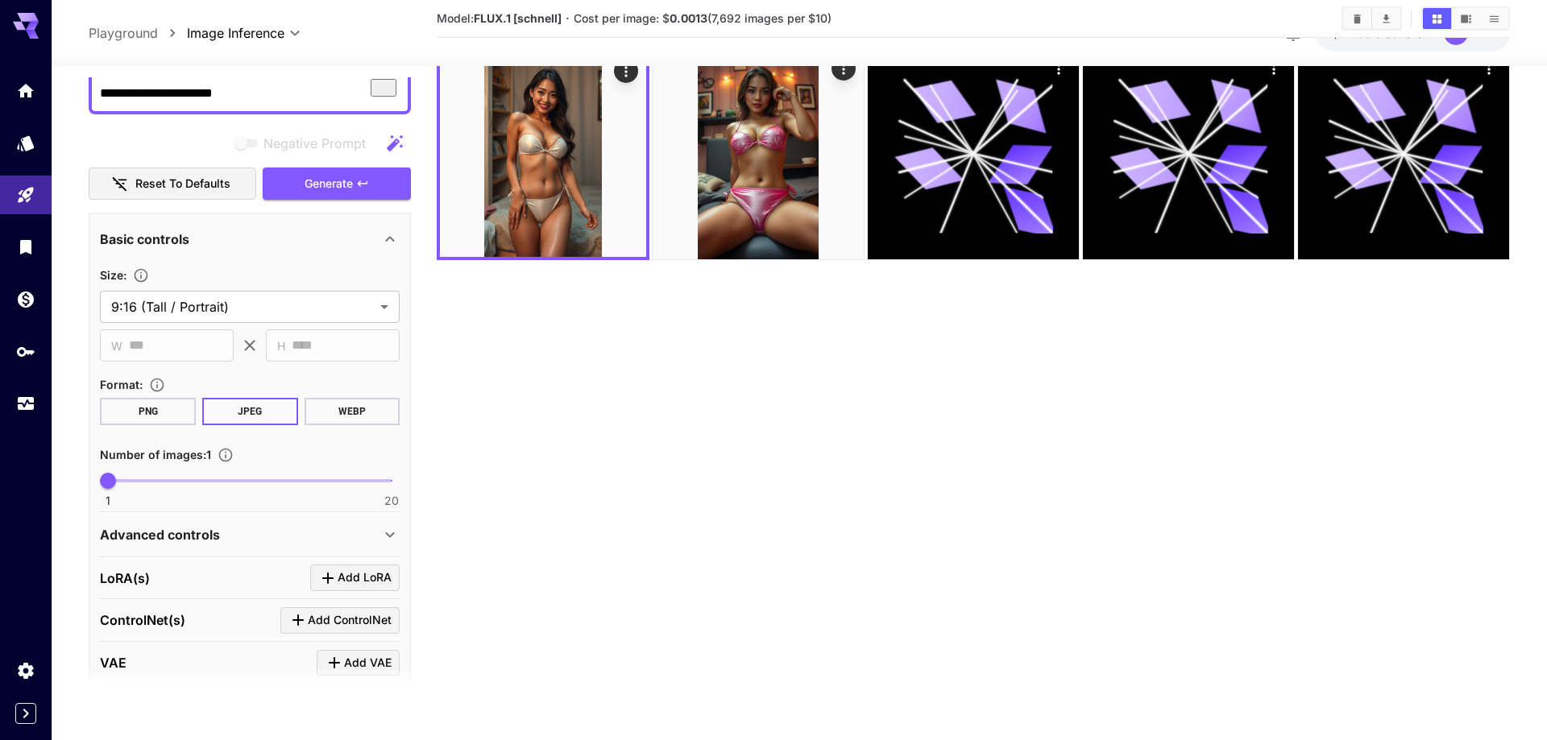
click at [140, 417] on button "PNG" at bounding box center [148, 411] width 96 height 27
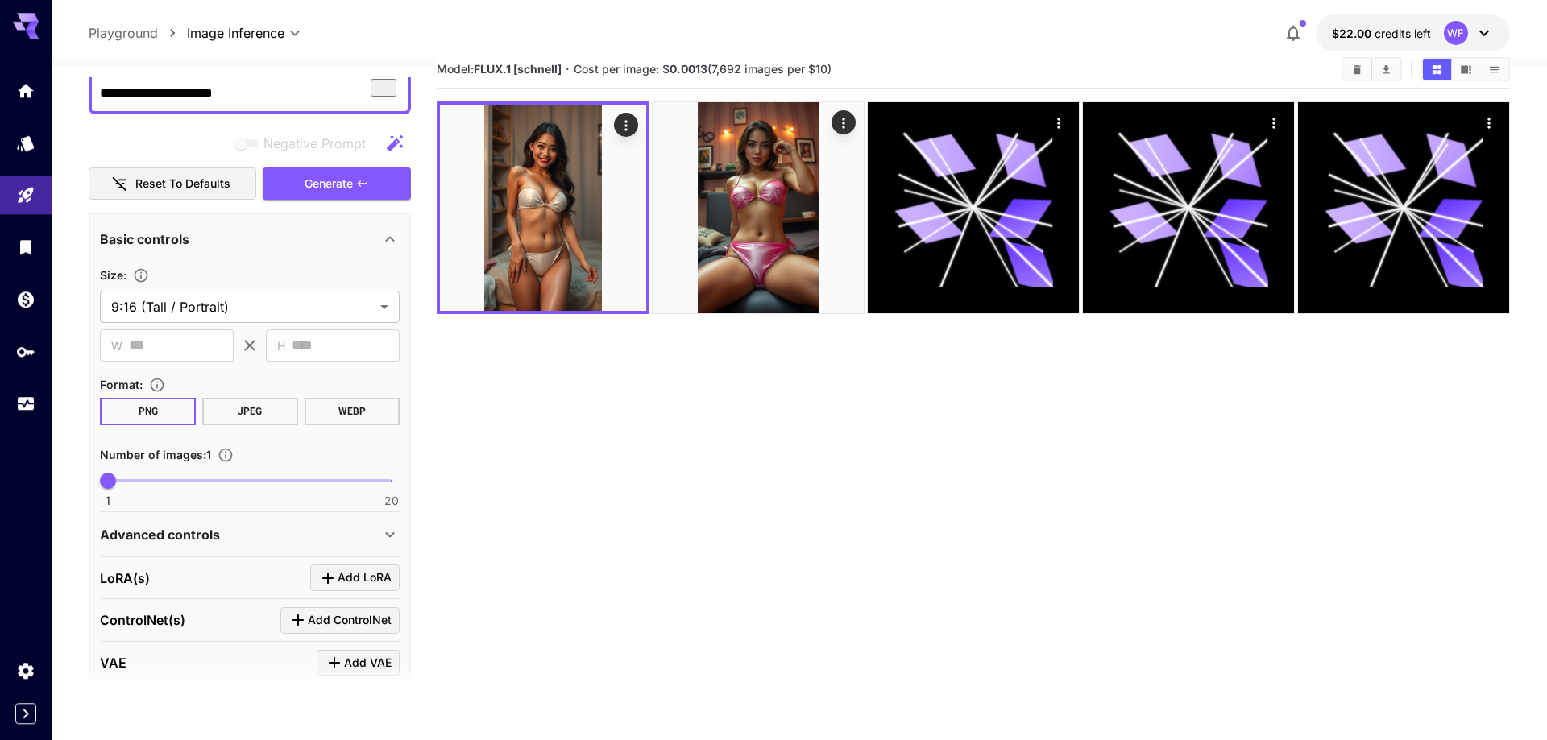
scroll to position [0, 0]
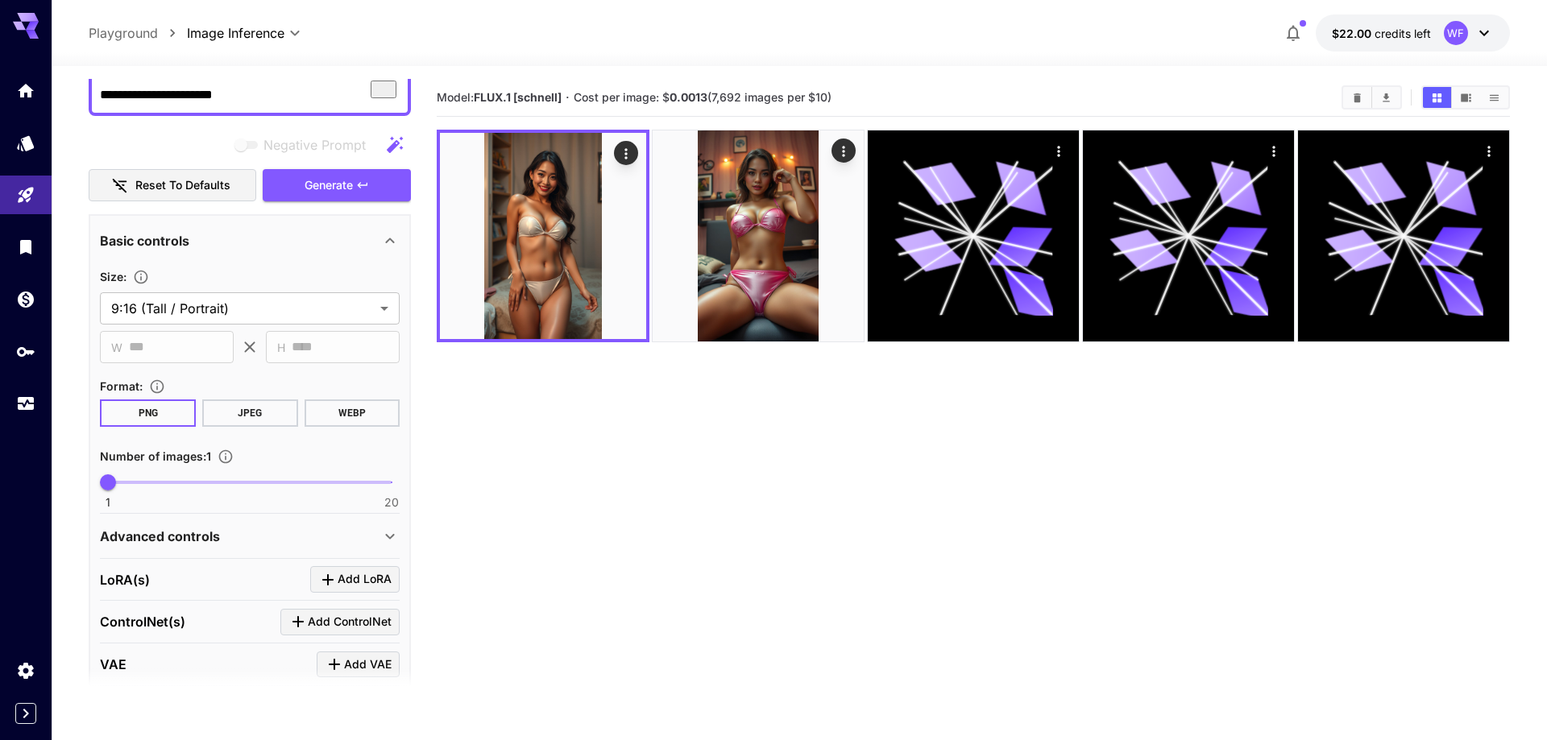
click at [1293, 27] on icon "button" at bounding box center [1293, 34] width 13 height 16
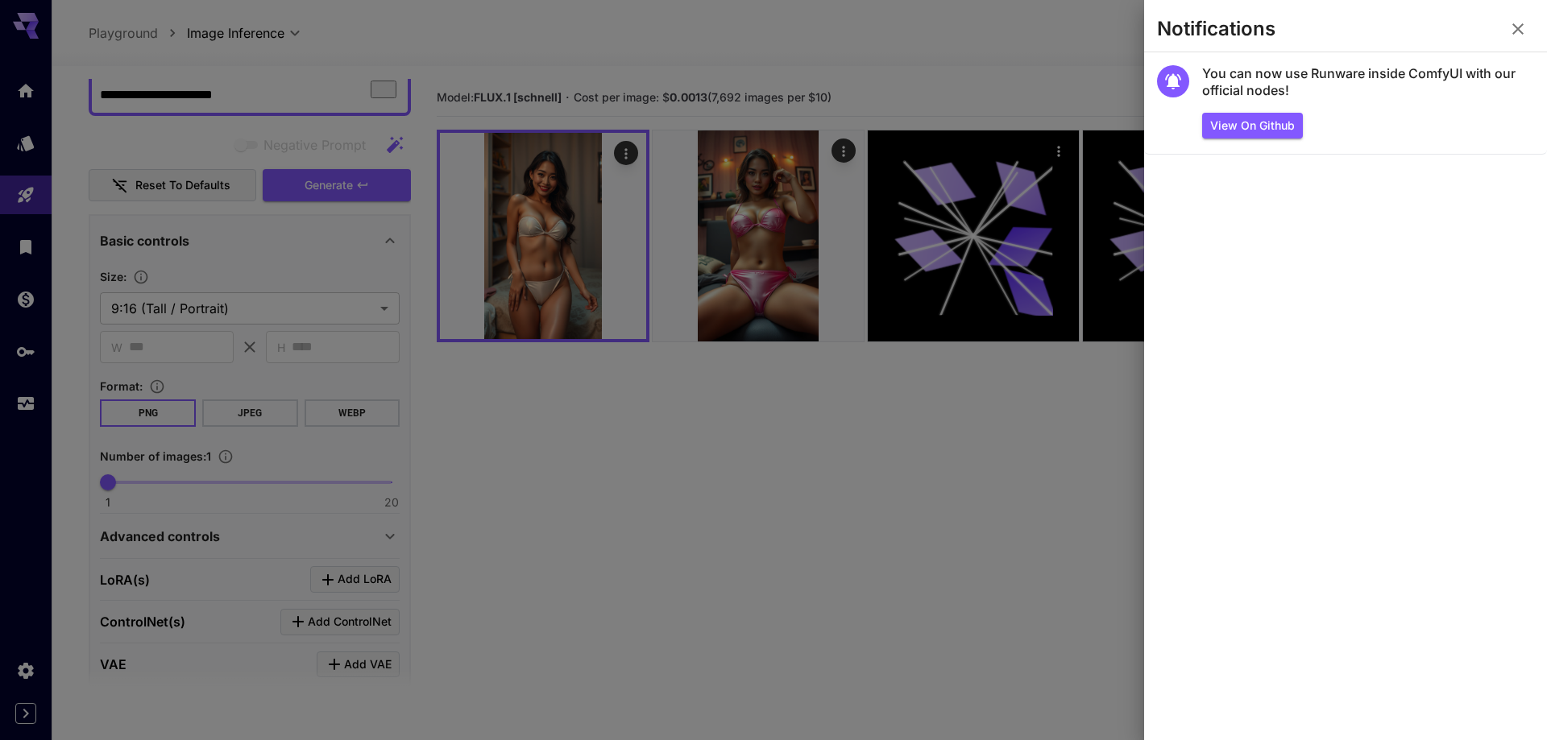
click at [1520, 38] on icon "button" at bounding box center [1517, 28] width 19 height 19
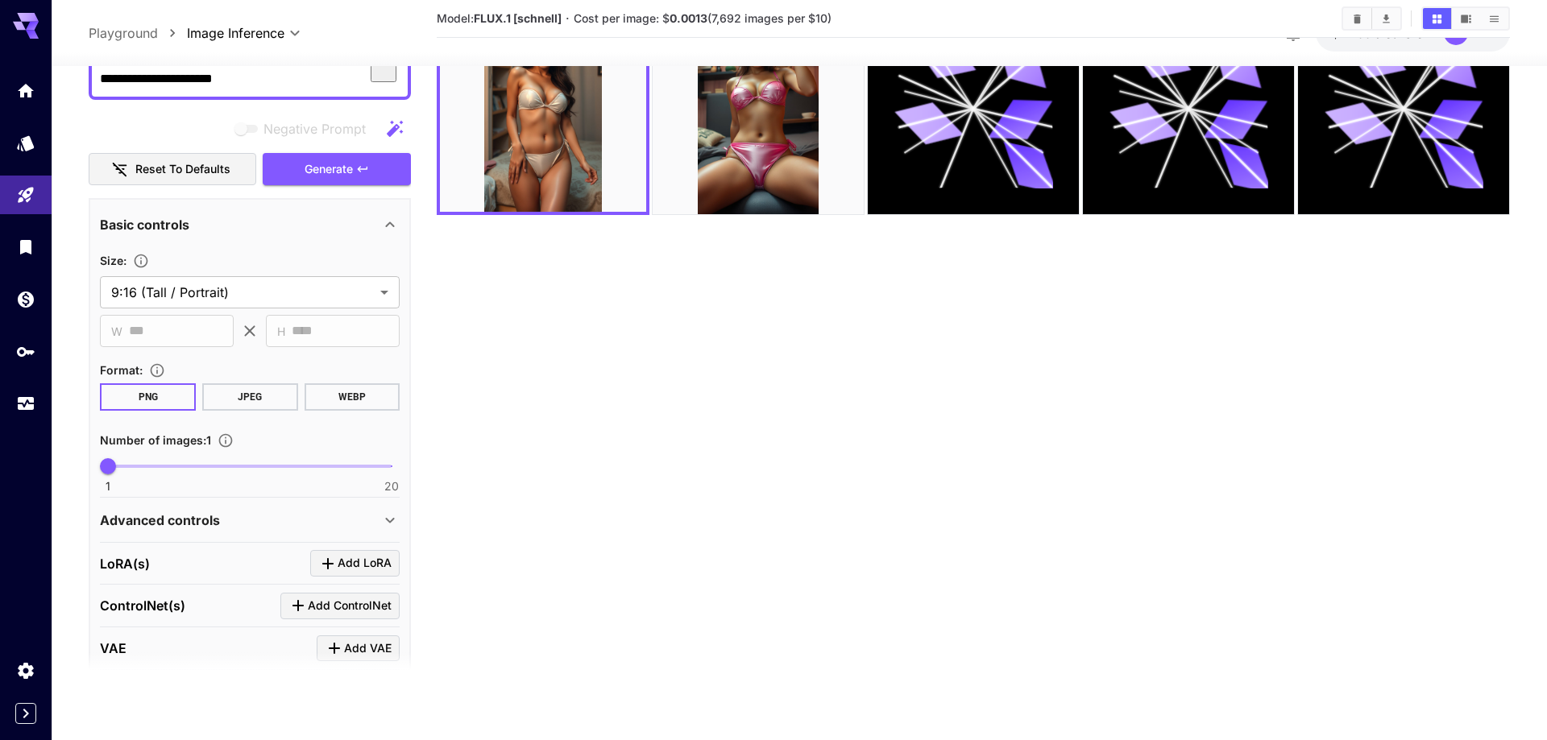
scroll to position [383, 0]
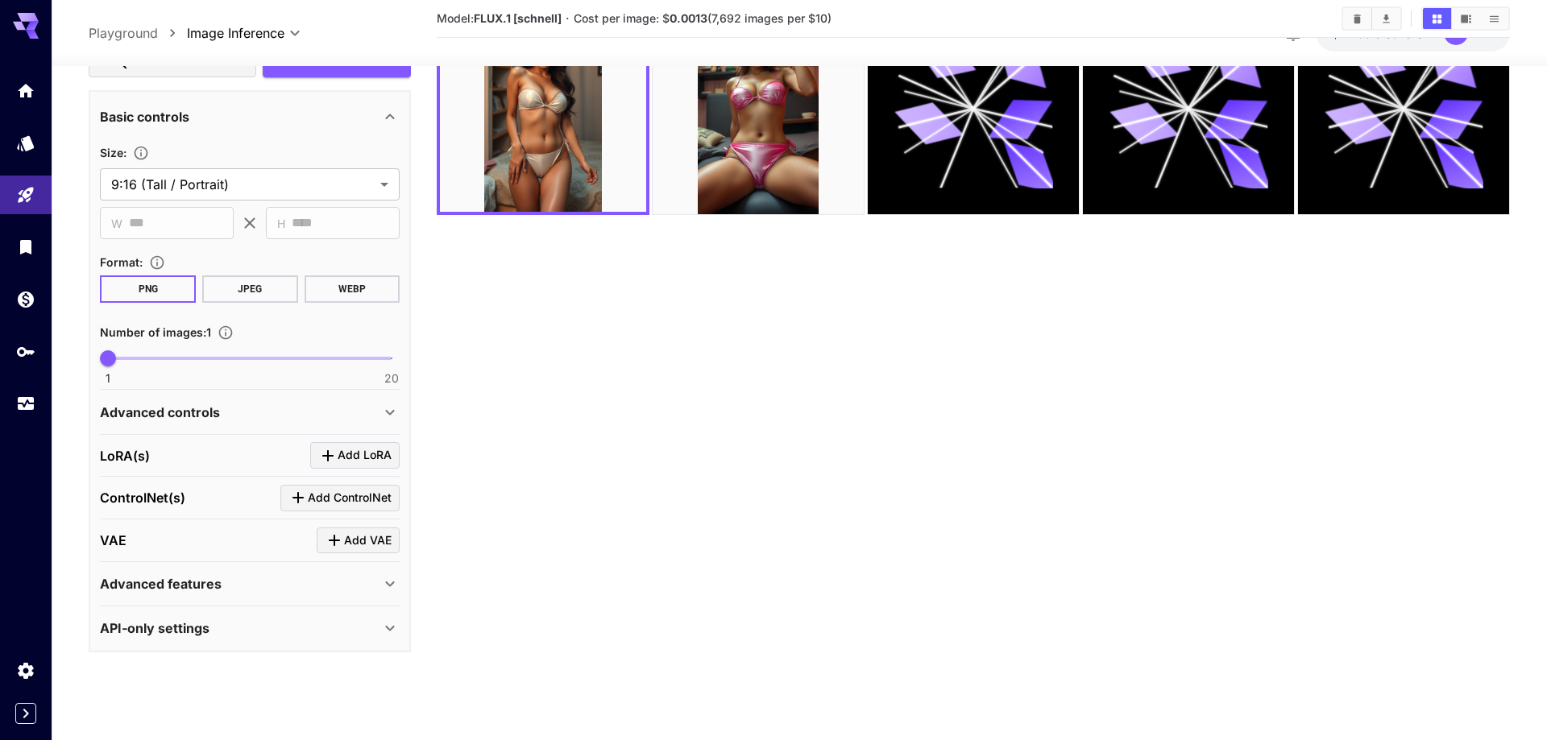
click at [371, 620] on div "API-only settings" at bounding box center [240, 628] width 280 height 19
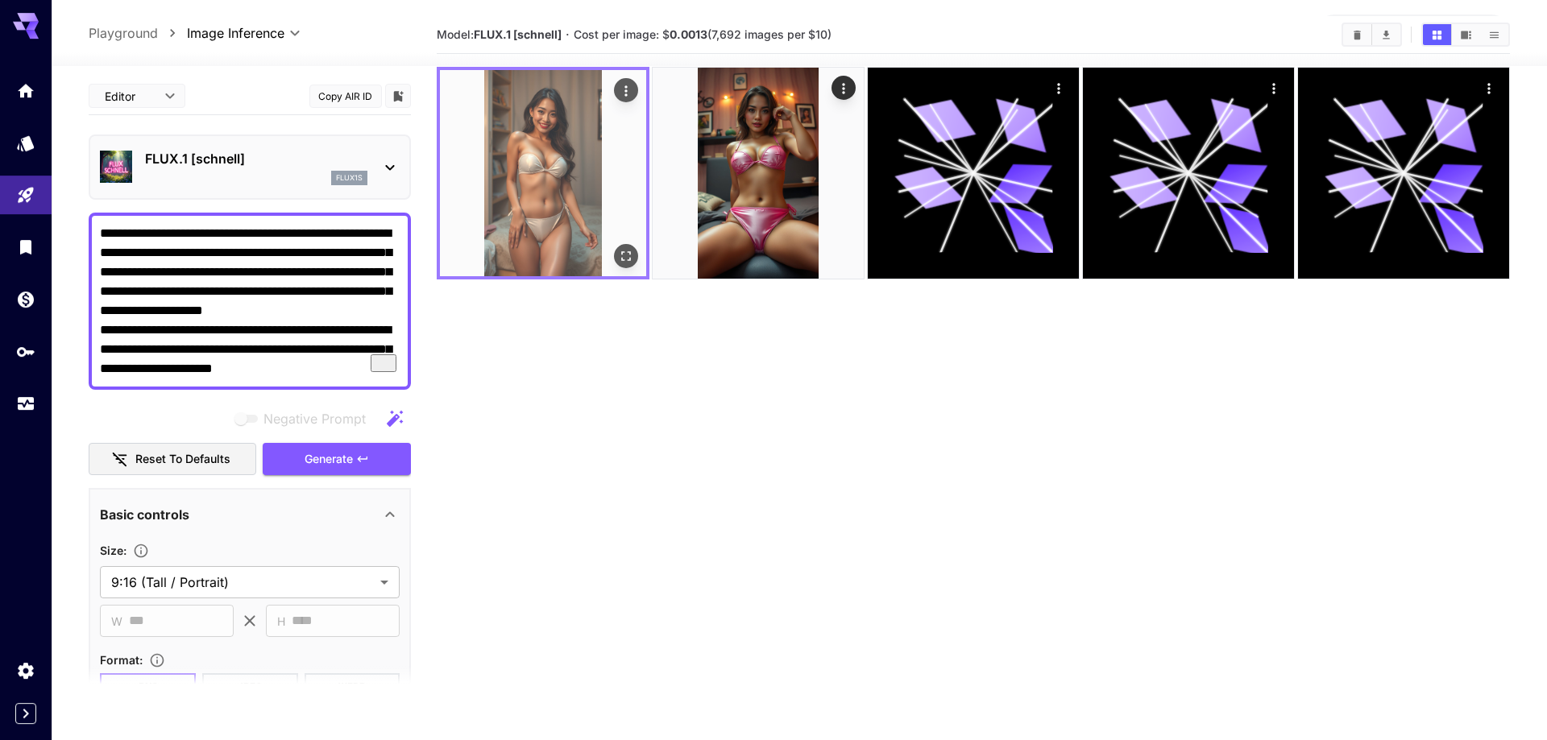
scroll to position [0, 0]
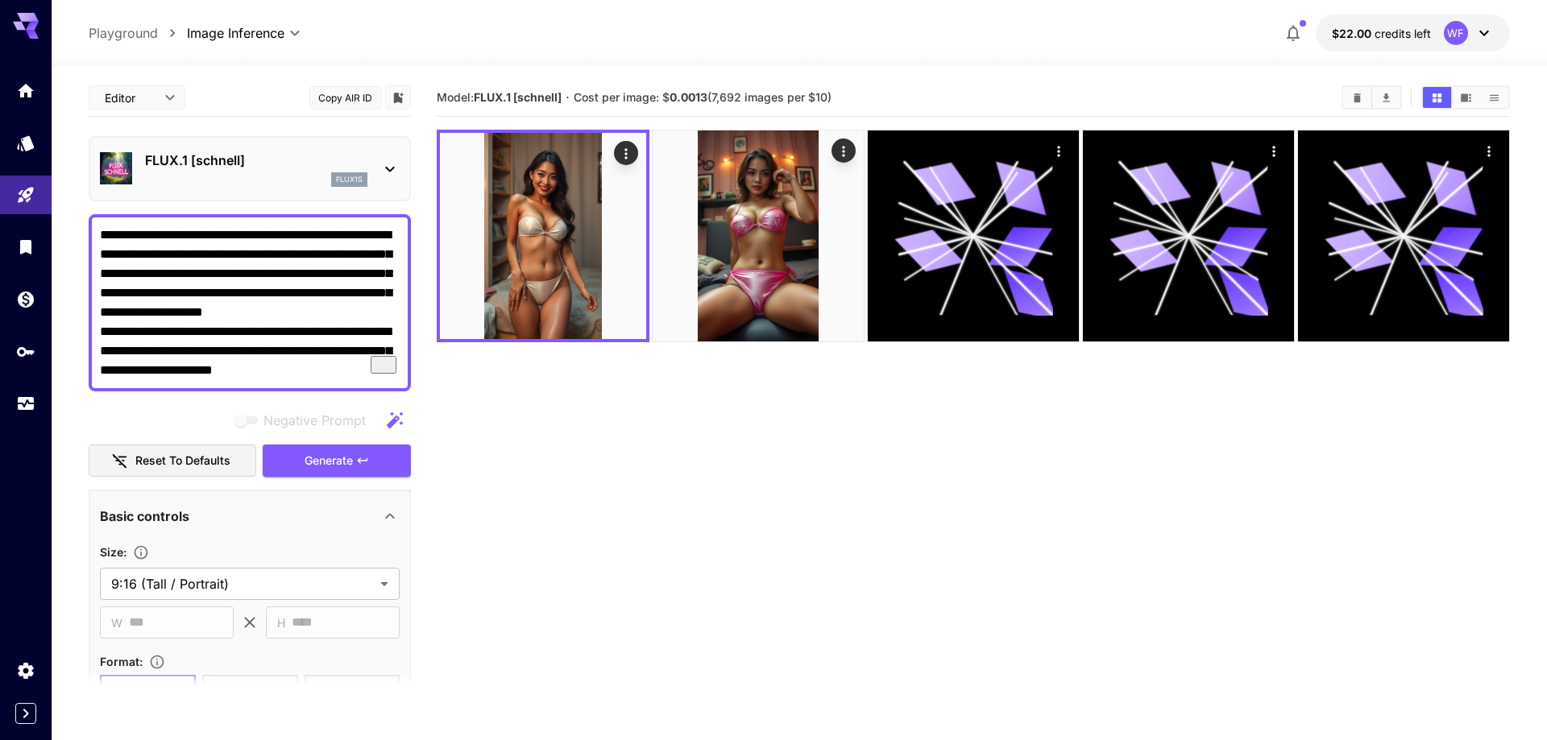
drag, startPoint x: 278, startPoint y: 374, endPoint x: 367, endPoint y: 367, distance: 89.7
click at [367, 367] on textarea "**********" at bounding box center [250, 303] width 300 height 155
click at [106, 230] on textarea "**********" at bounding box center [250, 303] width 300 height 155
click at [101, 234] on textarea "**********" at bounding box center [250, 303] width 300 height 155
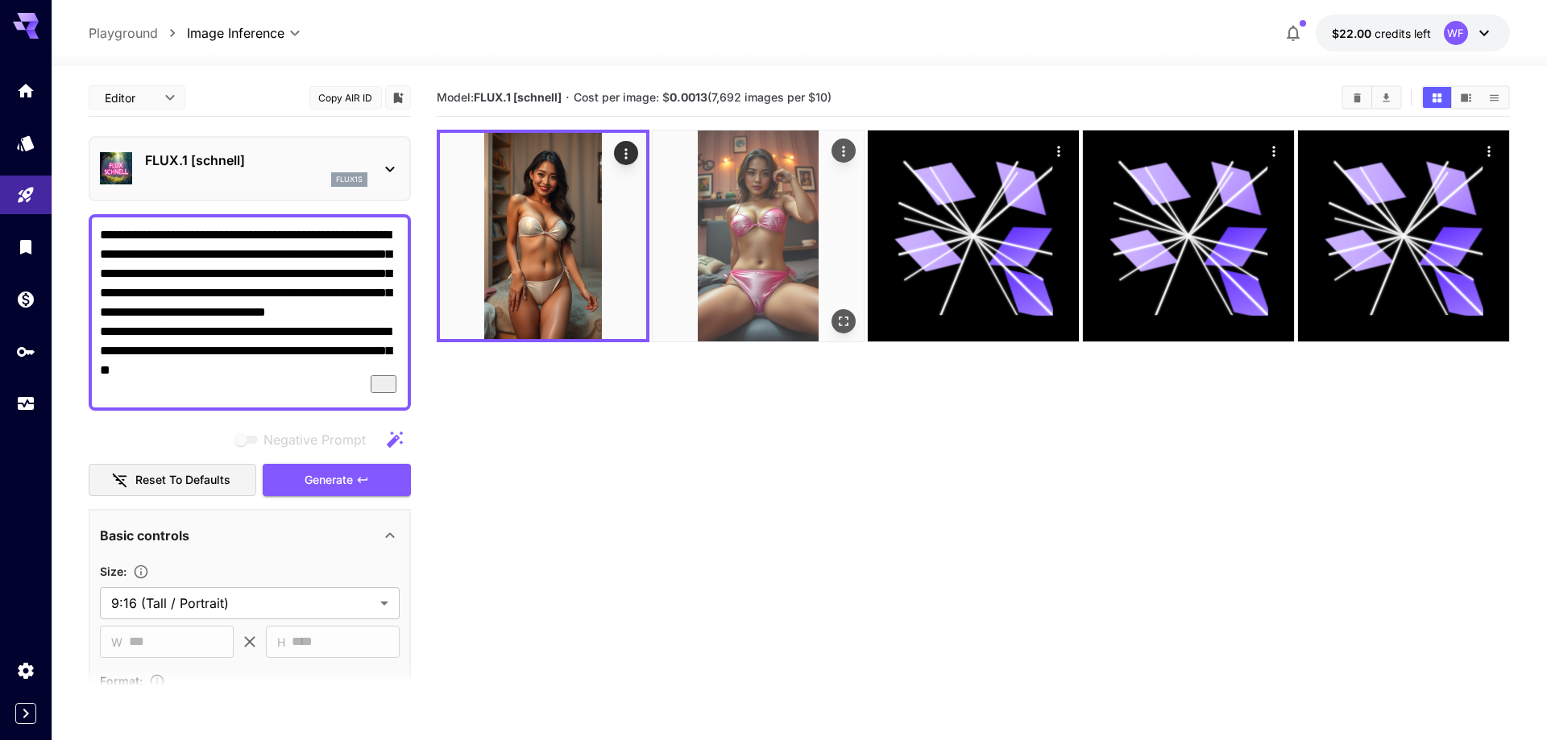
type textarea "**********"
click at [750, 183] on img at bounding box center [758, 236] width 211 height 211
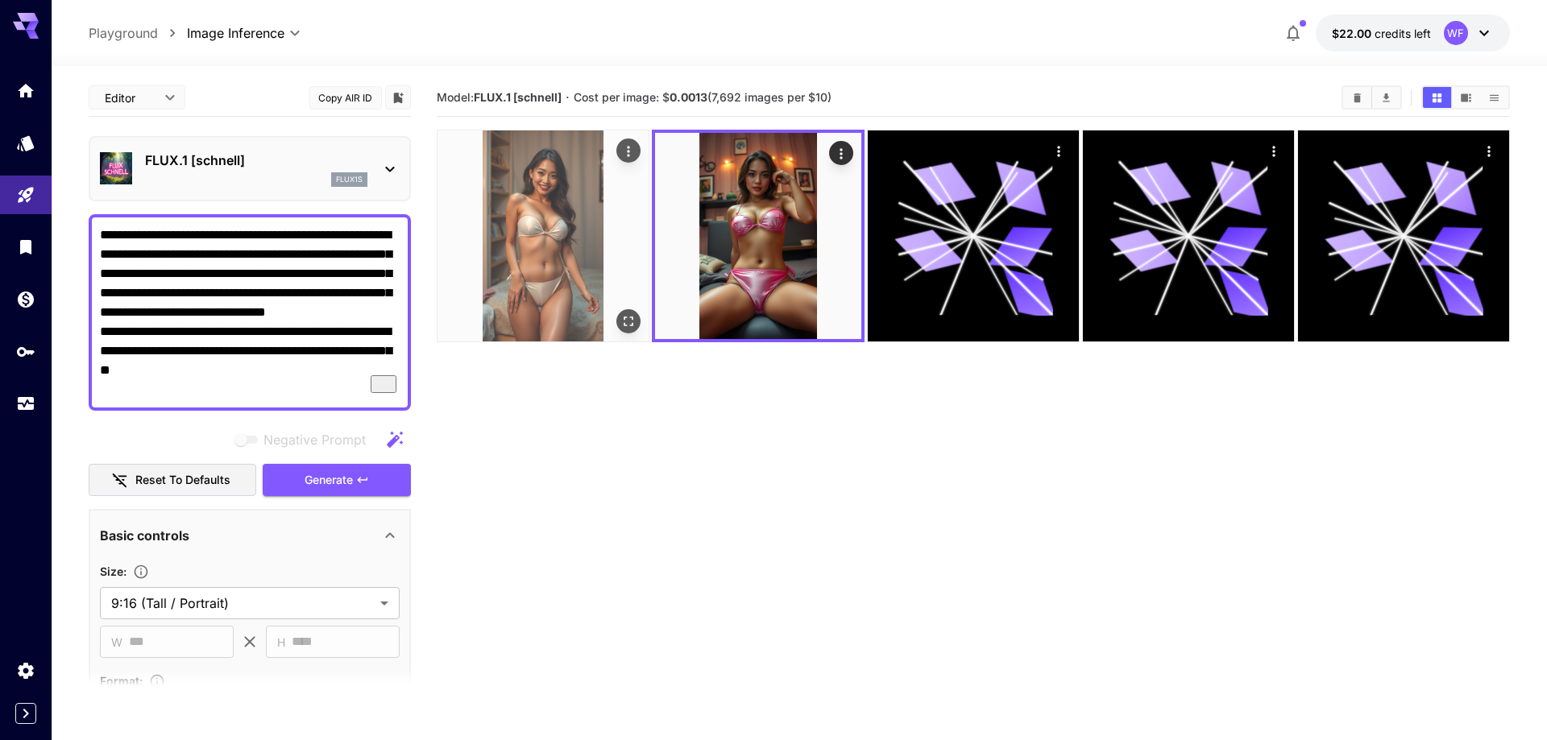
click at [579, 255] on img at bounding box center [542, 236] width 211 height 211
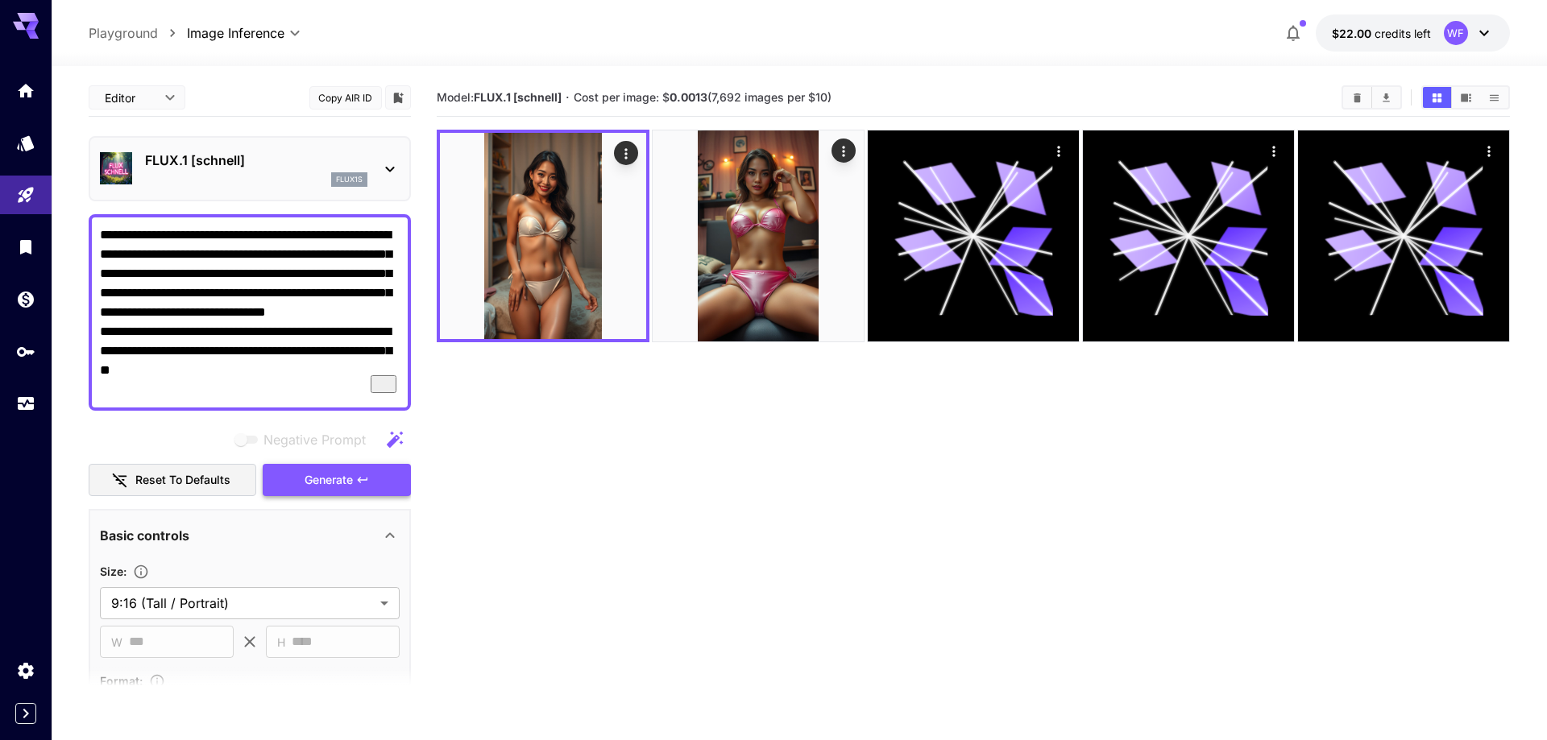
click at [362, 478] on icon "button" at bounding box center [362, 480] width 13 height 13
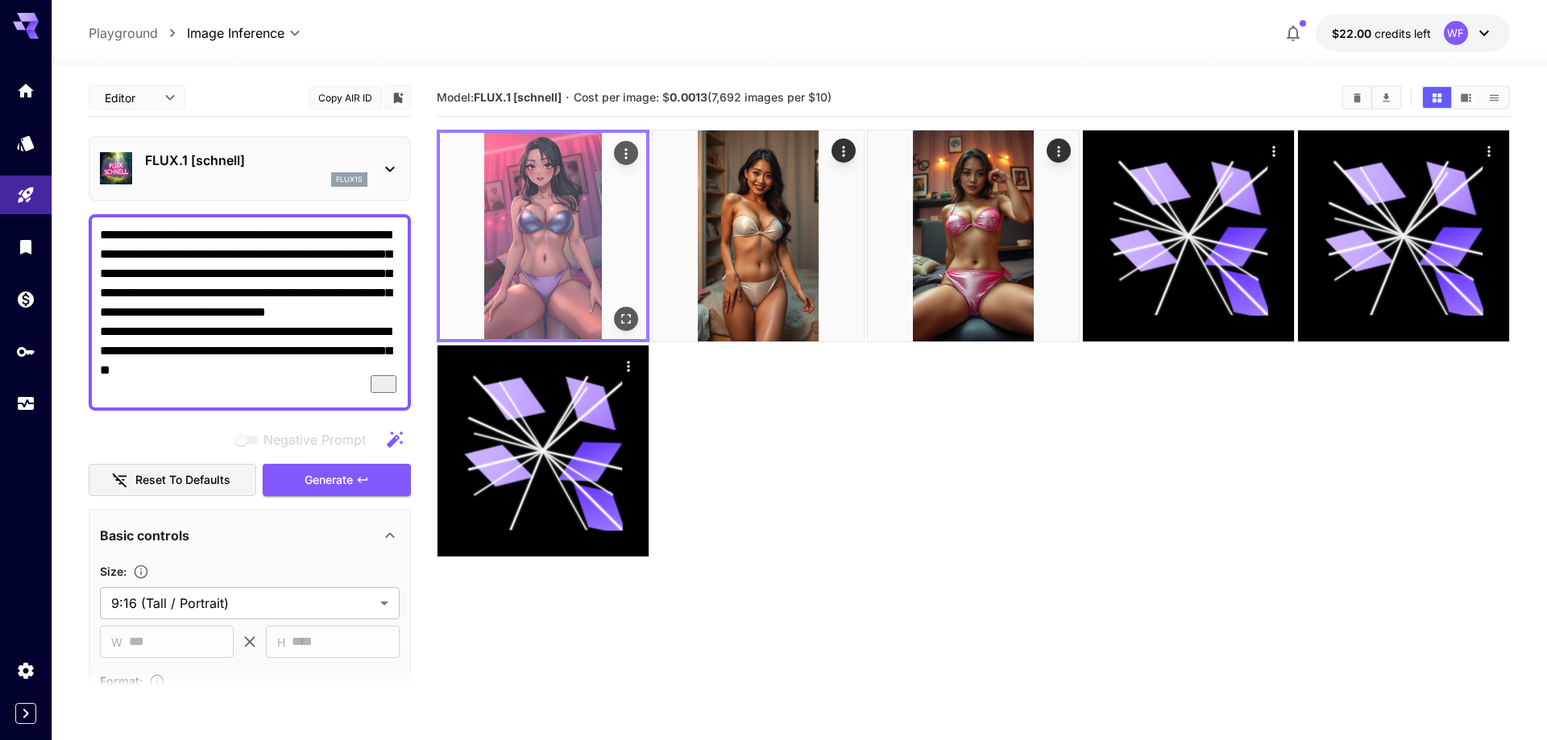
click at [571, 244] on img at bounding box center [543, 236] width 206 height 206
click at [624, 321] on icon "Open in fullscreen" at bounding box center [626, 319] width 16 height 16
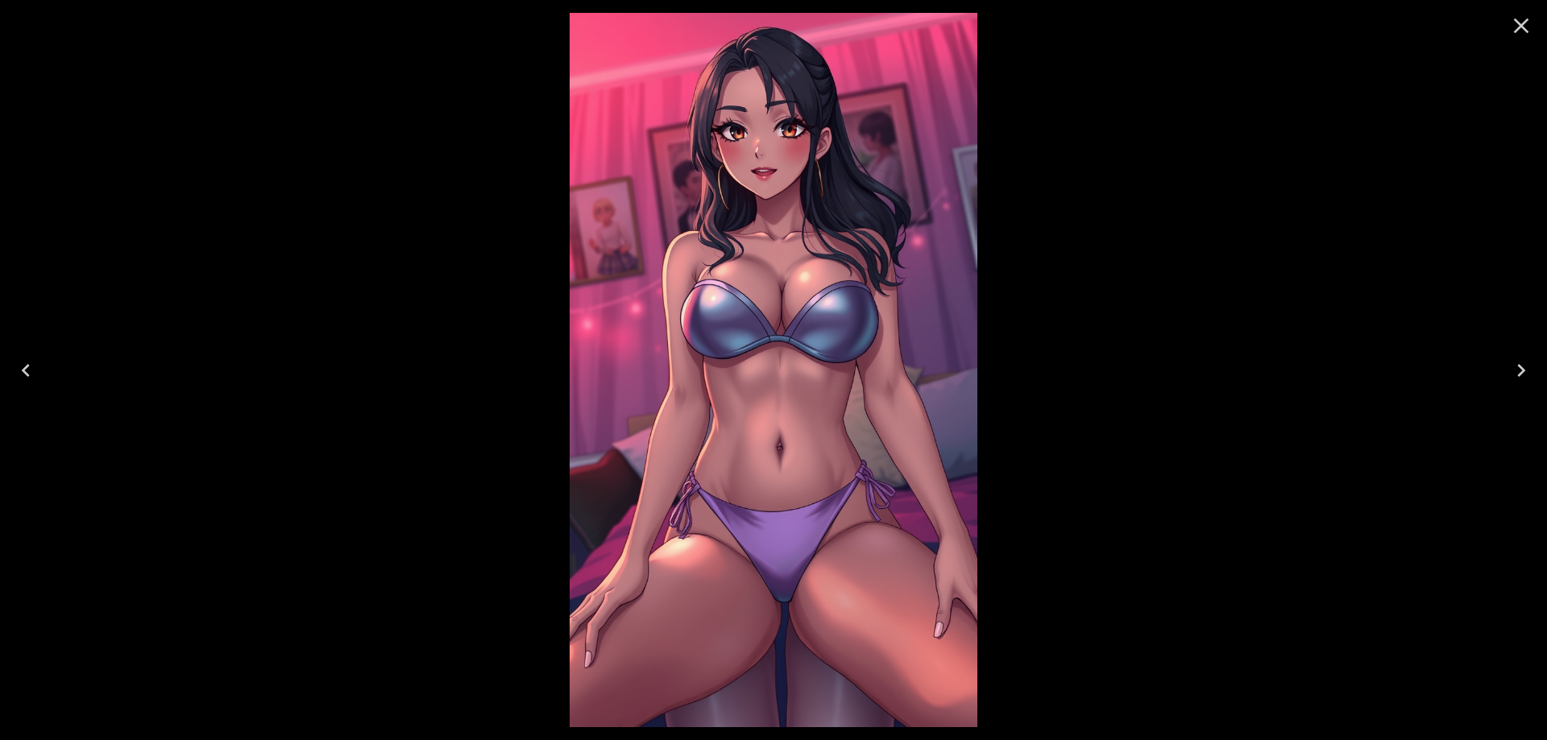
click at [1524, 37] on icon "Close" at bounding box center [1521, 26] width 26 height 26
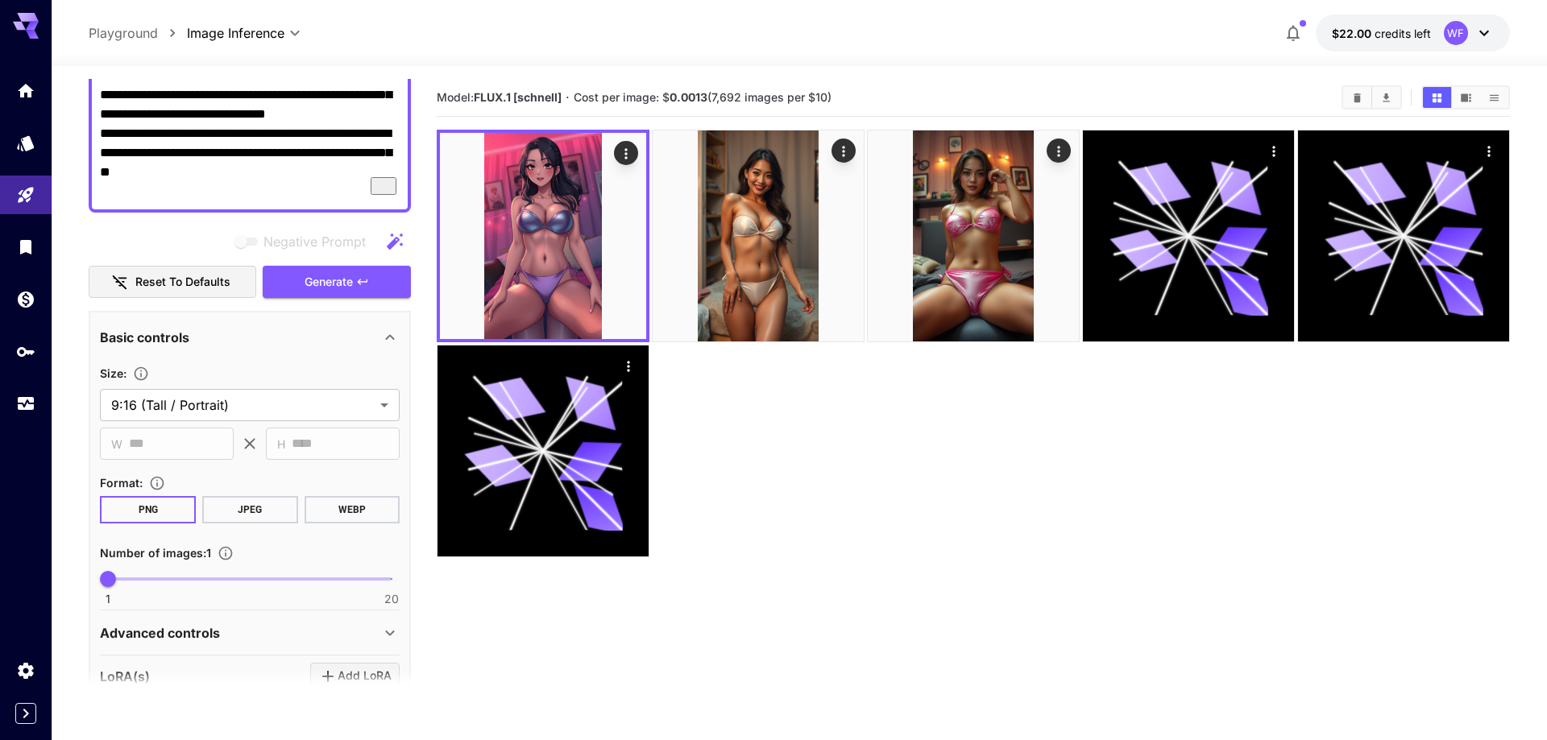
scroll to position [551, 0]
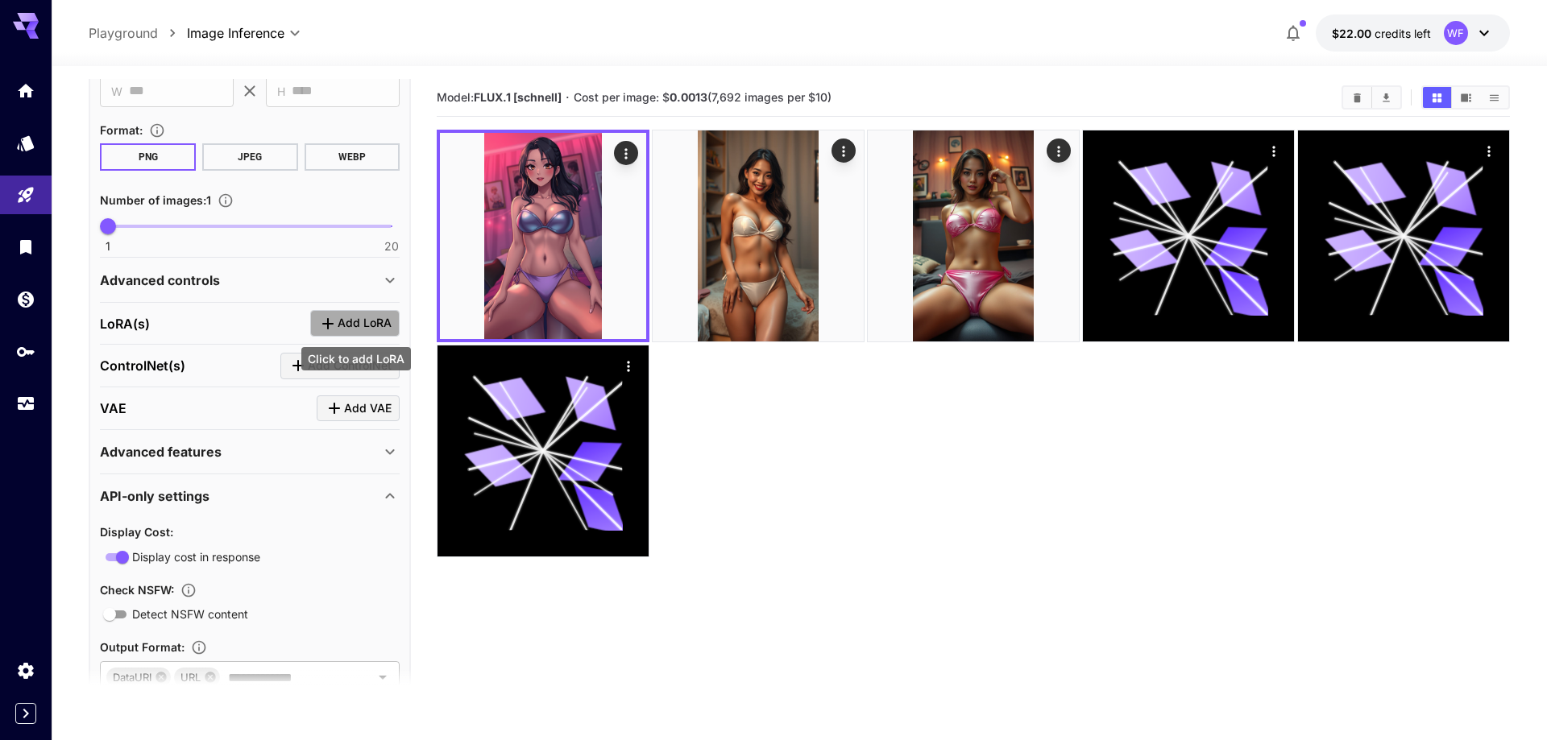
click at [377, 319] on span "Add LoRA" at bounding box center [365, 323] width 54 height 20
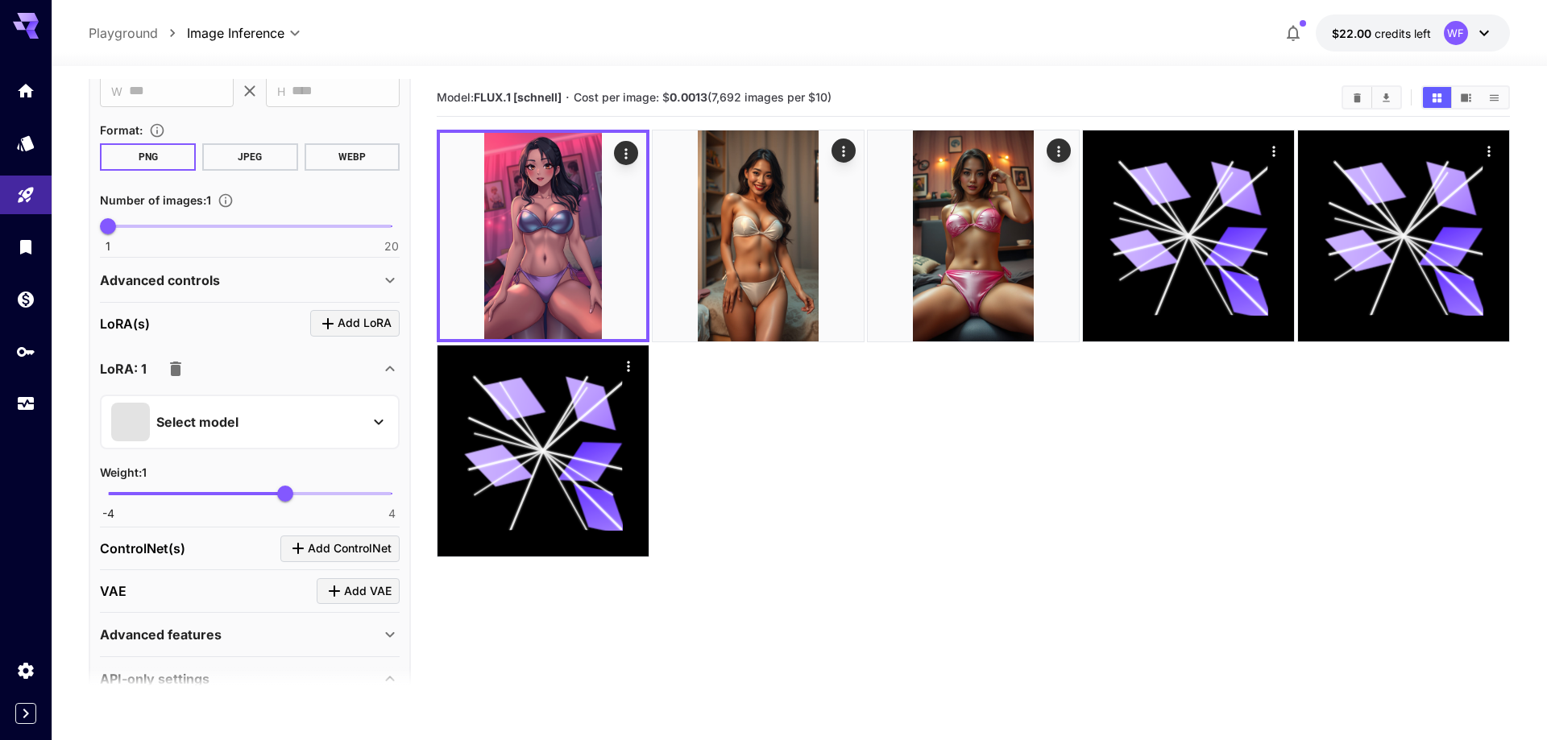
click at [367, 413] on button "Select model" at bounding box center [249, 422] width 277 height 39
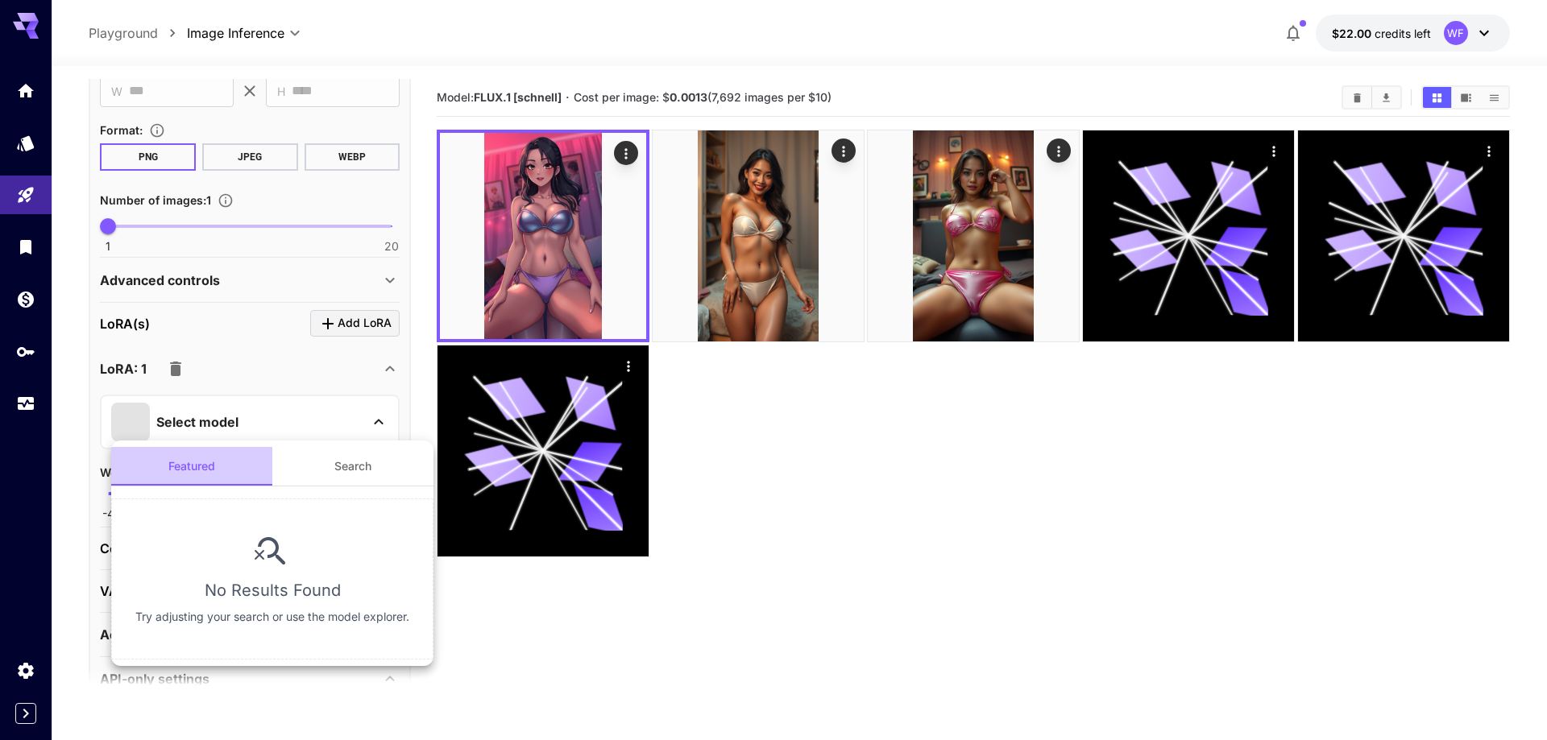
click at [212, 467] on button "Featured" at bounding box center [191, 466] width 161 height 39
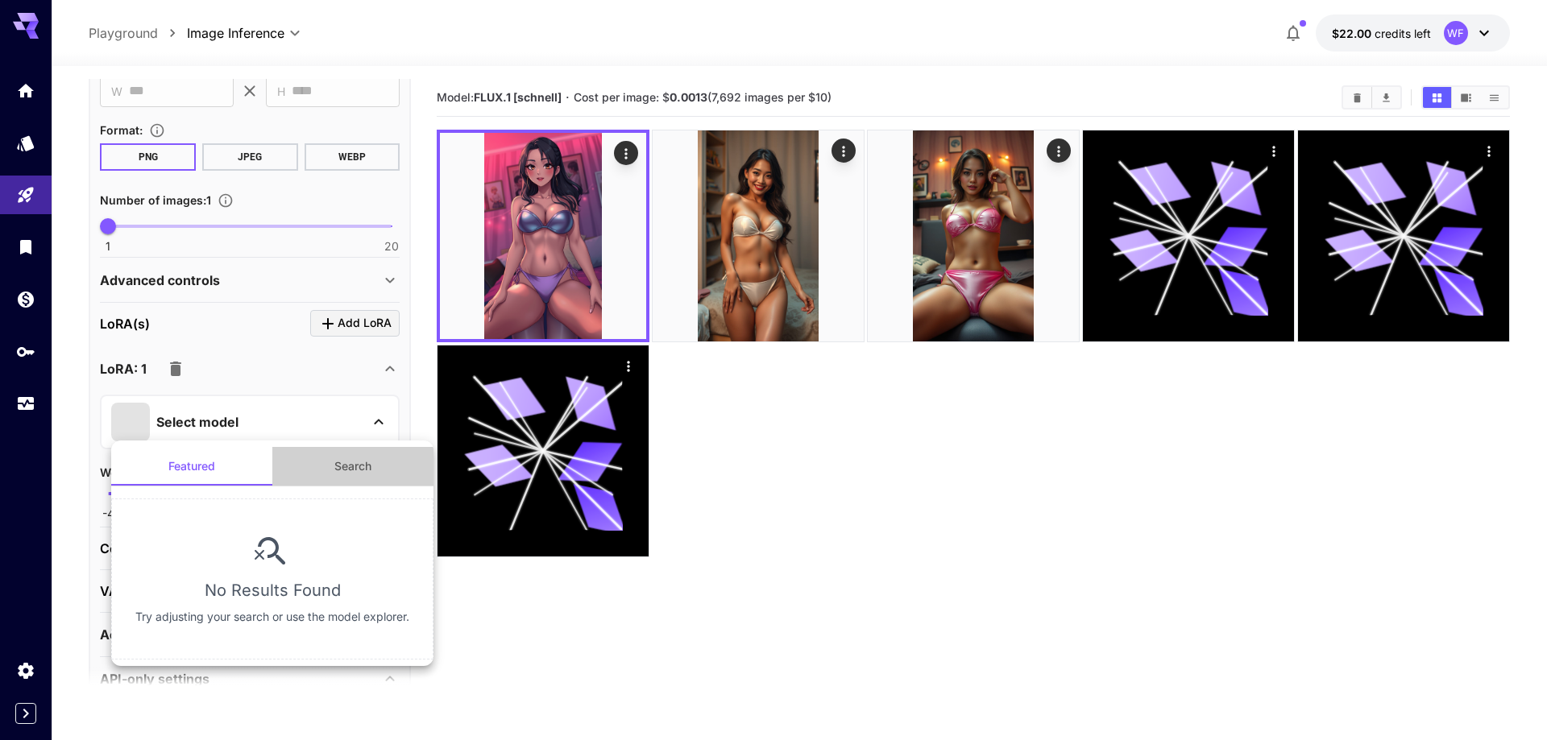
click at [361, 465] on button "Search" at bounding box center [352, 466] width 161 height 39
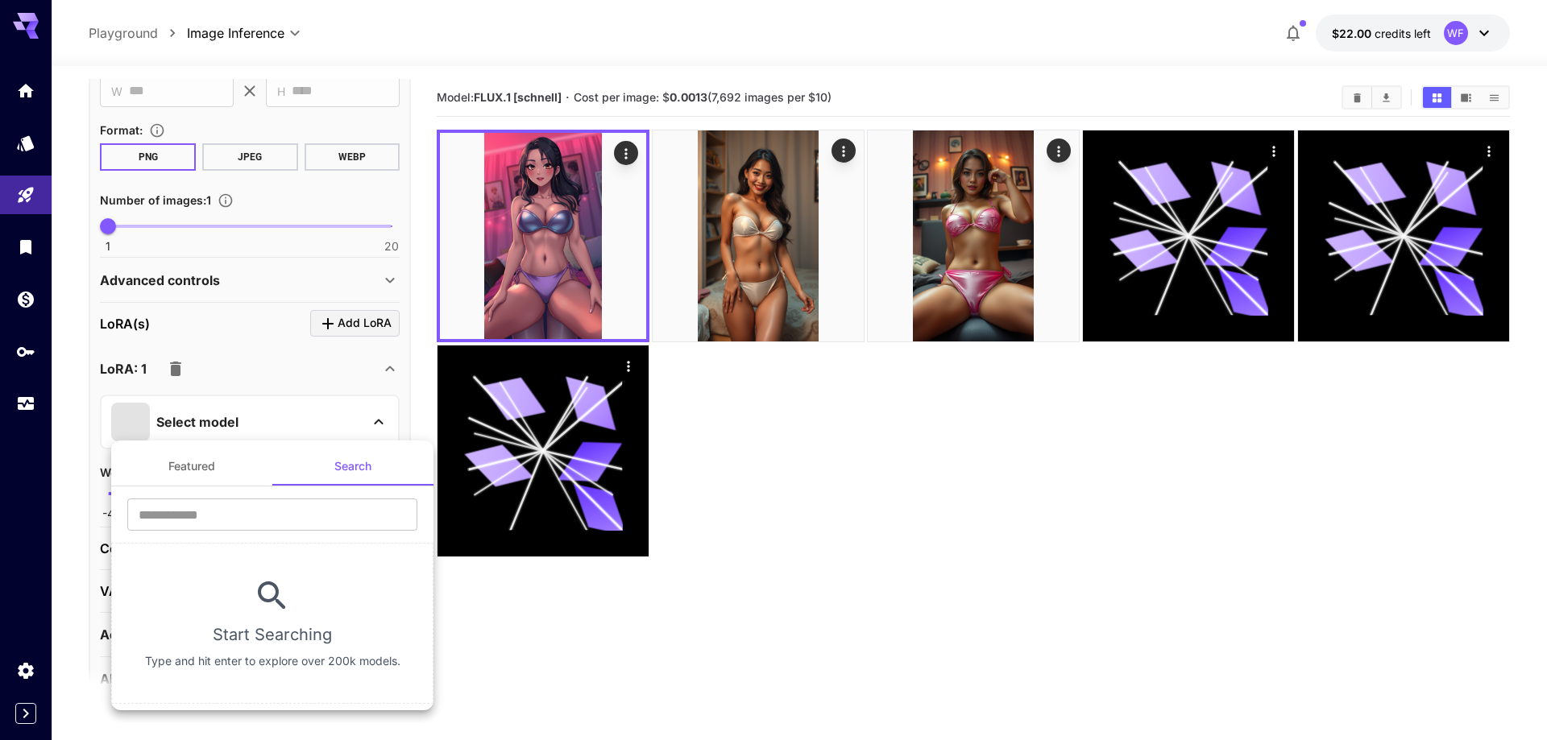
click at [292, 417] on div at bounding box center [773, 370] width 1547 height 740
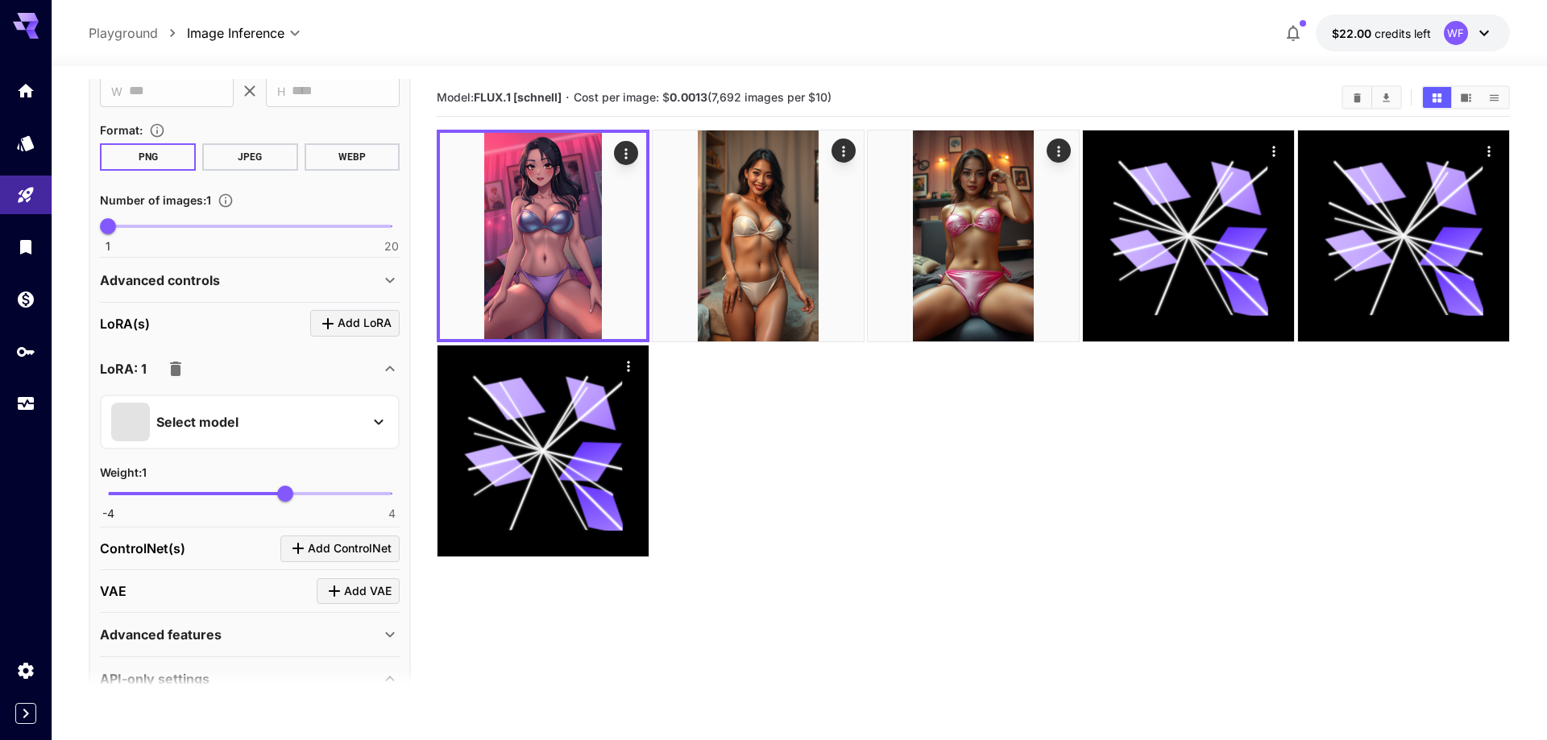
click at [379, 412] on div at bounding box center [378, 422] width 19 height 20
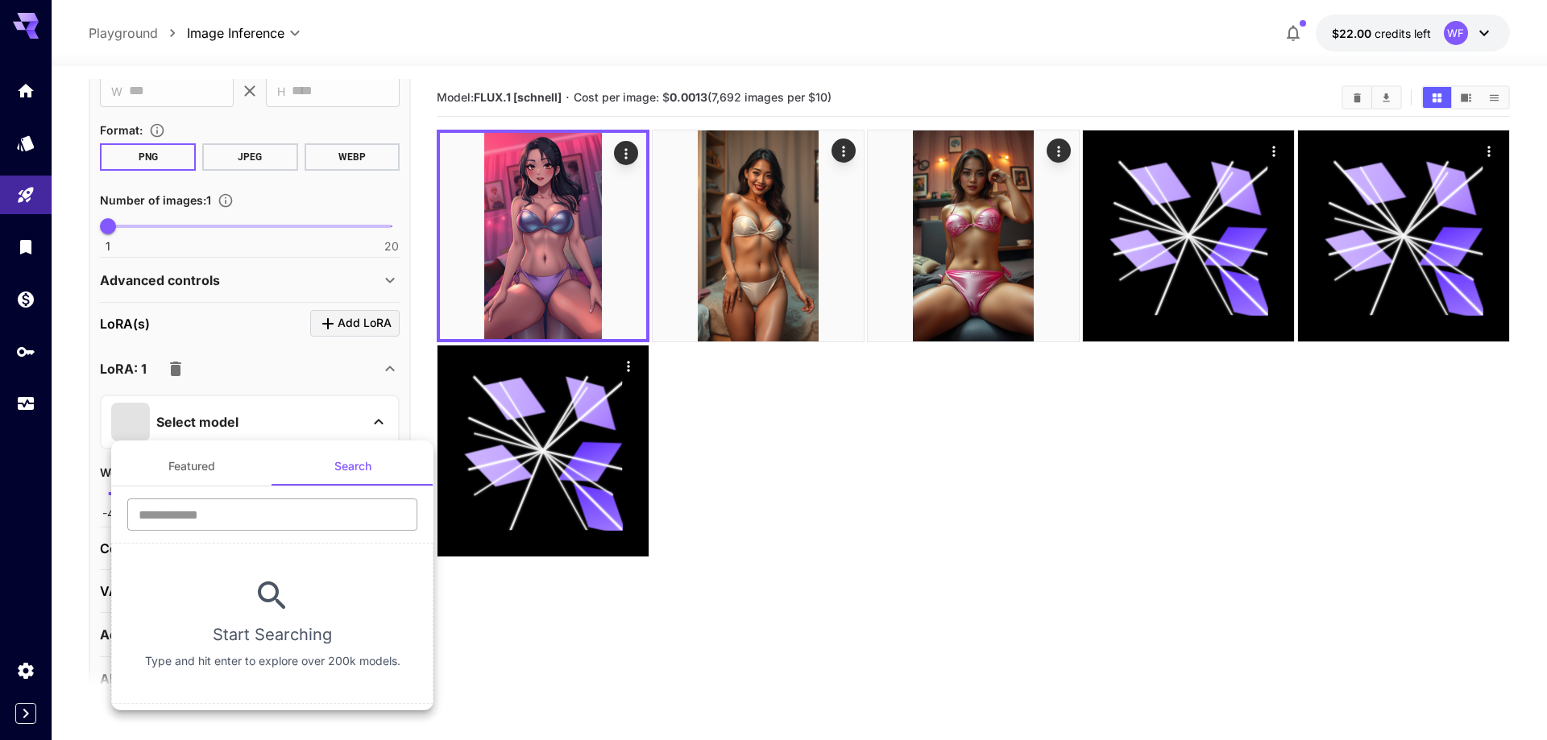
click at [280, 515] on input "text" at bounding box center [272, 515] width 290 height 32
type input "*****"
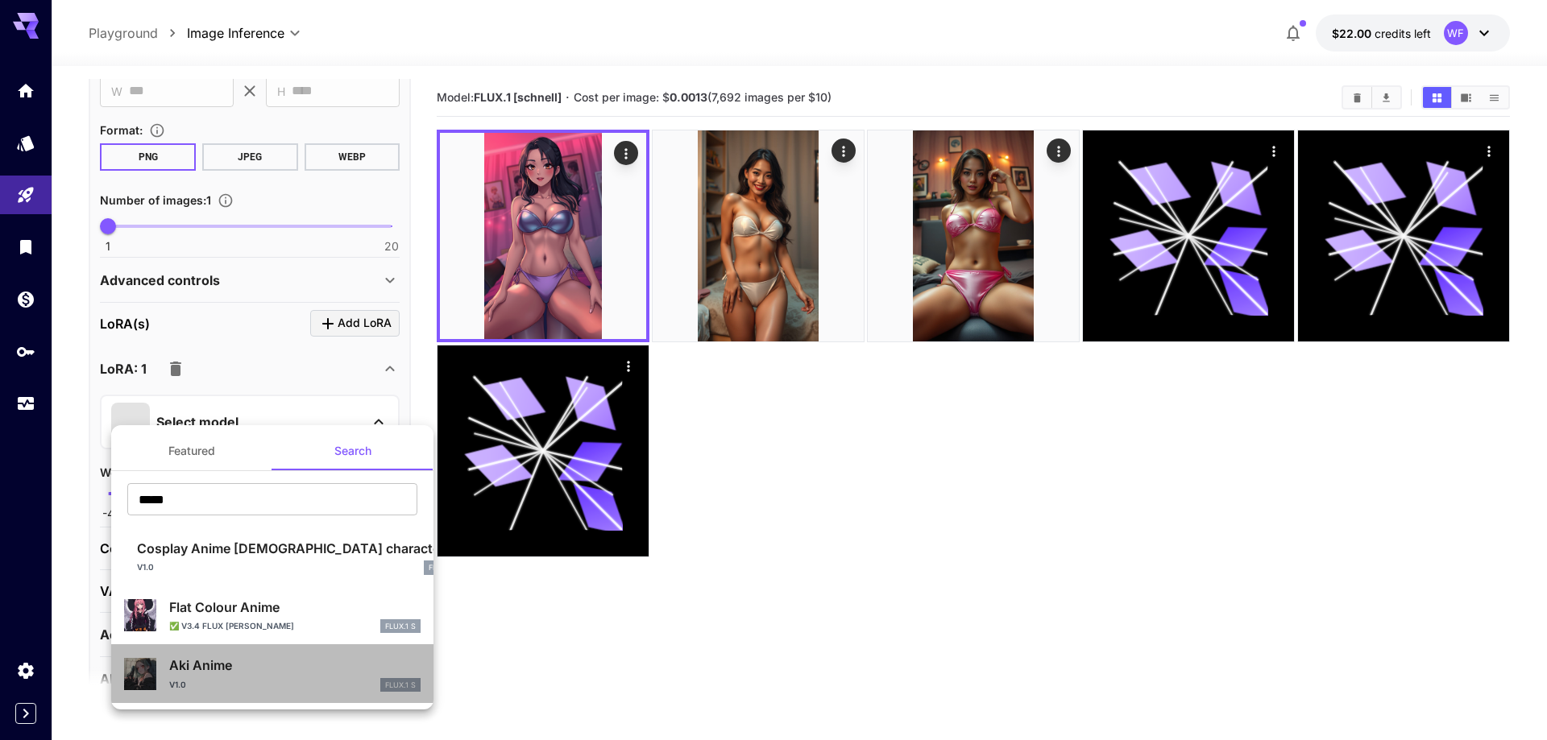
click at [354, 674] on p "Aki Anime" at bounding box center [294, 665] width 251 height 19
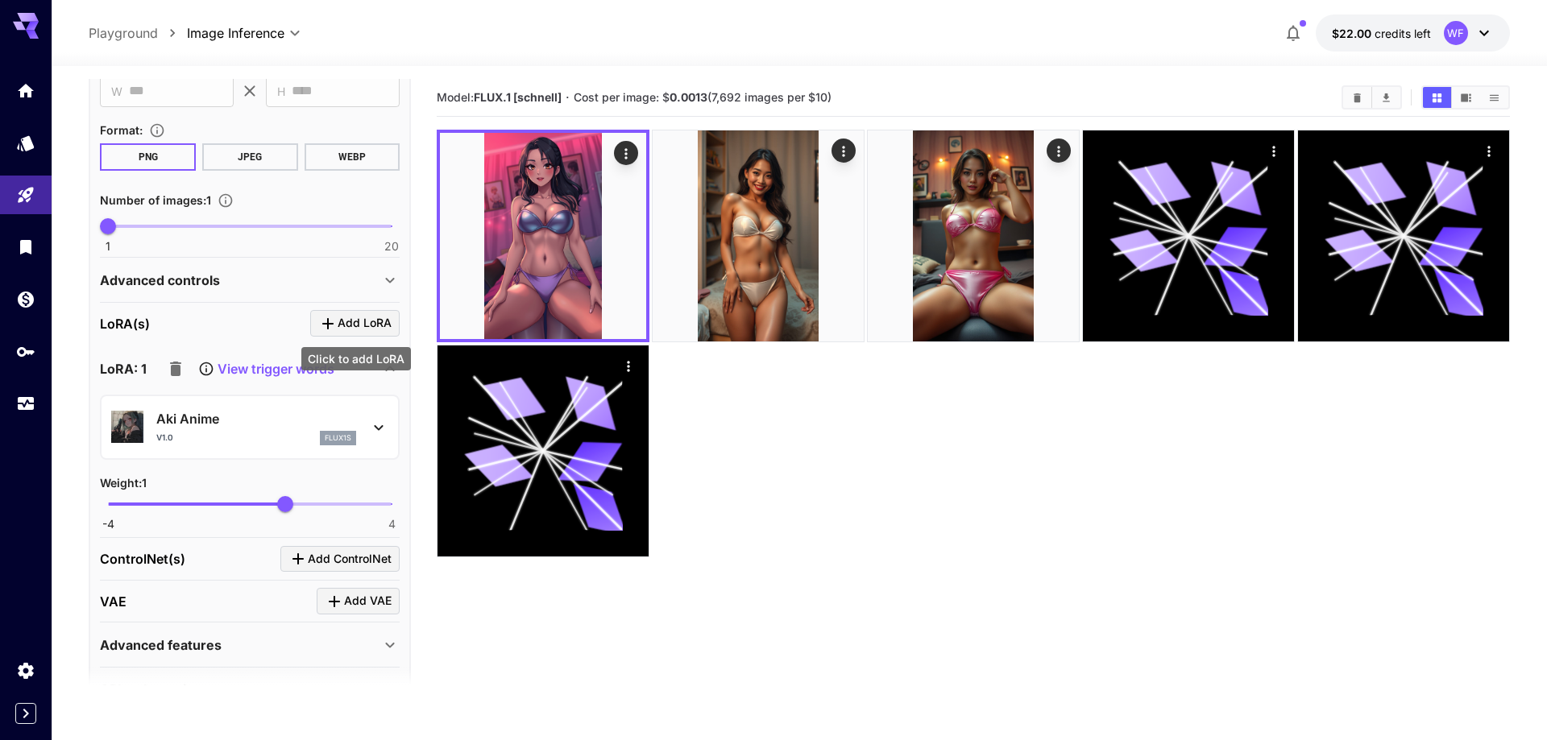
scroll to position [184, 0]
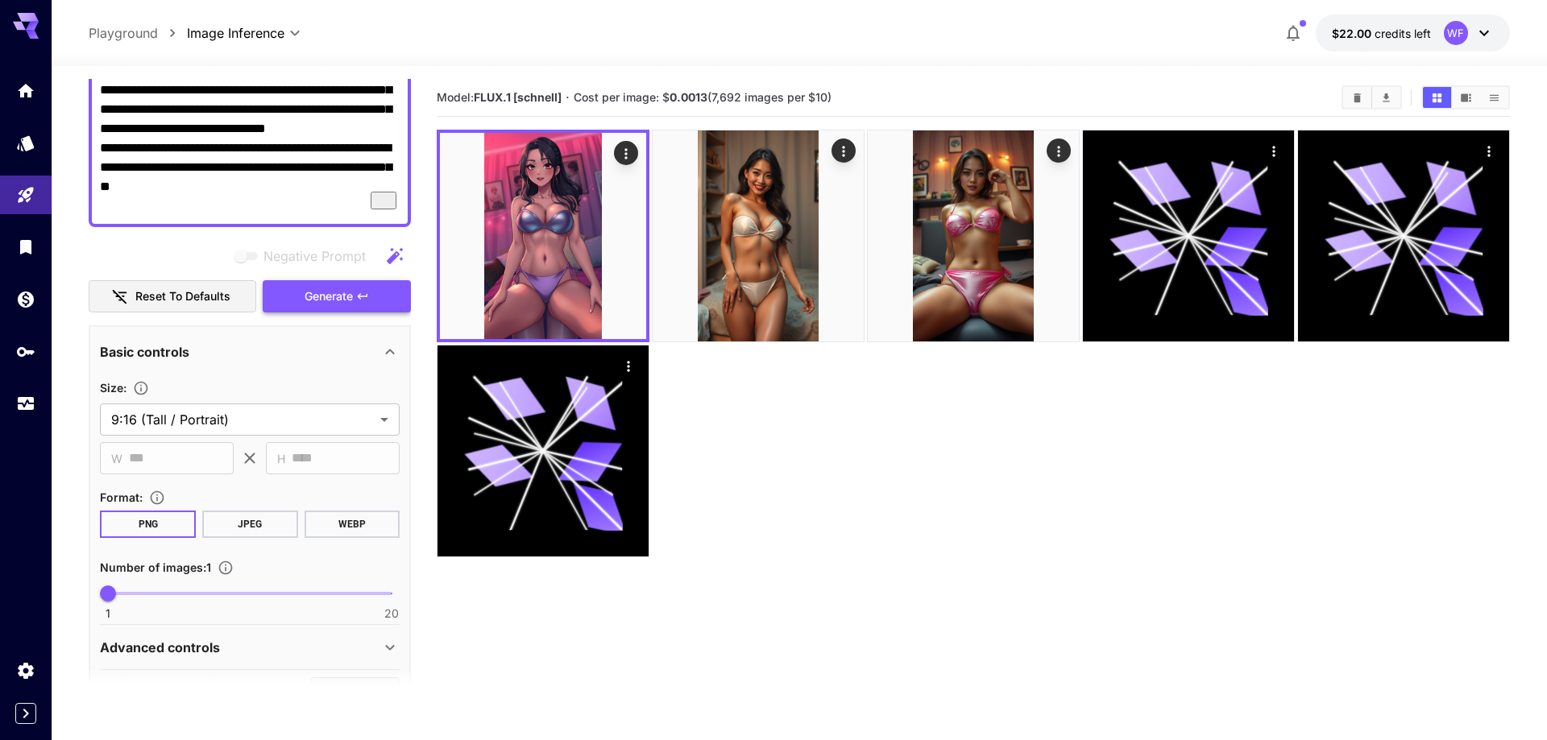
click at [353, 298] on span "Generate" at bounding box center [329, 297] width 48 height 20
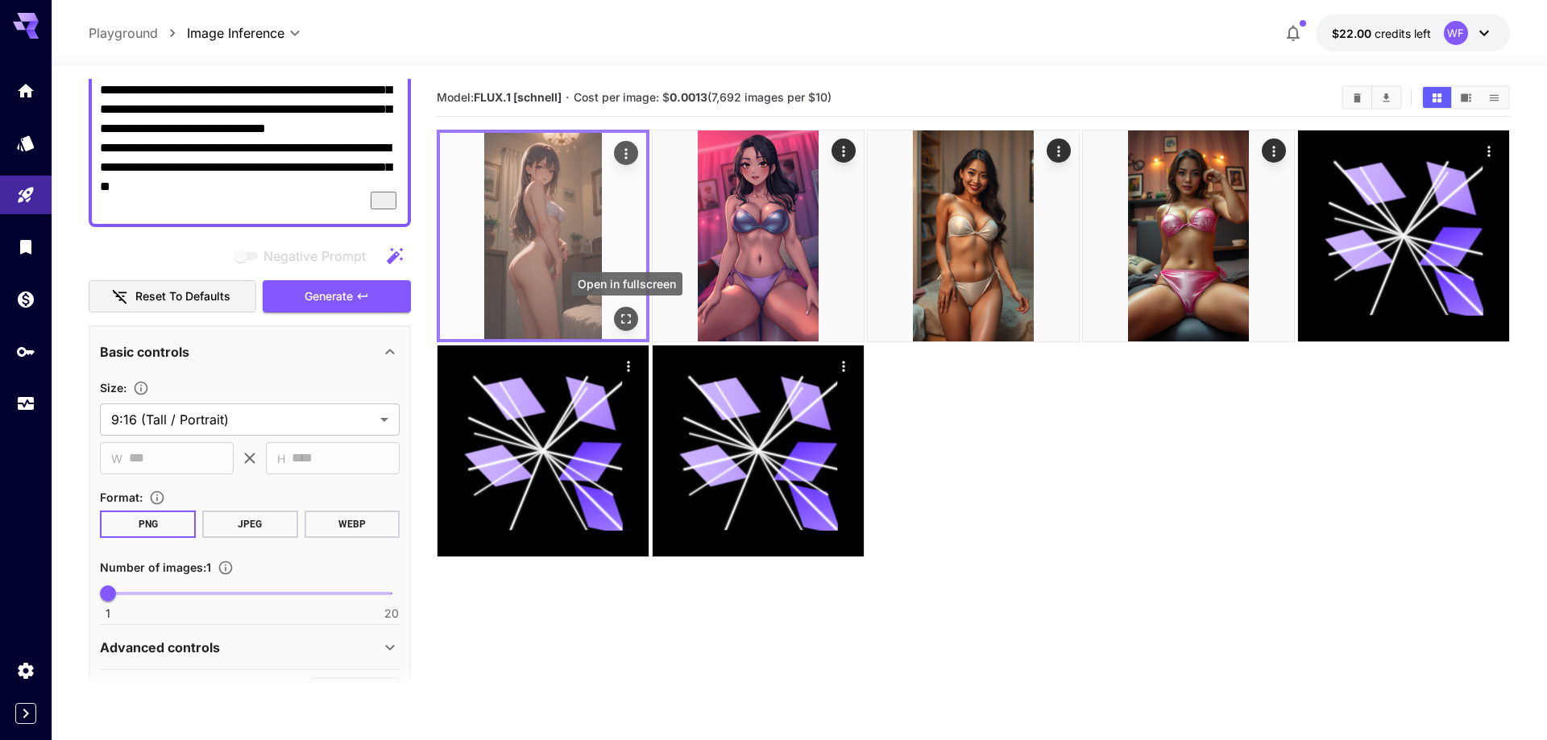
click at [628, 315] on icon "Open in fullscreen" at bounding box center [626, 319] width 10 height 10
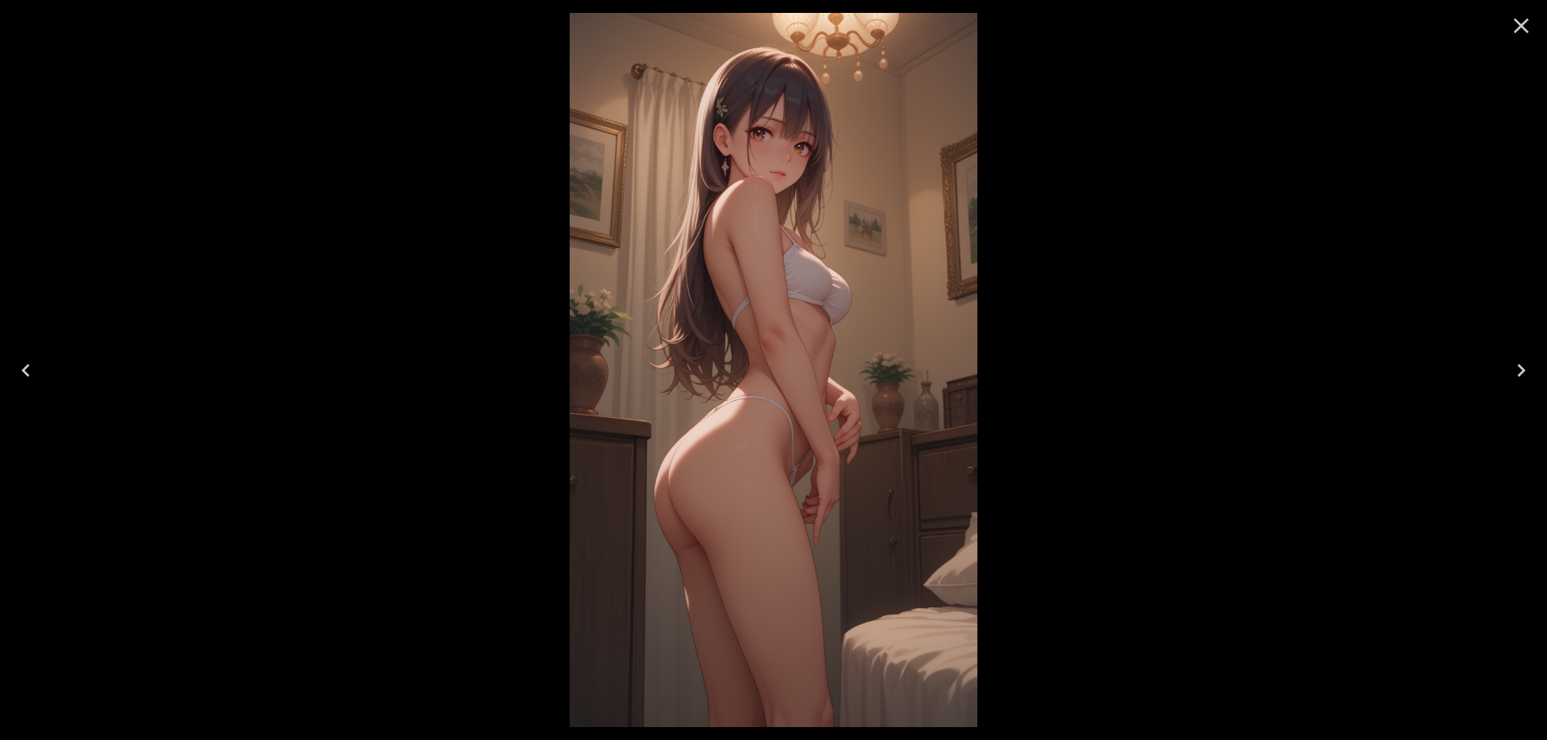
click at [1523, 27] on icon "Close" at bounding box center [1521, 26] width 15 height 15
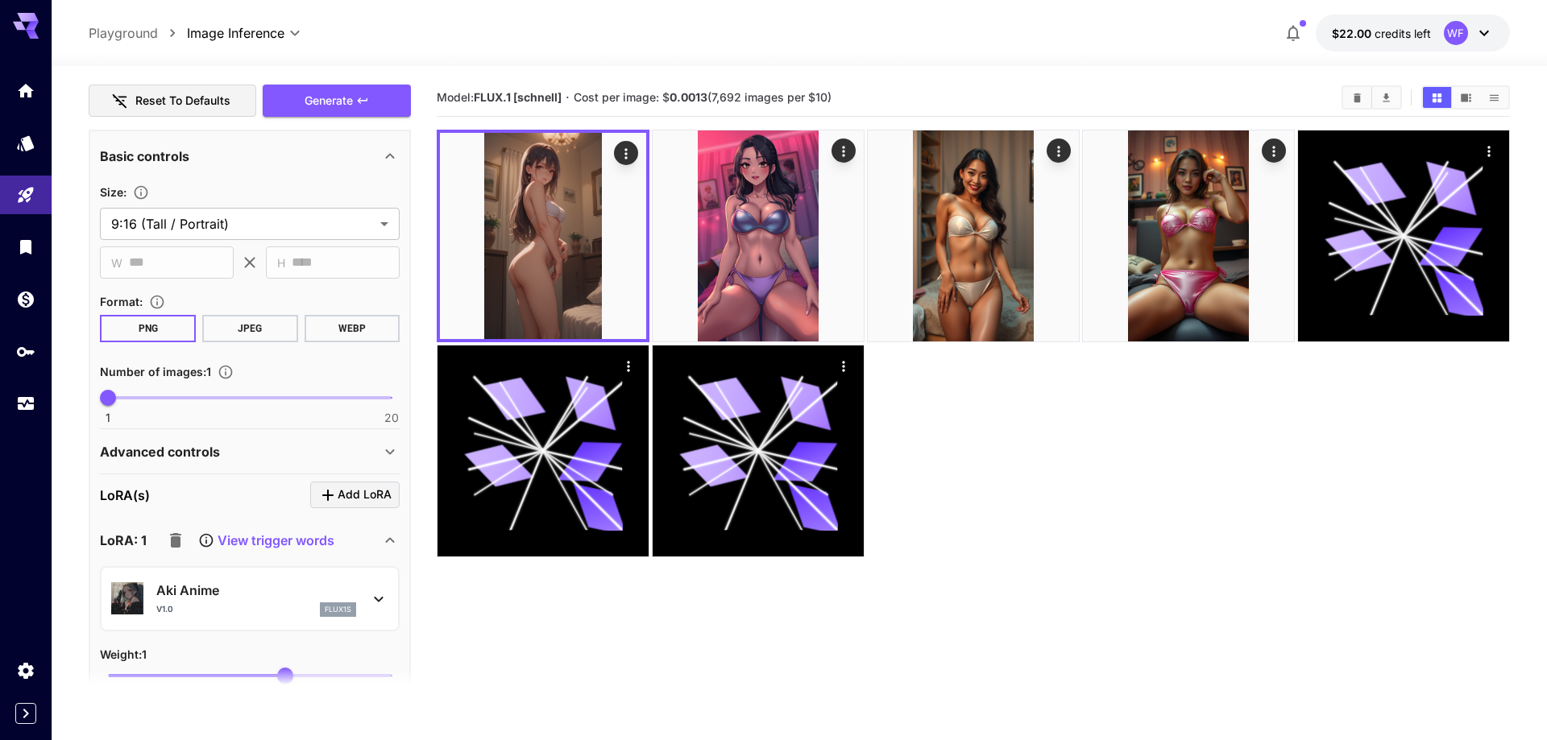
scroll to position [551, 0]
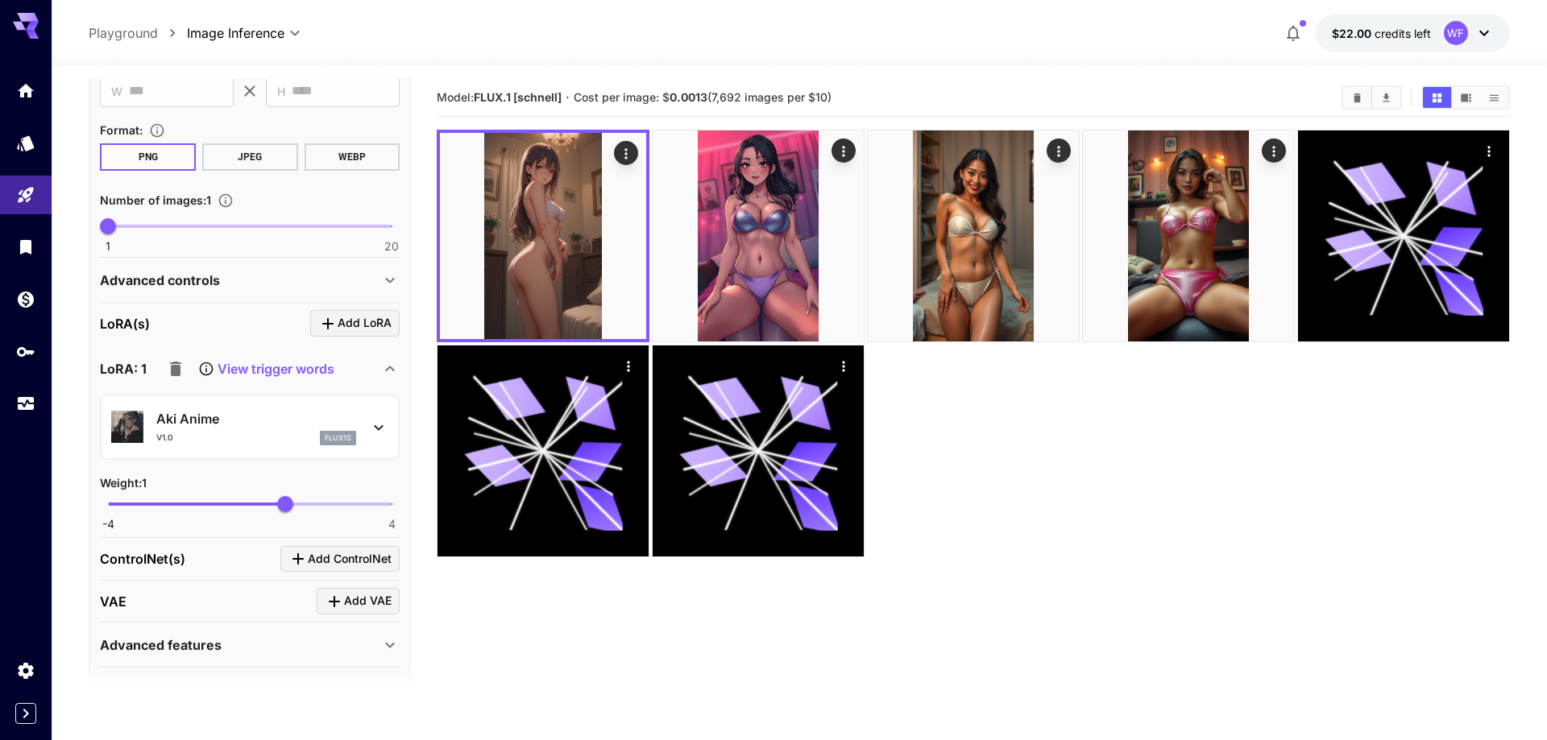
click at [387, 368] on icon at bounding box center [389, 368] width 19 height 19
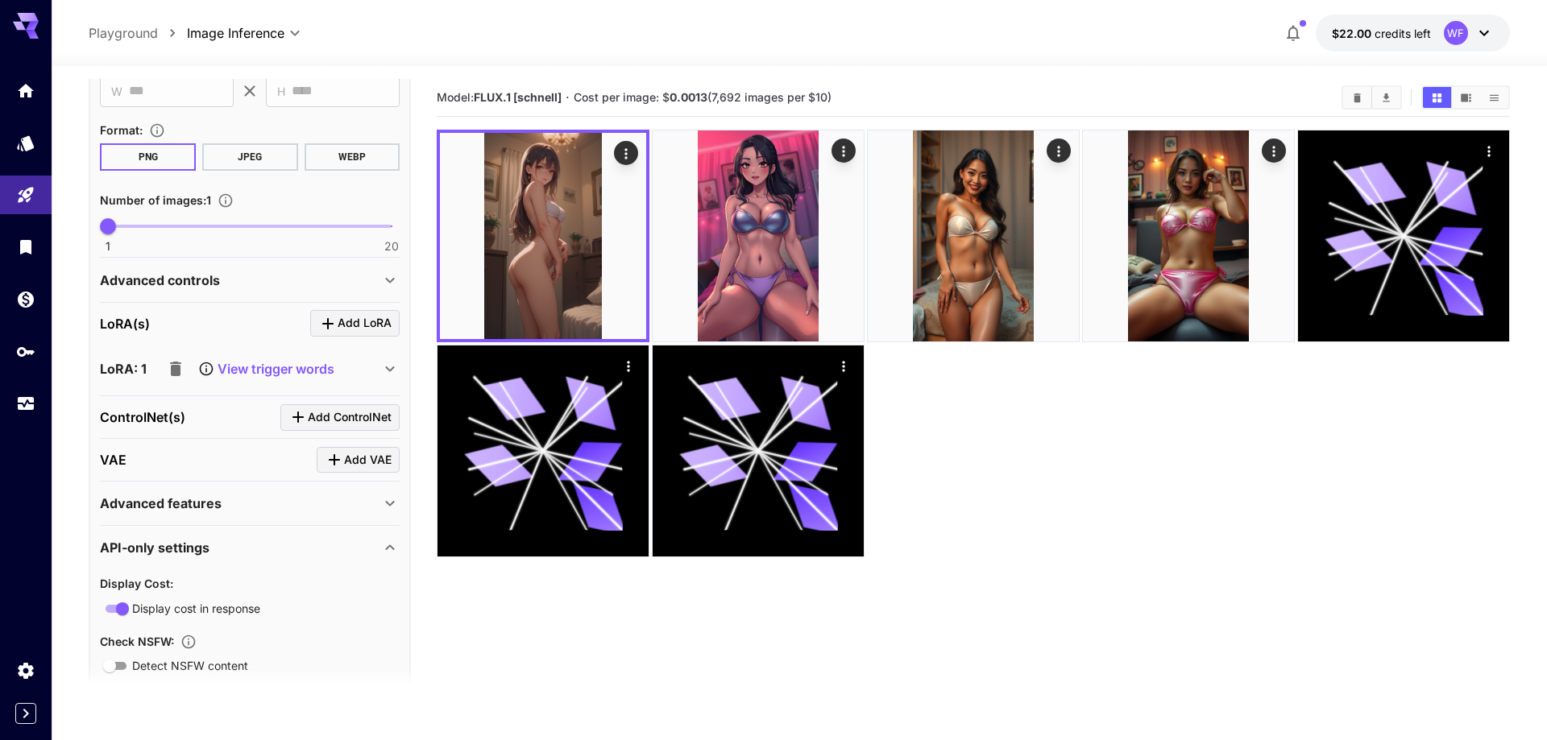
click at [387, 368] on icon at bounding box center [389, 368] width 19 height 19
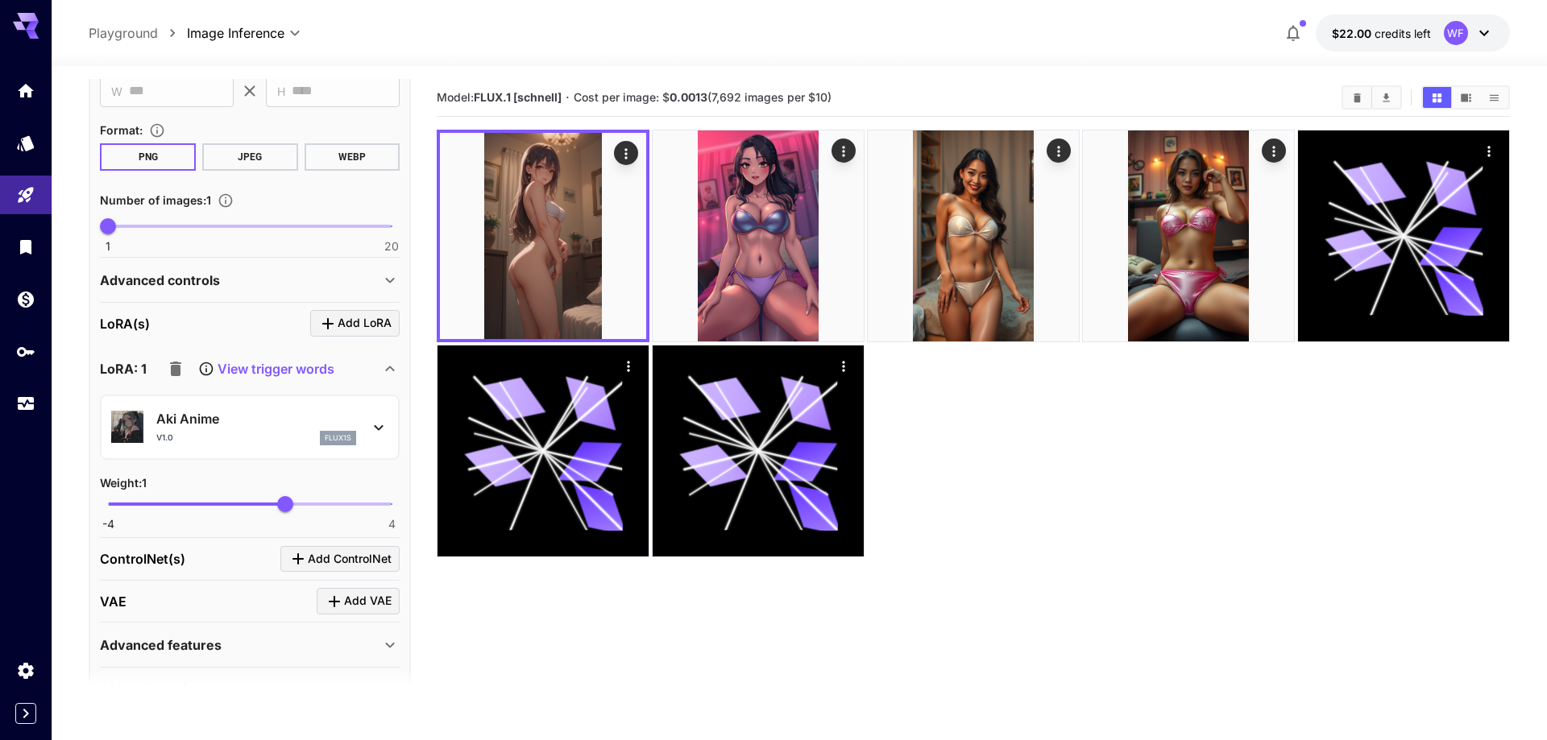
click at [279, 371] on p "View trigger words" at bounding box center [276, 368] width 117 height 19
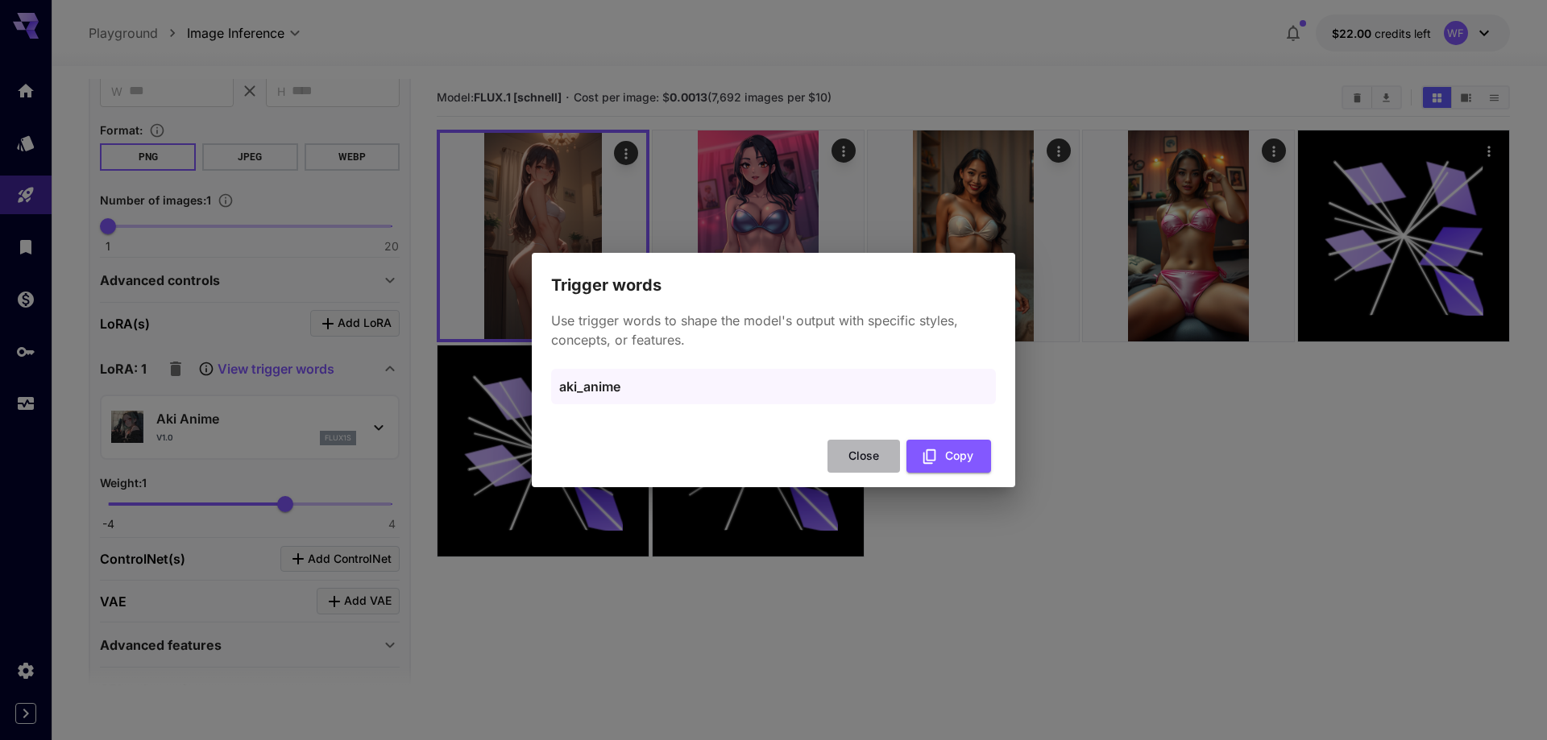
click at [865, 458] on button "Close" at bounding box center [863, 456] width 73 height 33
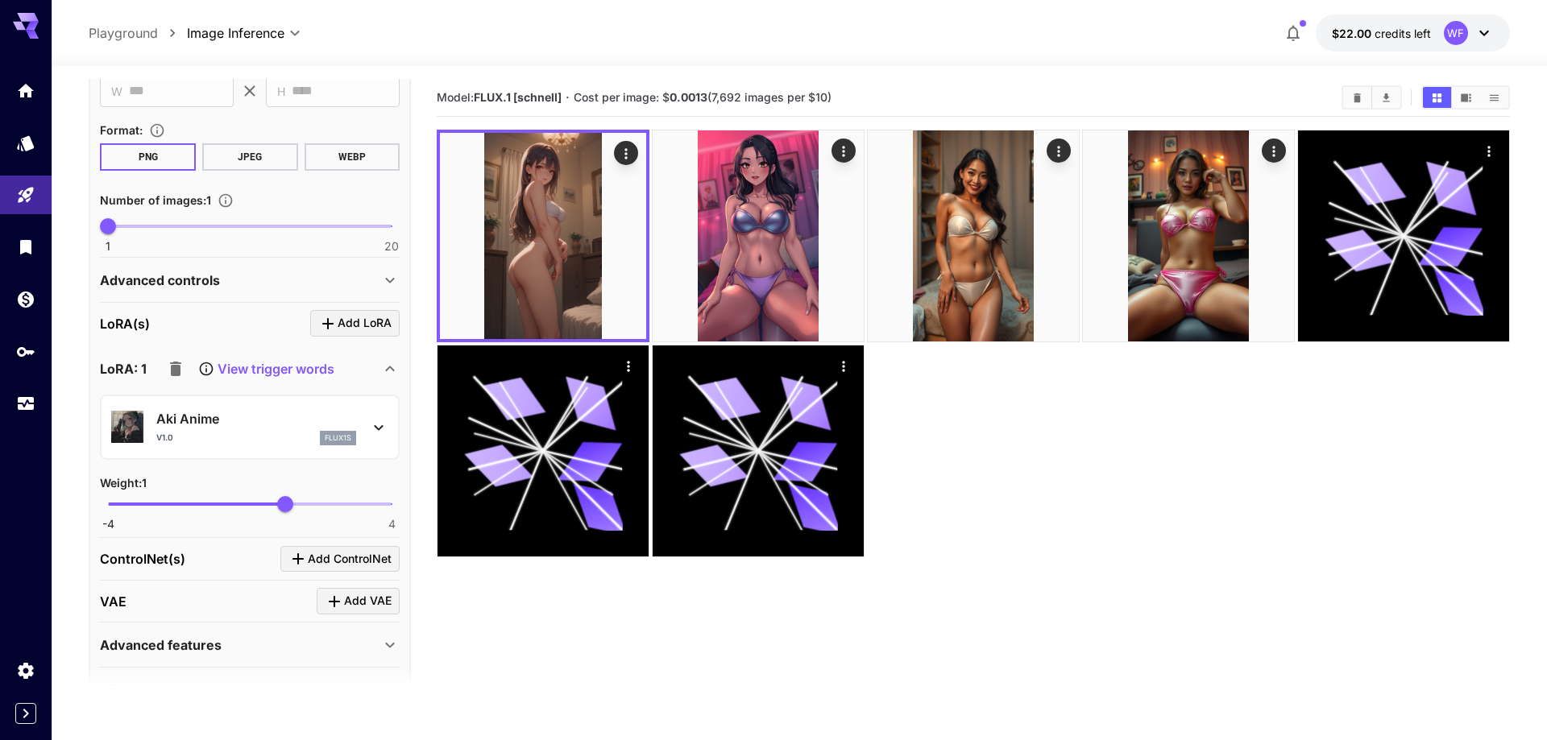
scroll to position [870, 0]
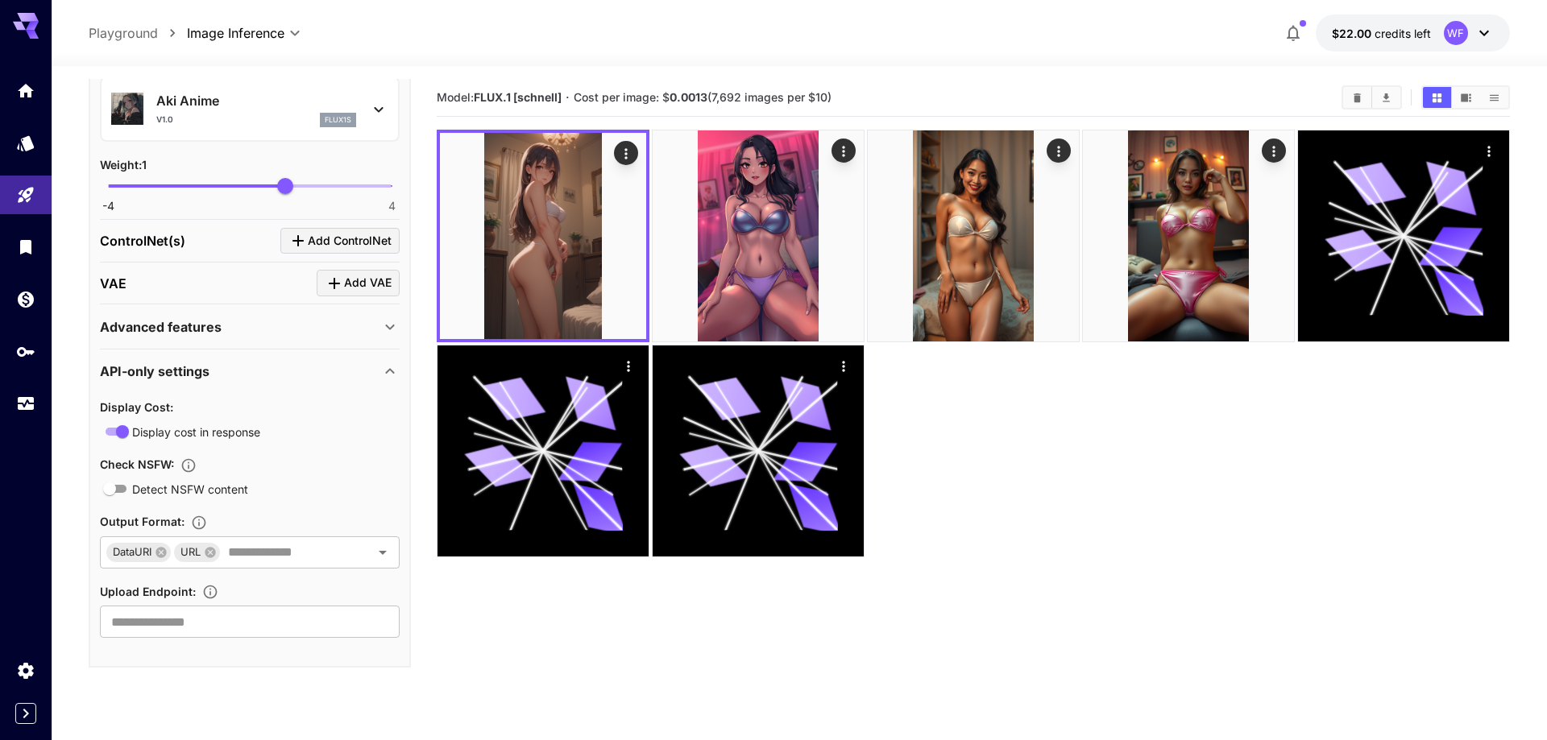
drag, startPoint x: 475, startPoint y: 97, endPoint x: 566, endPoint y: 96, distance: 90.2
click at [566, 96] on section "Model: FLUX.1 [schnell] · Cost per image: $ 0.0013 (7,692 images per $10)" at bounding box center [883, 97] width 892 height 19
copy span "FLUX.1 [schnell]"
click at [24, 356] on icon "API Keys" at bounding box center [27, 346] width 19 height 19
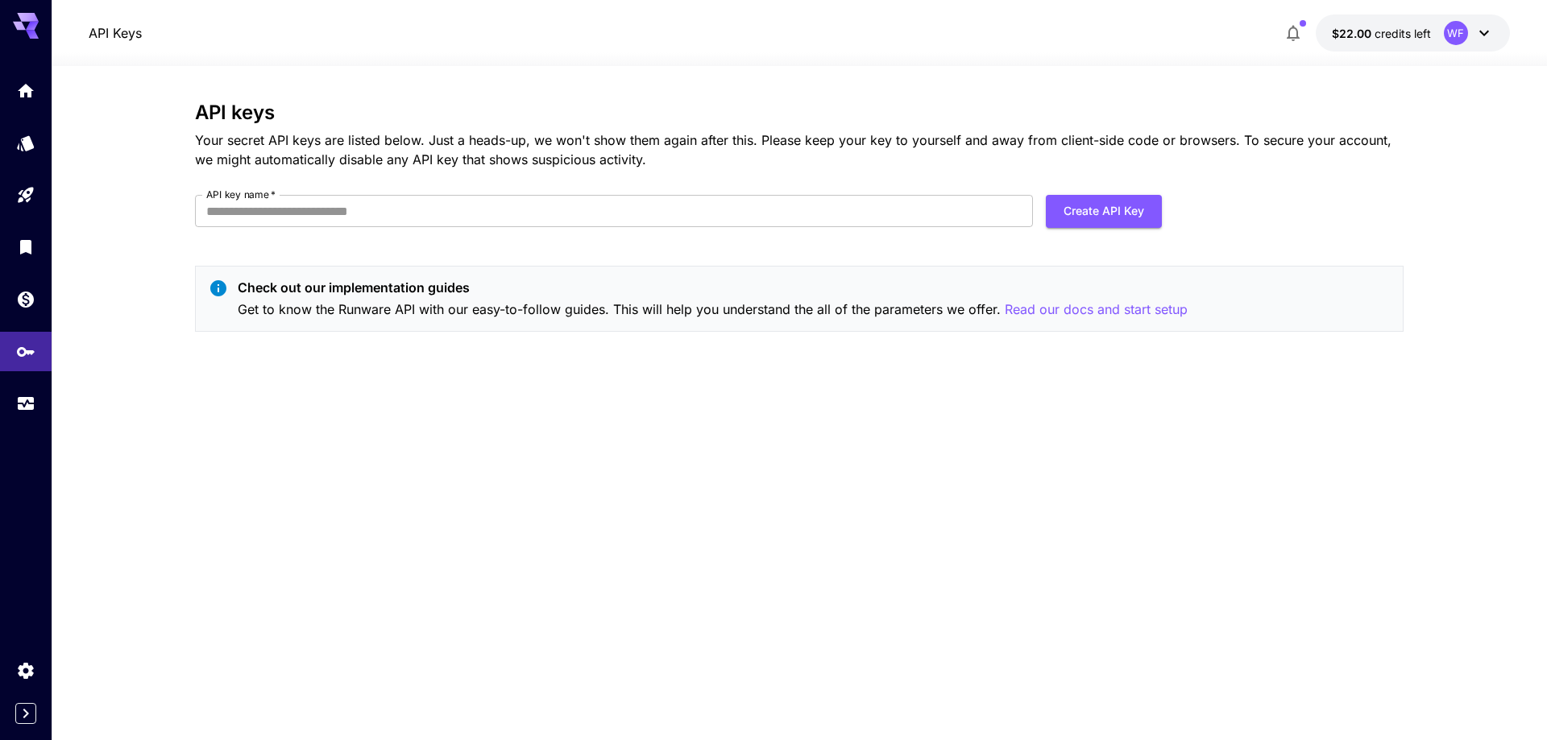
click at [1012, 330] on div "Check out our implementation guides Get to know the Runware API with our easy-t…" at bounding box center [799, 299] width 1208 height 66
click at [1110, 213] on button "Create API Key" at bounding box center [1104, 211] width 116 height 33
type input "**********"
click at [1124, 209] on button "Create API Key" at bounding box center [1104, 211] width 116 height 33
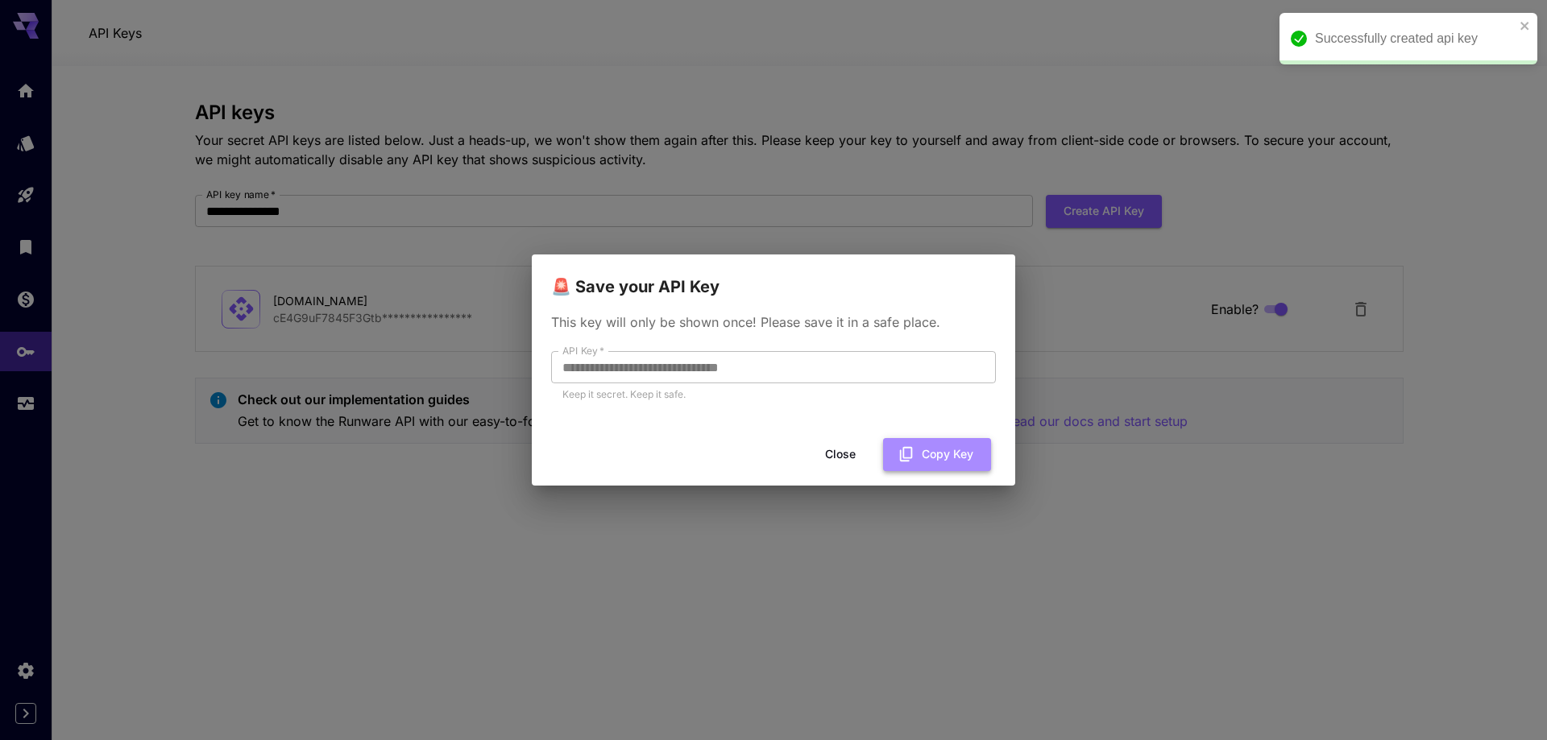
click at [937, 456] on button "Copy Key" at bounding box center [937, 454] width 108 height 33
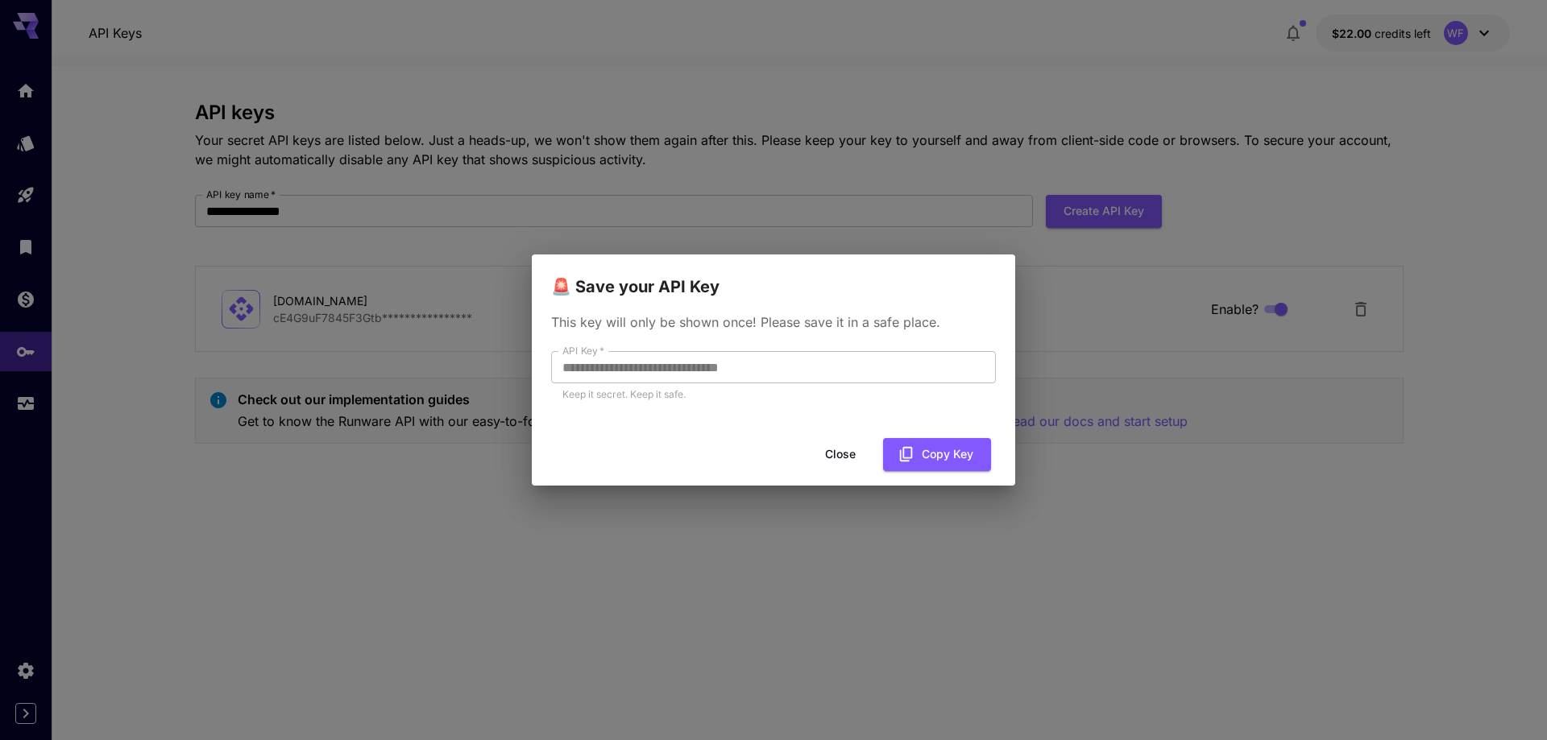
click at [924, 282] on h2 "🚨 Save your API Key" at bounding box center [773, 277] width 483 height 45
click at [845, 455] on button "Close" at bounding box center [840, 454] width 73 height 33
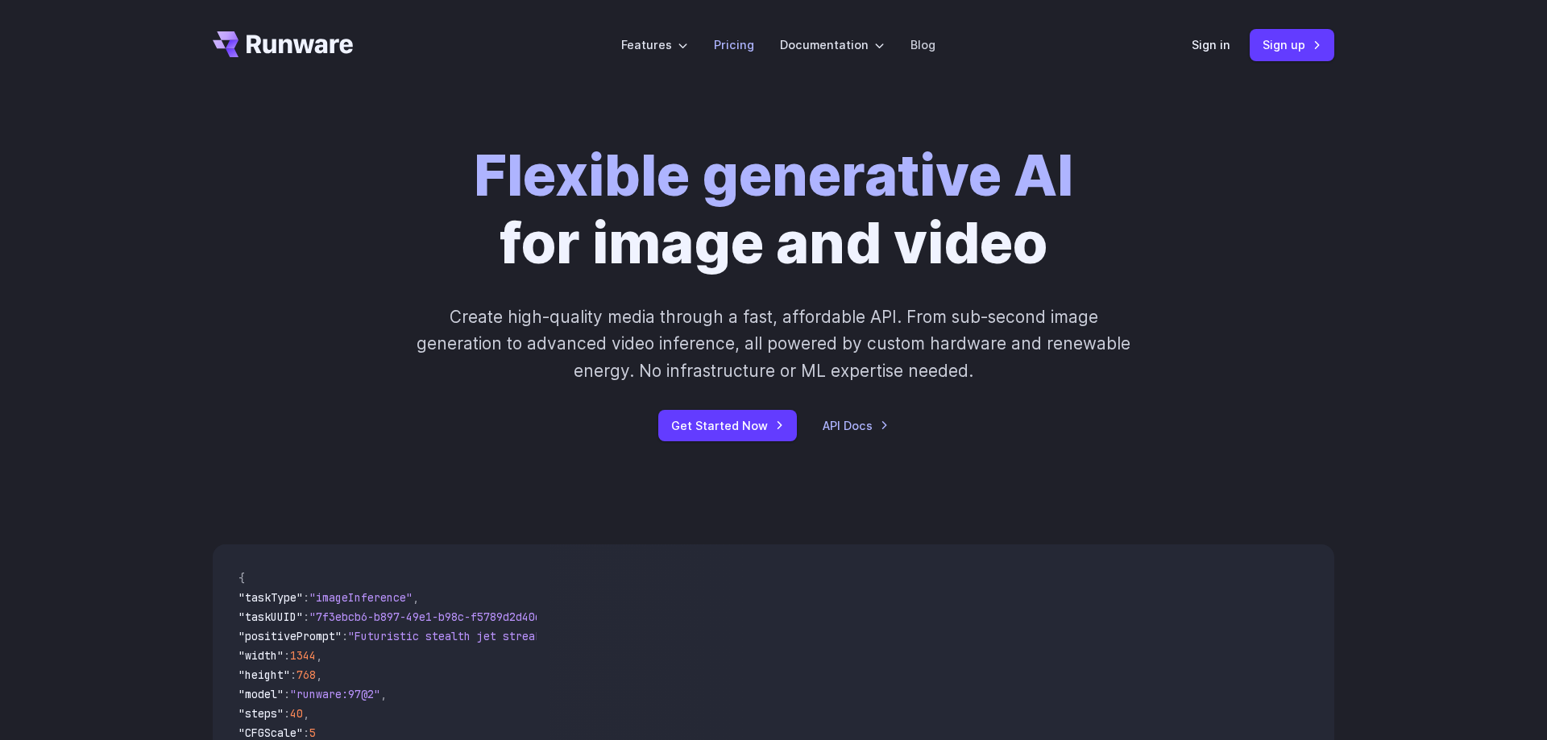
click at [748, 47] on link "Pricing" at bounding box center [734, 44] width 40 height 19
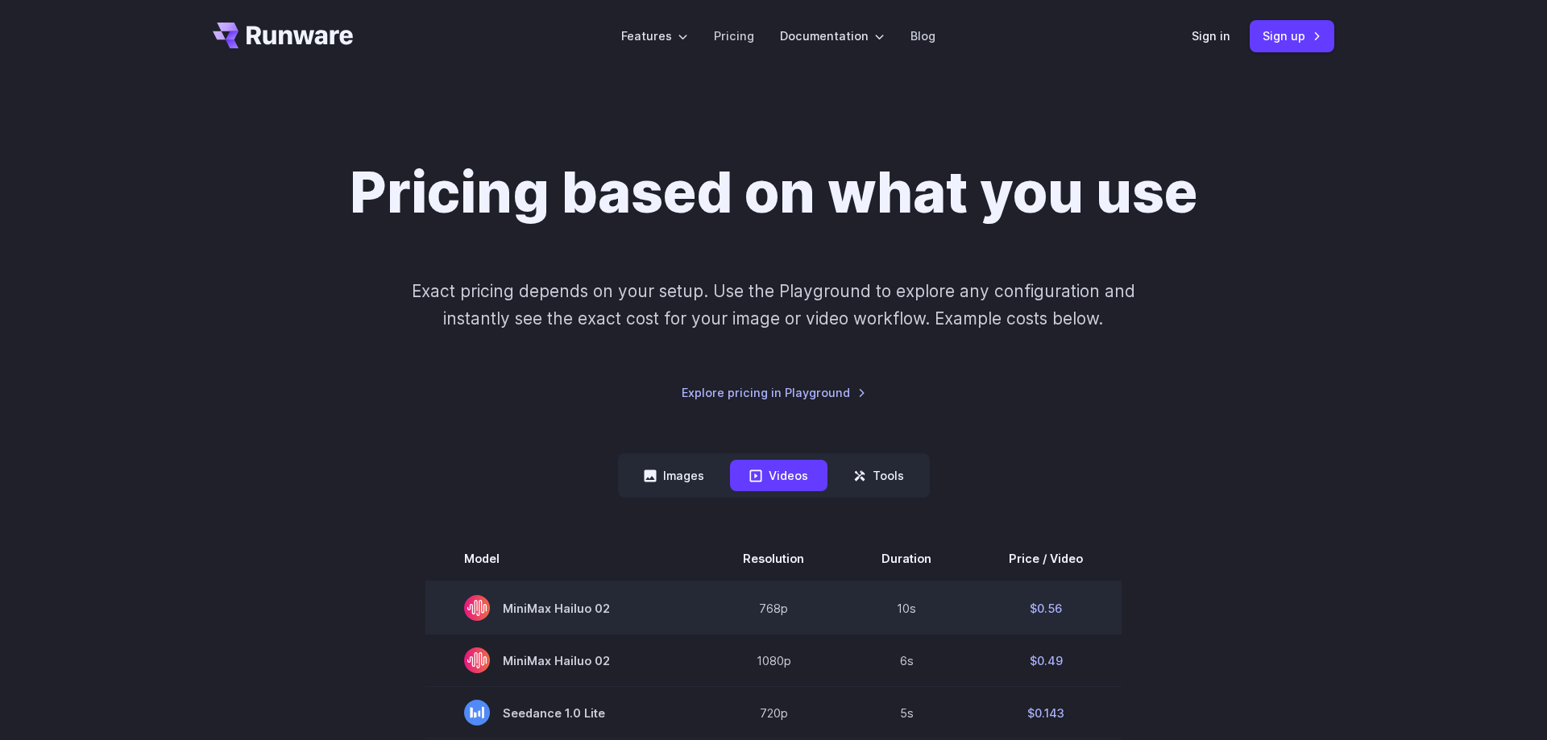
scroll to position [411, 0]
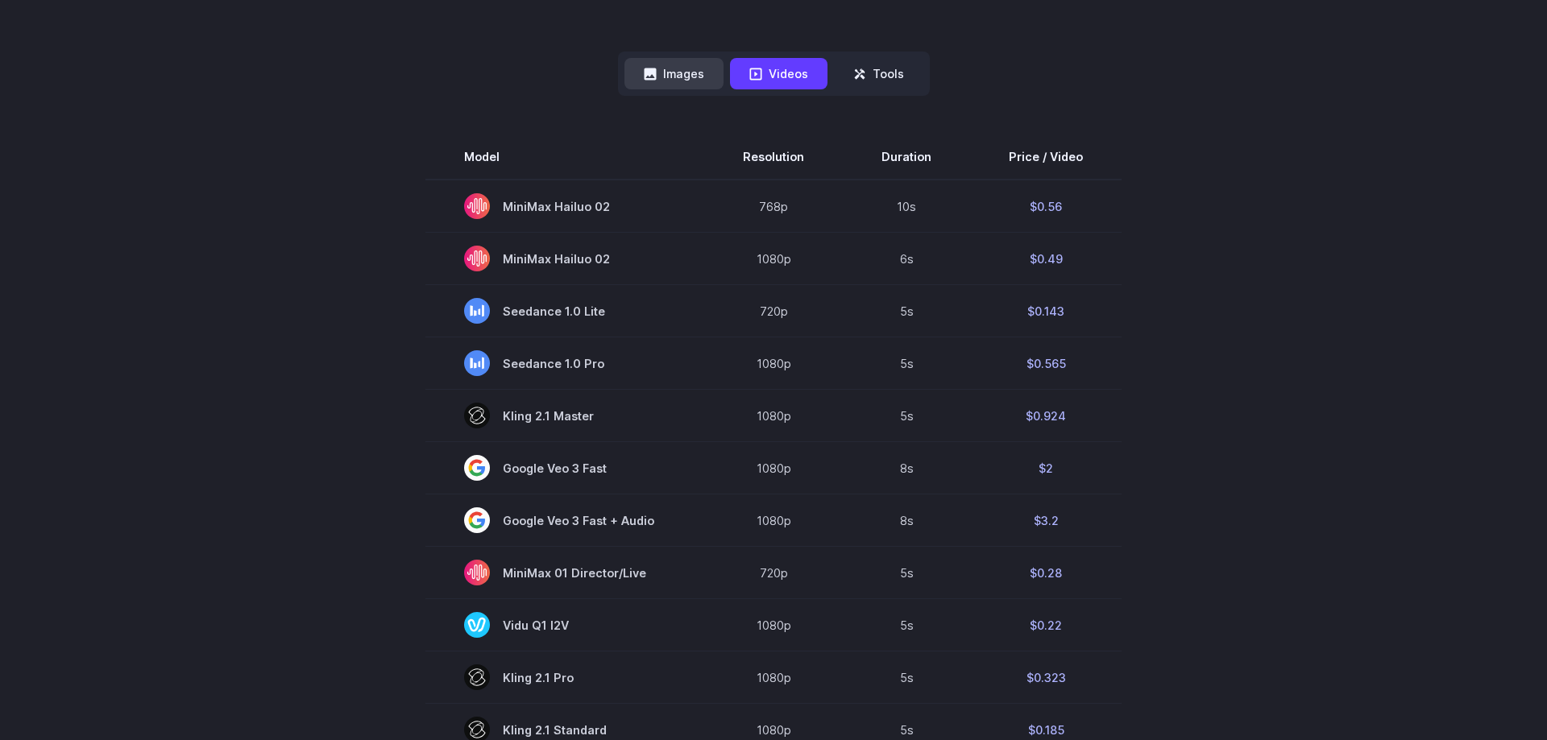
click at [688, 85] on button "Images" at bounding box center [673, 73] width 99 height 31
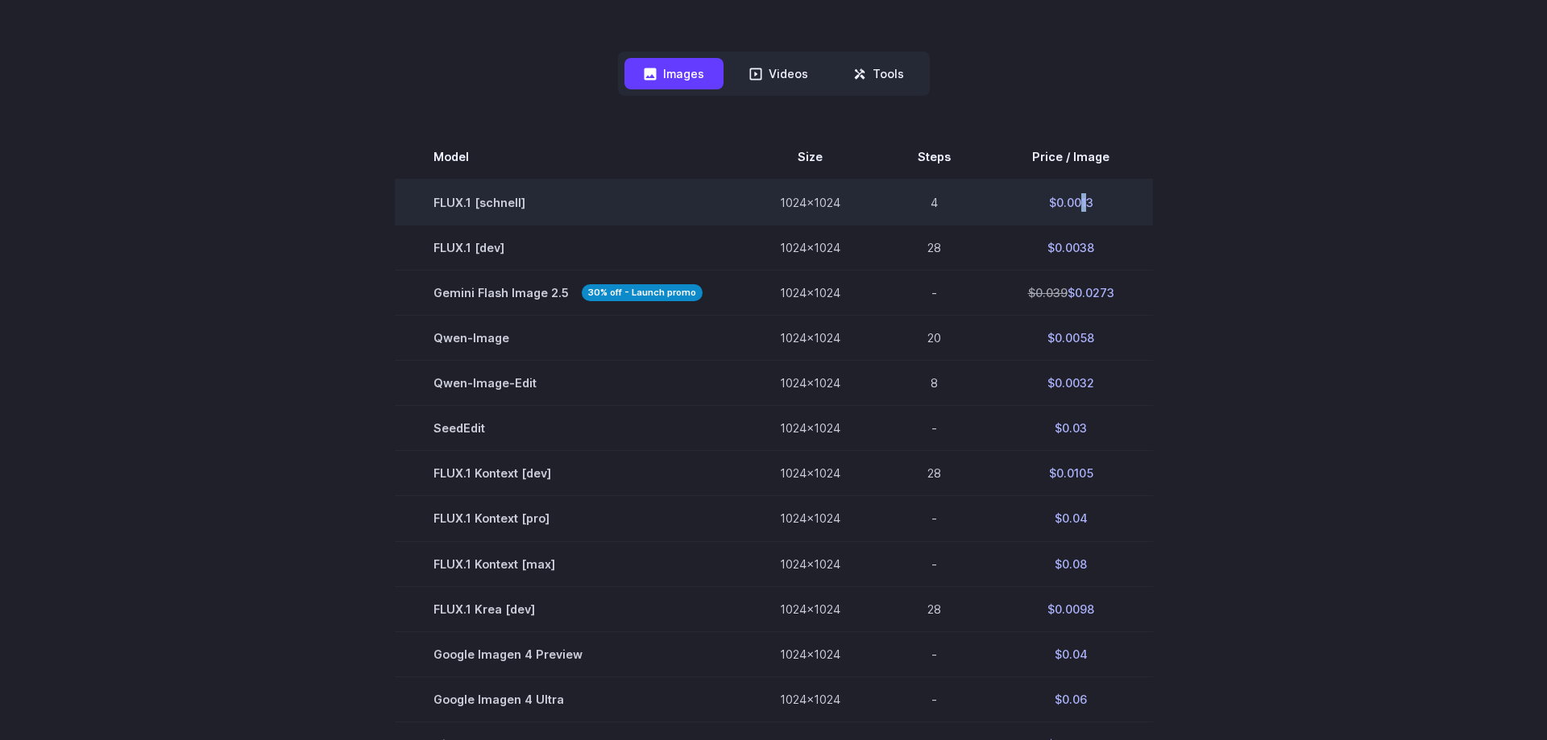
click at [1073, 207] on td "$0.0013" at bounding box center [1071, 203] width 164 height 46
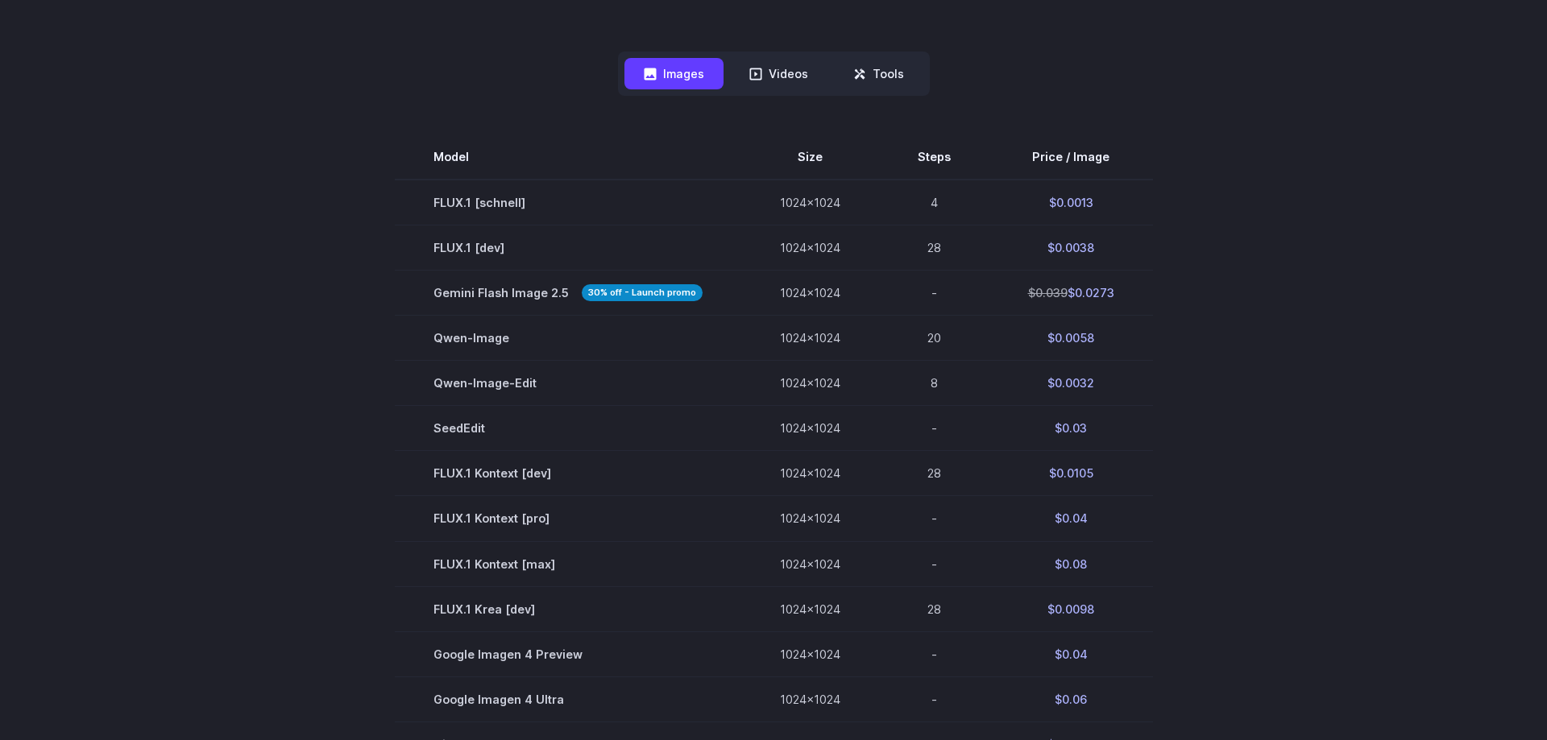
click at [1210, 192] on section "Model Size Steps Price / Image FLUX.1 [schnell] 1024x1024 4 $0.0013 FLUX.1 [dev…" at bounding box center [773, 586] width 1121 height 903
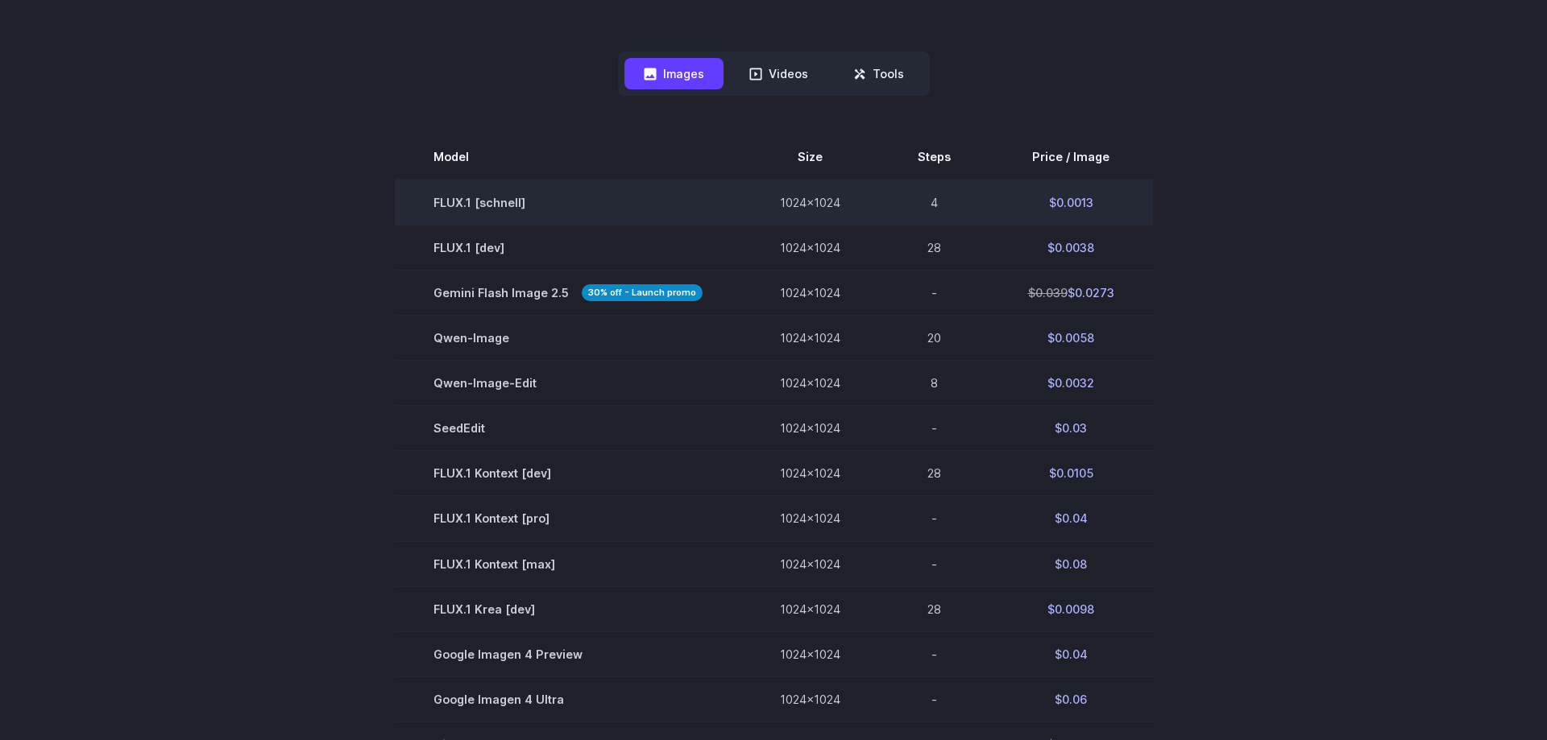
click at [480, 202] on td "FLUX.1 [schnell]" at bounding box center [568, 203] width 346 height 46
click at [1074, 201] on td "$0.0013" at bounding box center [1071, 203] width 164 height 46
drag, startPoint x: 418, startPoint y: 197, endPoint x: 656, endPoint y: 201, distance: 237.7
click at [656, 201] on td "FLUX.1 [schnell]" at bounding box center [568, 203] width 346 height 46
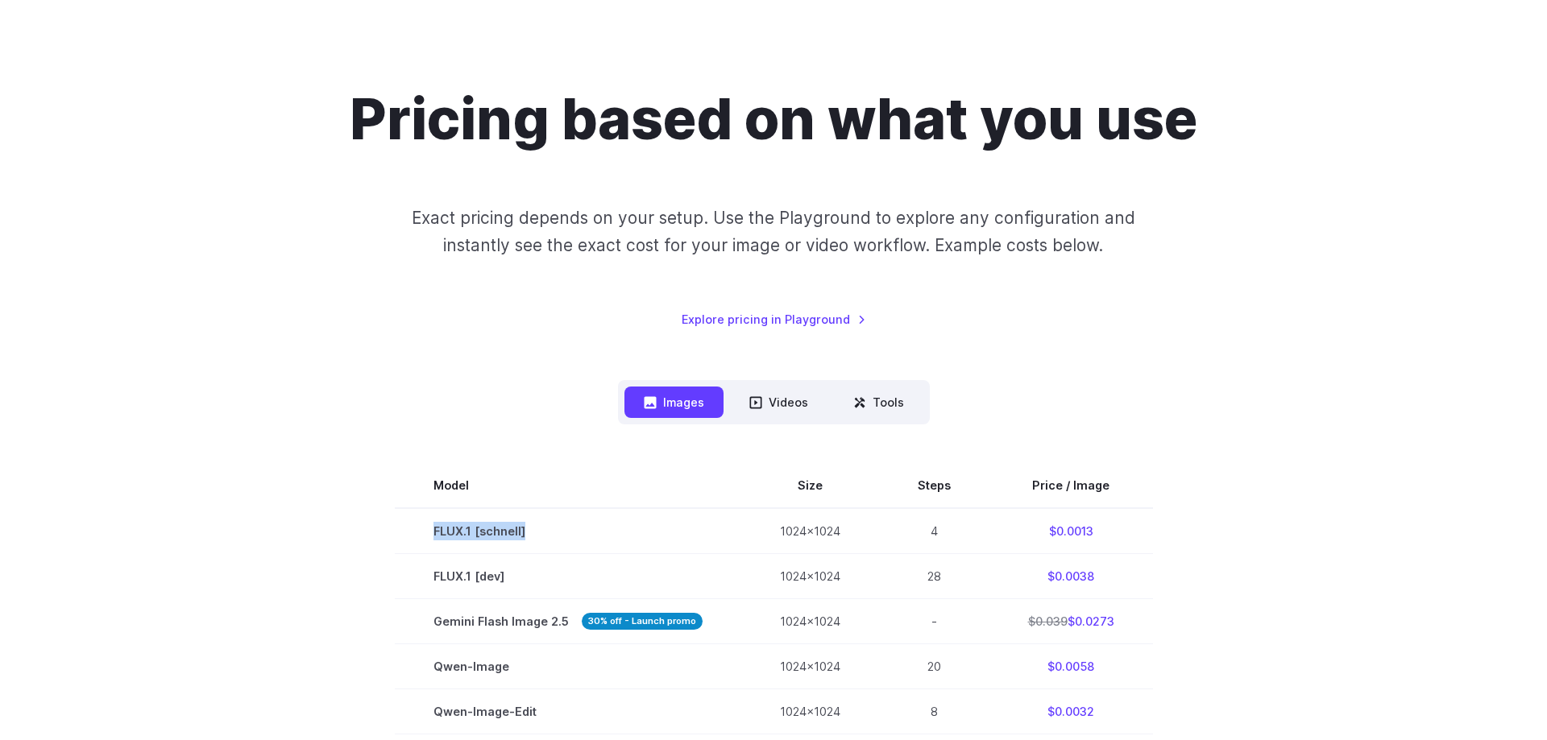
scroll to position [329, 0]
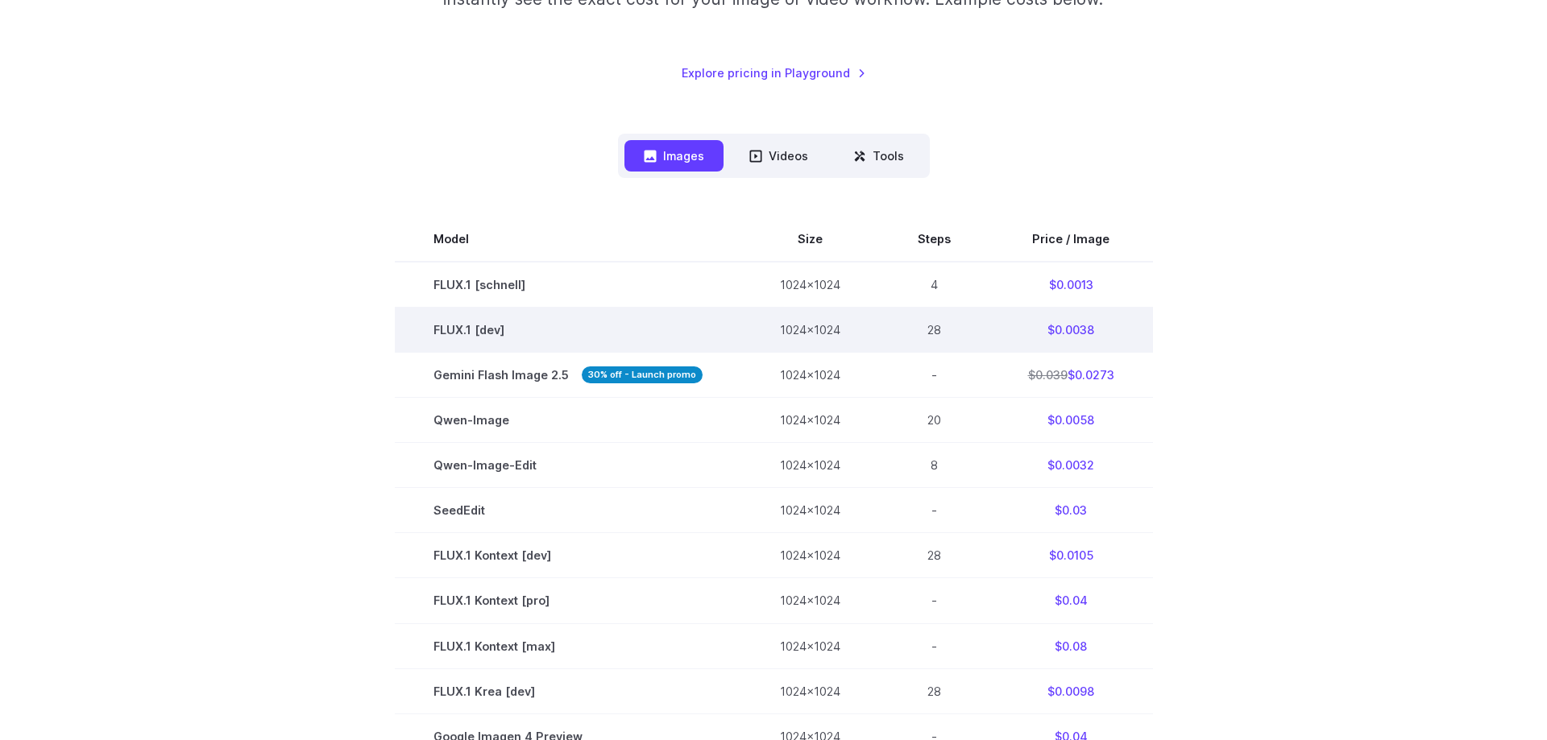
click at [547, 317] on td "FLUX.1 [dev]" at bounding box center [568, 330] width 346 height 45
drag, startPoint x: 537, startPoint y: 325, endPoint x: 434, endPoint y: 332, distance: 102.5
click at [434, 332] on td "FLUX.1 [dev]" at bounding box center [568, 330] width 346 height 45
copy td "FLUX.1 [dev]"
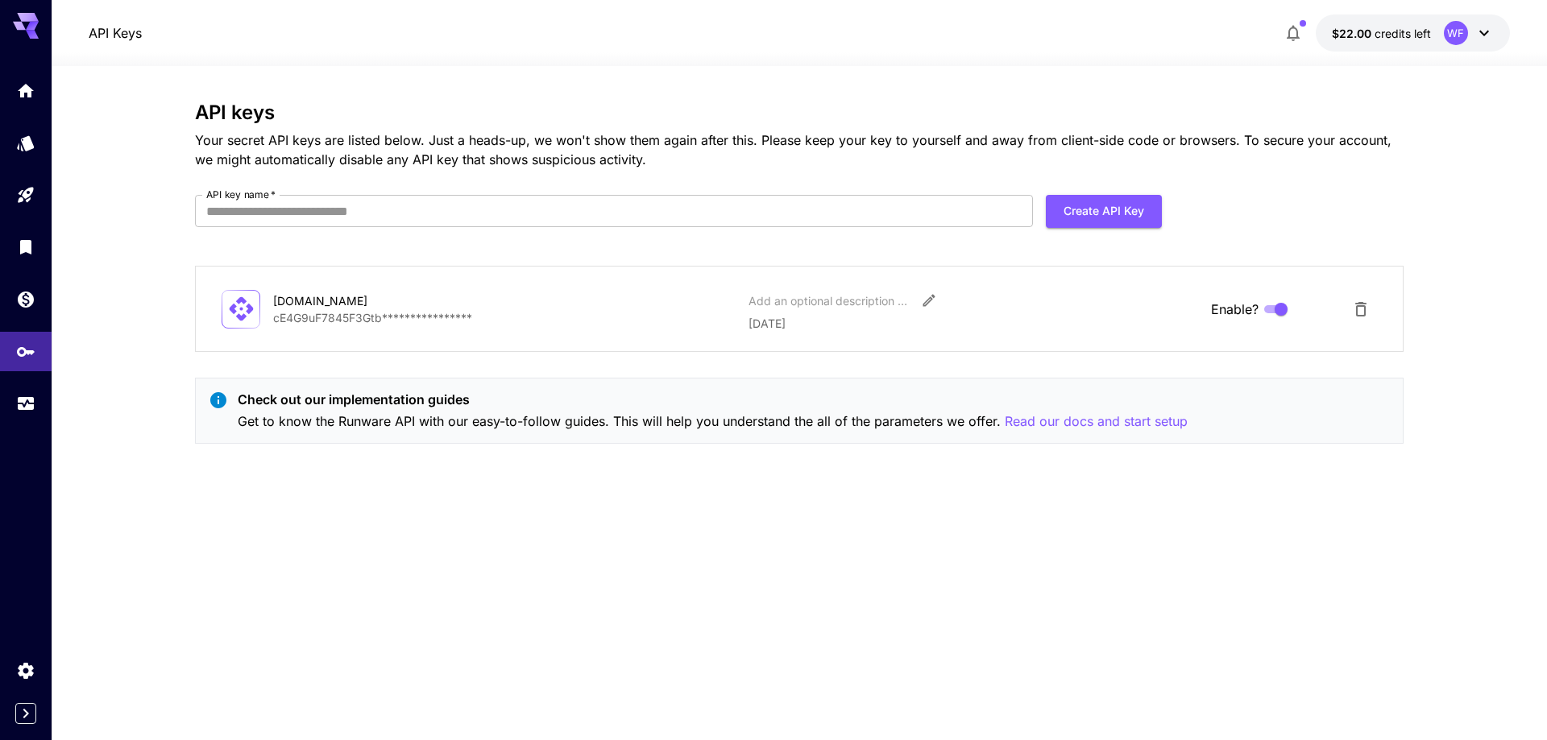
click at [973, 489] on div "**********" at bounding box center [799, 403] width 1208 height 603
click at [1084, 423] on p "Read our docs and start setup" at bounding box center [1096, 422] width 183 height 20
click at [35, 89] on icon "Home" at bounding box center [27, 86] width 19 height 19
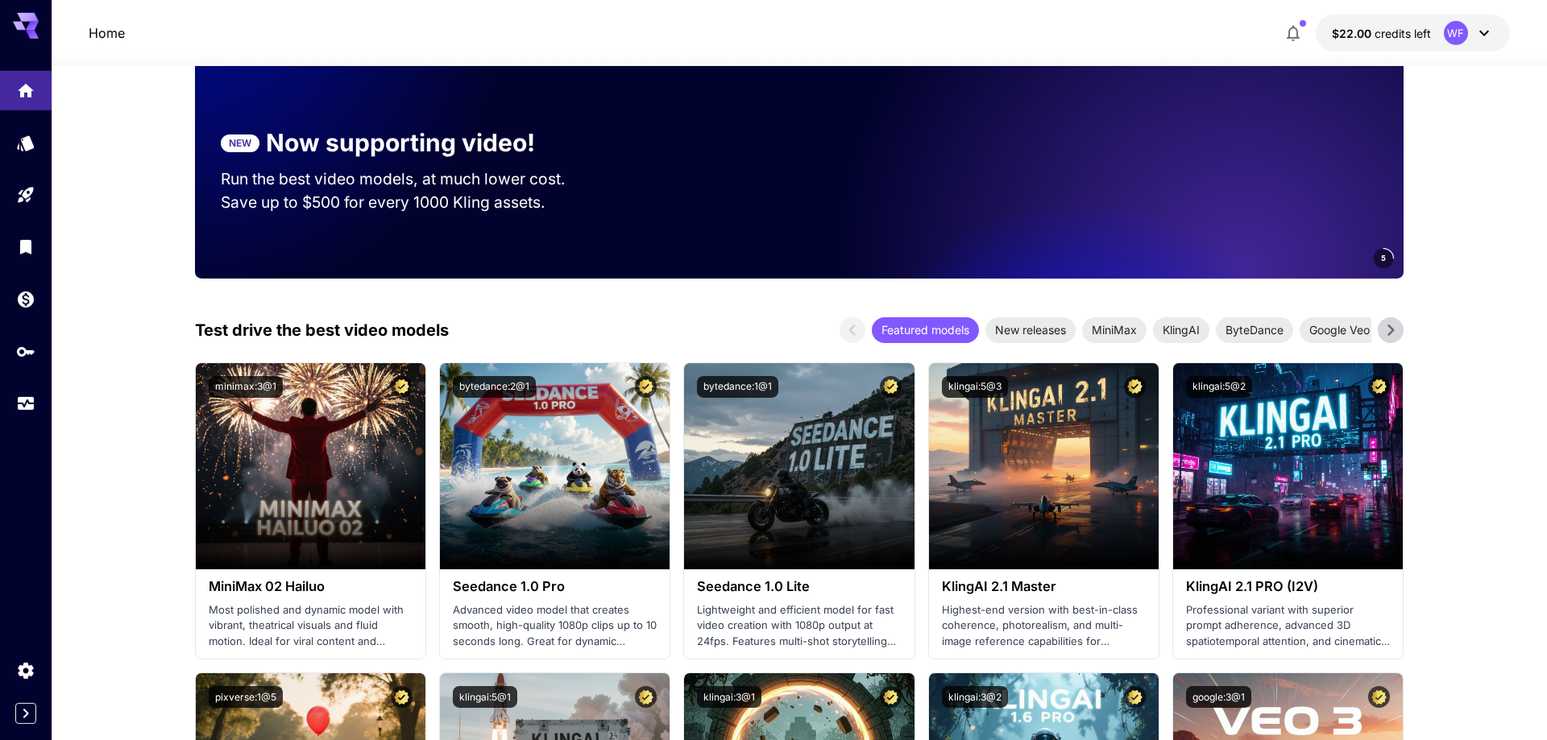
scroll to position [247, 0]
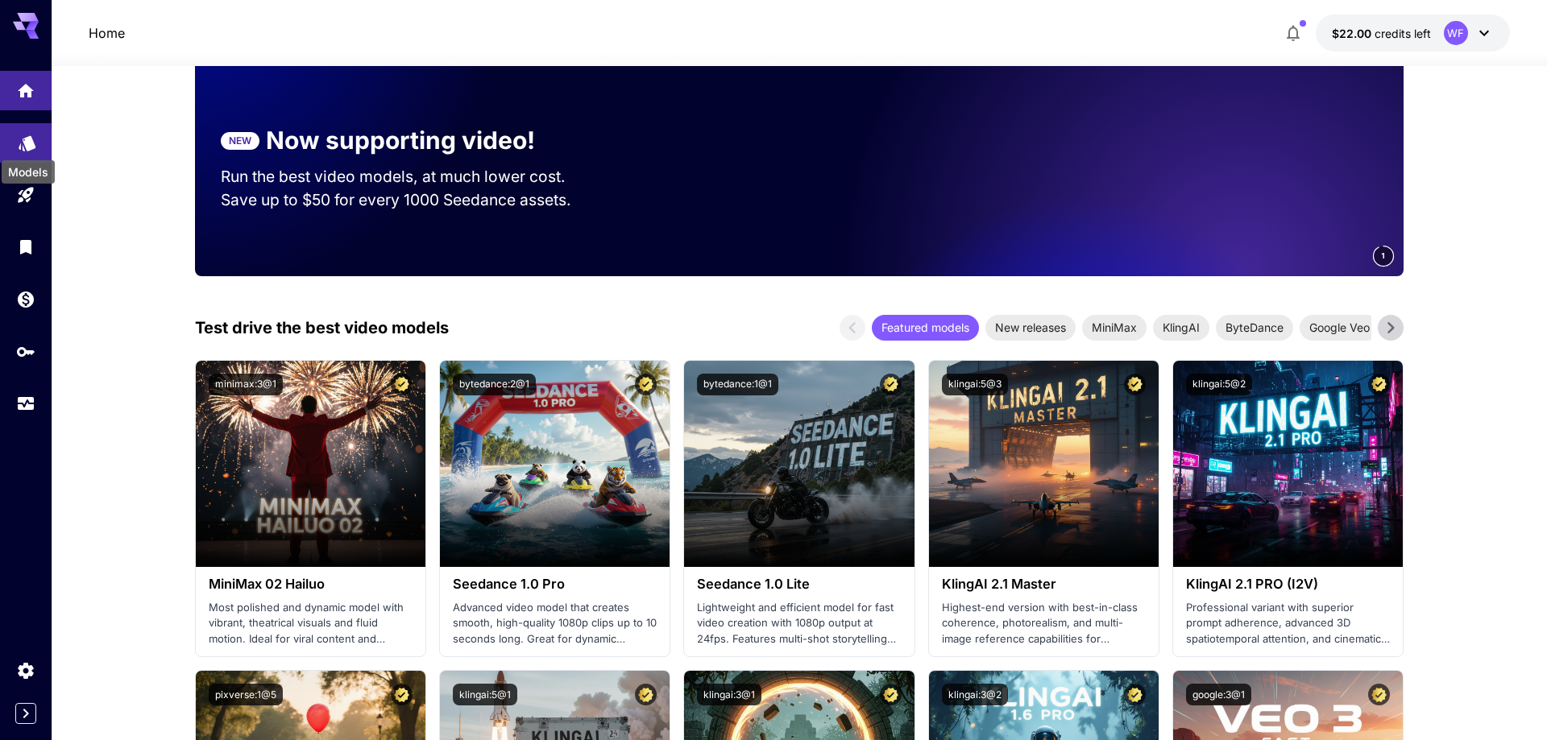
click at [30, 138] on icon "Models" at bounding box center [27, 138] width 17 height 15
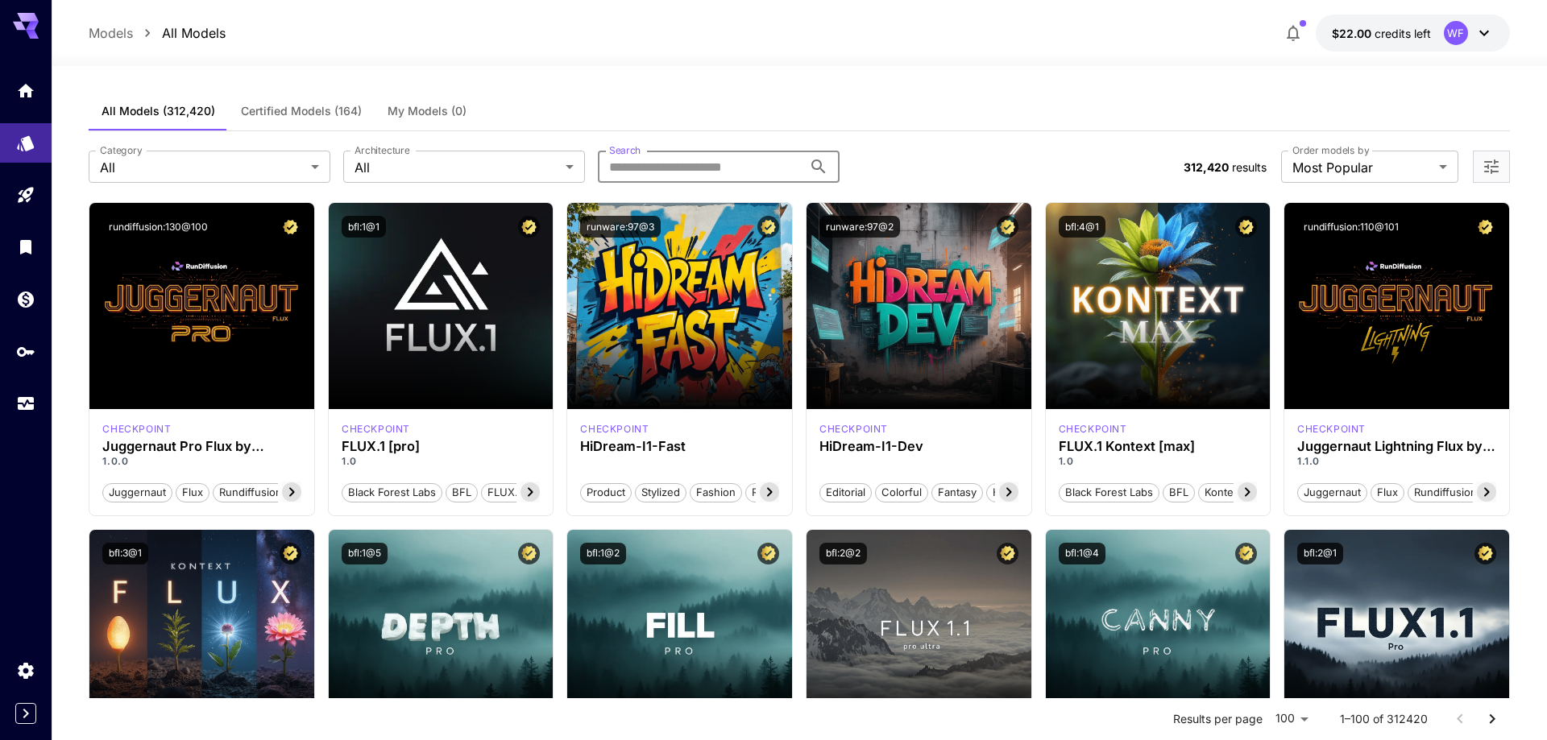
click at [640, 171] on input "Search" at bounding box center [700, 167] width 205 height 32
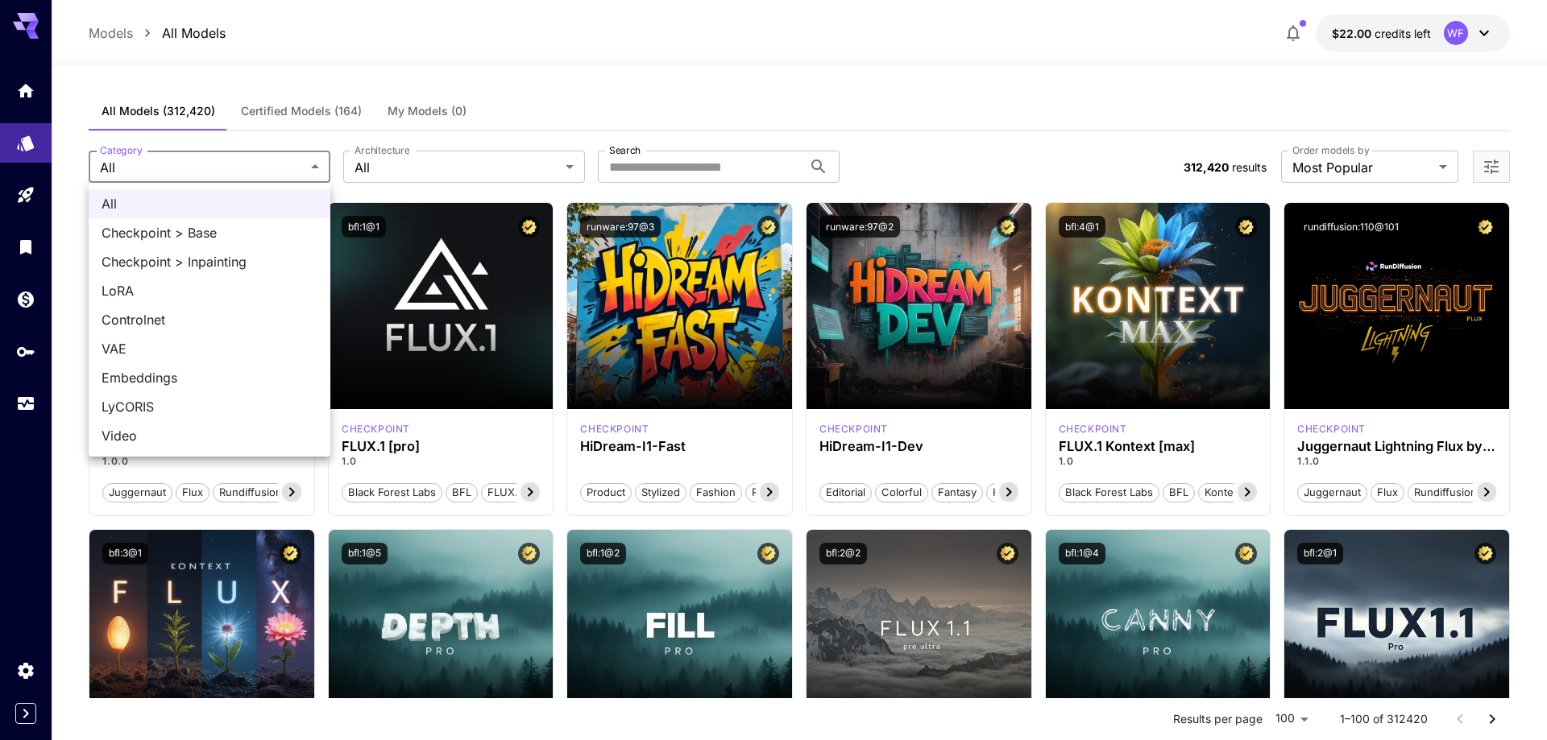
click at [452, 165] on div at bounding box center [773, 370] width 1547 height 740
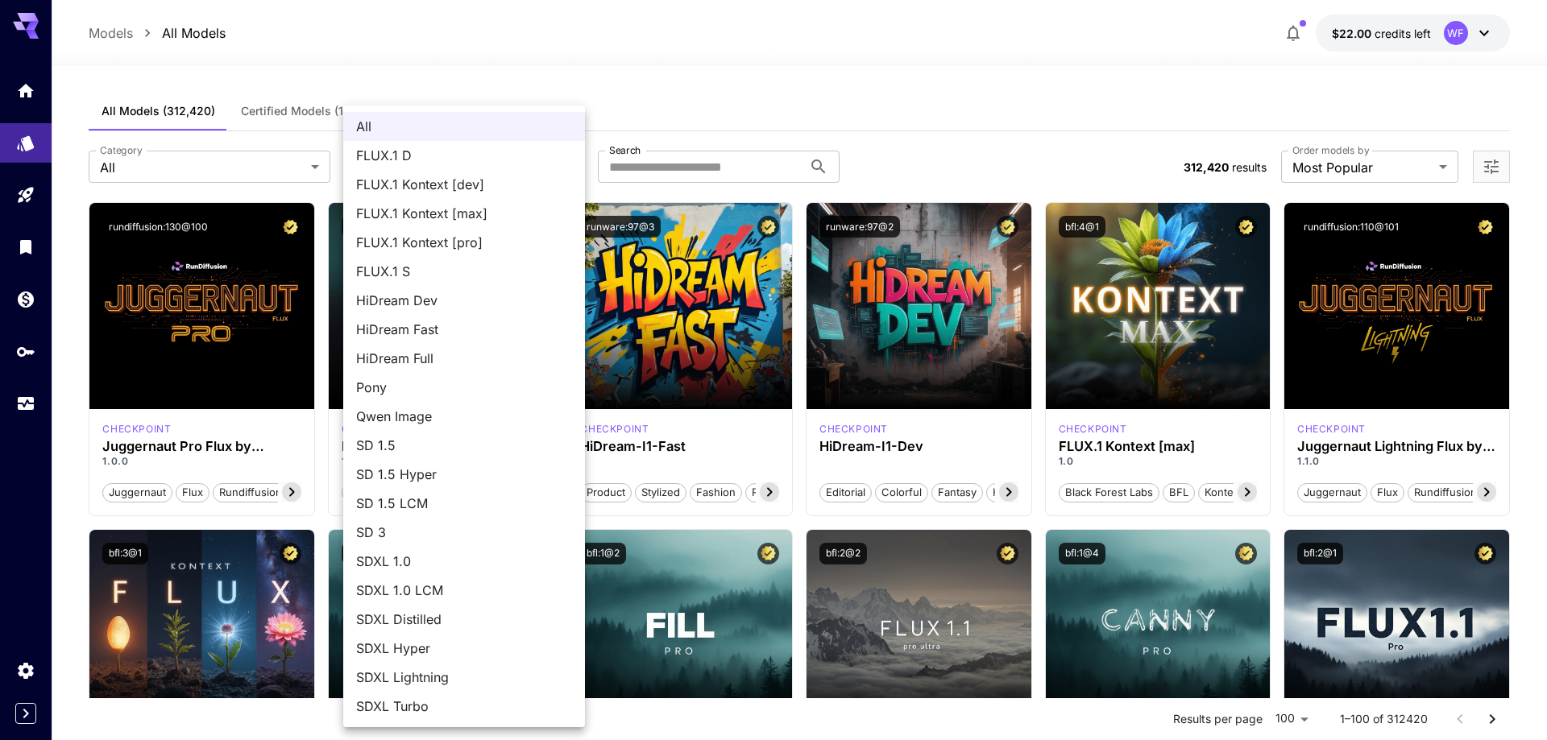
click at [440, 269] on span "FLUX.1 S" at bounding box center [464, 271] width 216 height 19
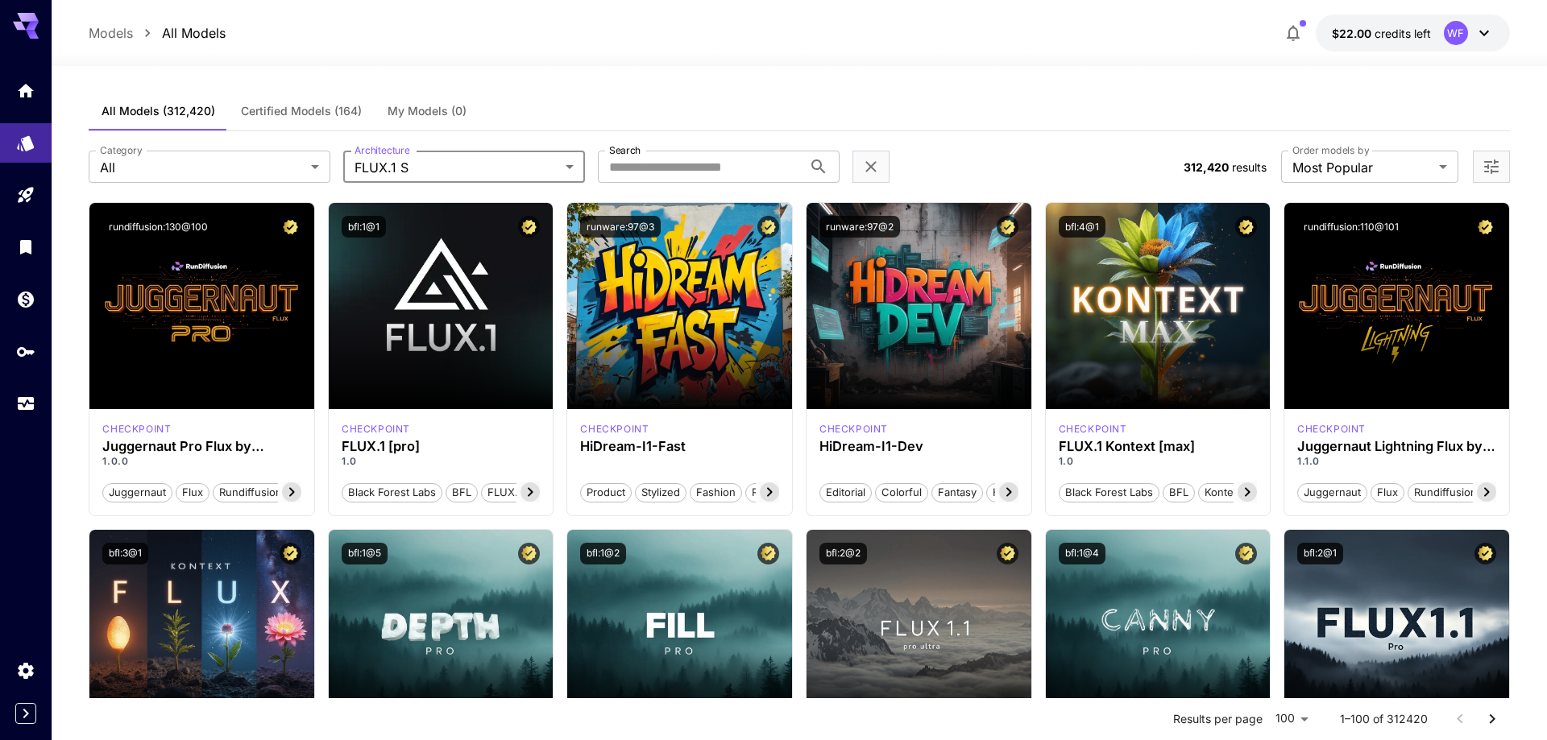
type input "******"
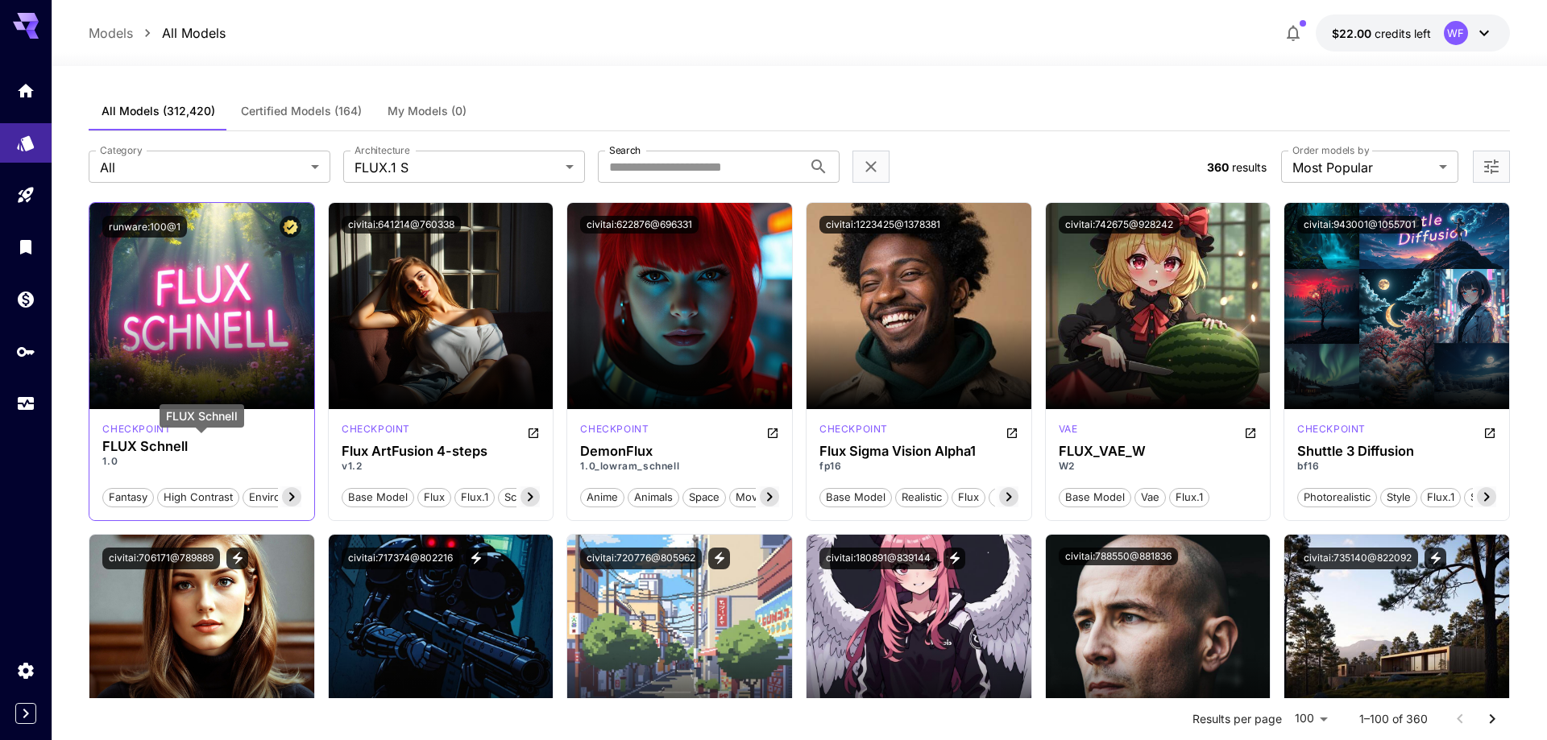
click at [148, 446] on h3 "FLUX Schnell" at bounding box center [201, 446] width 199 height 15
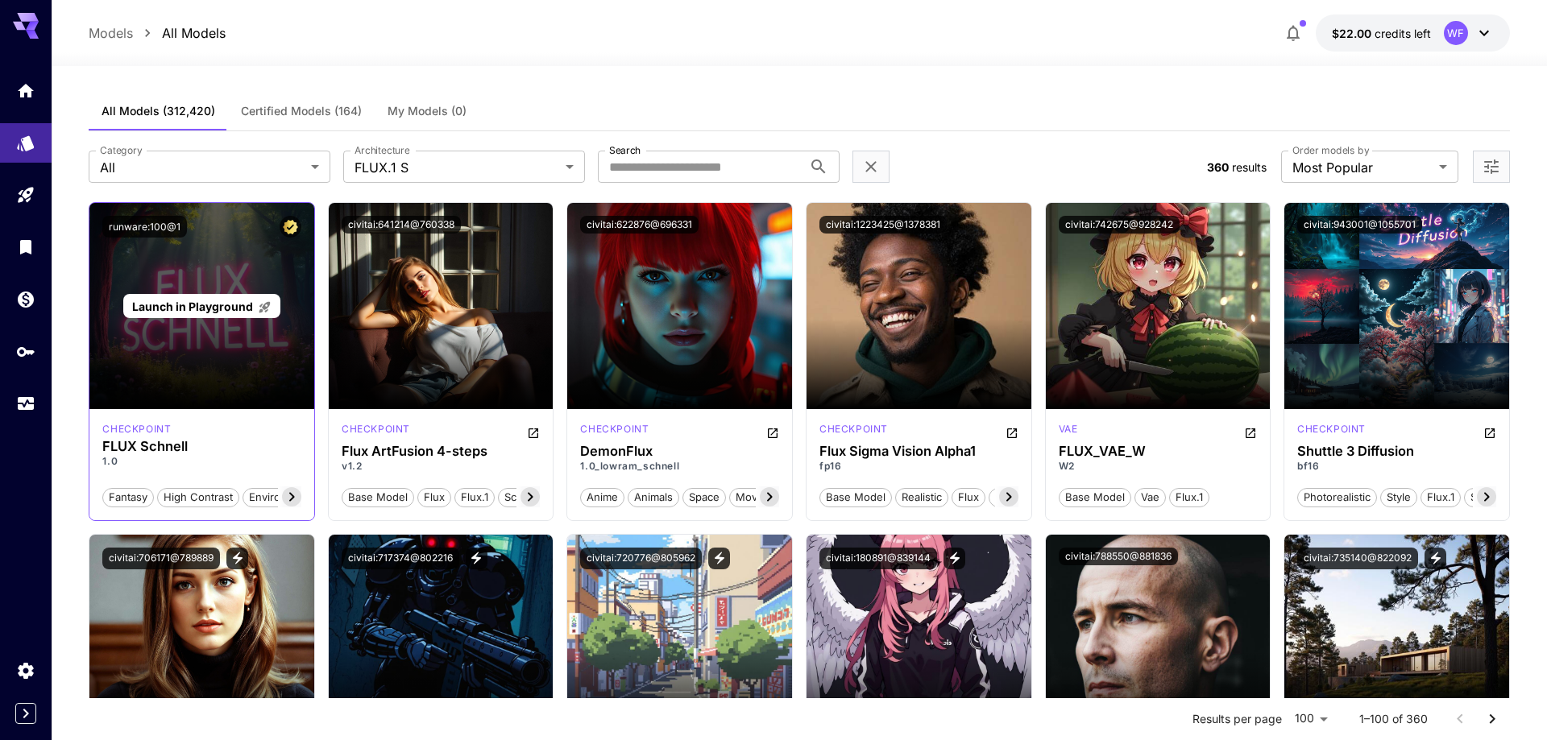
click at [175, 340] on div "Launch in Playground" at bounding box center [201, 306] width 225 height 206
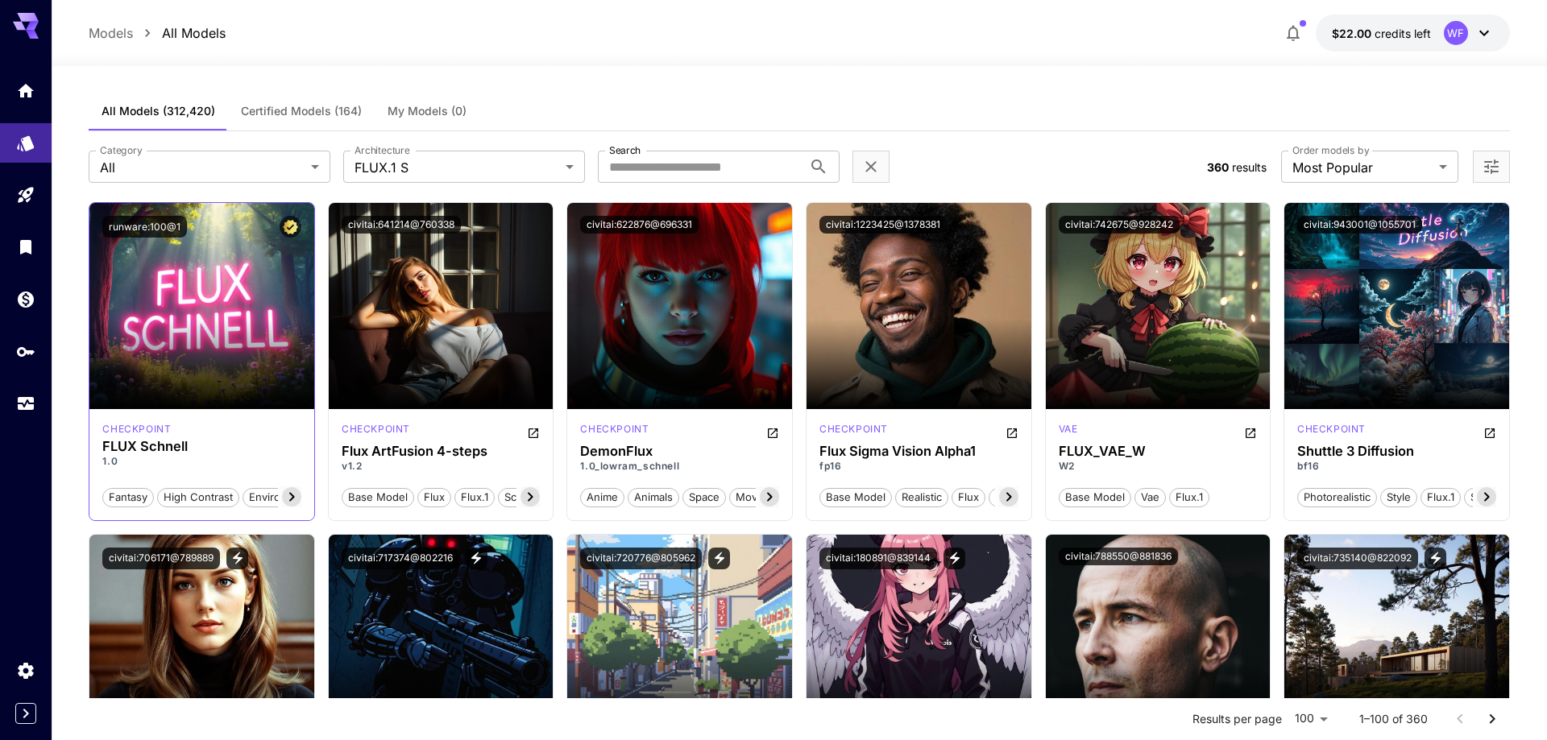
click at [285, 495] on icon at bounding box center [291, 496] width 19 height 19
click at [292, 492] on icon at bounding box center [291, 496] width 19 height 19
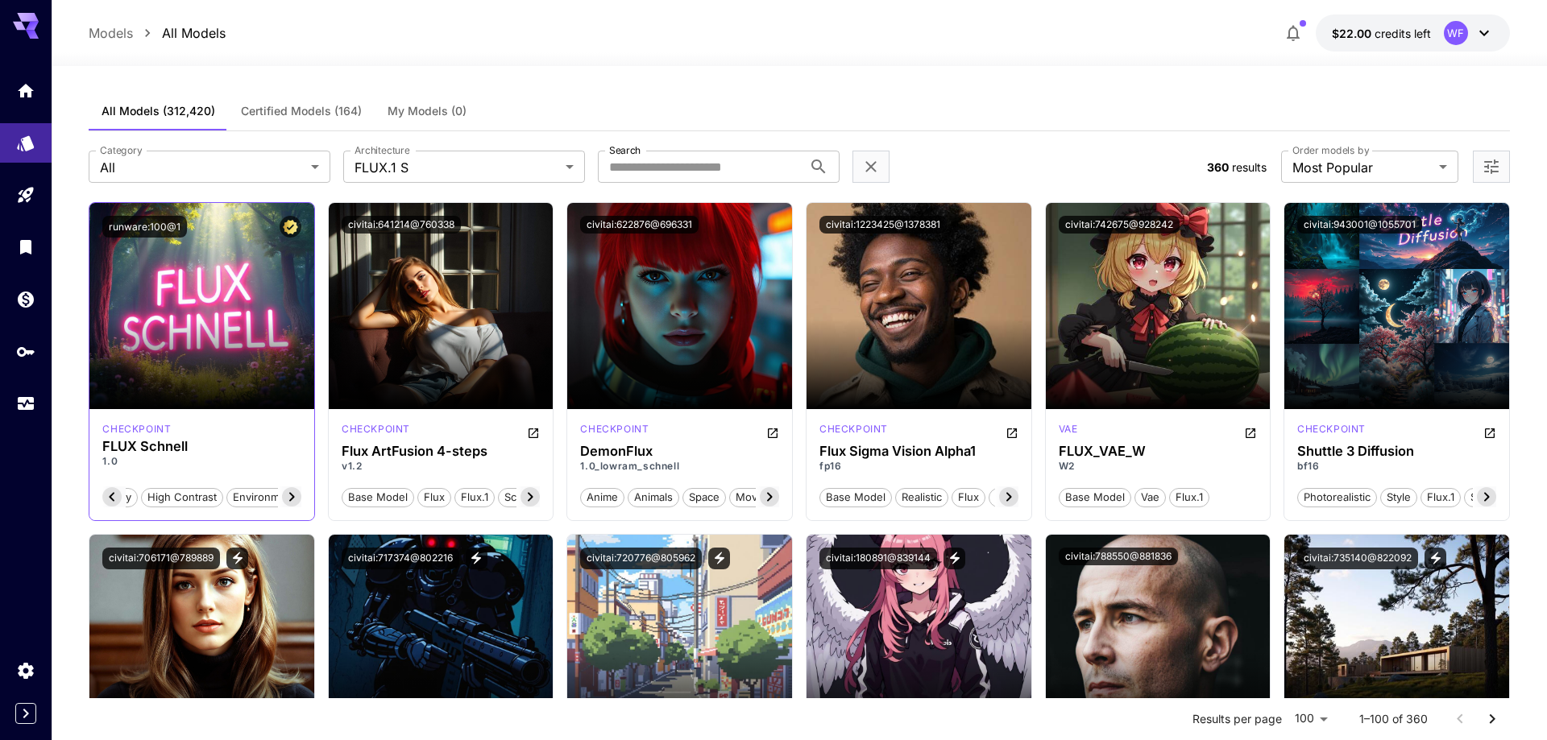
click at [292, 492] on span "Environment" at bounding box center [264, 498] width 74 height 16
click at [143, 450] on h3 "FLUX Schnell" at bounding box center [201, 446] width 199 height 15
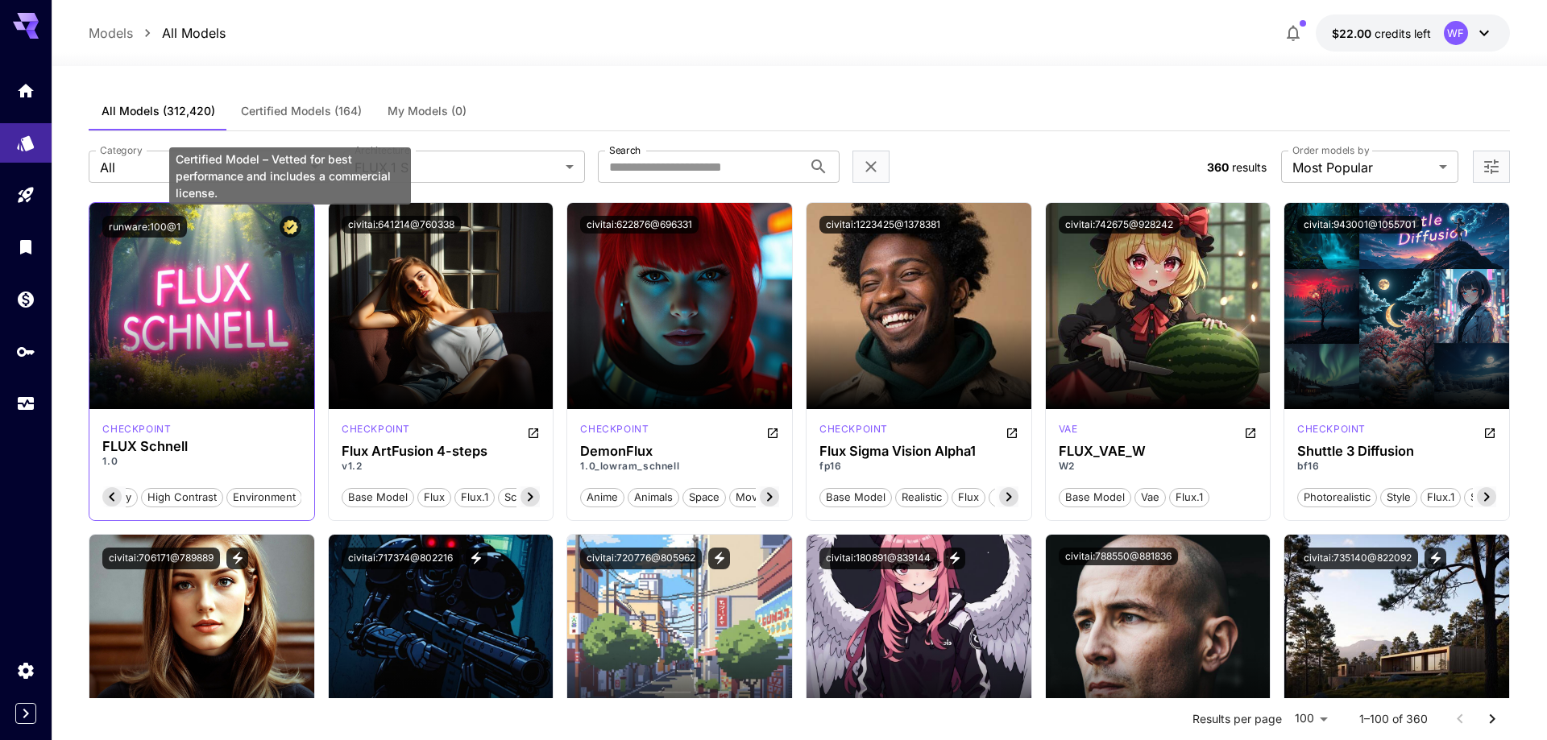
click at [295, 225] on icon "Certified Model – Vetted for best performance and includes a commercial license." at bounding box center [290, 227] width 15 height 15
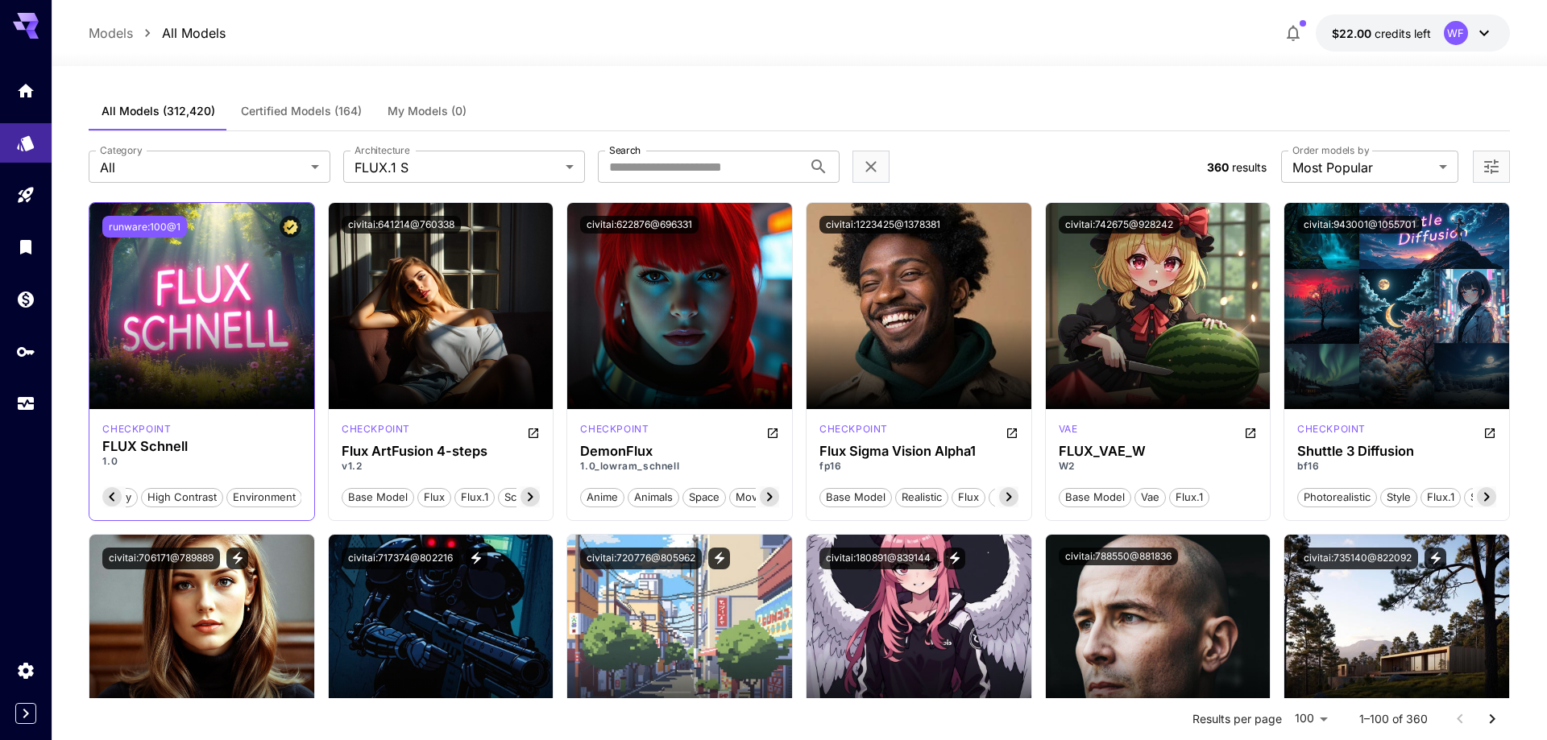
click at [145, 226] on button "runware:100@1" at bounding box center [144, 227] width 85 height 22
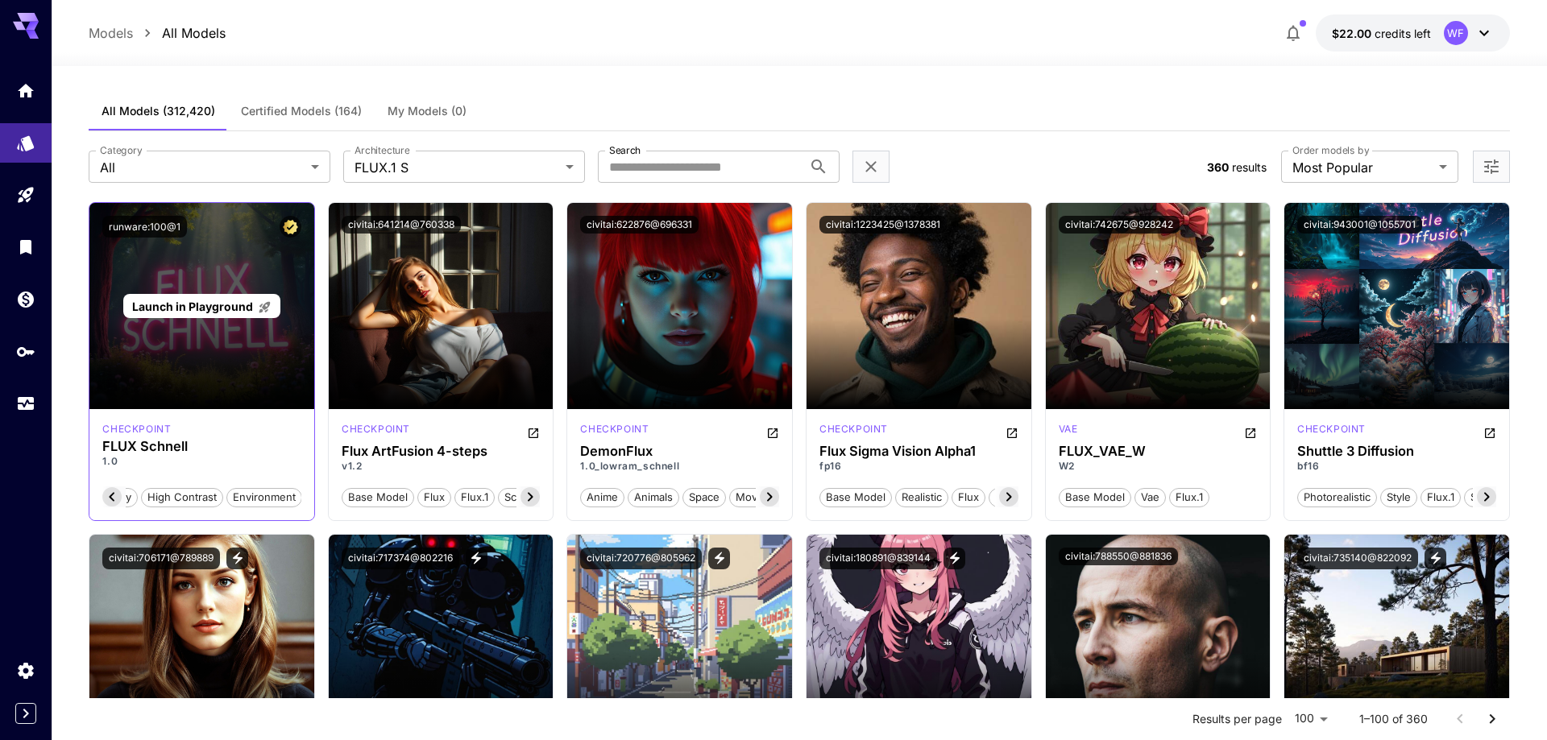
click at [205, 346] on div "Launch in Playground" at bounding box center [201, 306] width 225 height 206
click at [205, 318] on div "Launch in Playground" at bounding box center [201, 306] width 157 height 25
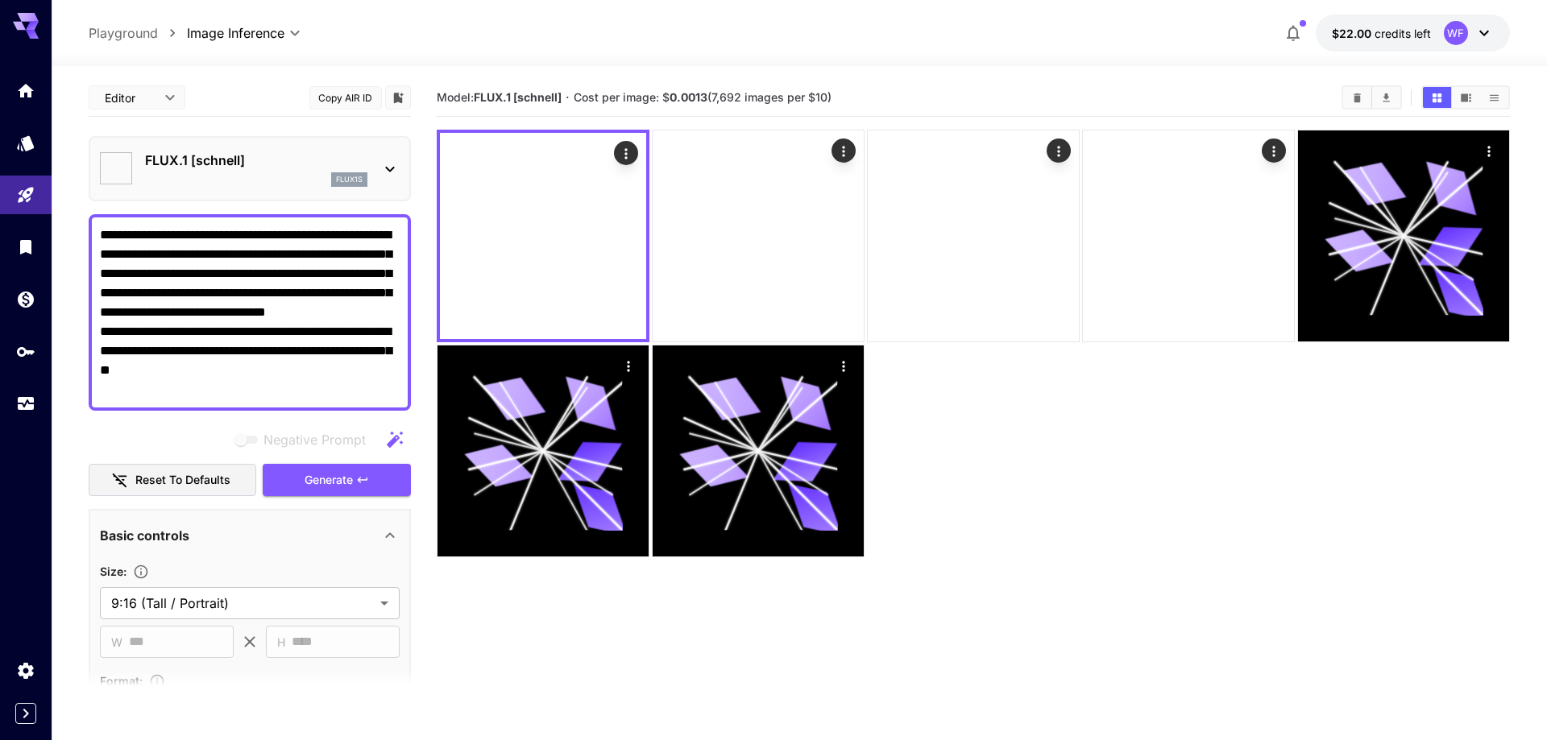
type input "**********"
type input "****"
type input "**********"
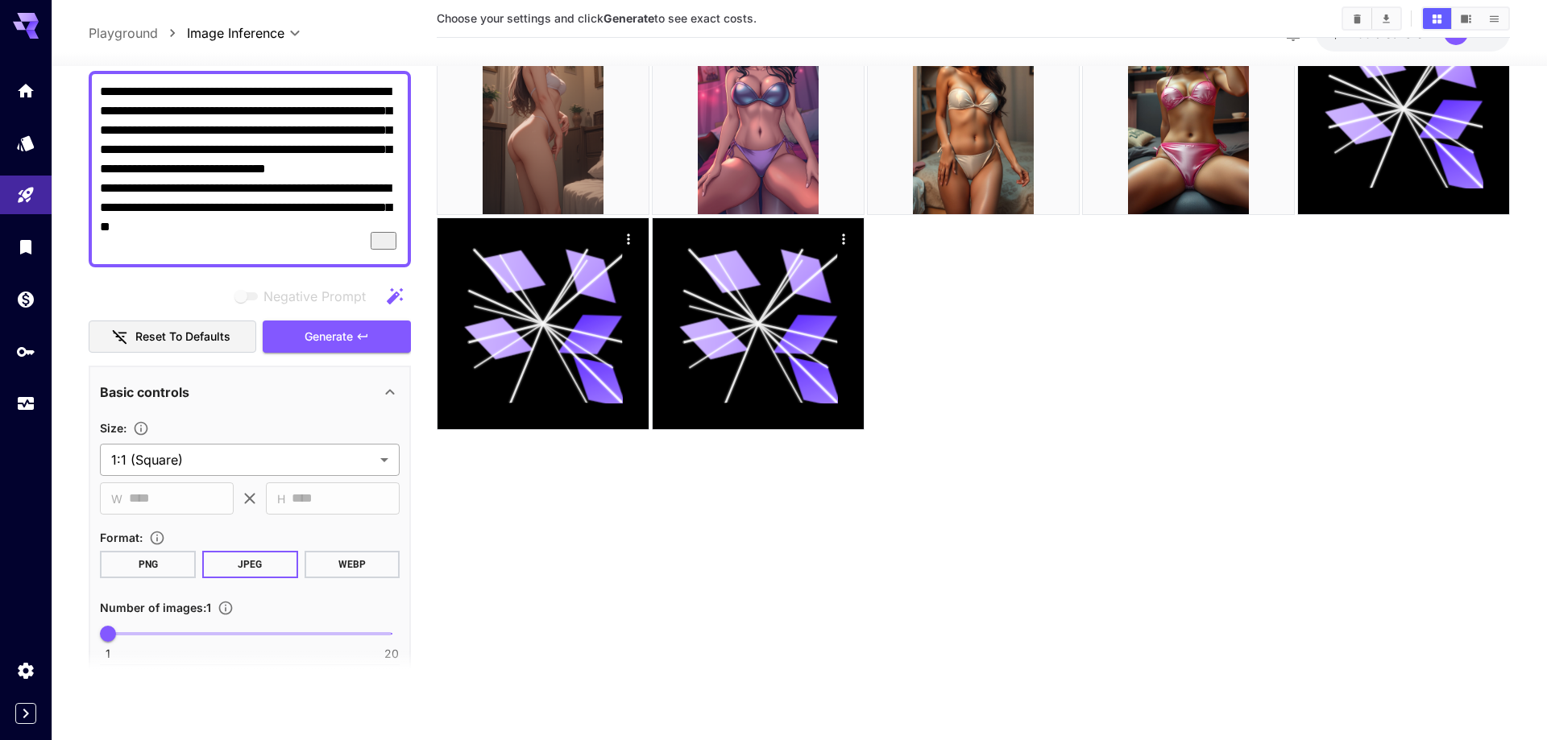
scroll to position [136, 0]
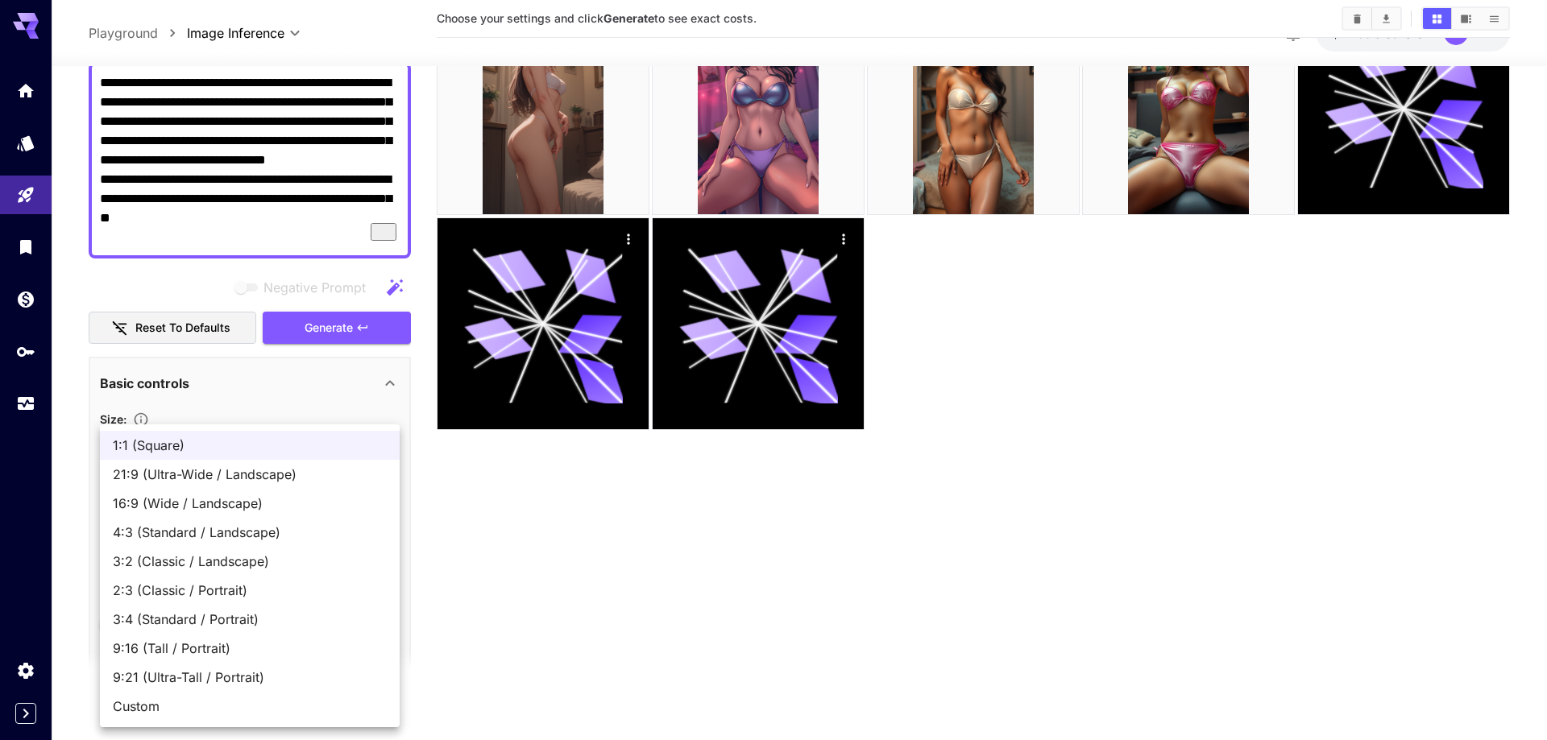
click at [330, 450] on body "**********" at bounding box center [773, 307] width 1547 height 868
click at [273, 645] on span "9:16 (Tall / Portrait)" at bounding box center [250, 648] width 274 height 19
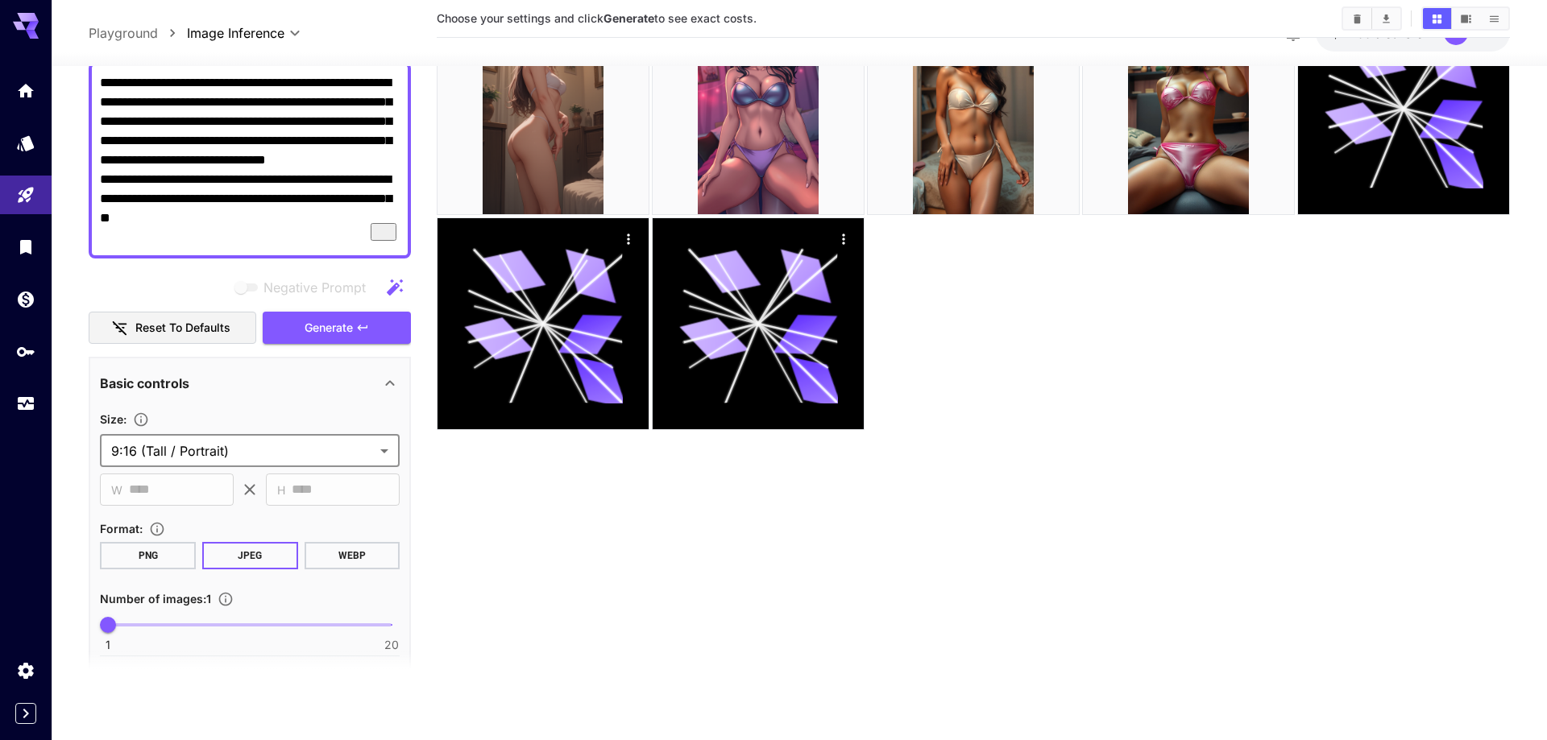
type input "**********"
type input "***"
type input "****"
click at [533, 556] on section "Choose your settings and click Generate to see exact costs." at bounding box center [973, 322] width 1072 height 740
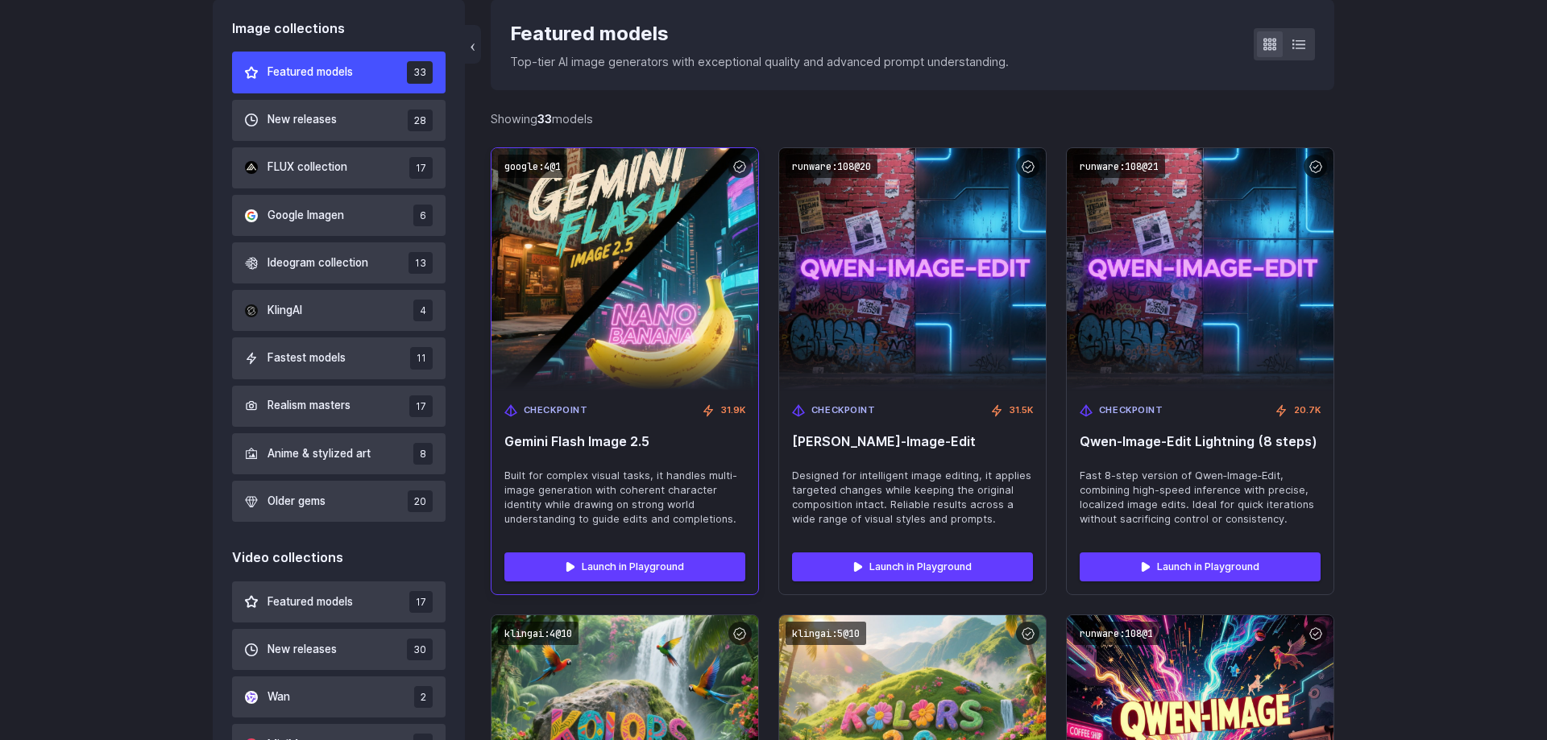
scroll to position [493, 0]
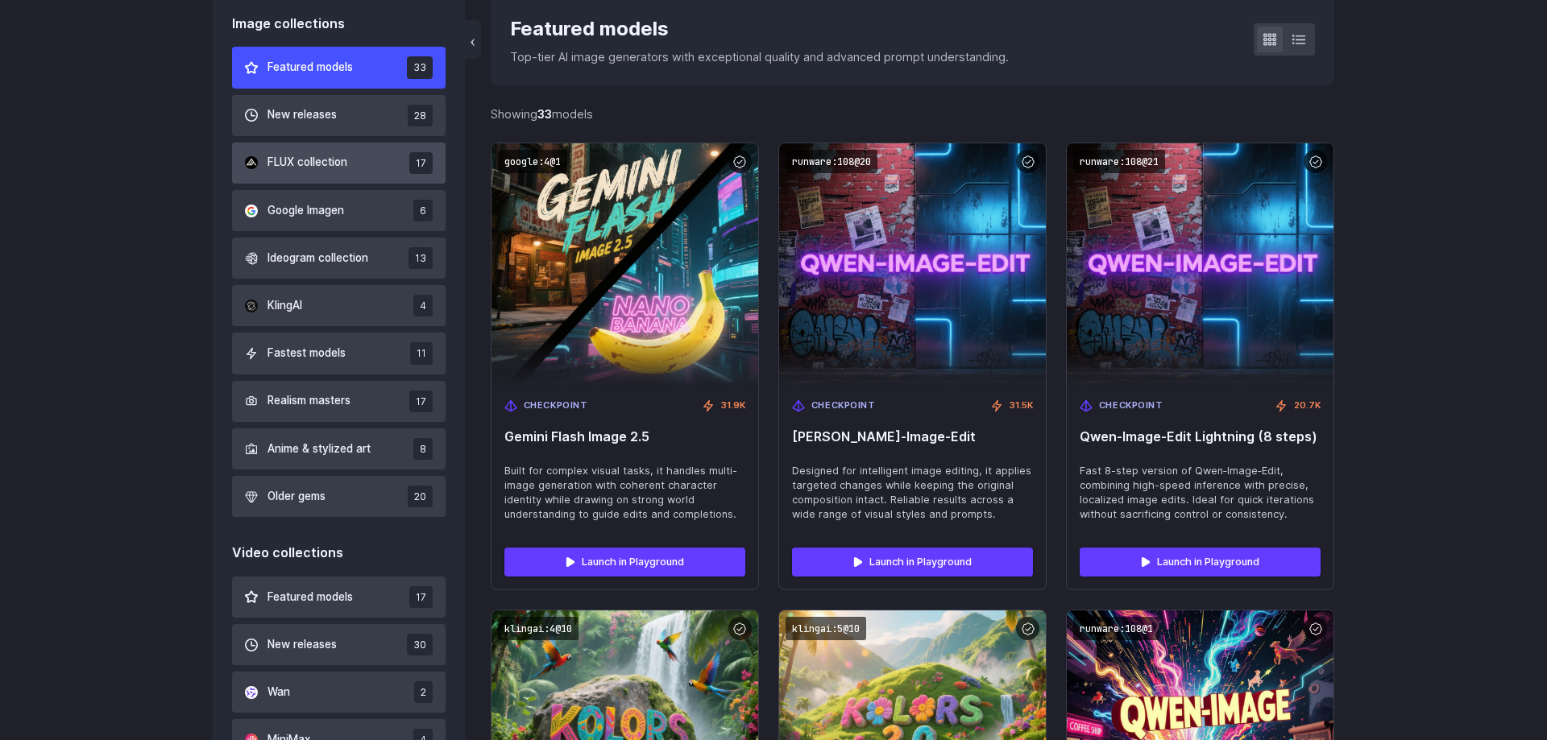
click at [288, 161] on span "FLUX collection" at bounding box center [307, 163] width 80 height 18
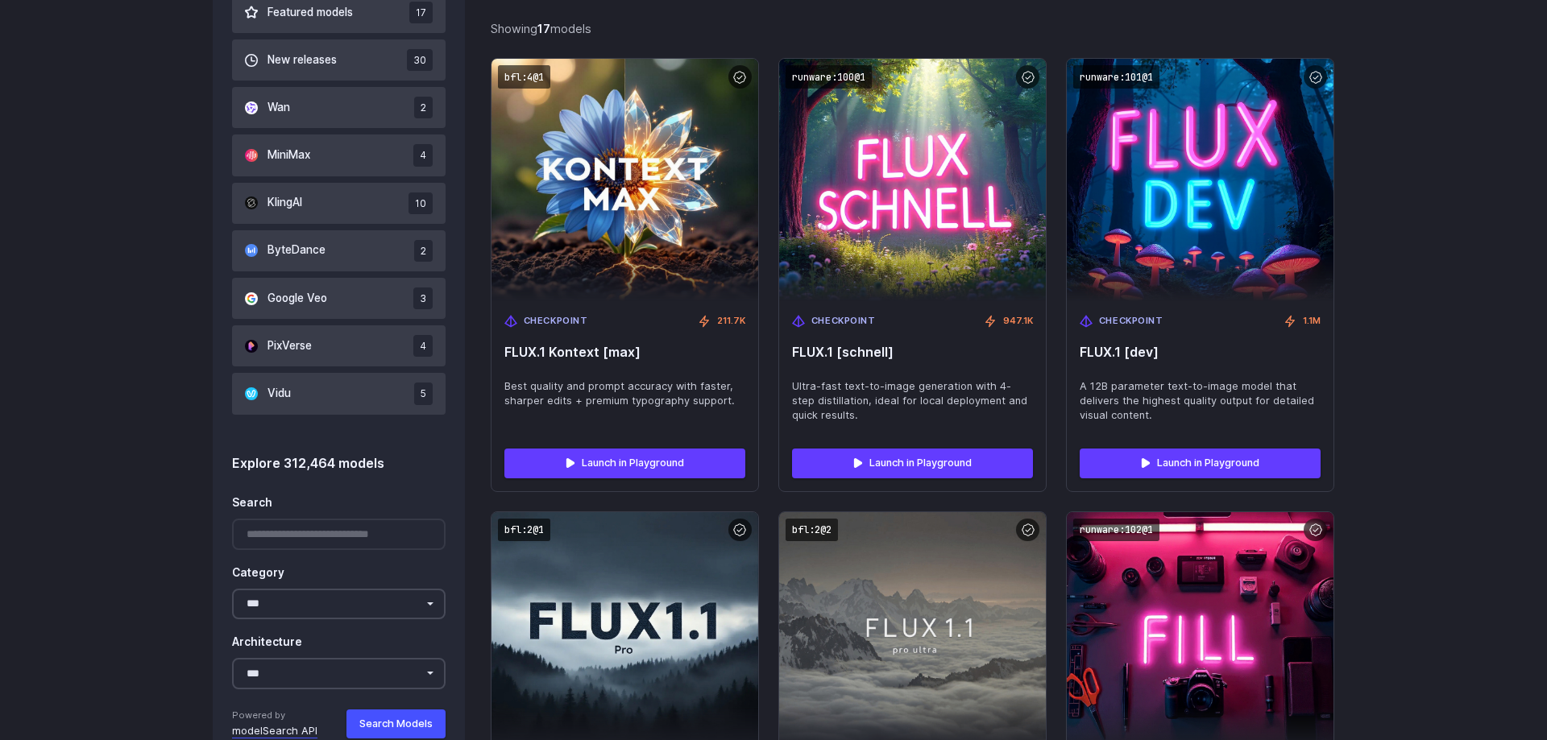
scroll to position [960, 0]
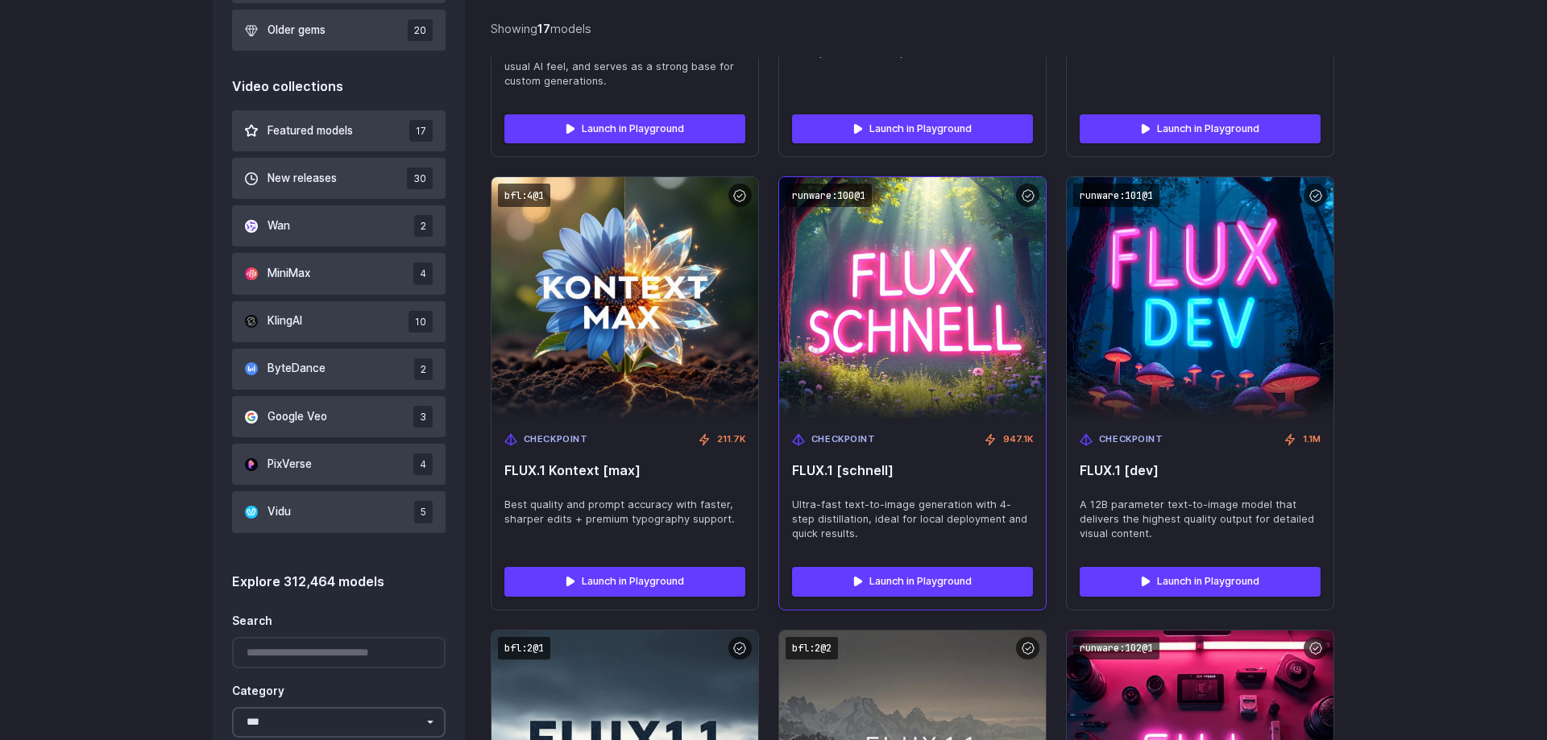
click at [896, 508] on span "Ultra-fast text-to-image generation with 4-step distillation, ideal for local d…" at bounding box center [912, 520] width 241 height 44
click at [851, 434] on span "Checkpoint" at bounding box center [843, 440] width 64 height 15
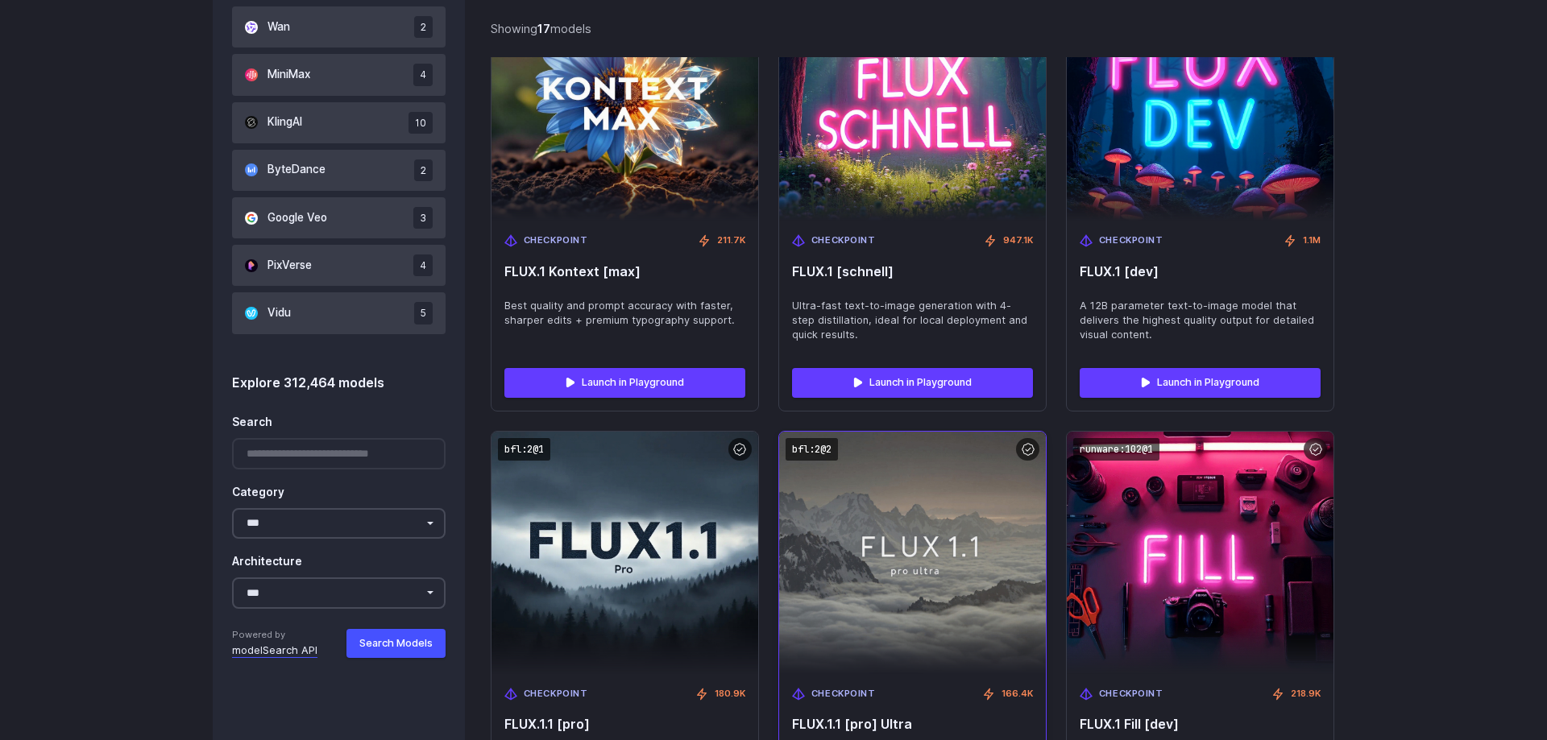
scroll to position [1150, 0]
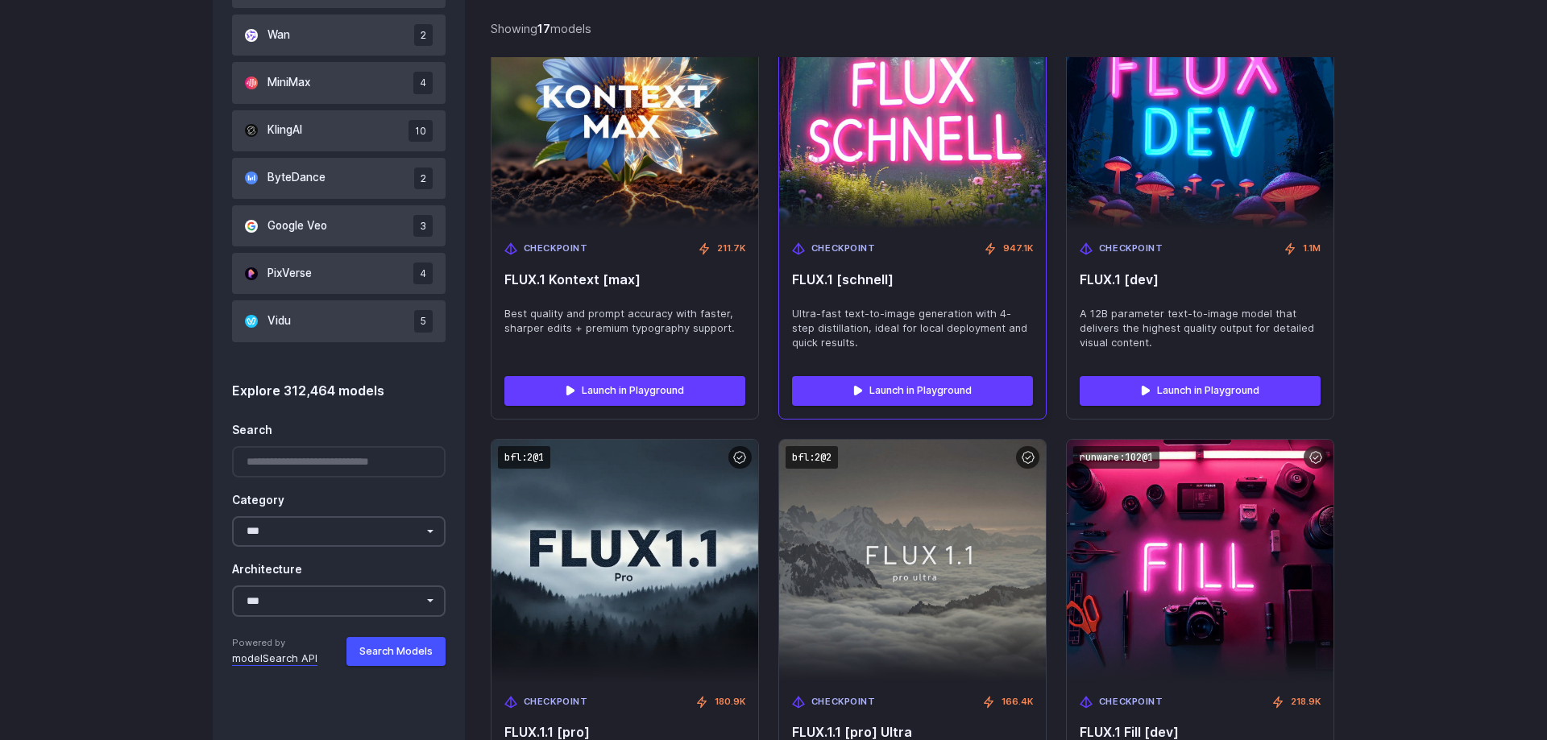
drag, startPoint x: 909, startPoint y: 287, endPoint x: 791, endPoint y: 282, distance: 117.7
click at [792, 282] on span "FLUX.1 [schnell]" at bounding box center [912, 279] width 241 height 15
copy span "FLUX.1 [schnell]"
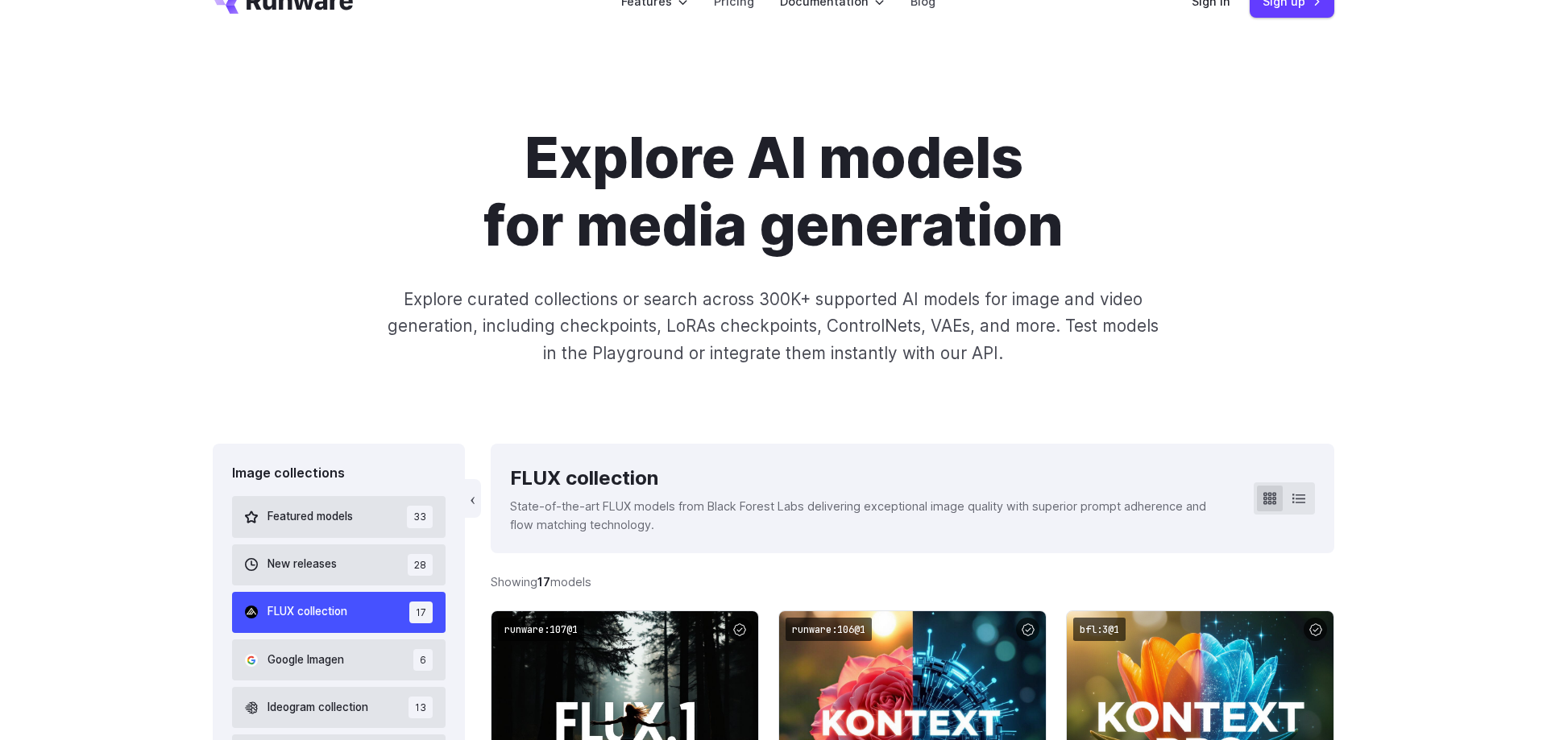
scroll to position [0, 0]
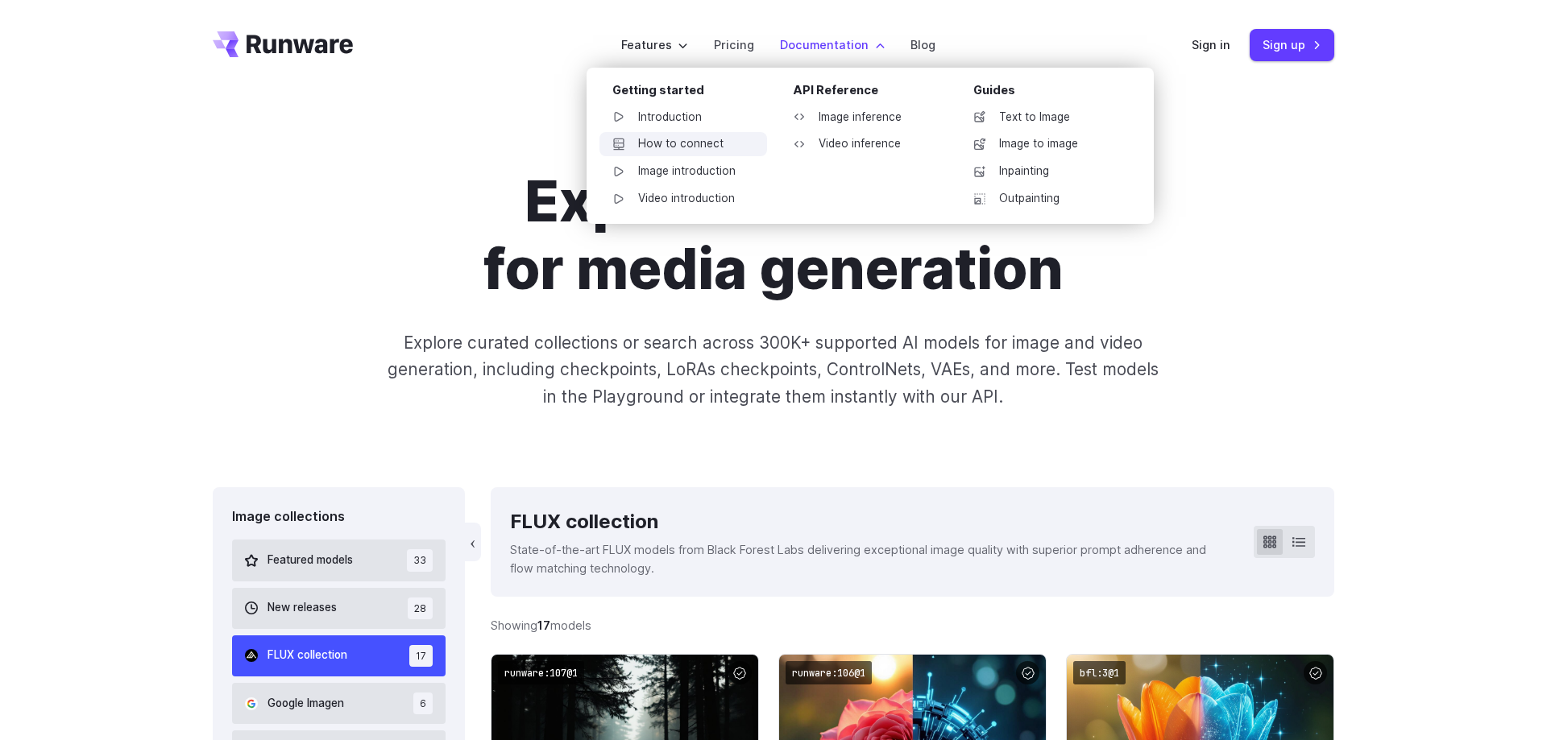
click at [692, 144] on link "How to connect" at bounding box center [683, 144] width 168 height 24
